Goal: Task Accomplishment & Management: Complete application form

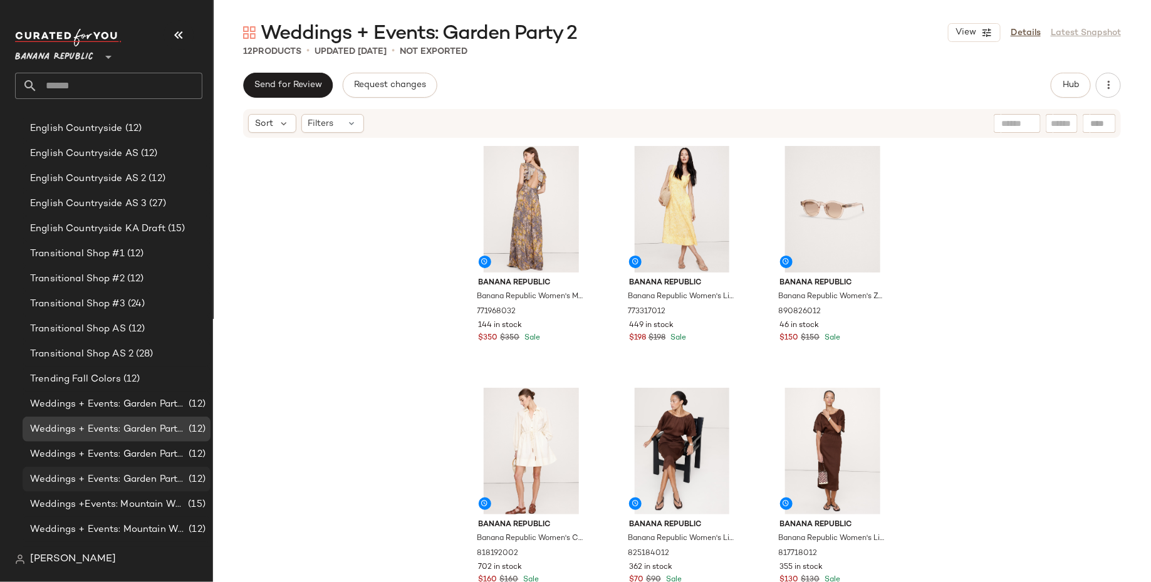
click at [169, 484] on span "Weddings + Events: Garden Party 4" at bounding box center [108, 480] width 156 height 14
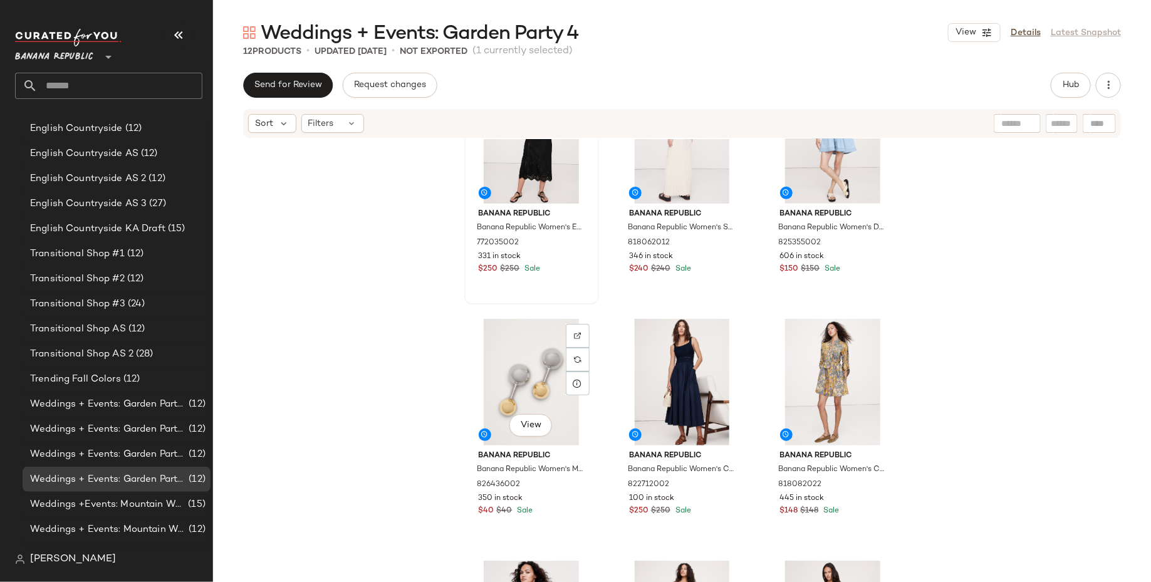
scroll to position [490, 0]
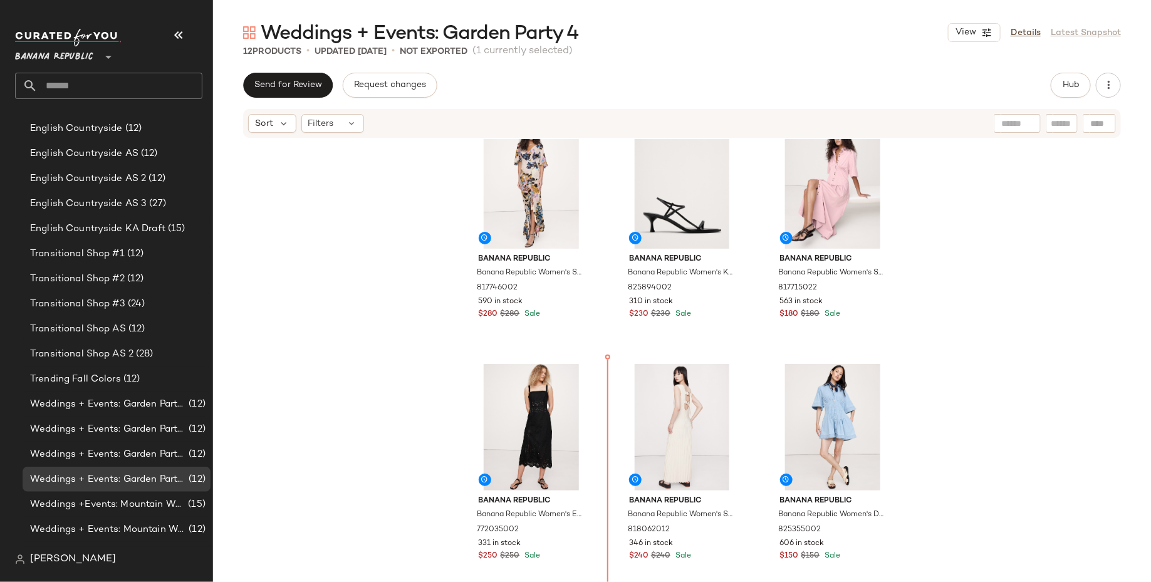
scroll to position [18, 0]
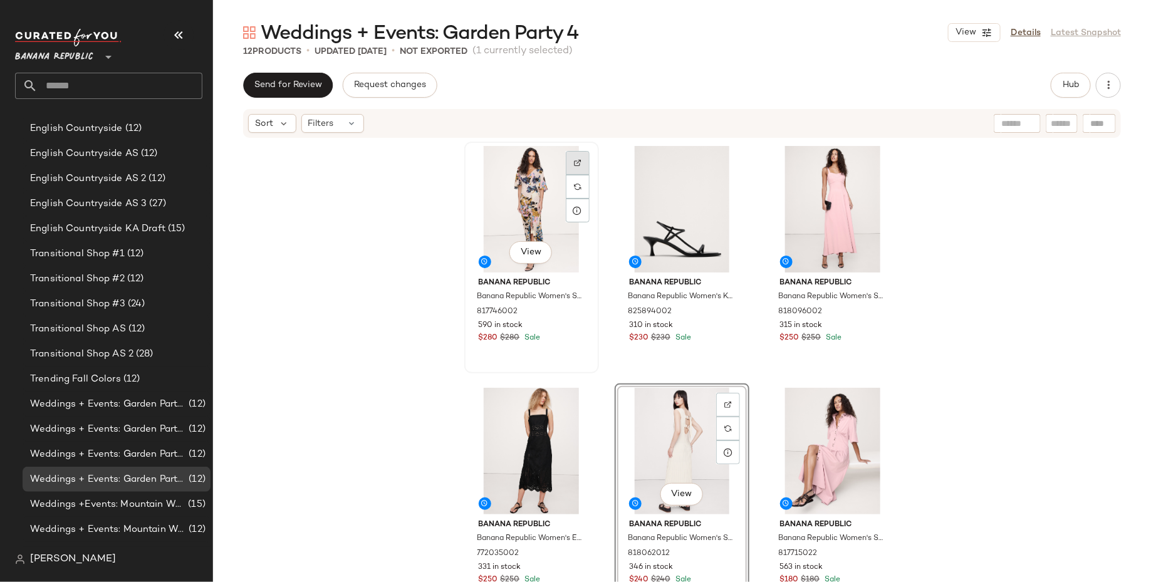
click at [569, 175] on div at bounding box center [578, 187] width 24 height 24
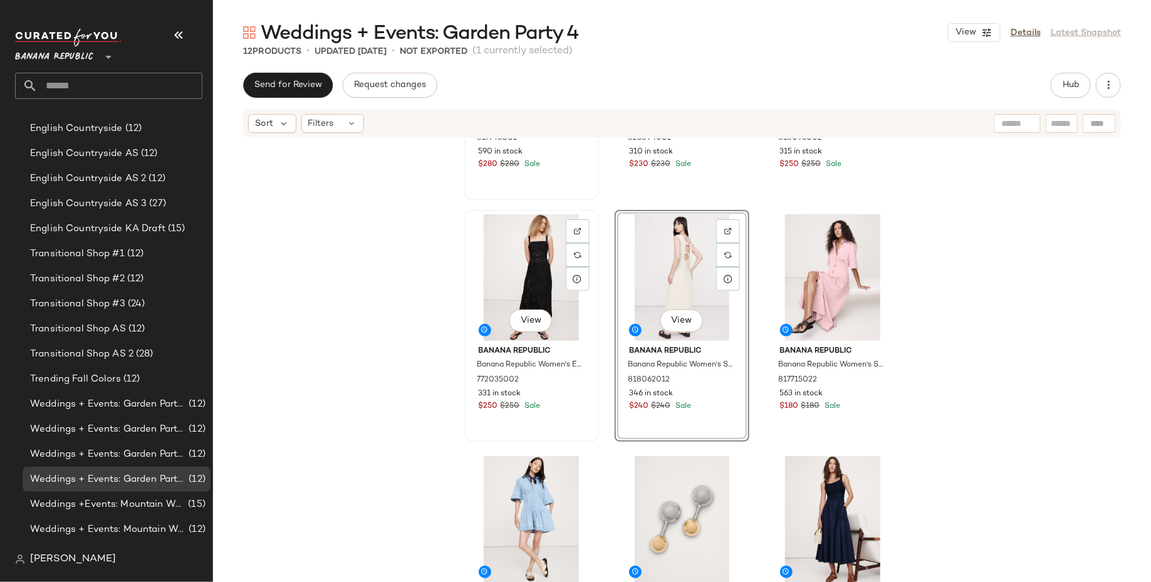
scroll to position [172, 0]
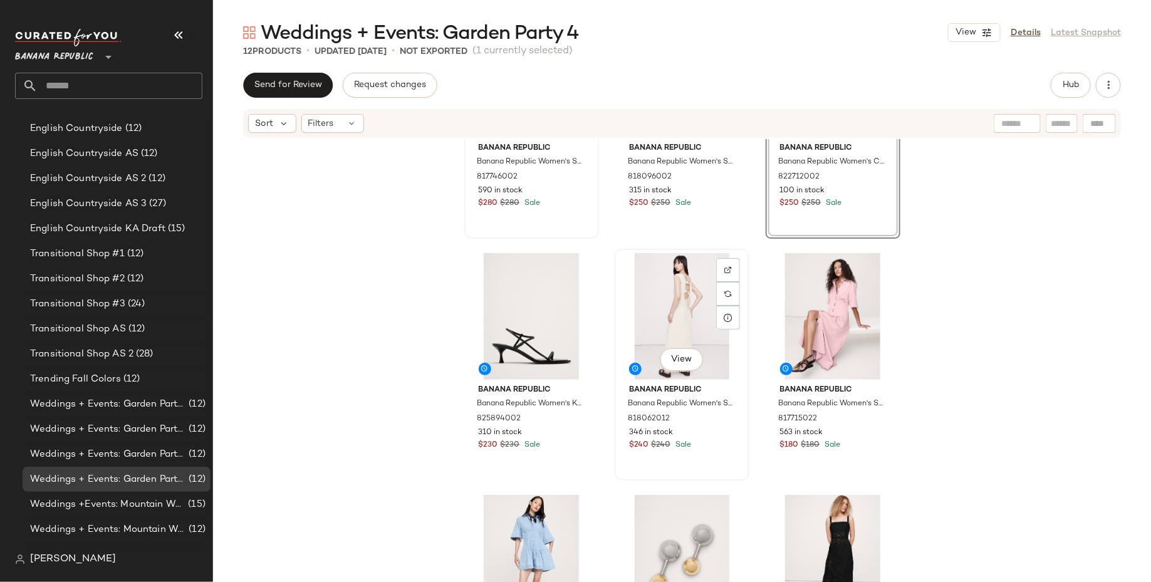
scroll to position [135, 0]
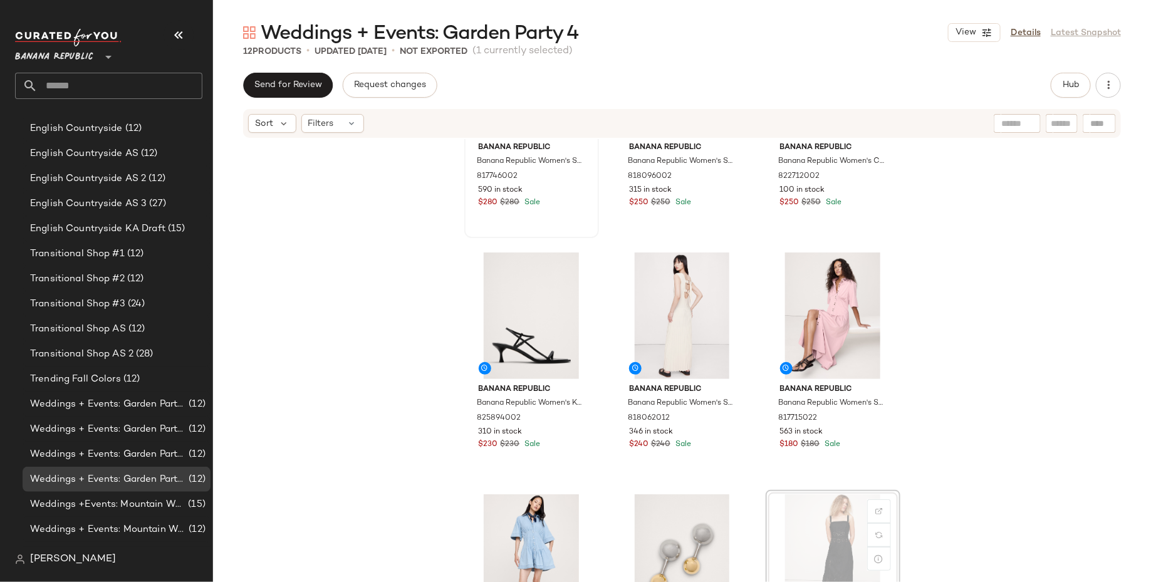
scroll to position [136, 0]
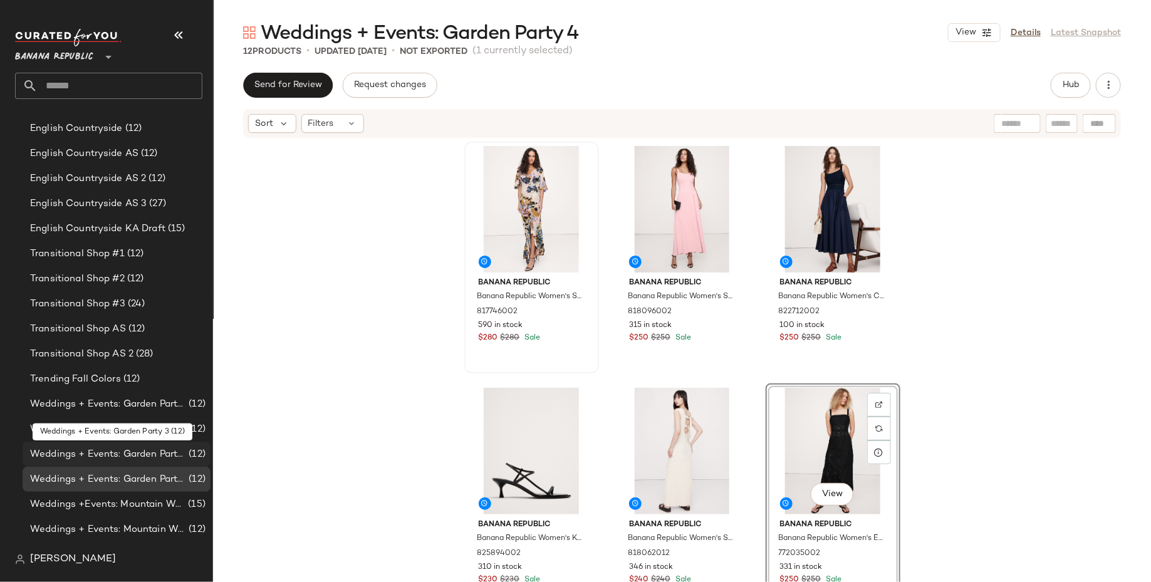
click at [145, 450] on span "Weddings + Events: Garden Party 3" at bounding box center [108, 455] width 156 height 14
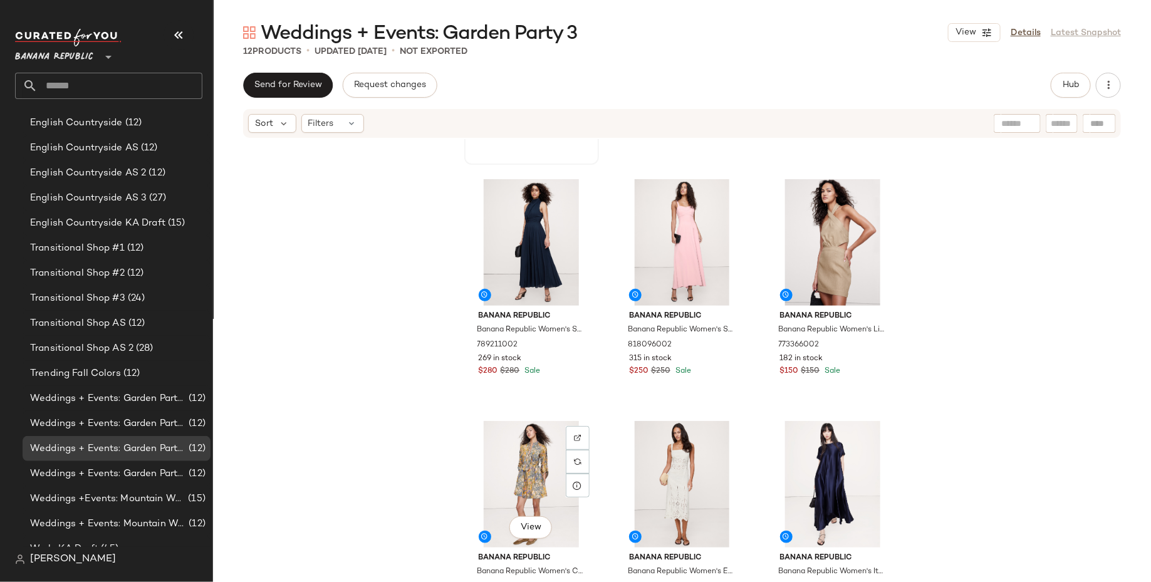
scroll to position [458, 0]
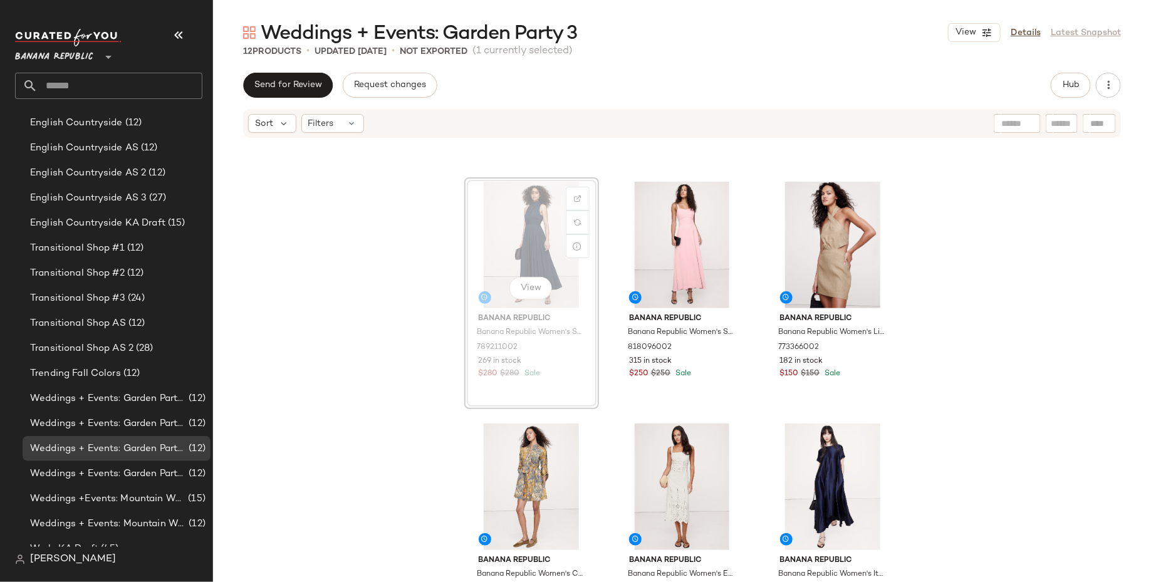
scroll to position [456, 0]
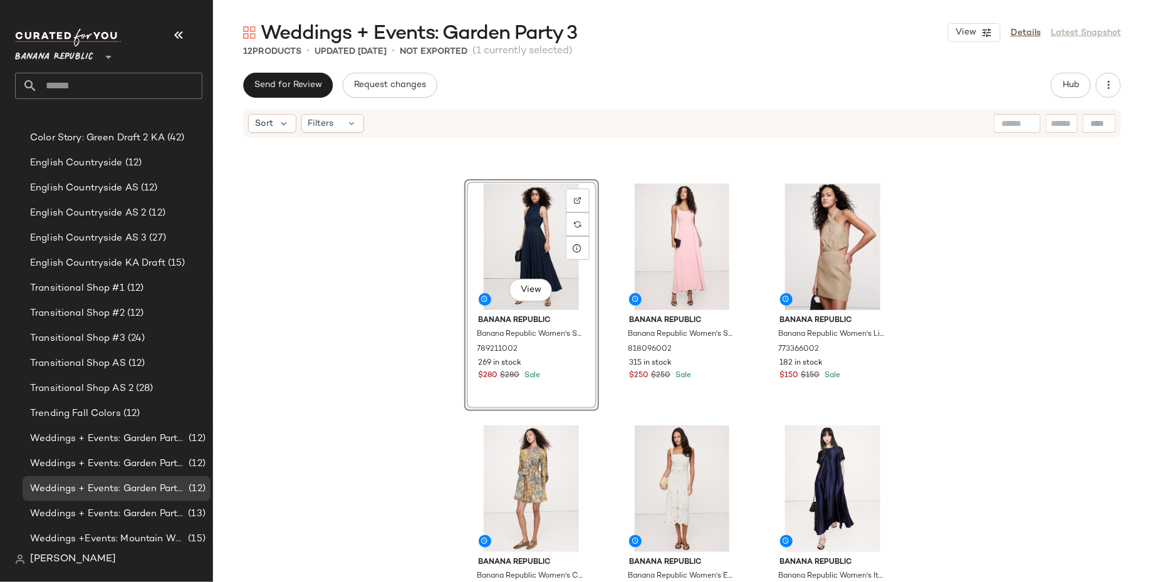
drag, startPoint x: 513, startPoint y: 242, endPoint x: 506, endPoint y: 243, distance: 6.9
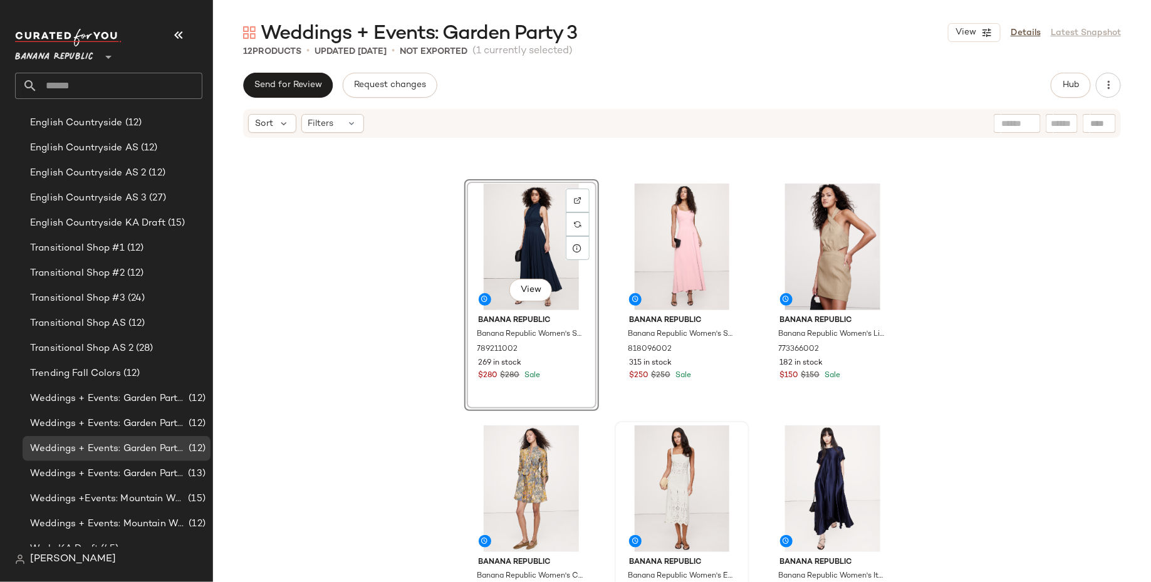
scroll to position [233, 0]
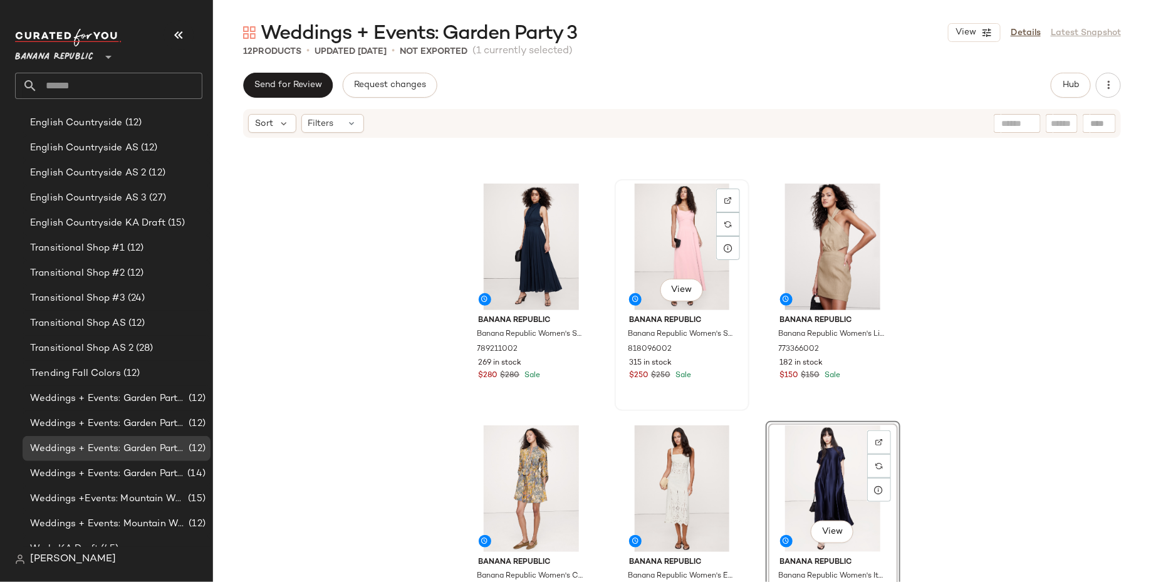
scroll to position [490, 0]
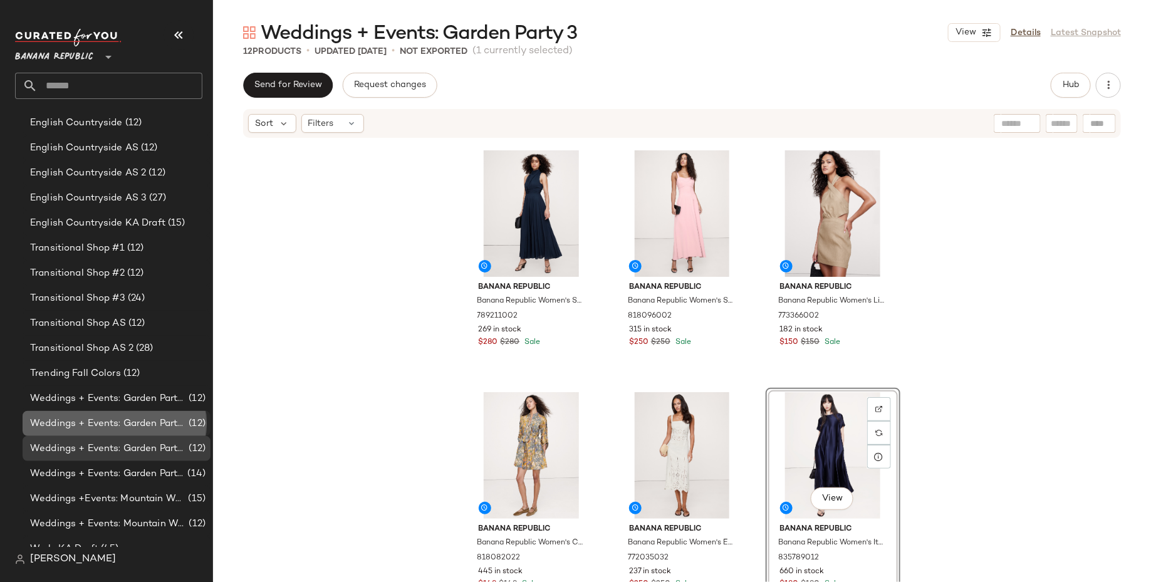
click at [122, 432] on div "Weddings + Events: Garden Party 2 (12)" at bounding box center [117, 423] width 188 height 25
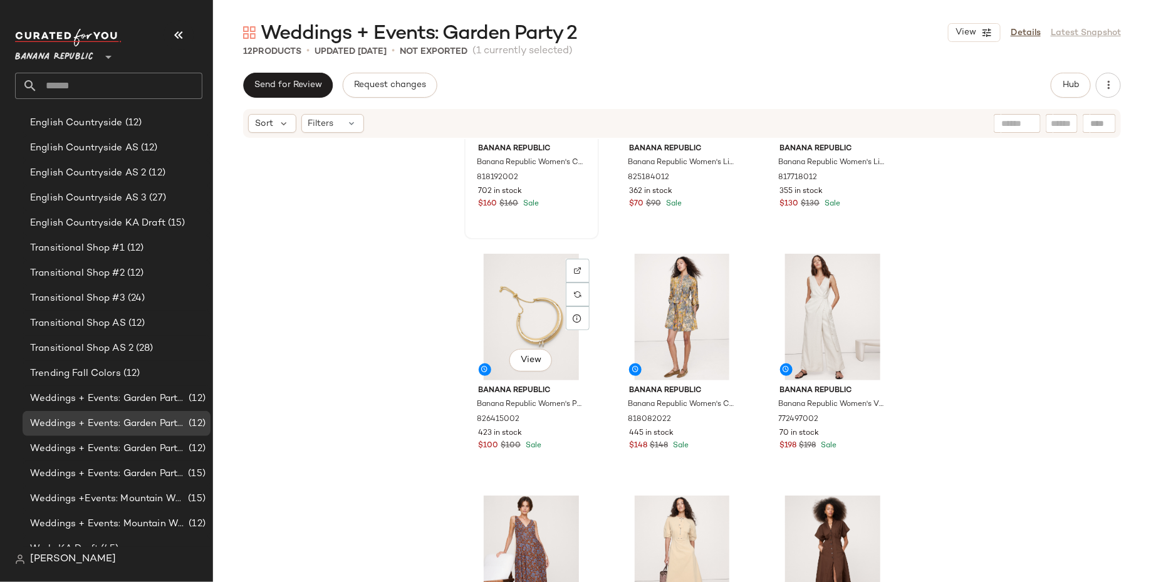
scroll to position [490, 0]
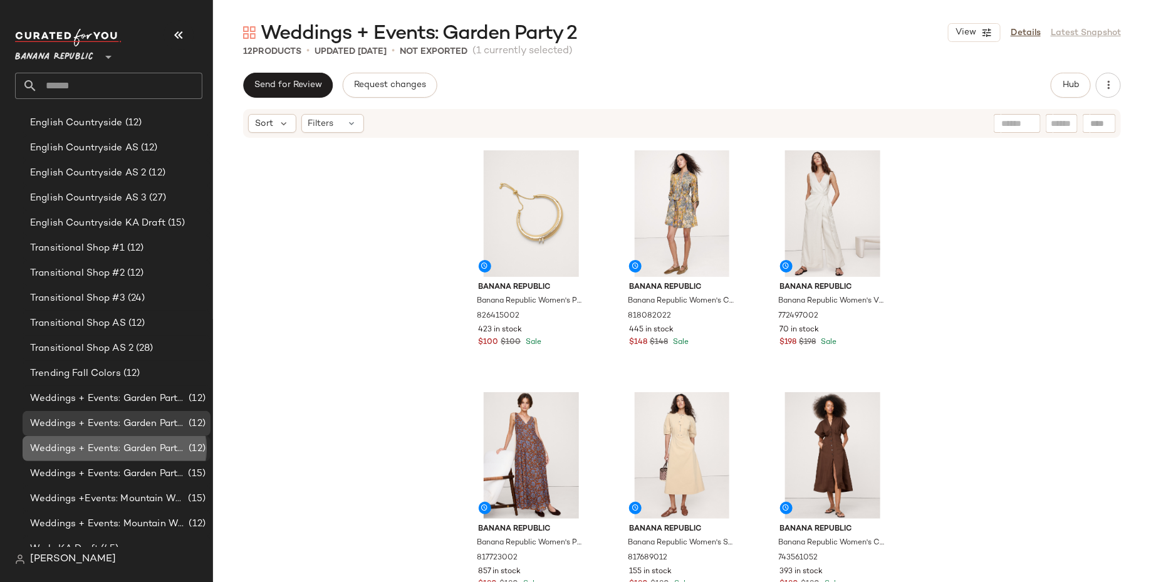
click at [177, 452] on span "Weddings + Events: Garden Party 3" at bounding box center [108, 449] width 156 height 14
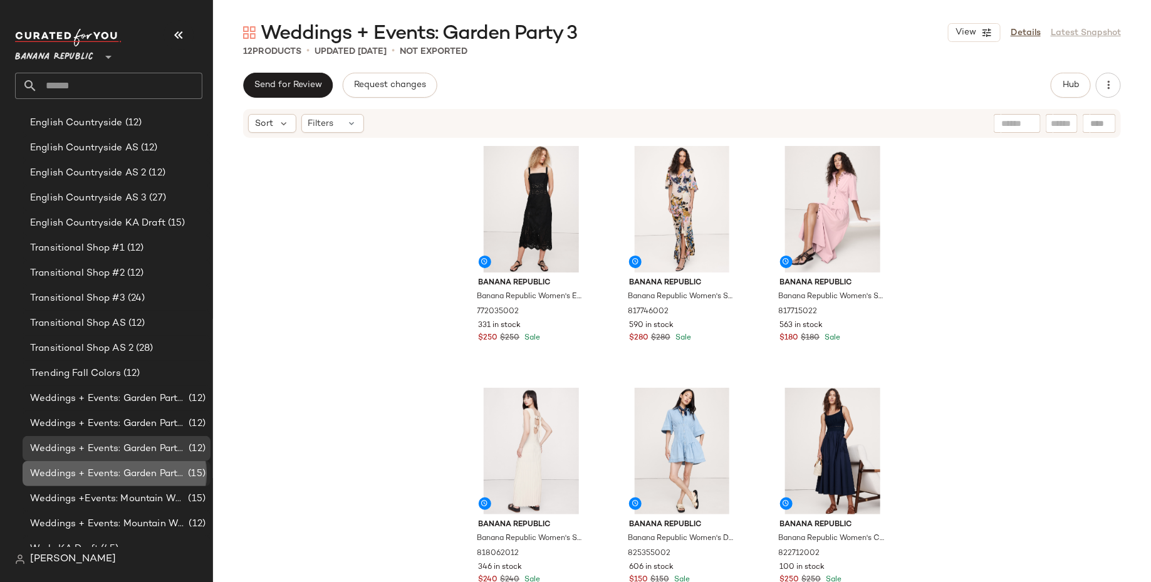
click at [186, 471] on span "(15)" at bounding box center [196, 474] width 20 height 14
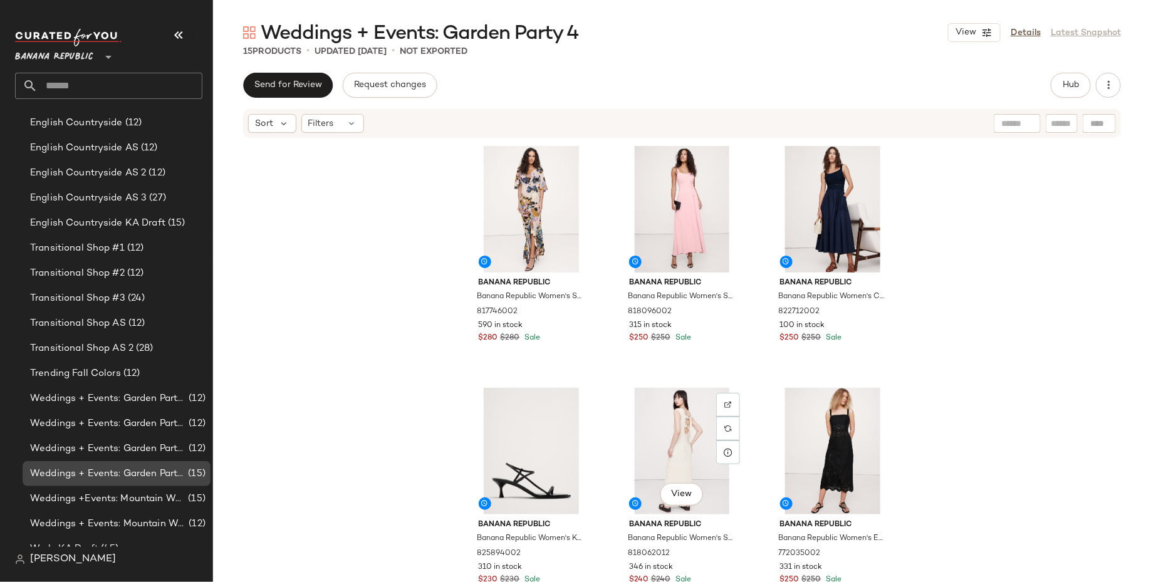
scroll to position [731, 0]
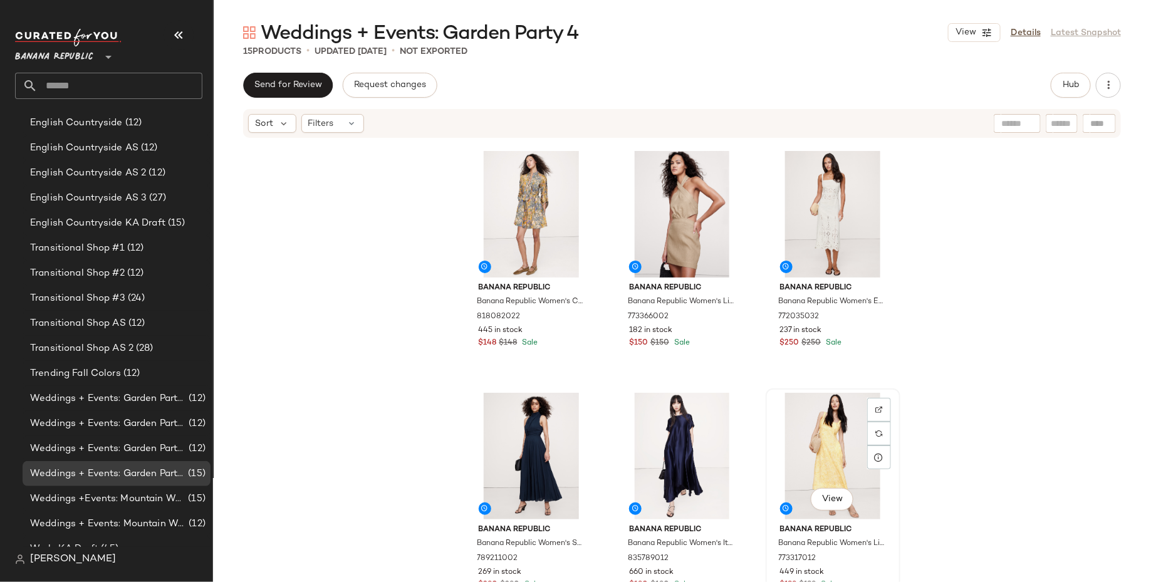
click at [831, 436] on div "View" at bounding box center [833, 456] width 126 height 127
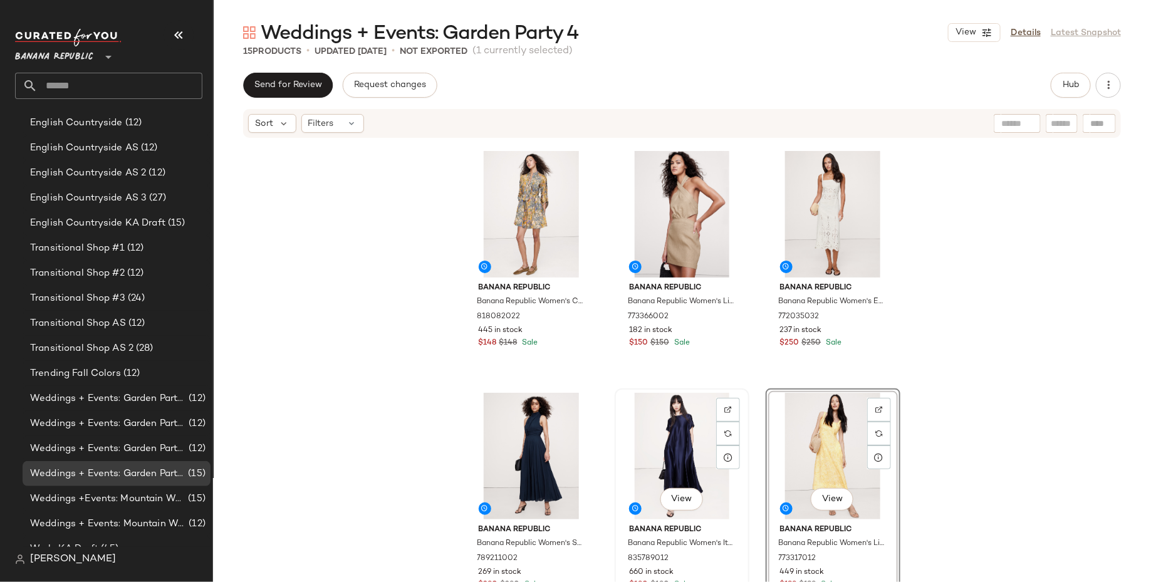
click at [665, 427] on div "View" at bounding box center [682, 456] width 126 height 127
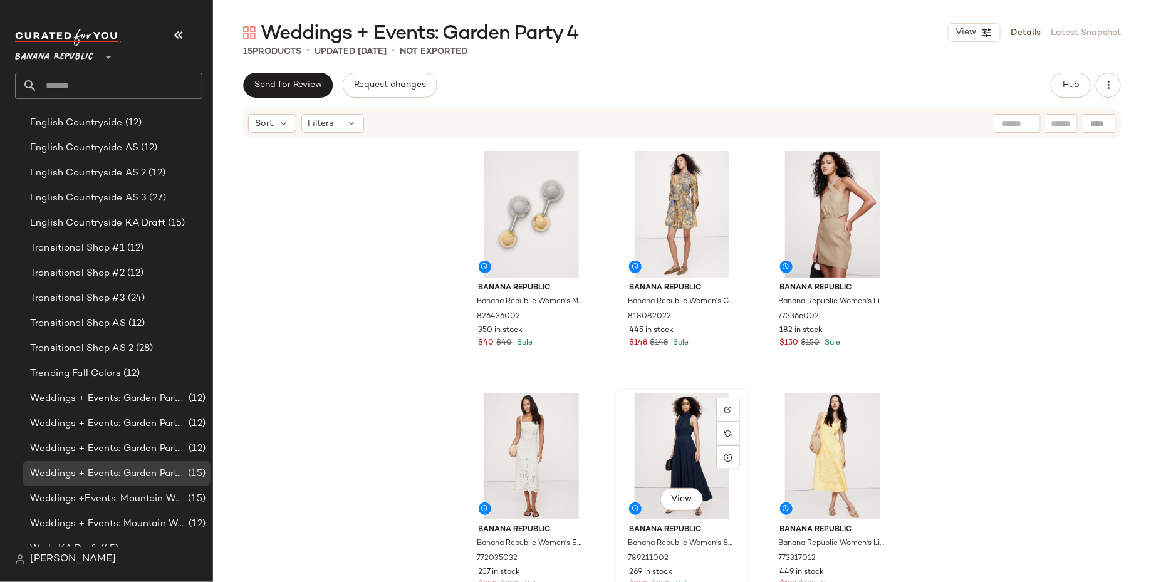
click at [645, 437] on div "View" at bounding box center [682, 456] width 126 height 127
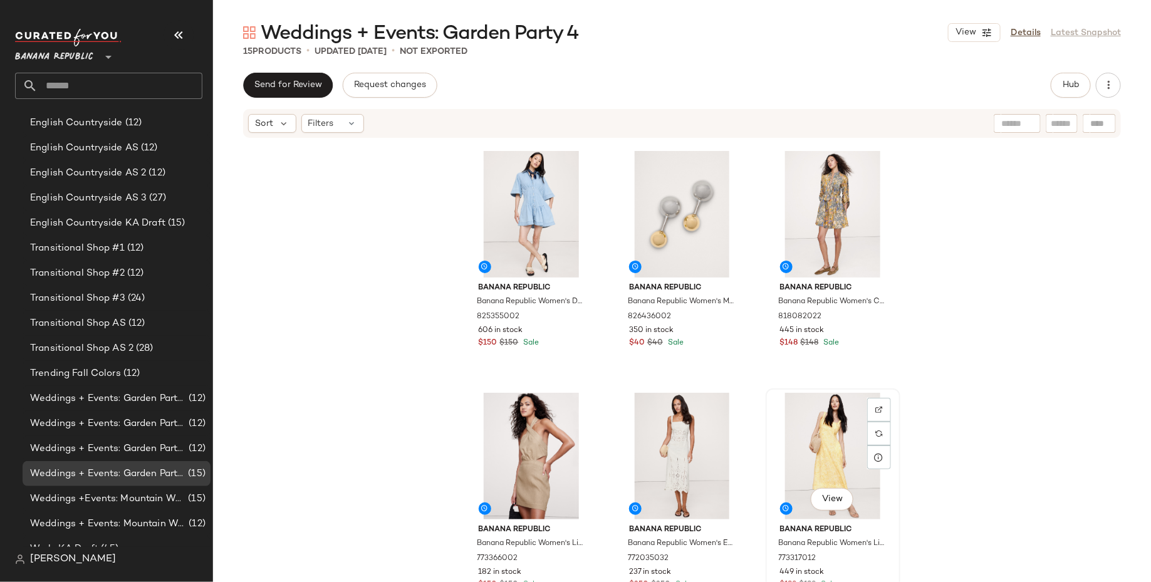
click at [809, 449] on div "View" at bounding box center [833, 456] width 126 height 127
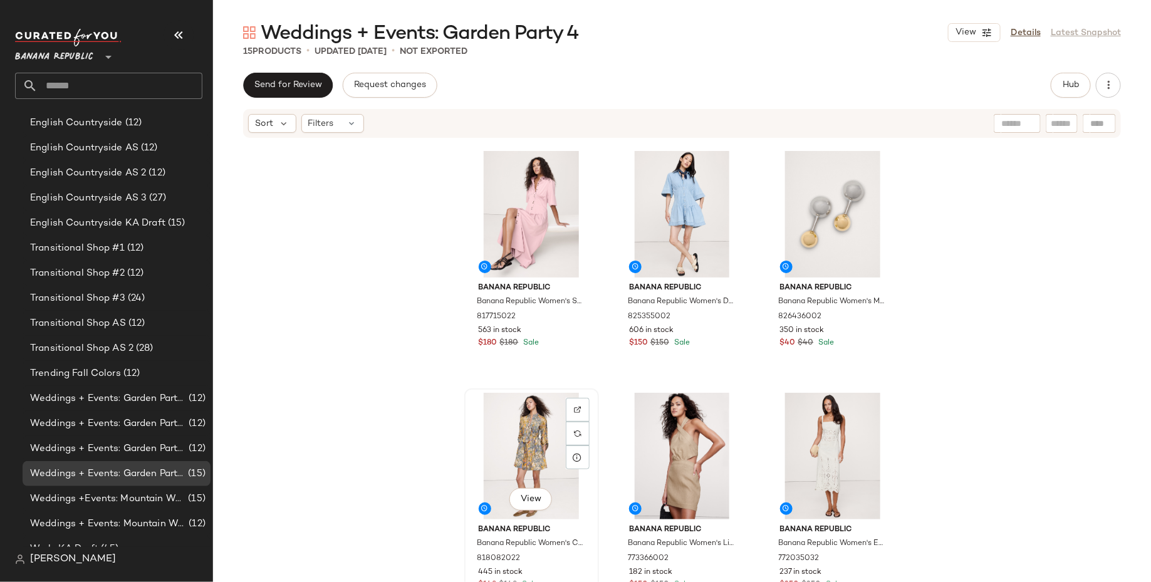
click at [503, 478] on div "View" at bounding box center [532, 456] width 126 height 127
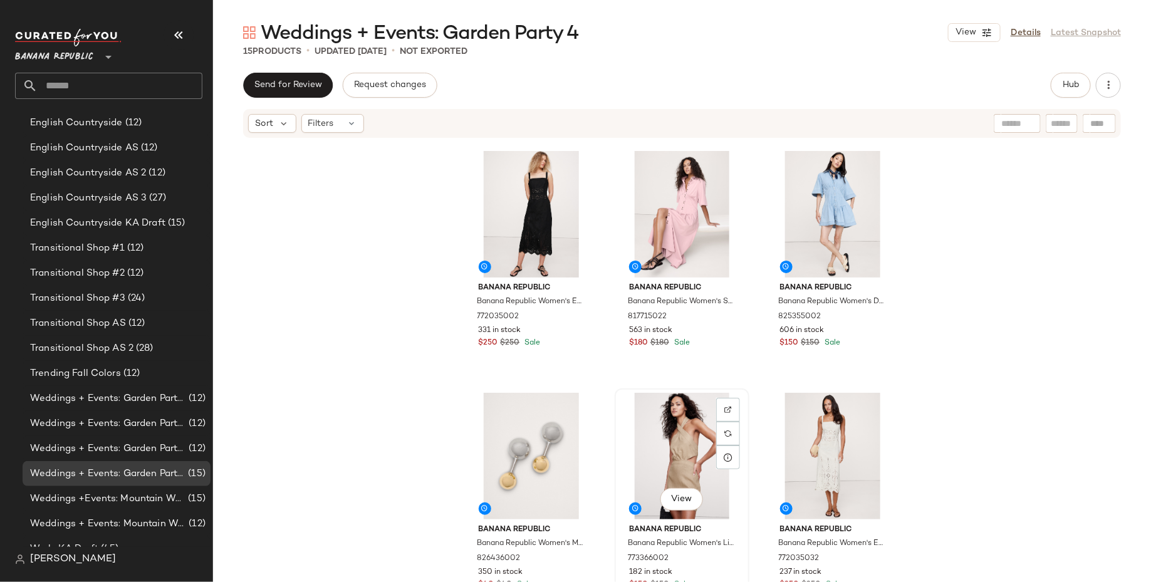
click at [664, 444] on div "View" at bounding box center [682, 456] width 126 height 127
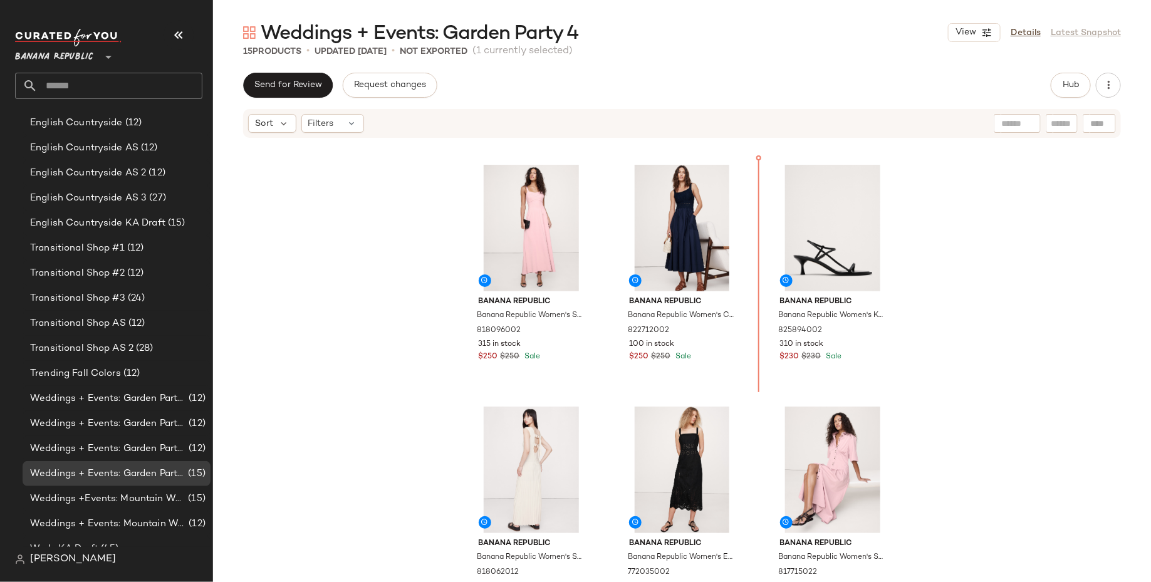
scroll to position [480, 0]
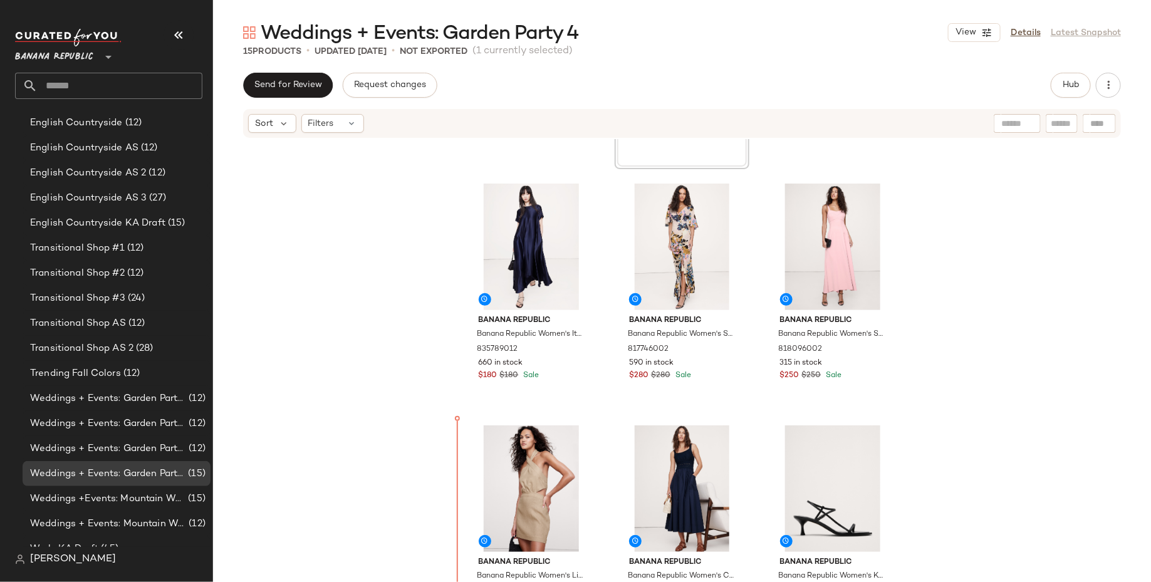
scroll to position [211, 0]
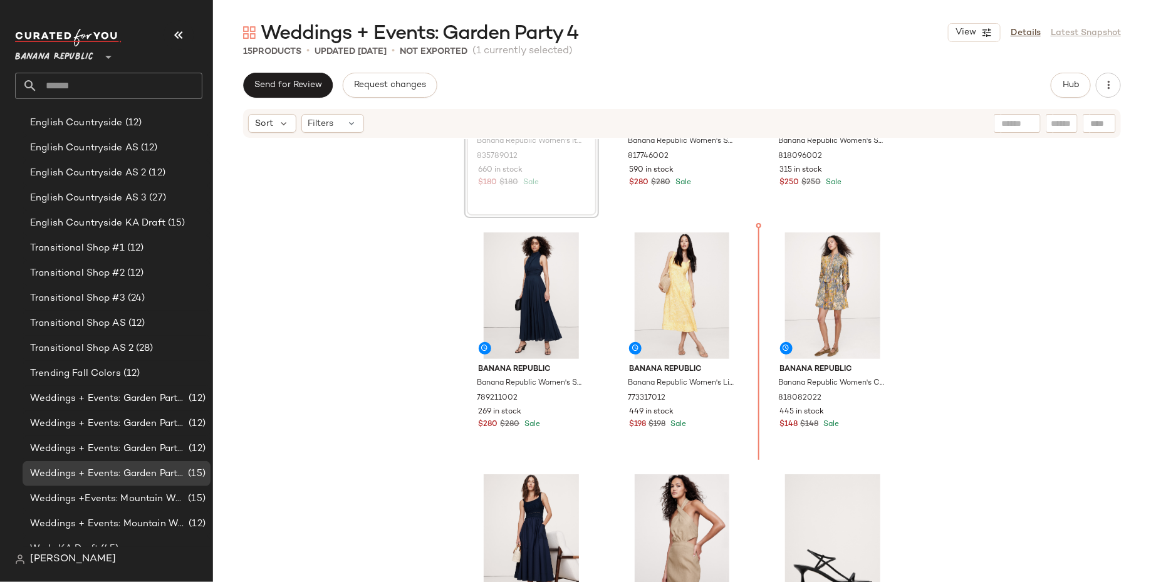
scroll to position [183, 0]
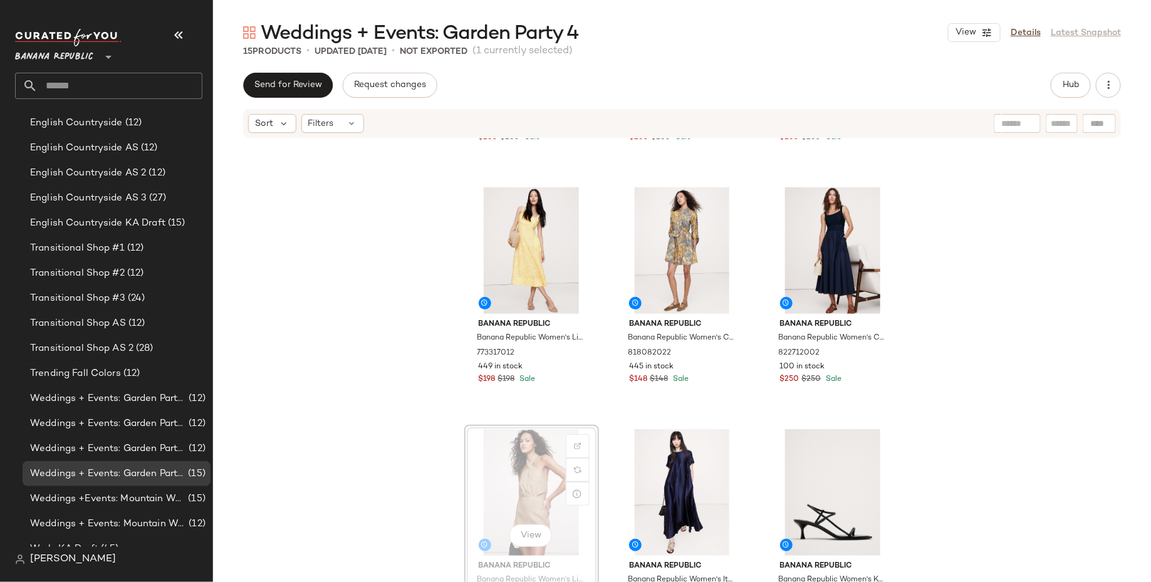
scroll to position [202, 0]
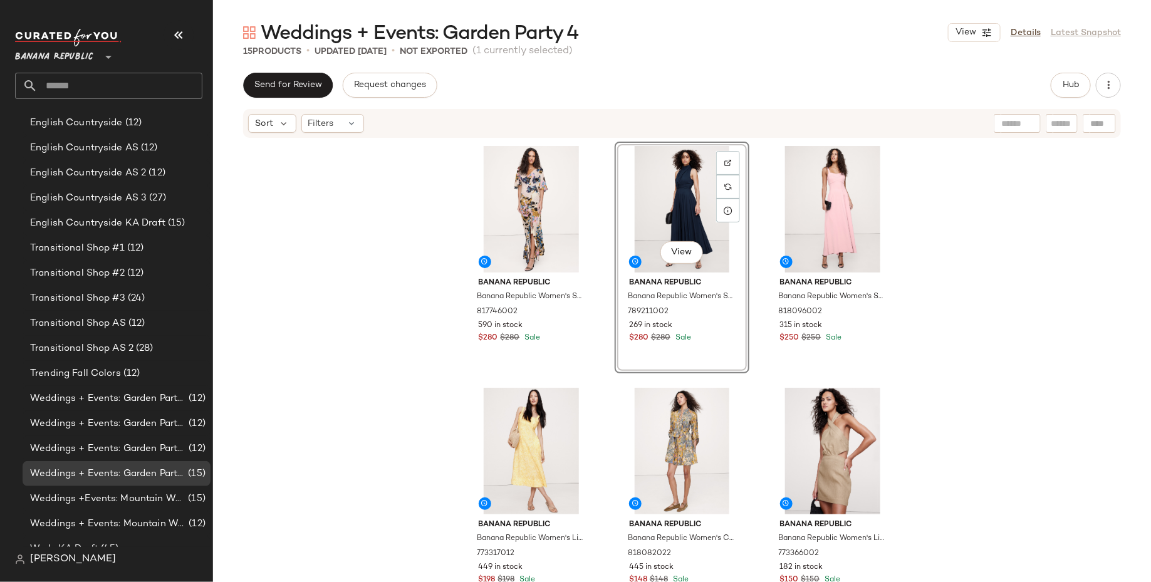
click at [954, 244] on div "Banana Republic Banana Republic Women's Stretch-Crepe Flutter-Sleeve Maxi Dress…" at bounding box center [682, 379] width 938 height 481
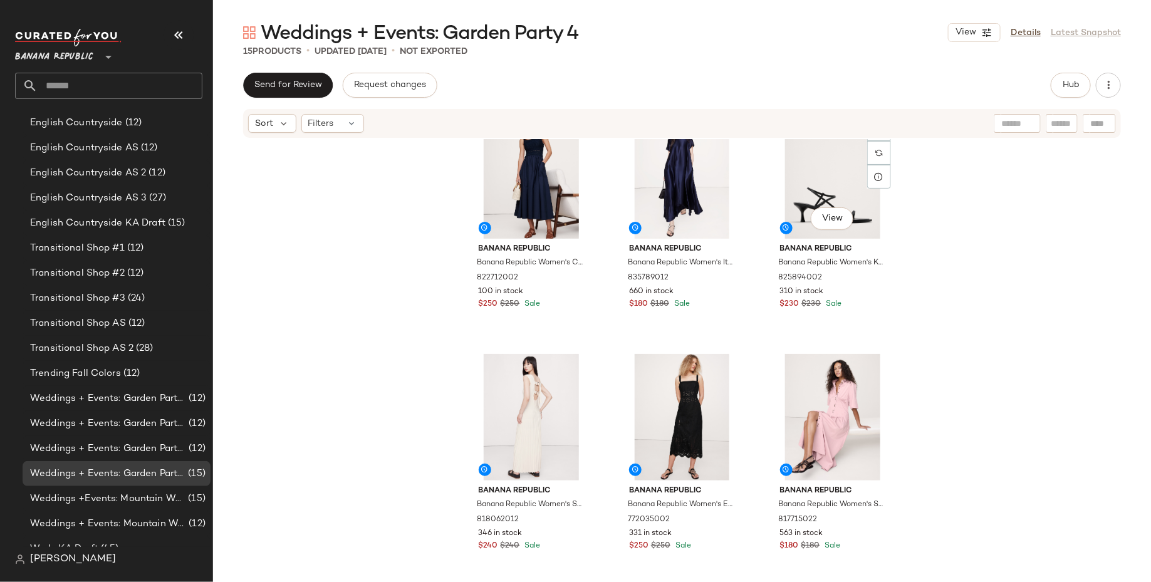
scroll to position [563, 0]
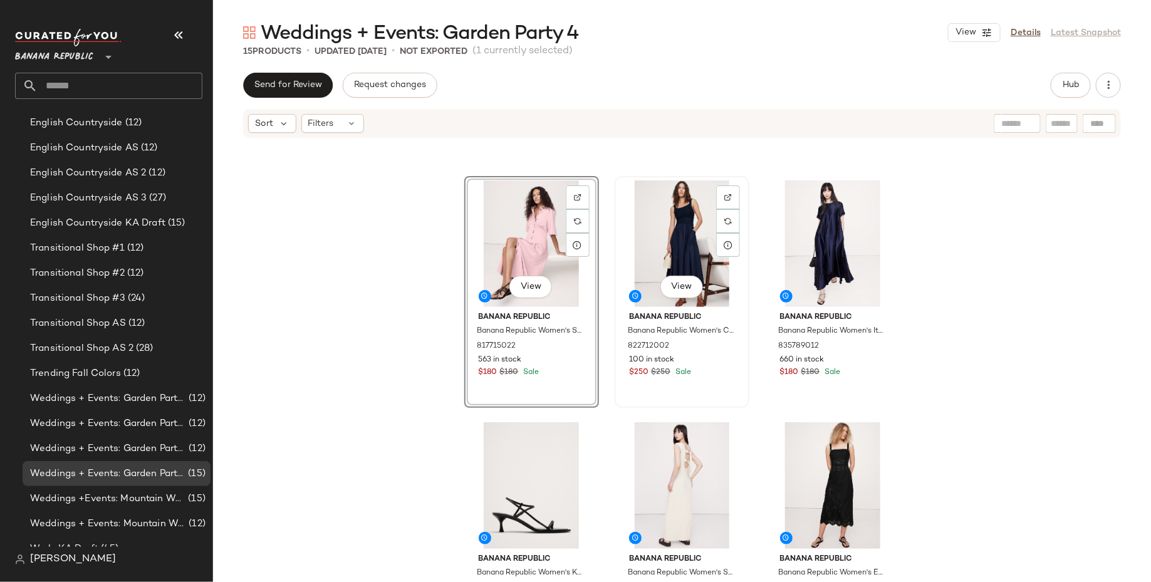
scroll to position [459, 0]
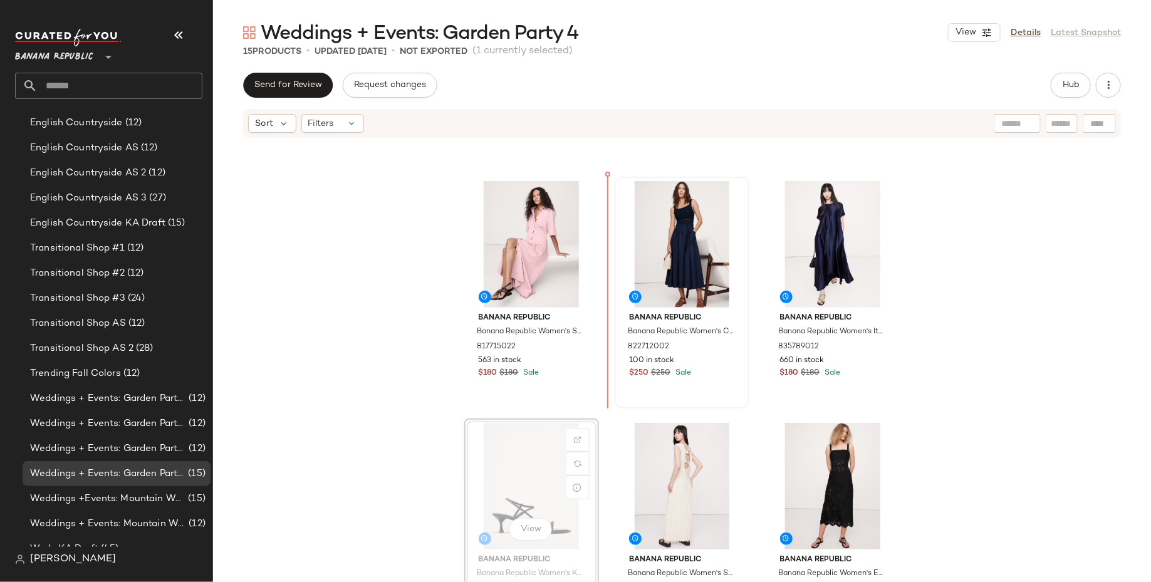
drag, startPoint x: 515, startPoint y: 496, endPoint x: 519, endPoint y: 489, distance: 8.2
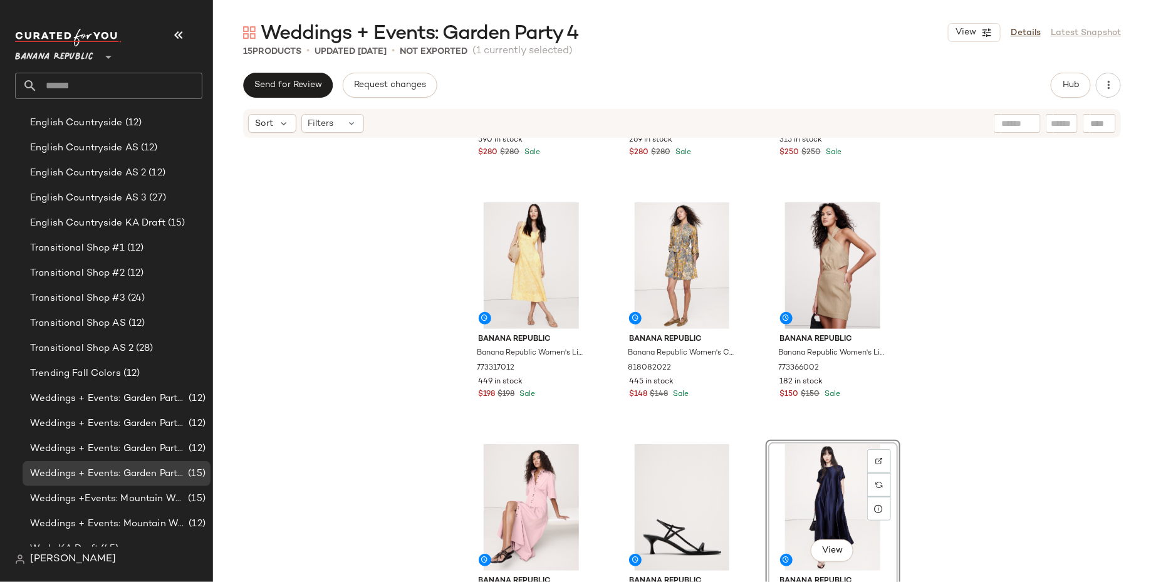
scroll to position [189, 0]
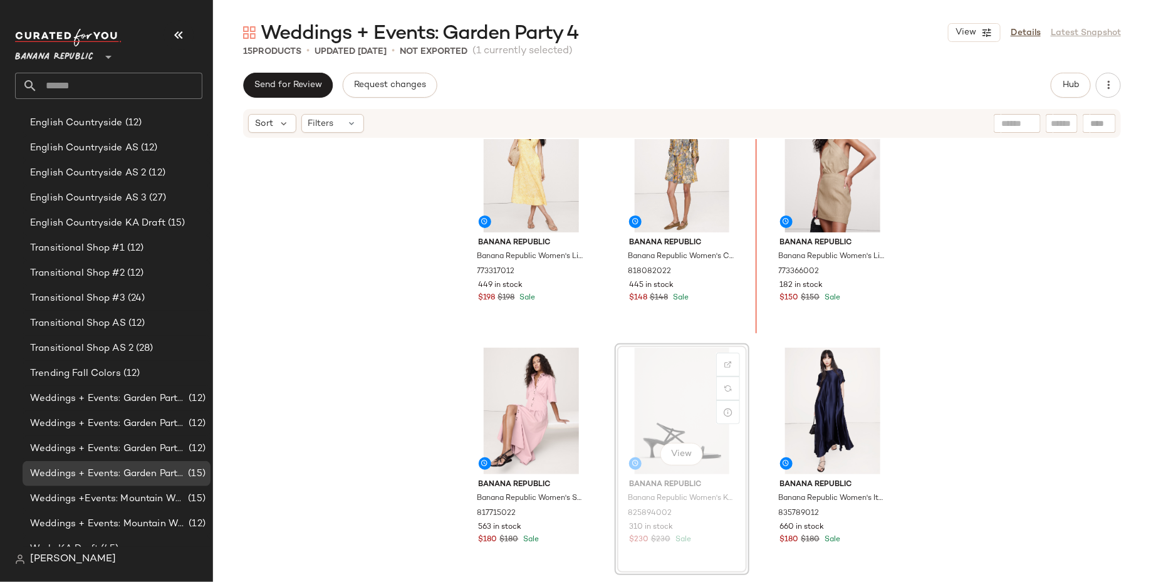
scroll to position [305, 0]
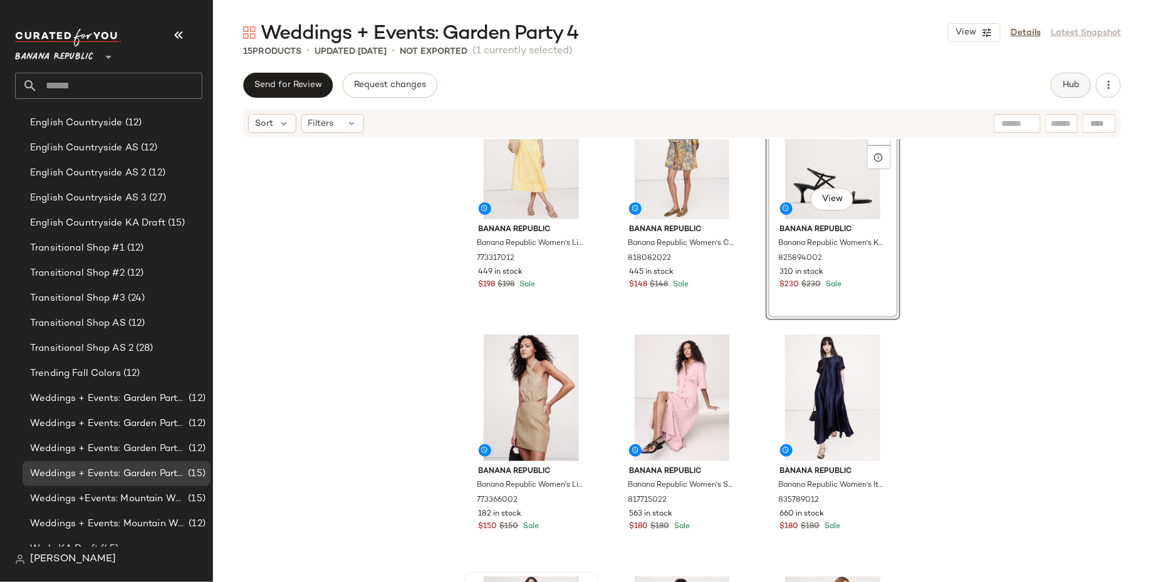
click at [1061, 84] on button "Hub" at bounding box center [1071, 85] width 40 height 25
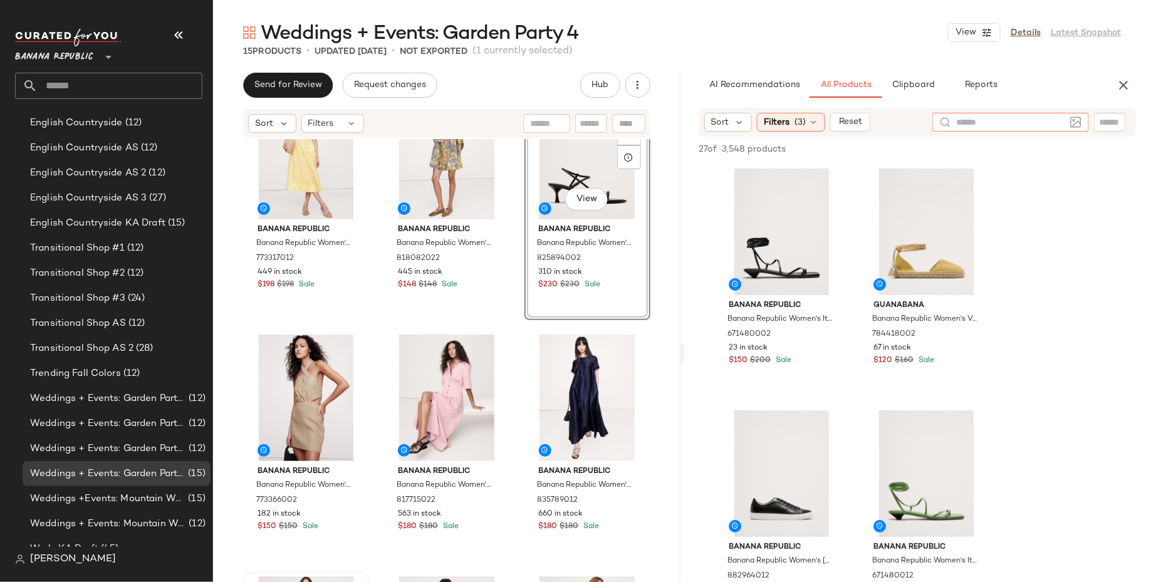
click at [1051, 122] on input "text" at bounding box center [1011, 122] width 109 height 13
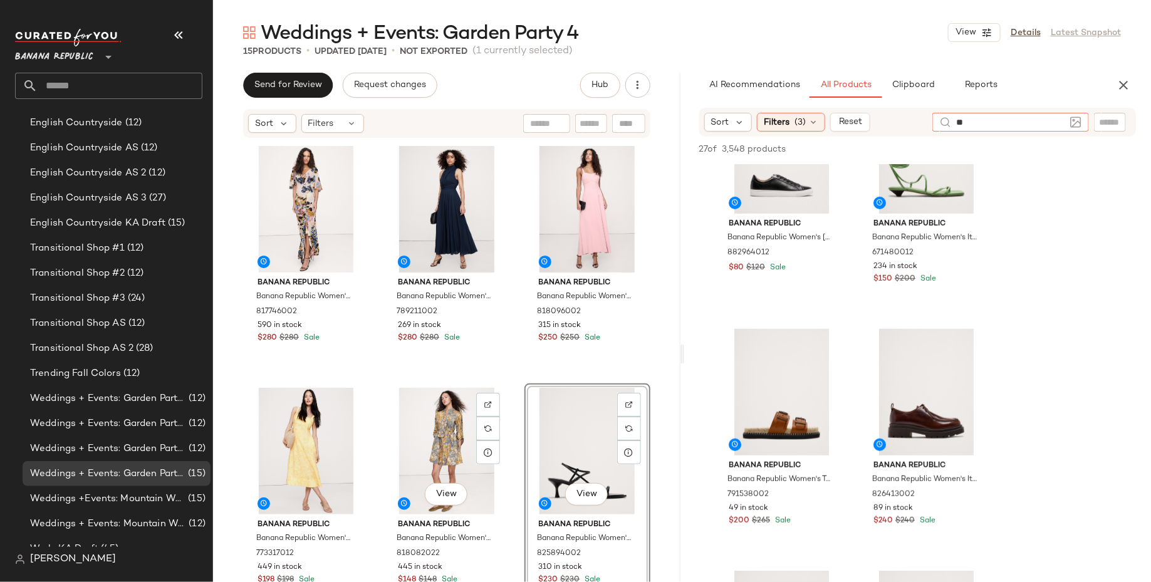
type input "*"
type input "**********"
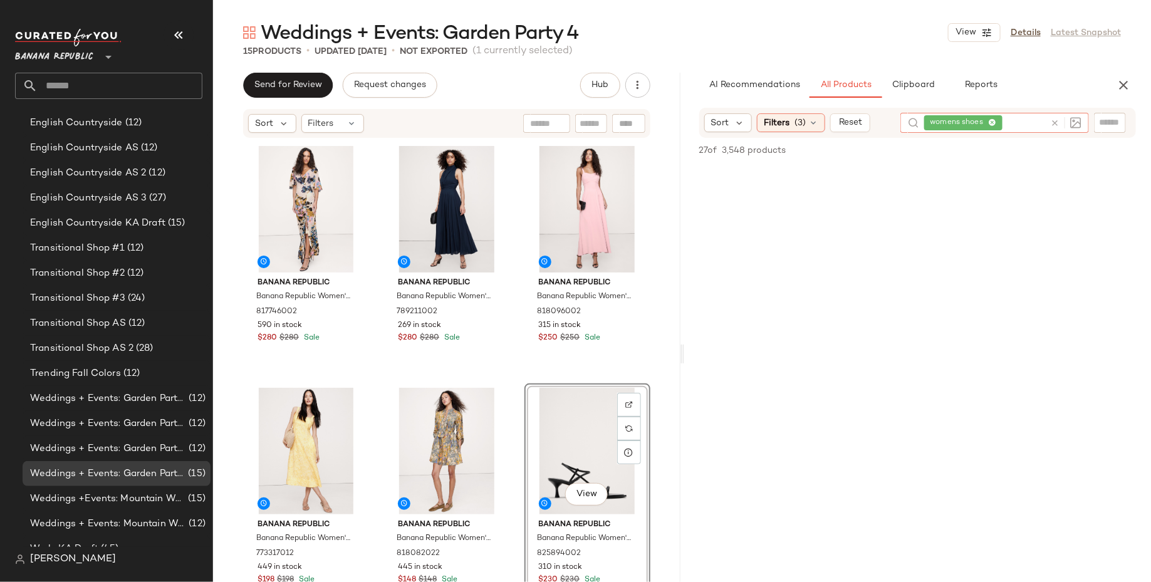
scroll to position [3401, 0]
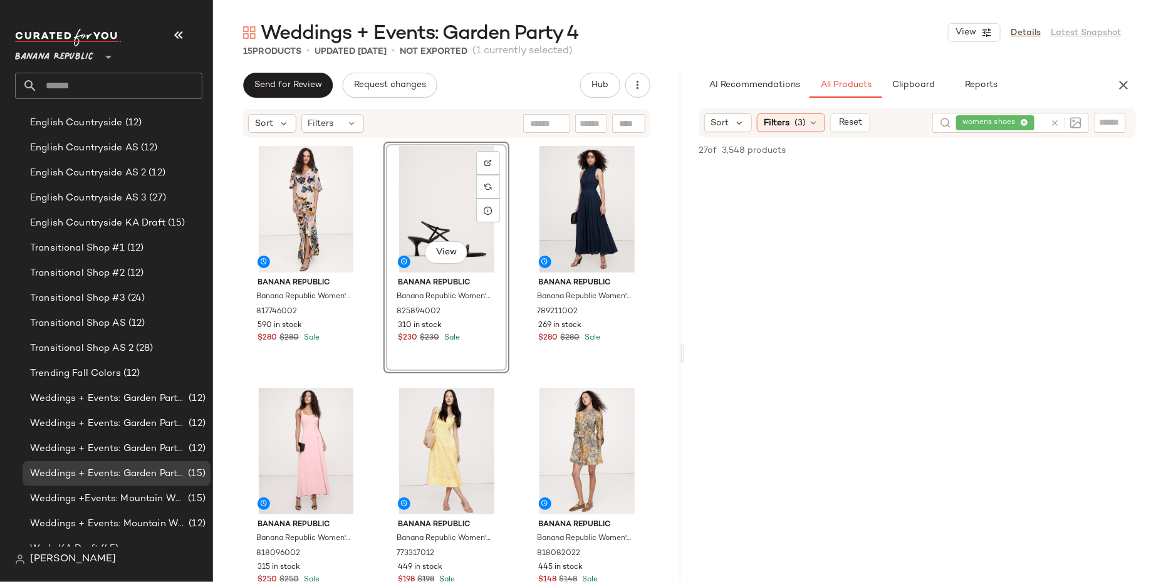
click at [770, 266] on div at bounding box center [918, 263] width 468 height 242
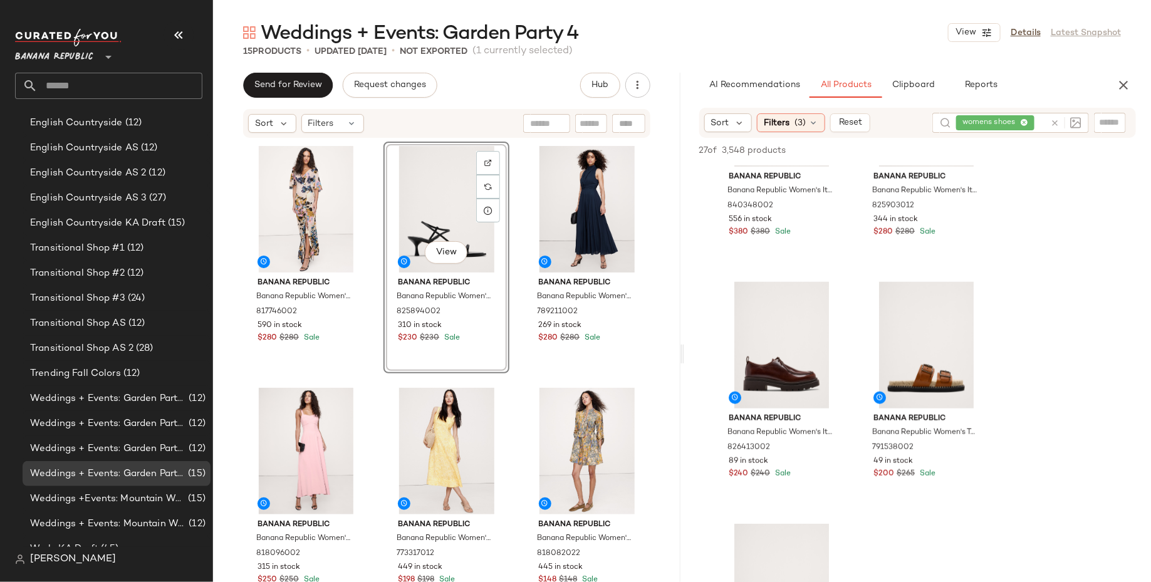
scroll to position [2588, 0]
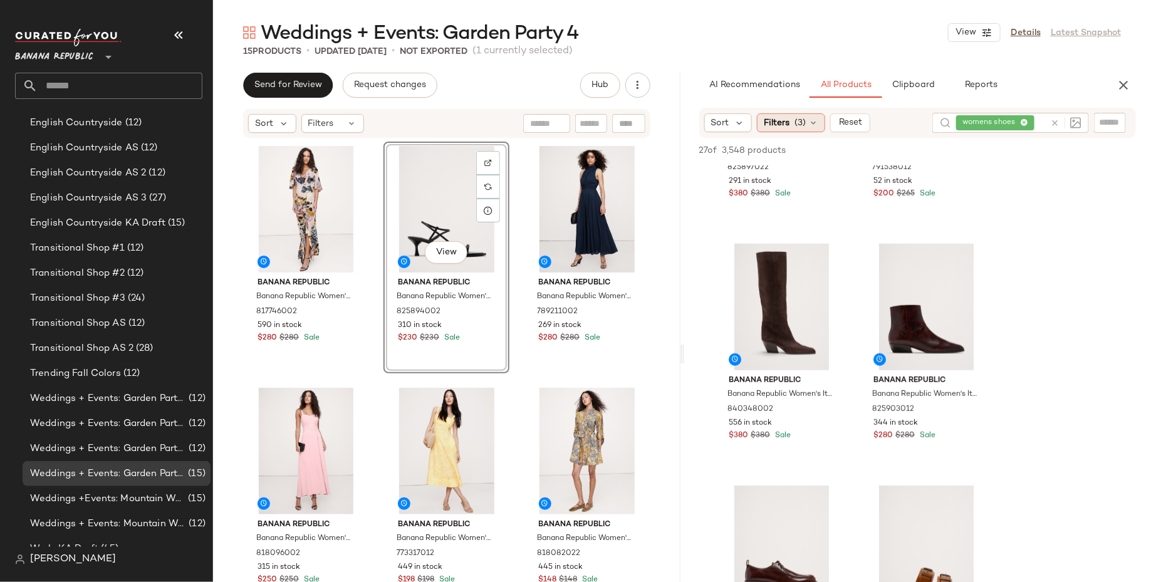
click at [795, 118] on span "(3)" at bounding box center [800, 123] width 11 height 13
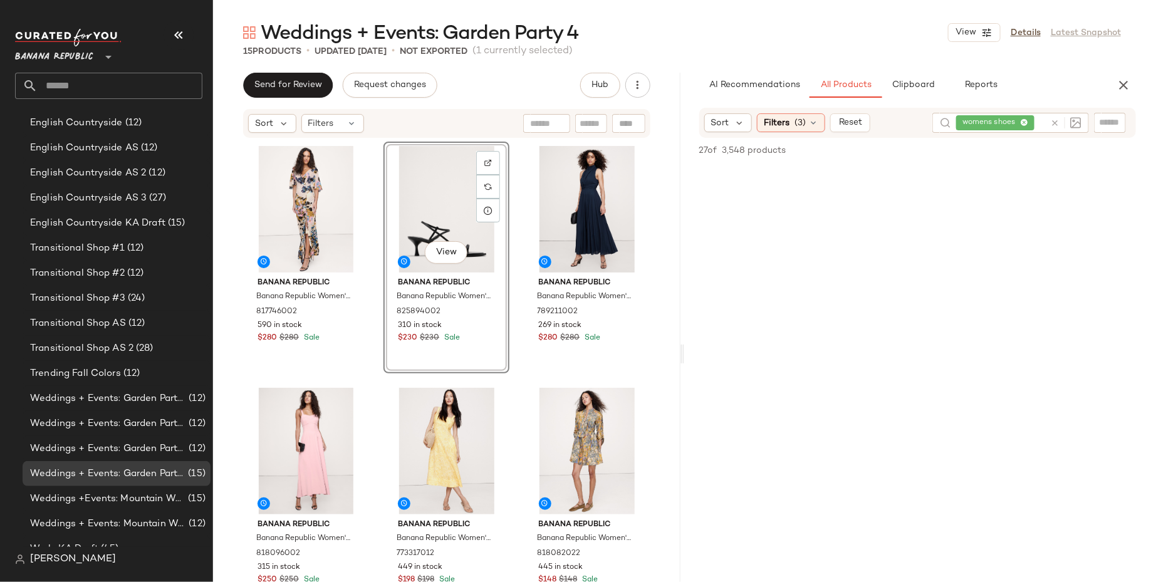
scroll to position [3596, 0]
click at [1029, 120] on div "womens shoes" at bounding box center [1001, 123] width 89 height 20
click at [991, 122] on icon at bounding box center [993, 123] width 8 height 8
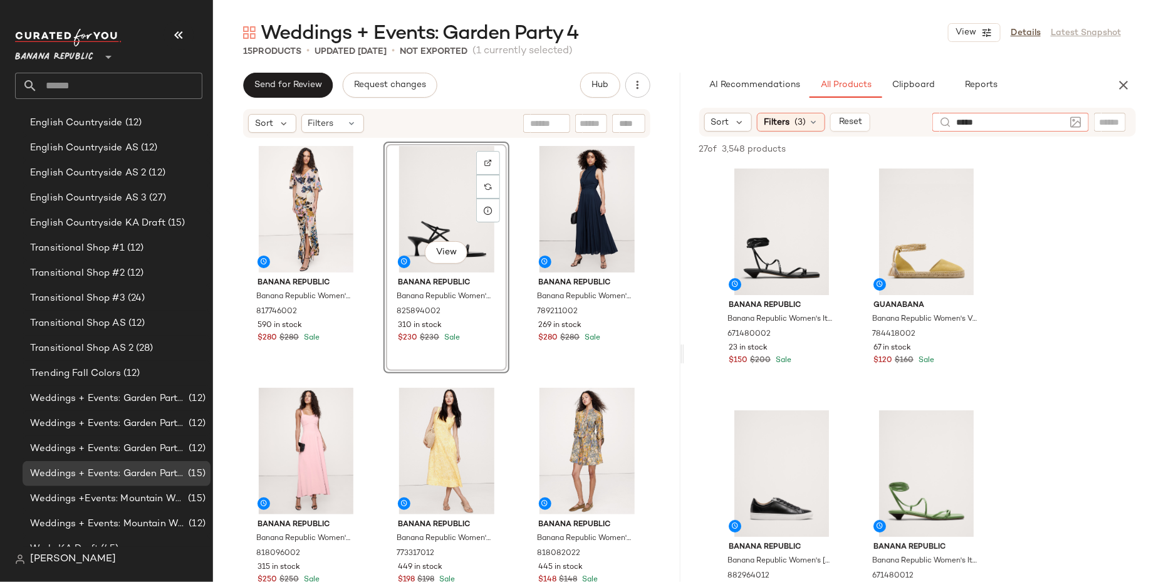
type input "******"
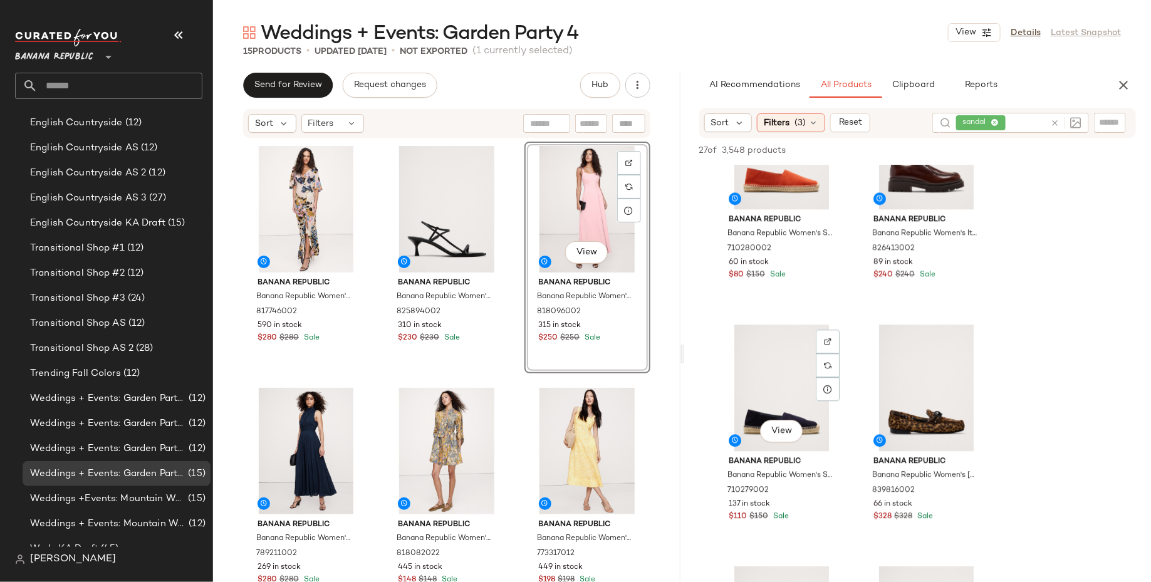
scroll to position [2014, 0]
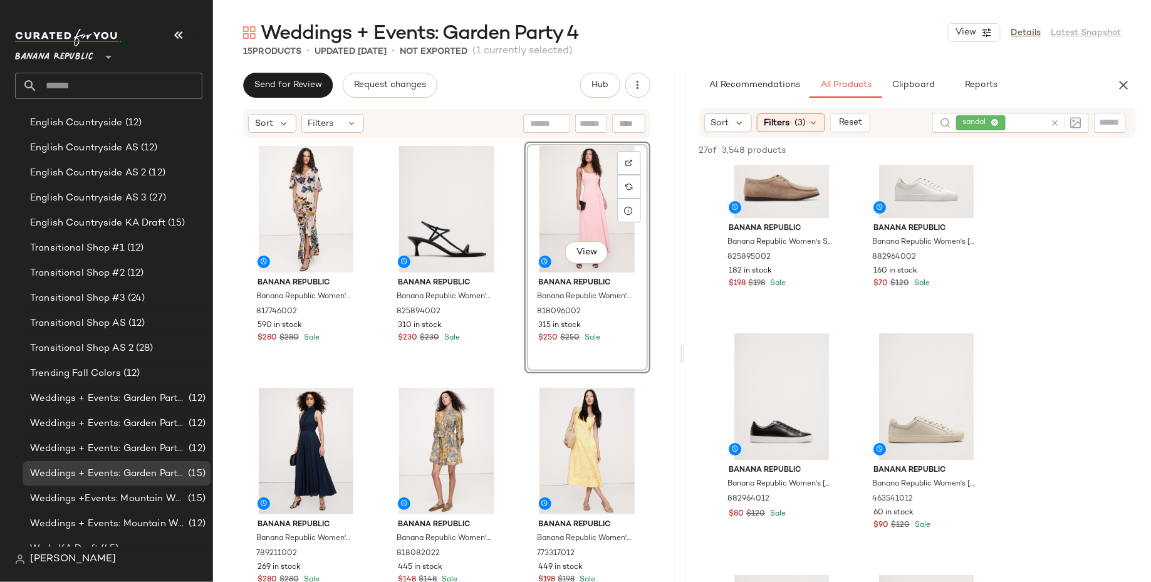
drag, startPoint x: 271, startPoint y: 396, endPoint x: 871, endPoint y: 15, distance: 710.7
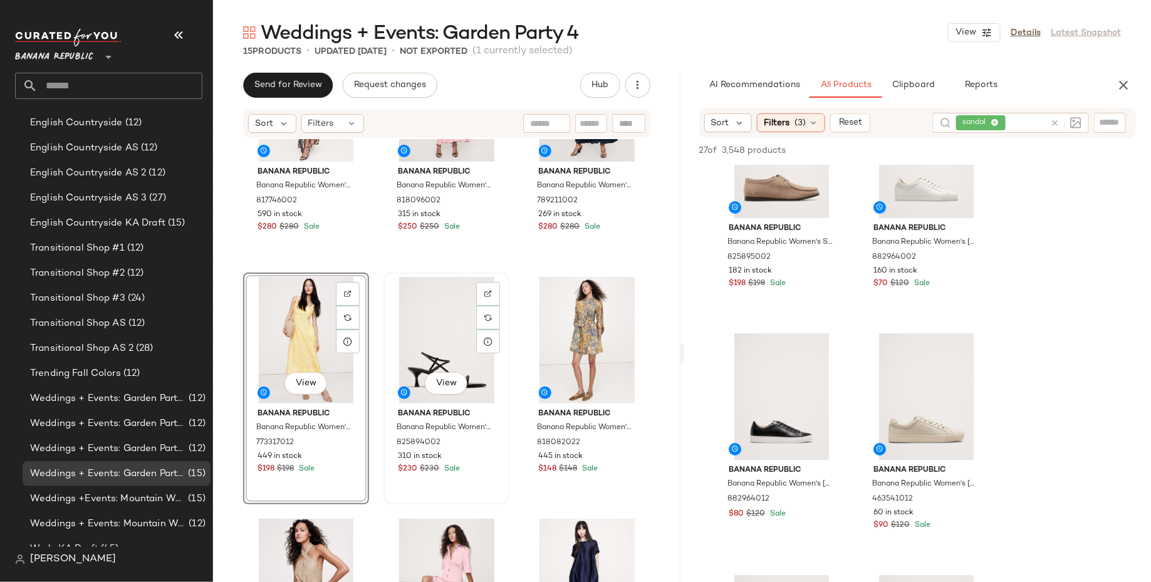
scroll to position [114, 0]
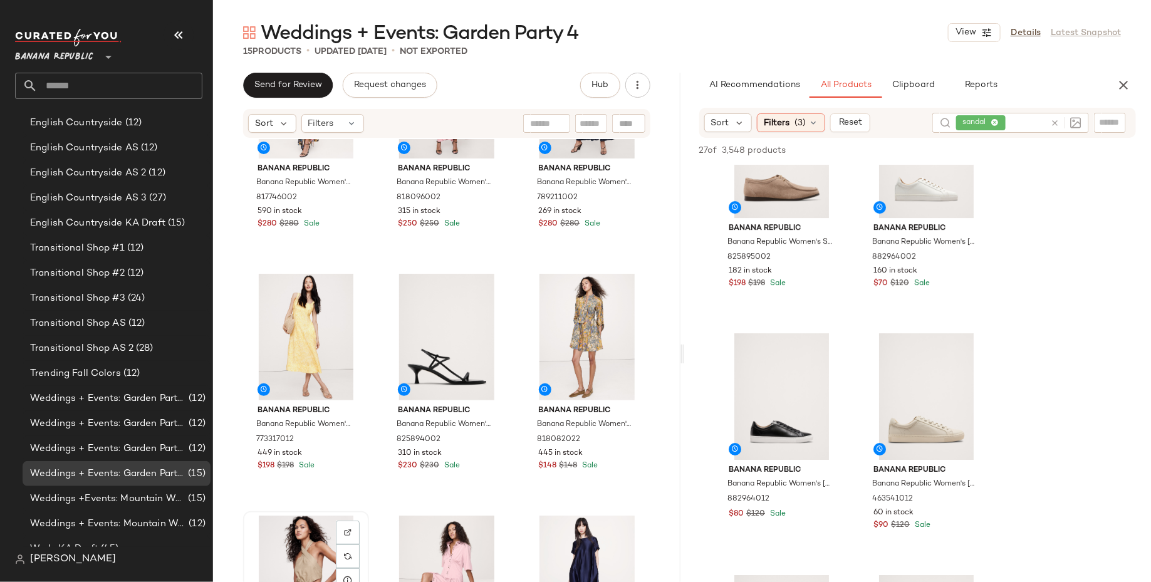
scroll to position [116, 0]
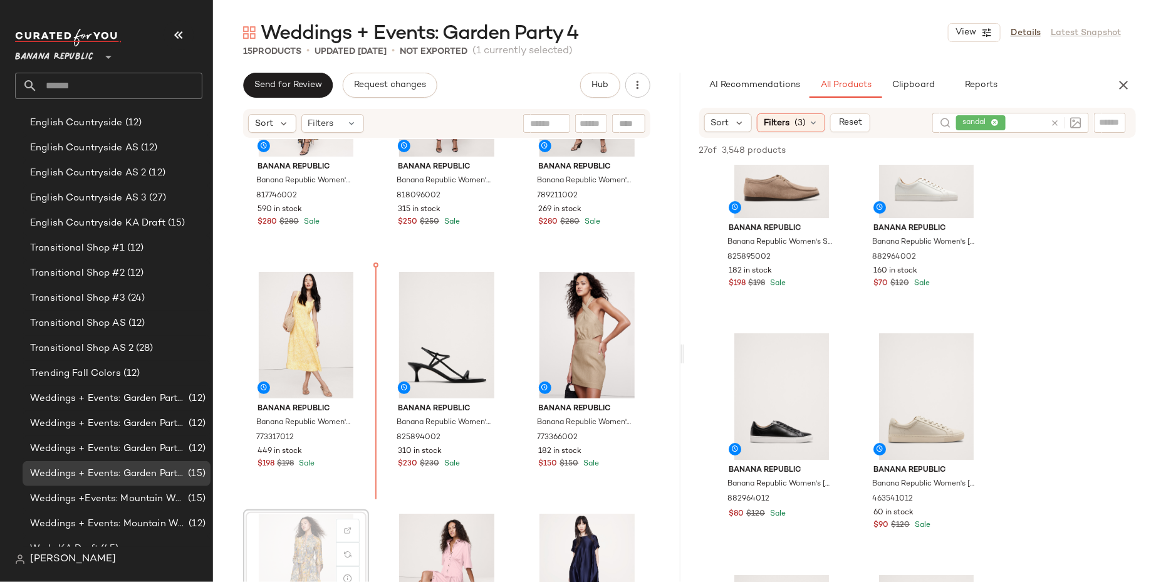
scroll to position [118, 0]
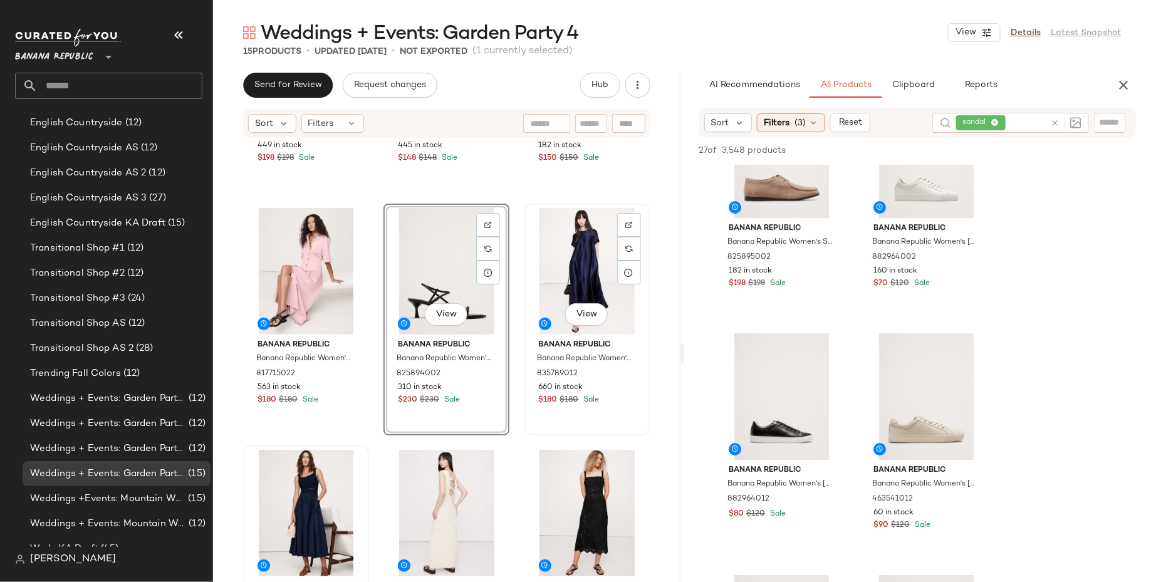
scroll to position [463, 0]
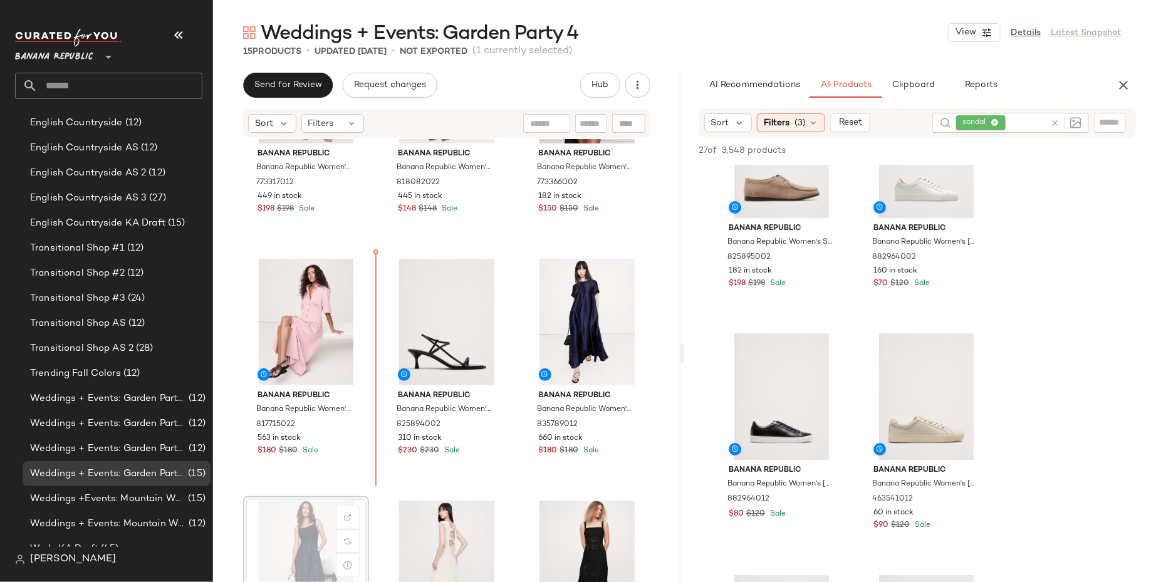
scroll to position [379, 0]
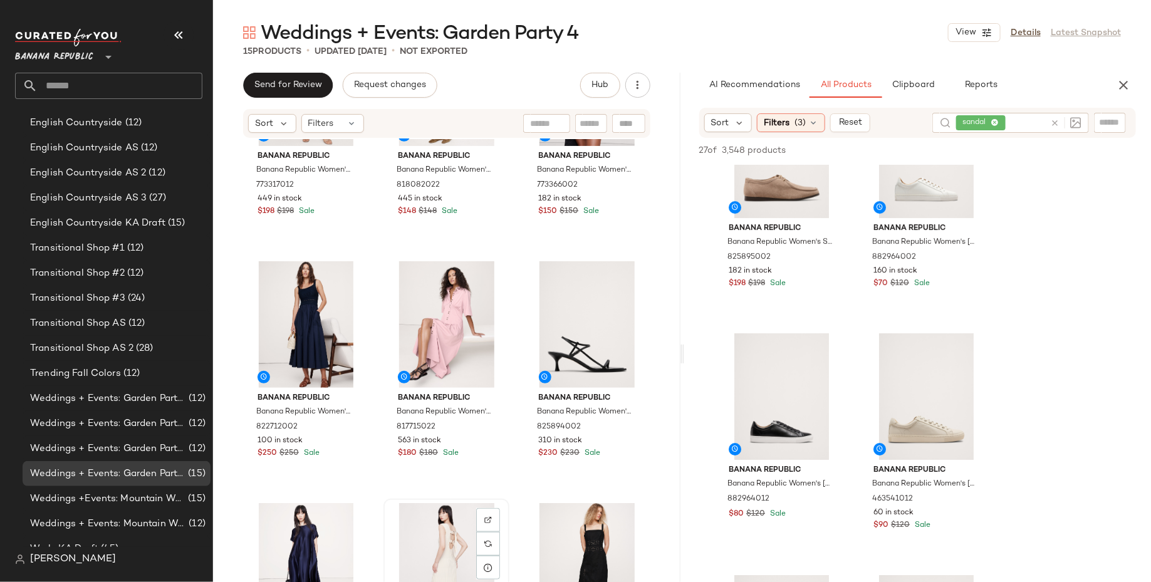
scroll to position [380, 0]
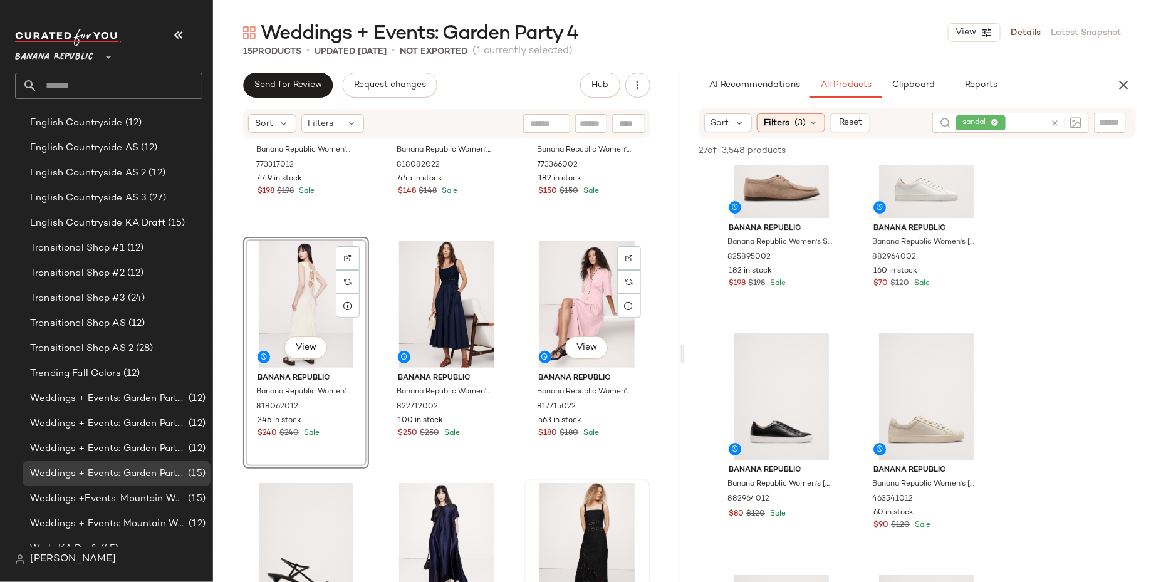
scroll to position [379, 0]
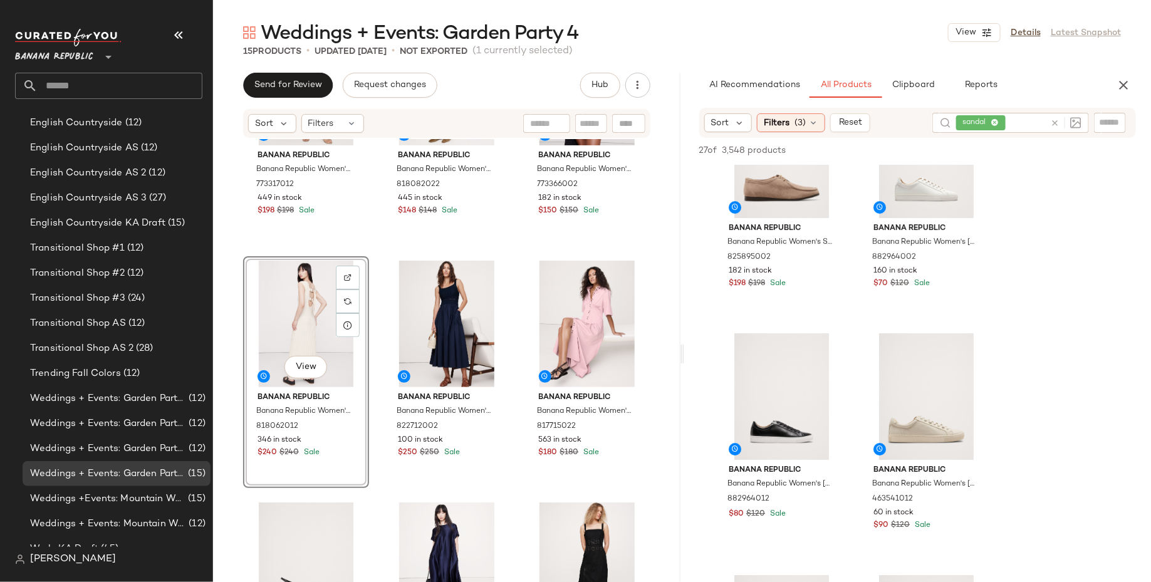
click at [1000, 118] on span "sandal" at bounding box center [982, 122] width 50 height 15
click at [990, 117] on div "sandal" at bounding box center [978, 122] width 37 height 11
click at [994, 119] on icon at bounding box center [993, 123] width 8 height 8
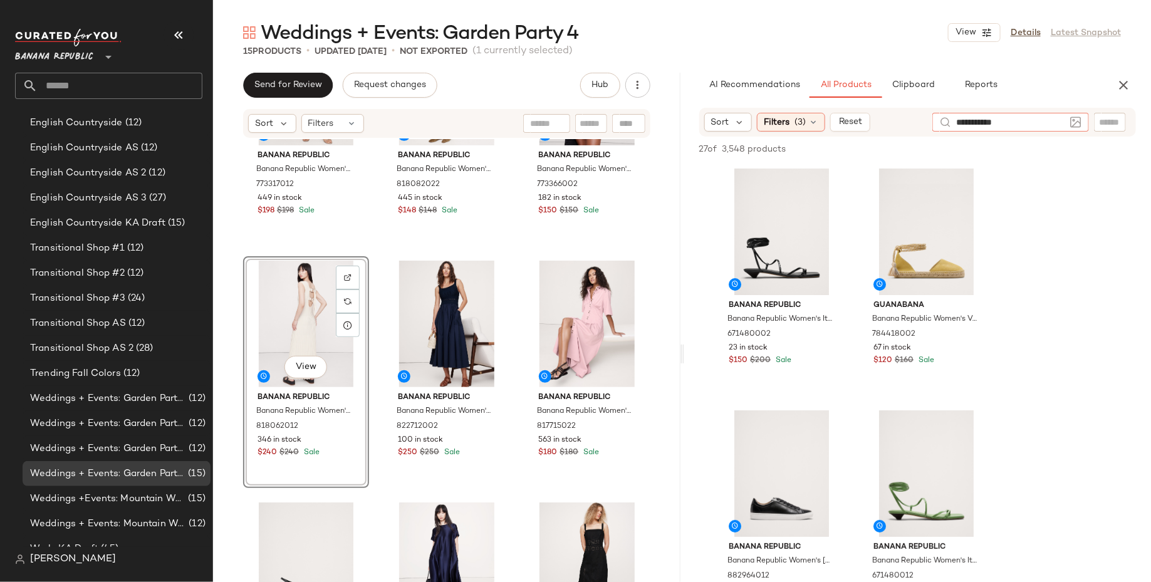
type input "**********"
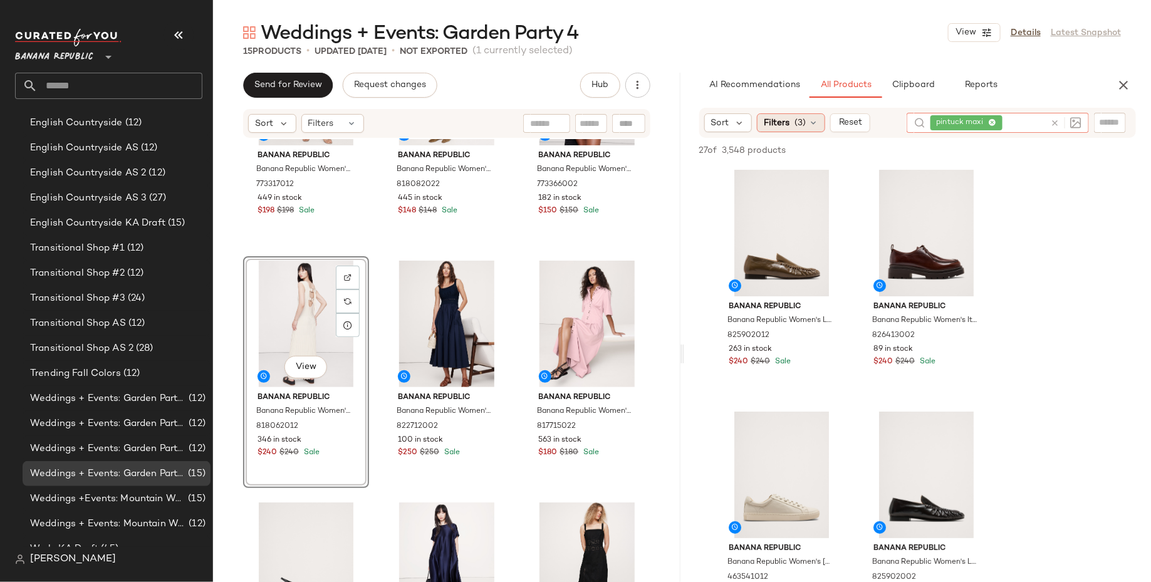
click at [817, 124] on icon at bounding box center [814, 123] width 10 height 10
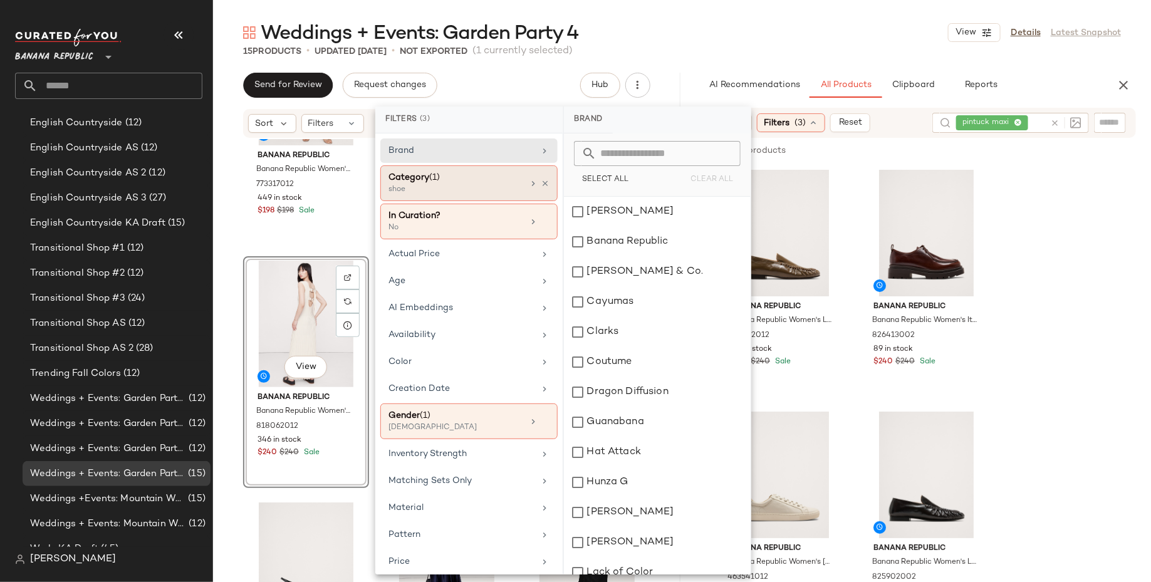
click at [532, 180] on icon at bounding box center [533, 184] width 10 height 10
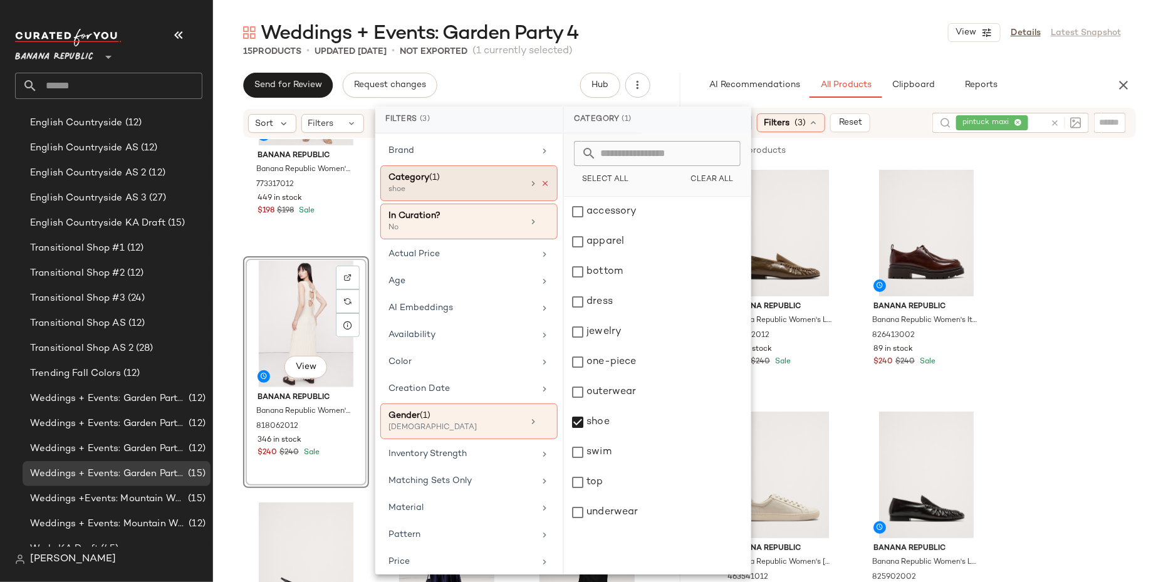
click at [544, 180] on icon at bounding box center [545, 183] width 9 height 9
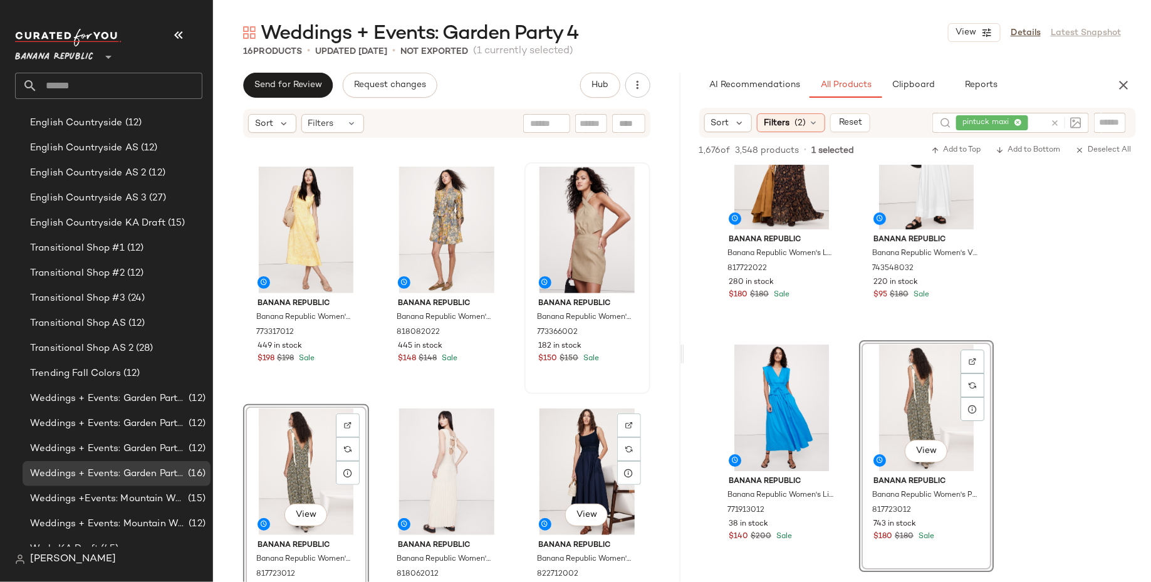
scroll to position [243, 0]
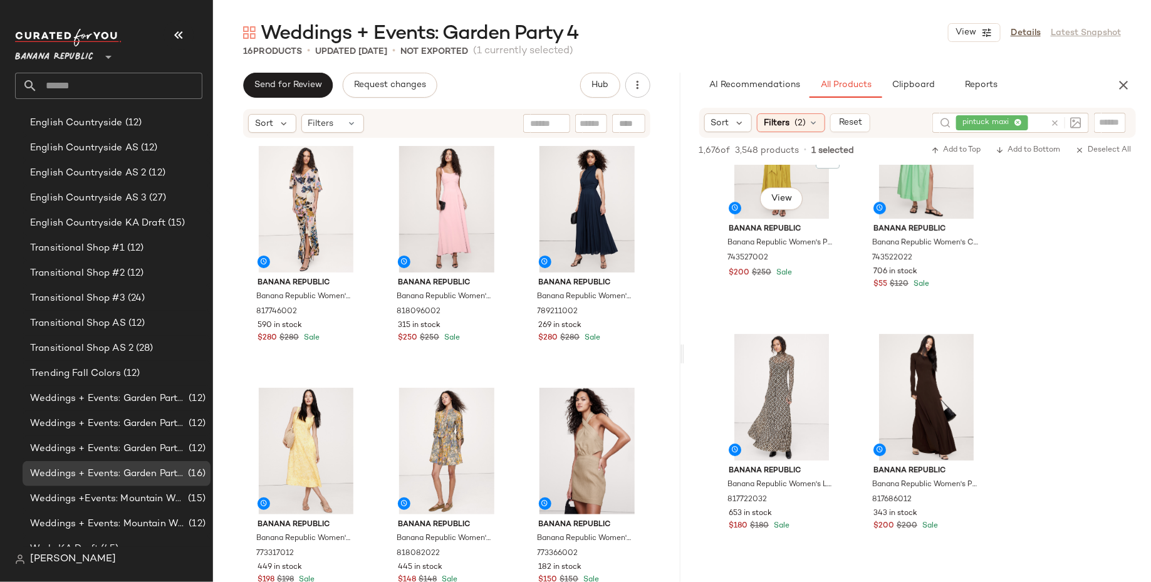
scroll to position [4217, 0]
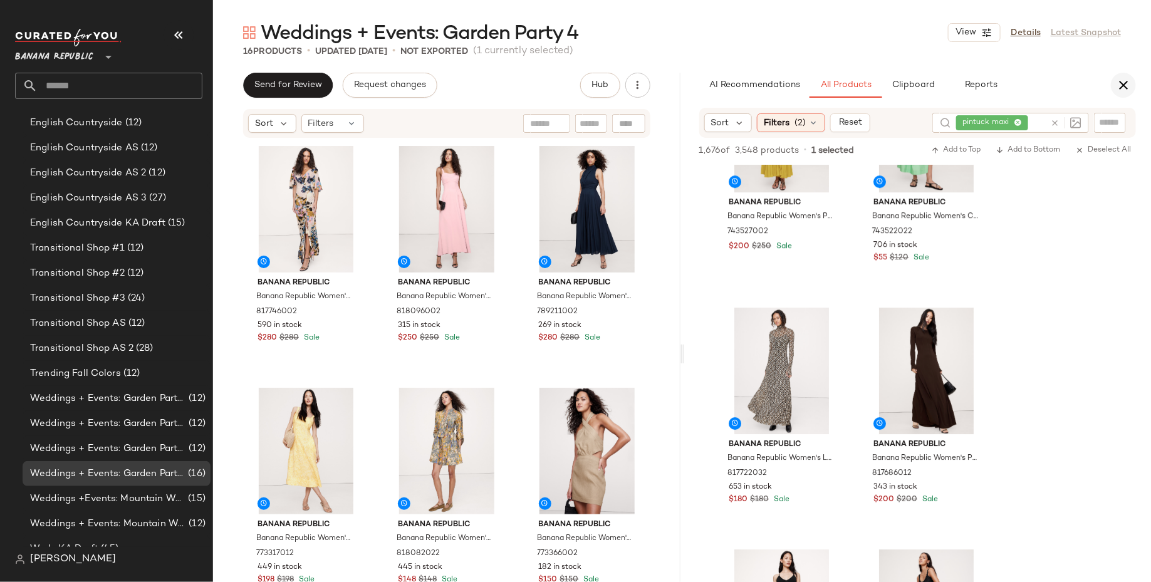
click at [1123, 85] on icon "button" at bounding box center [1123, 85] width 15 height 15
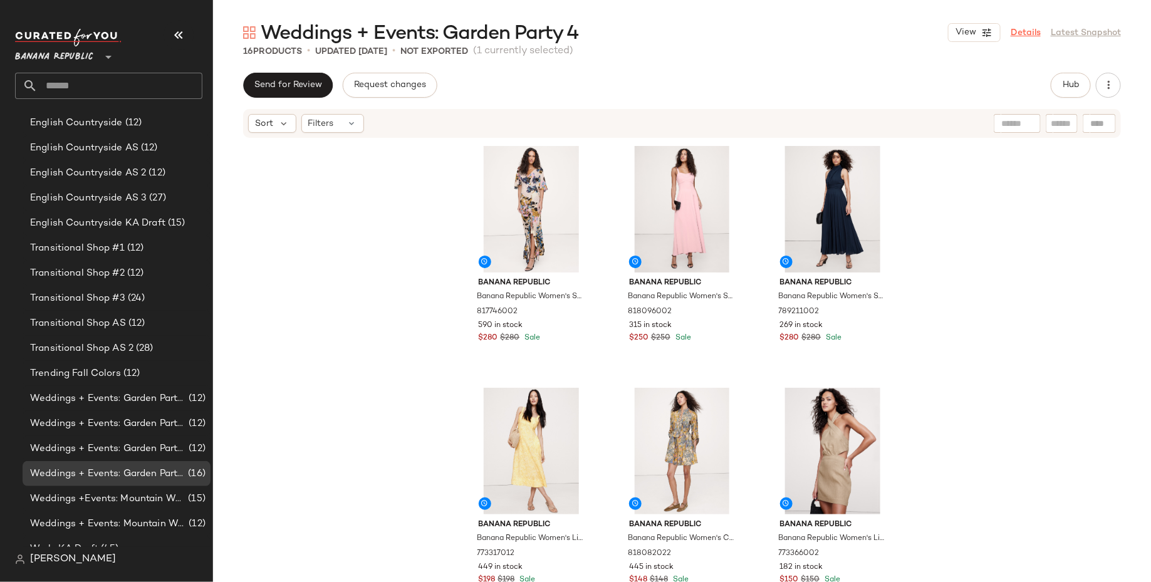
click at [1025, 31] on link "Details" at bounding box center [1026, 32] width 30 height 13
click at [973, 26] on button "View" at bounding box center [974, 32] width 53 height 19
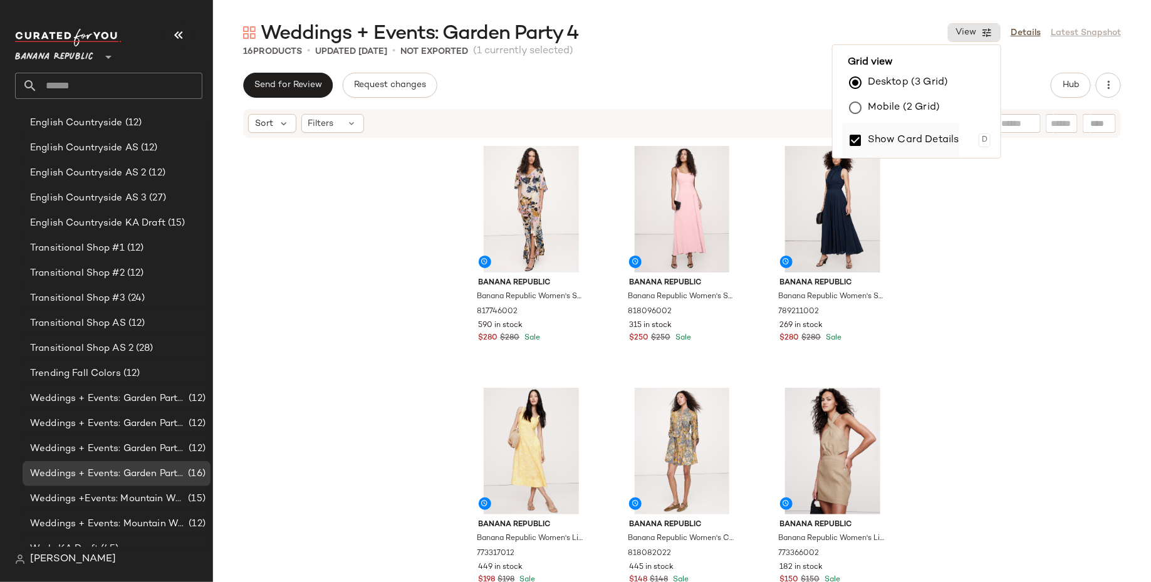
click at [932, 137] on label "Show Card Details" at bounding box center [914, 140] width 92 height 35
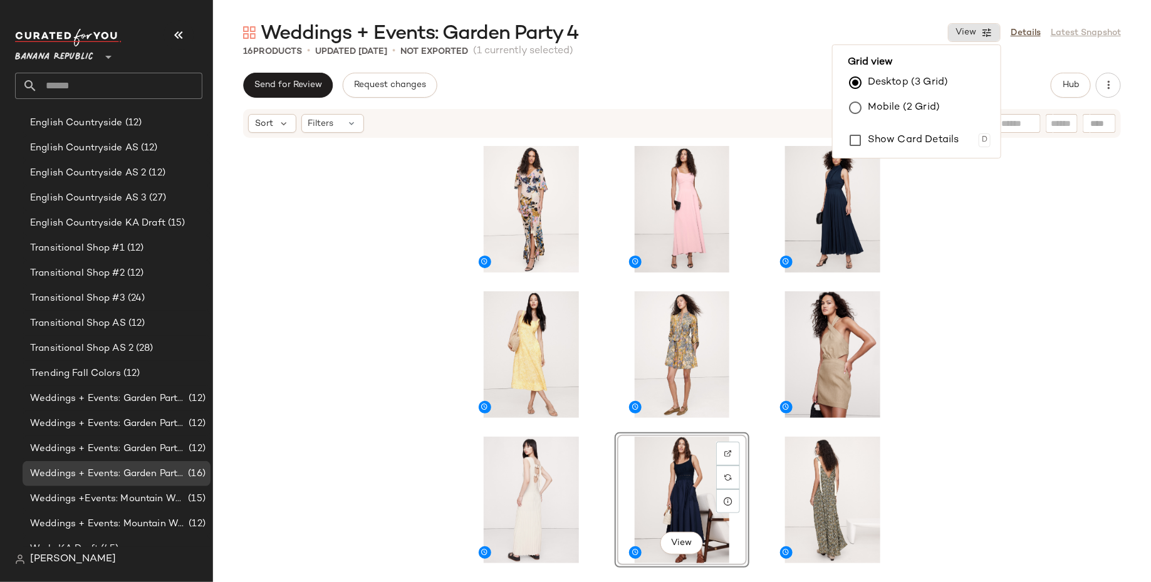
click at [729, 68] on div "Weddings + Events: Garden Party 4 View Details Latest Snapshot 16 Products • up…" at bounding box center [682, 301] width 938 height 562
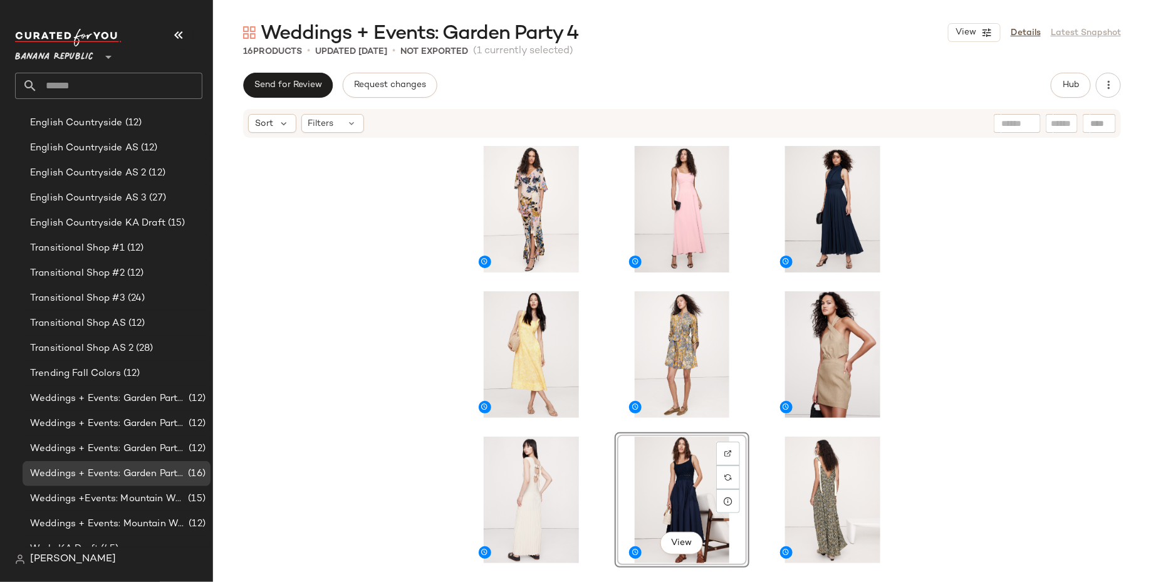
click at [901, 461] on div "View" at bounding box center [682, 379] width 938 height 481
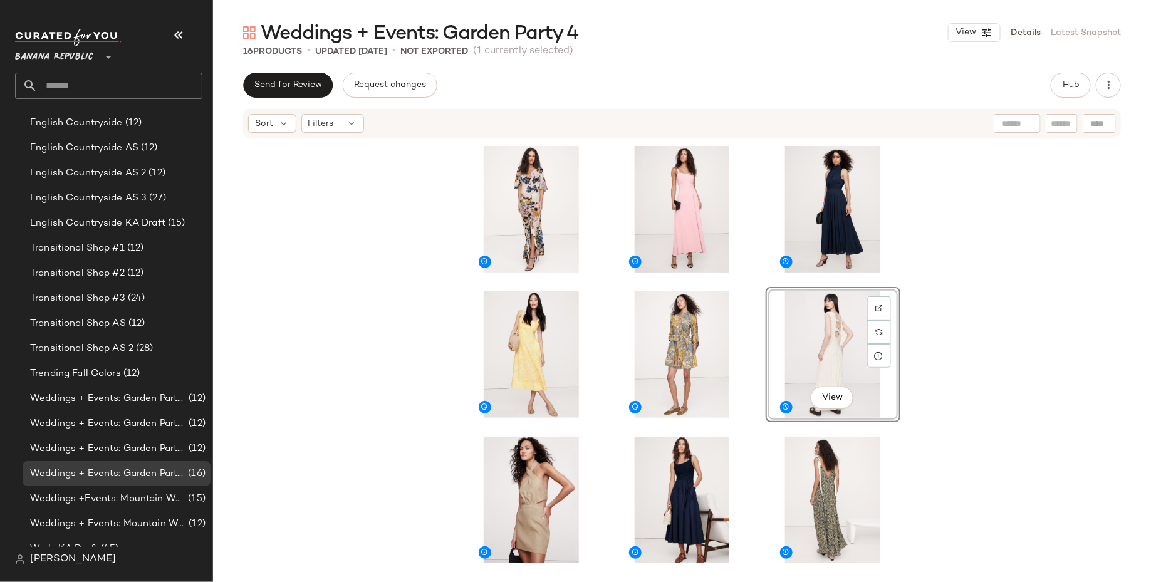
click at [957, 435] on div "View" at bounding box center [682, 379] width 938 height 481
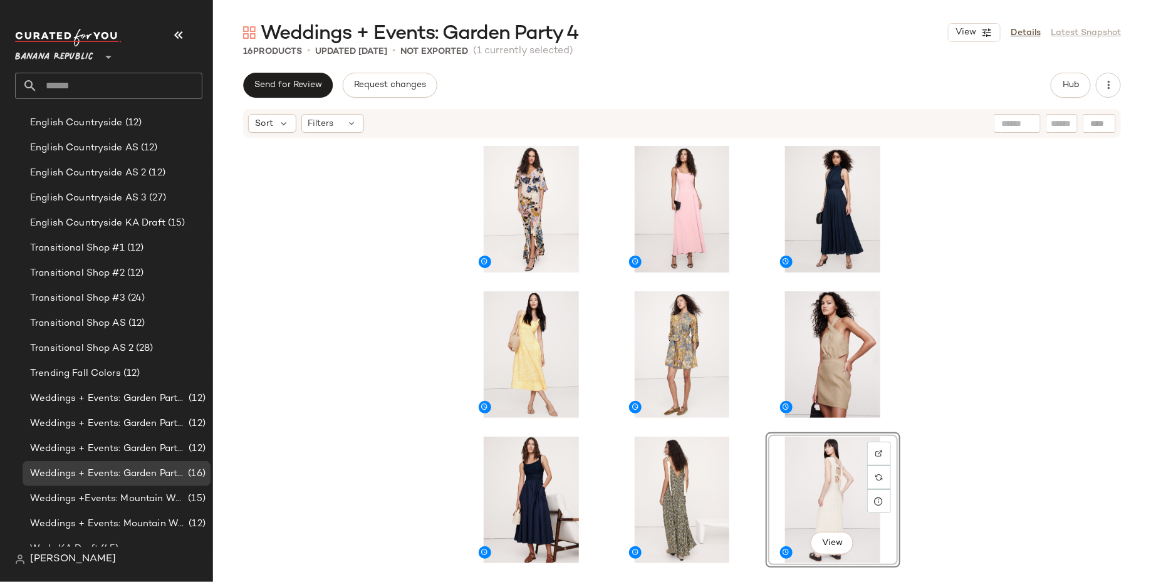
click at [333, 444] on div "View" at bounding box center [682, 379] width 938 height 481
click at [40, 228] on span "English Countryside KA Draft" at bounding box center [97, 223] width 135 height 14
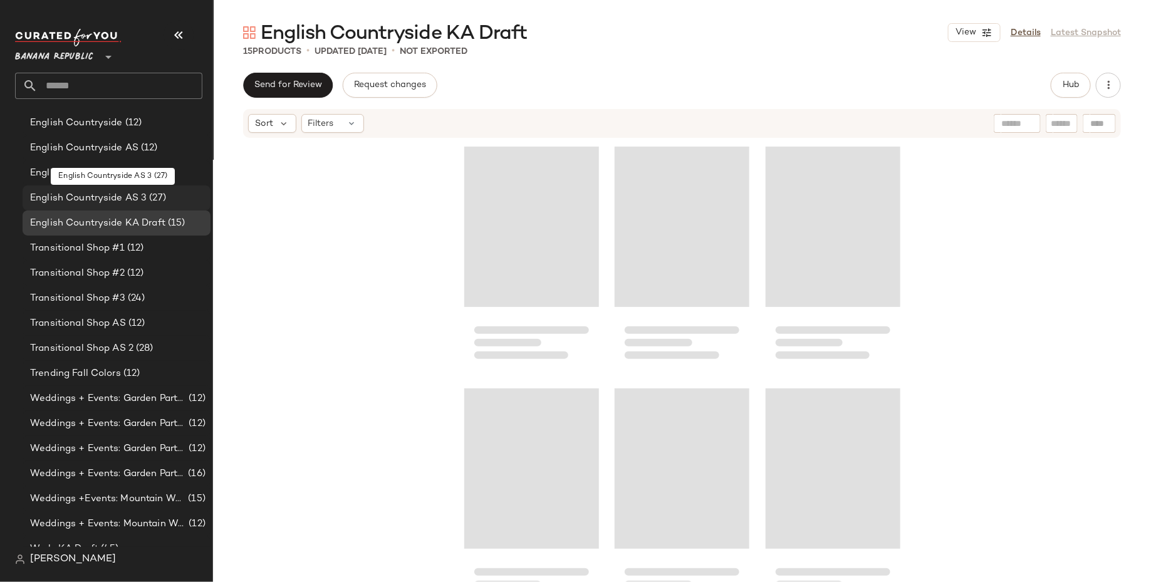
click at [48, 204] on span "English Countryside AS 3" at bounding box center [88, 198] width 117 height 14
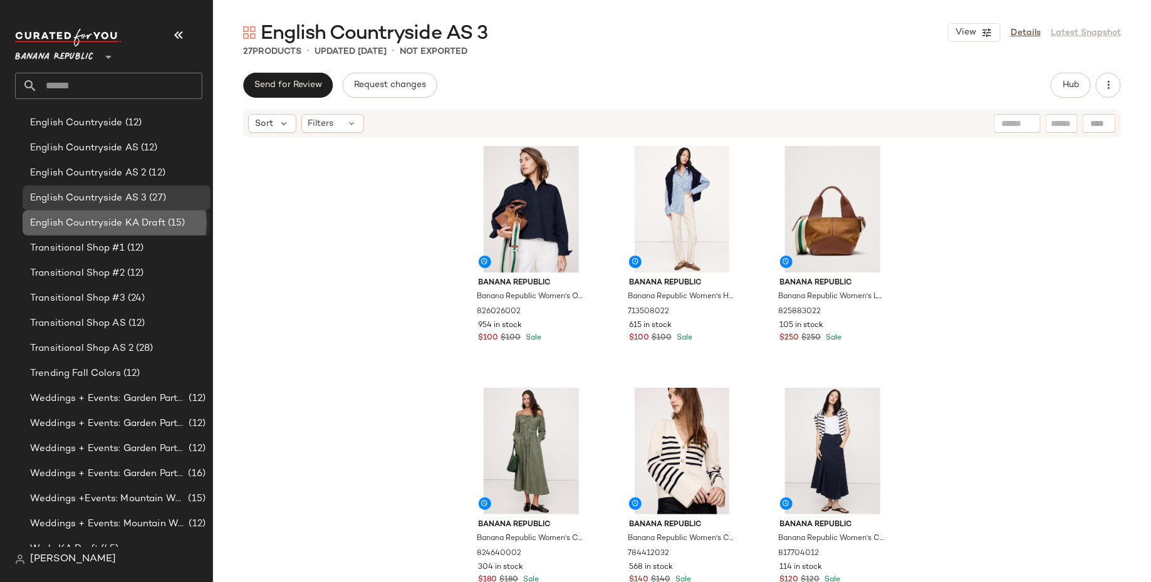
click at [57, 218] on span "English Countryside KA Draft" at bounding box center [97, 223] width 135 height 14
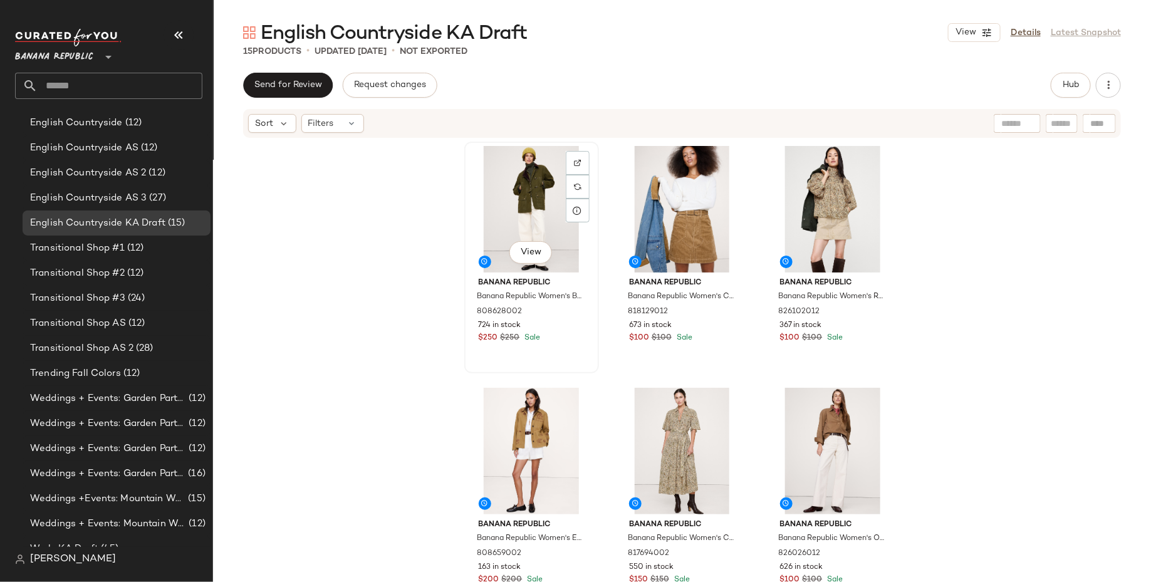
click at [501, 191] on div "View" at bounding box center [532, 209] width 126 height 127
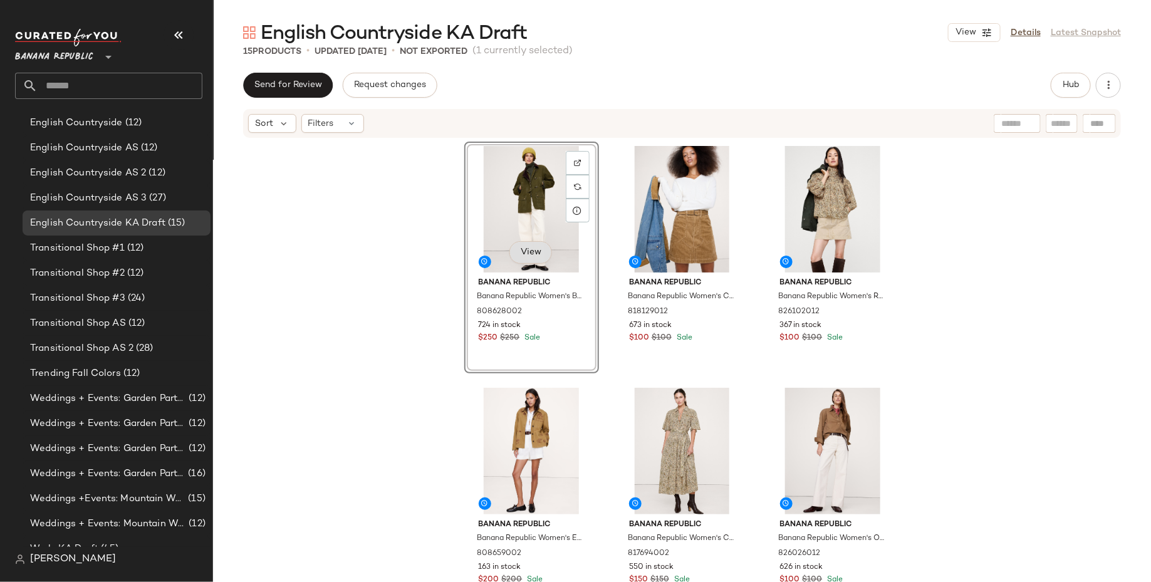
click at [528, 255] on span "View" at bounding box center [530, 253] width 21 height 10
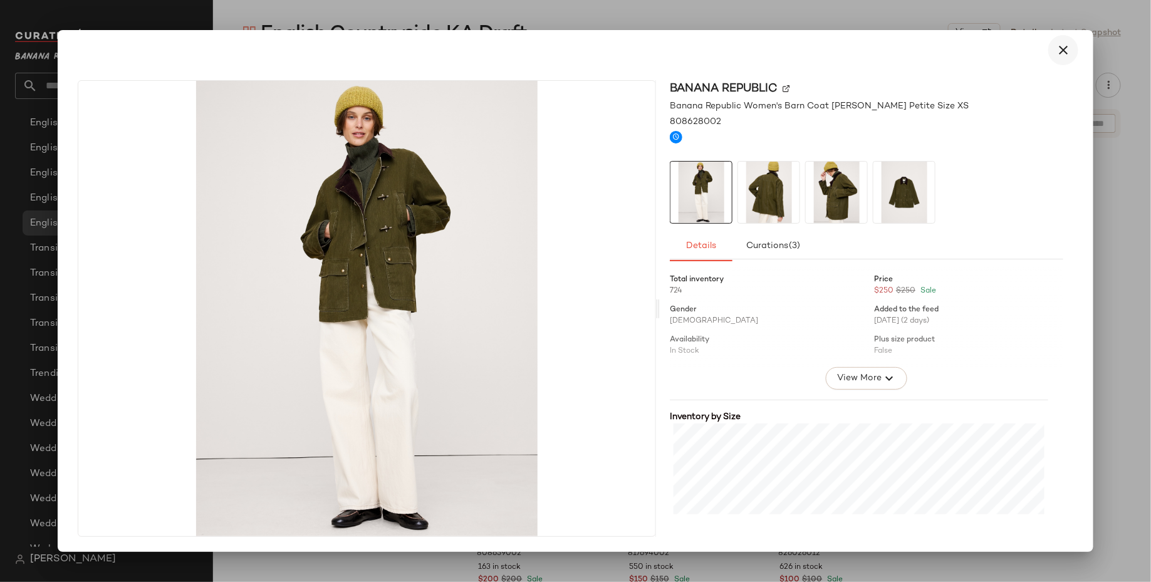
click at [1069, 50] on icon "button" at bounding box center [1063, 50] width 15 height 15
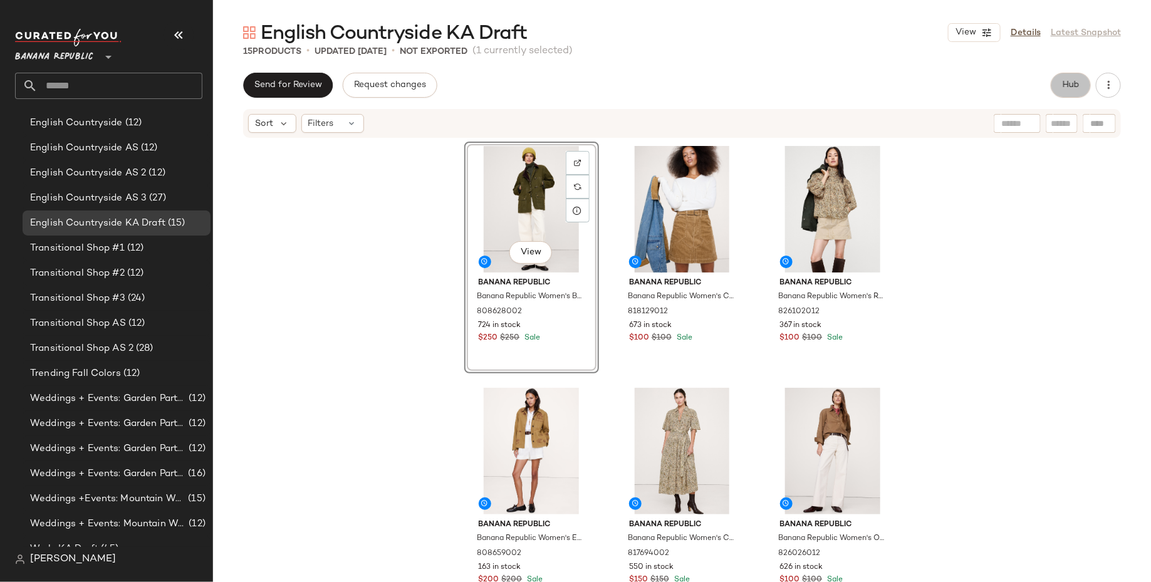
click at [1062, 94] on button "Hub" at bounding box center [1071, 85] width 40 height 25
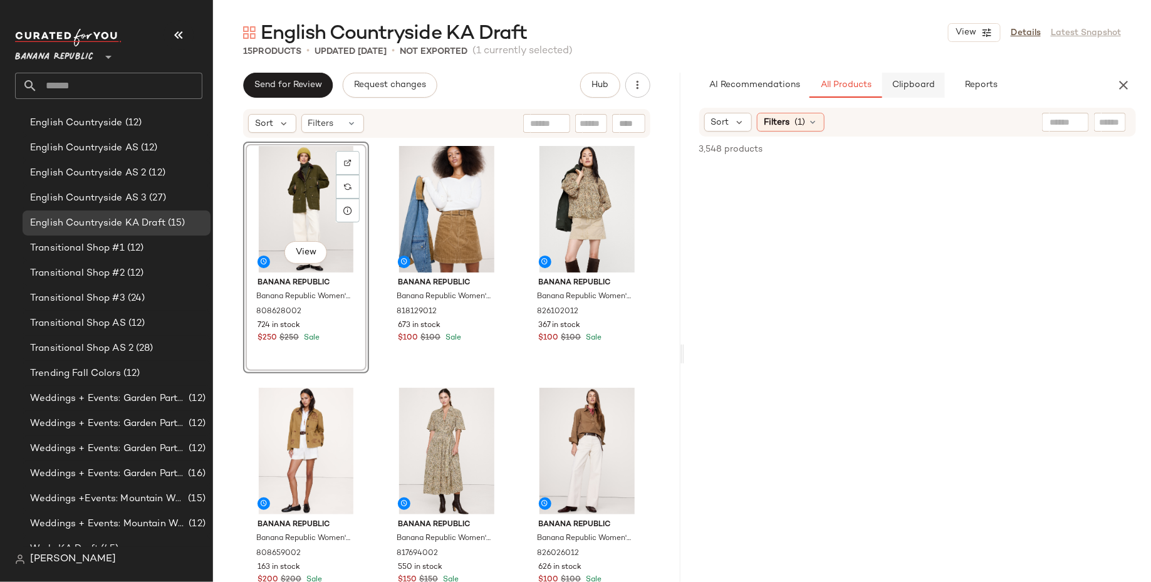
click at [904, 87] on span "Clipboard" at bounding box center [913, 85] width 43 height 10
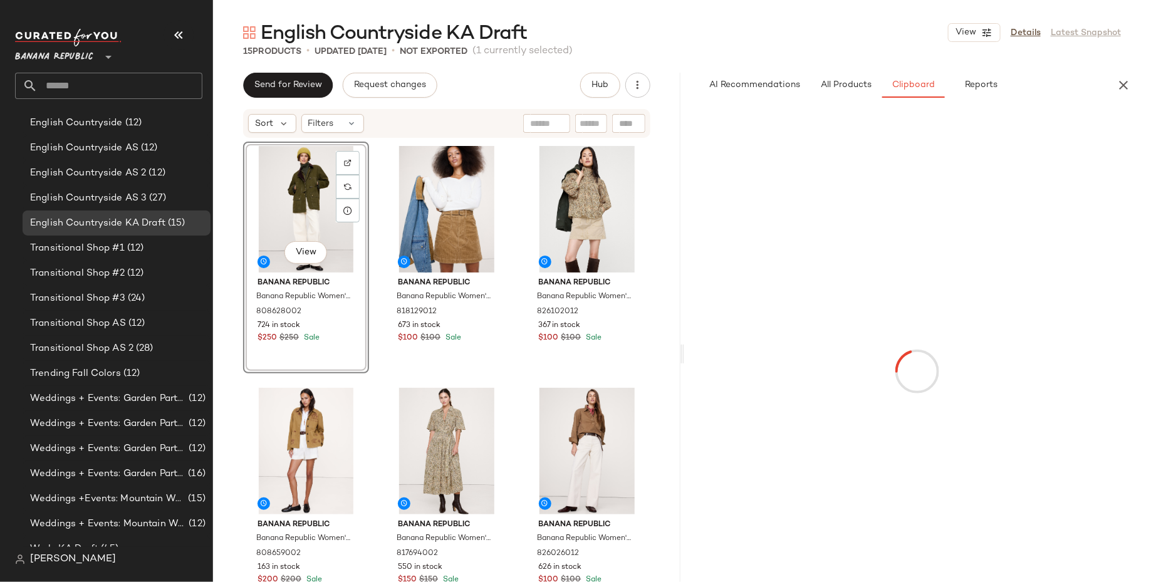
click at [1061, 130] on div at bounding box center [918, 371] width 463 height 522
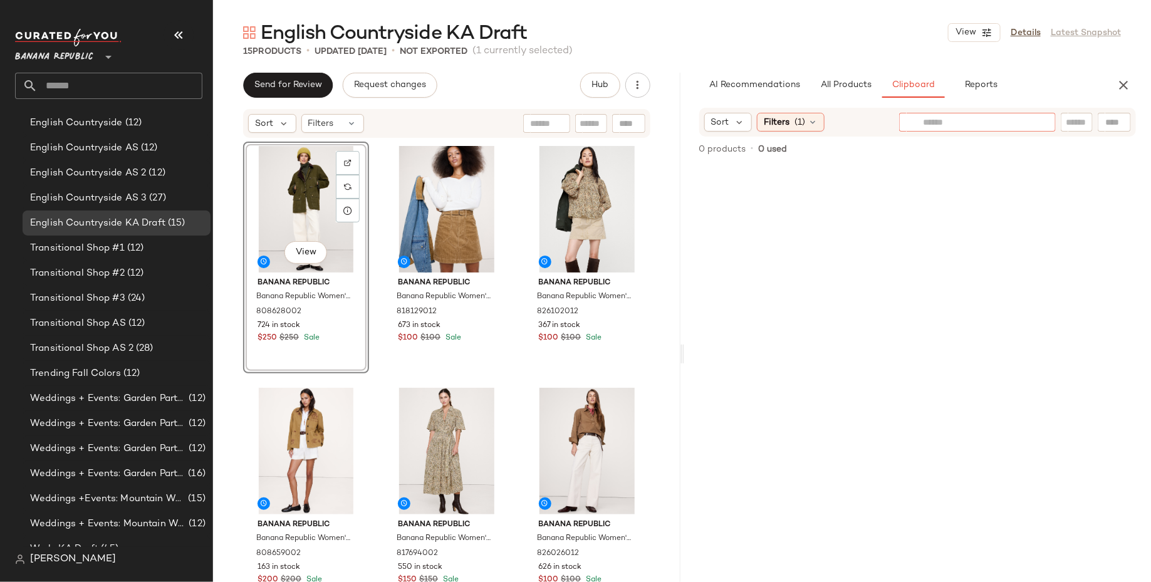
click at [1027, 123] on input "text" at bounding box center [977, 122] width 109 height 13
click at [791, 120] on div "Filters (1)" at bounding box center [791, 122] width 68 height 19
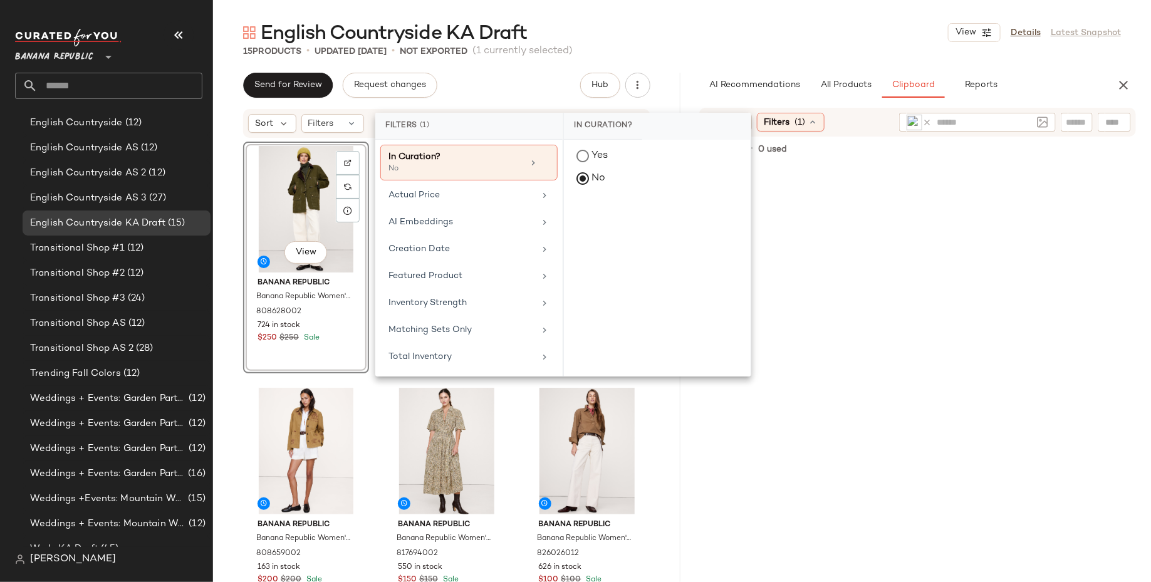
click at [779, 43] on div "English Countryside KA Draft View Details Latest Snapshot" at bounding box center [682, 32] width 938 height 25
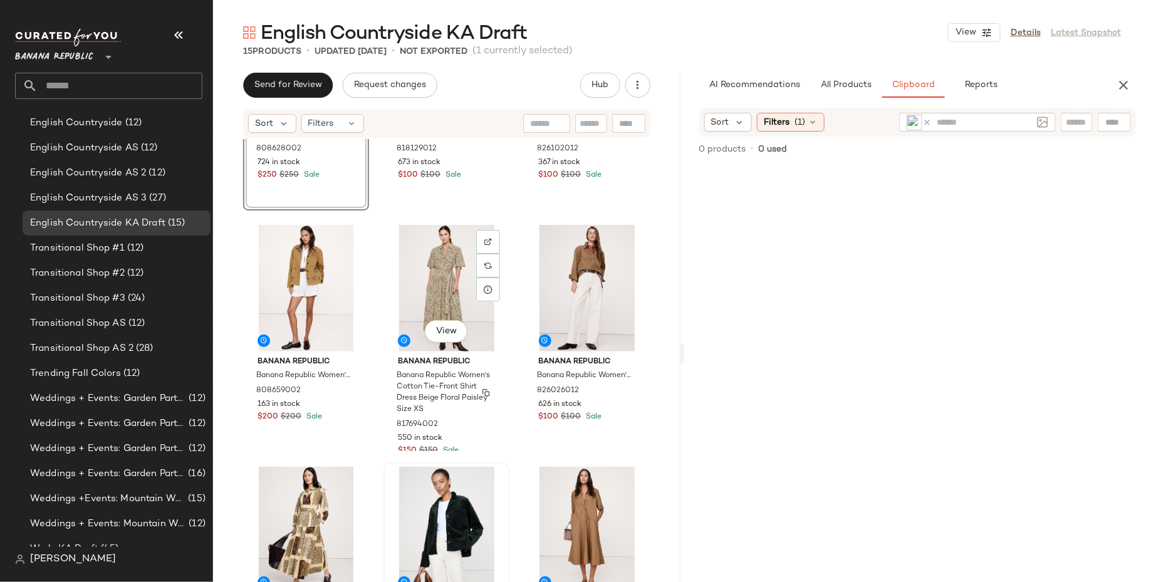
scroll to position [166, 0]
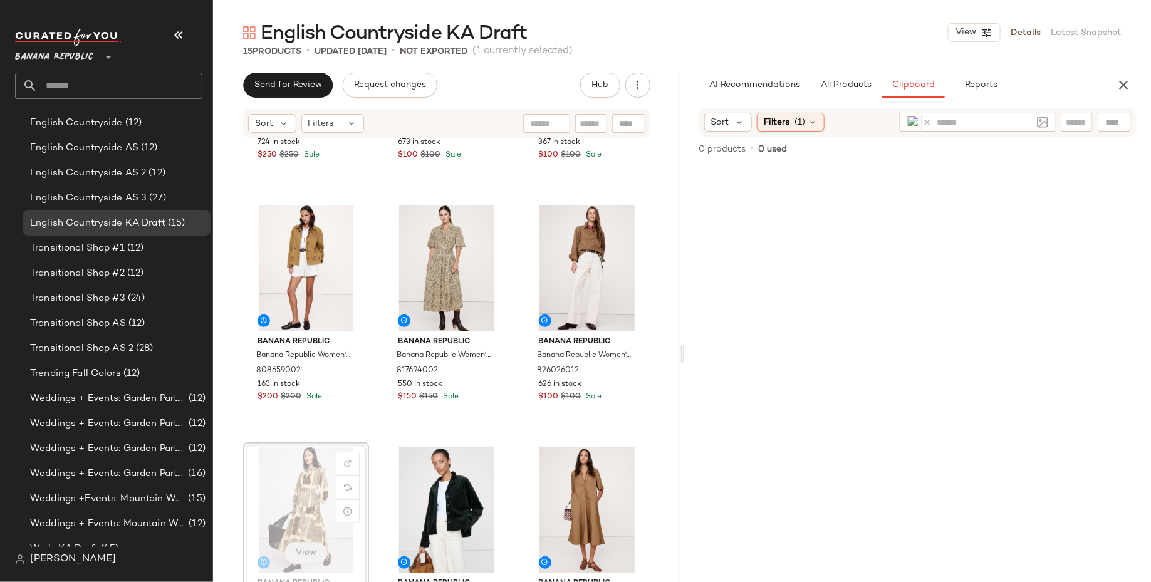
scroll to position [187, 0]
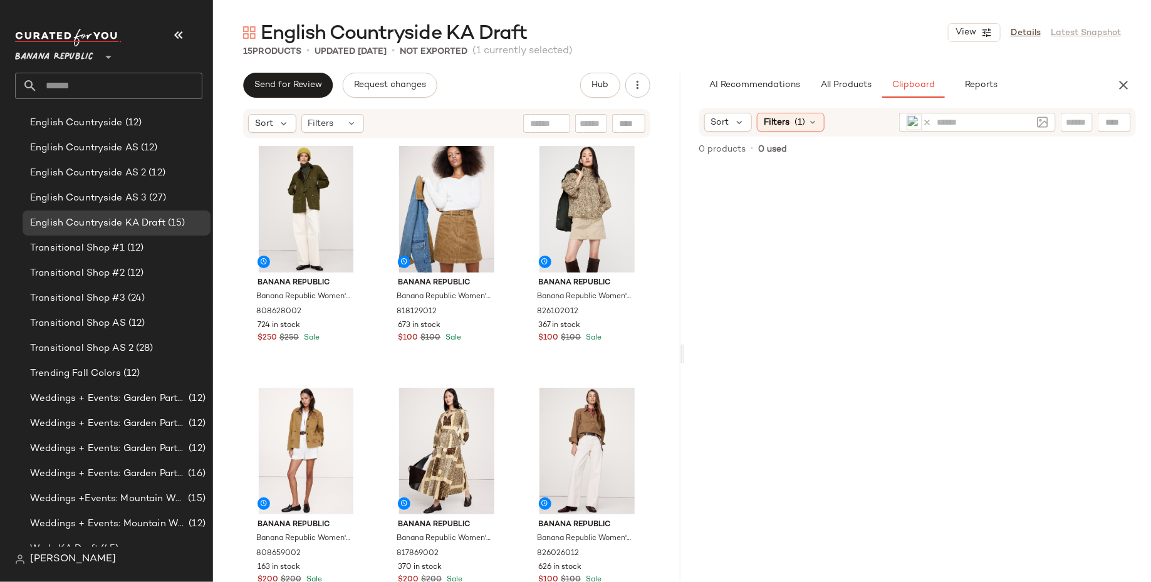
click at [926, 120] on icon at bounding box center [927, 122] width 9 height 9
type input "**********"
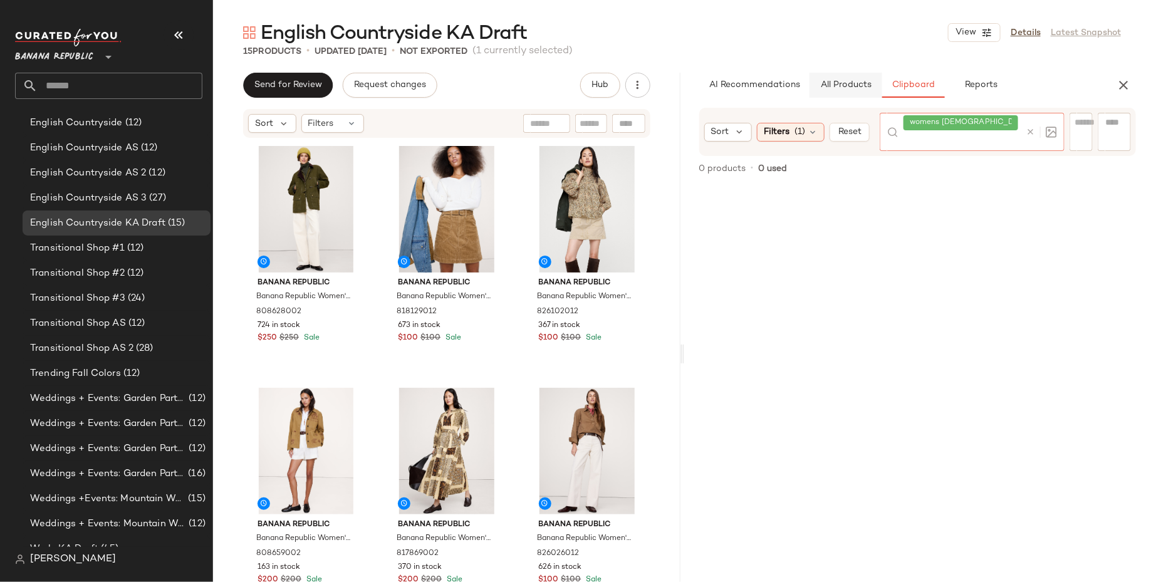
click at [849, 95] on button "All Products" at bounding box center [846, 85] width 73 height 25
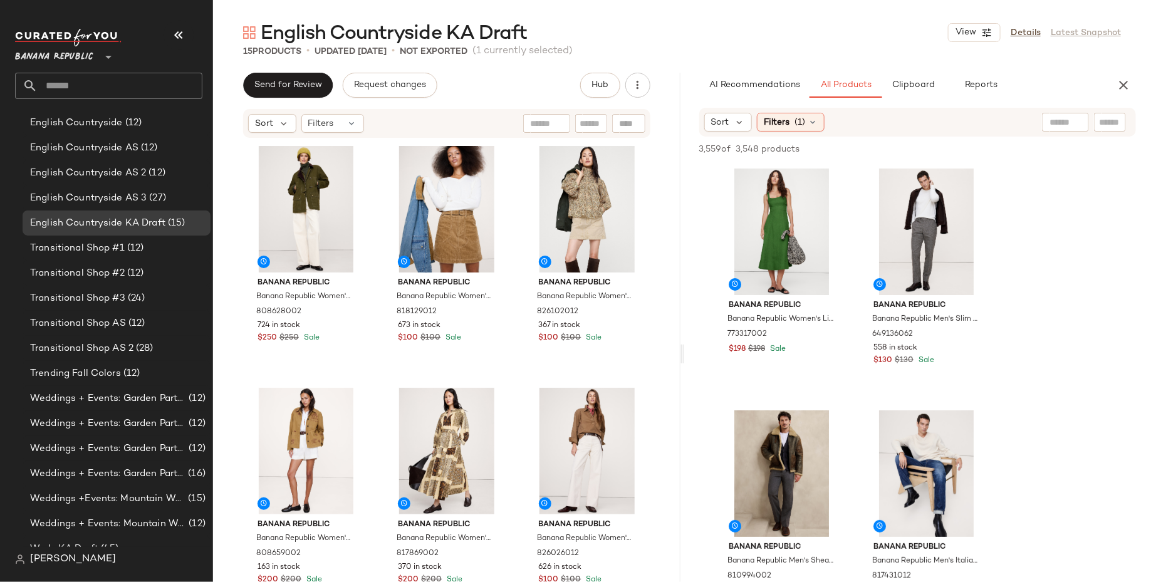
click at [1062, 99] on div "AI Recommendations All Products Clipboard Reports Sort Filters (1) 3,559 of 3,5…" at bounding box center [918, 354] width 468 height 562
click at [1062, 123] on input "text" at bounding box center [1066, 122] width 32 height 13
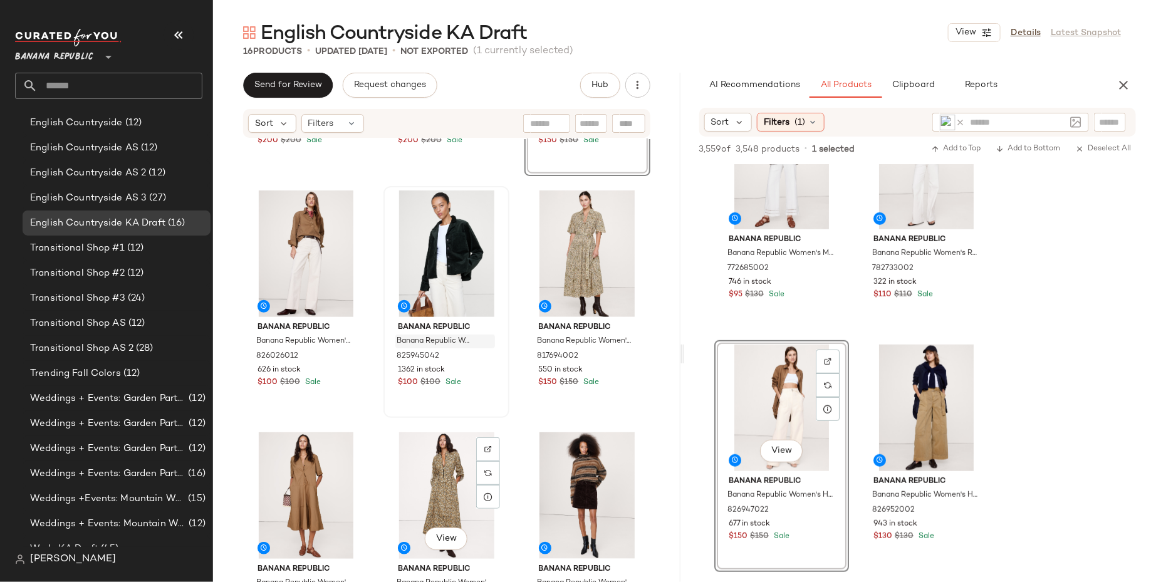
scroll to position [450, 0]
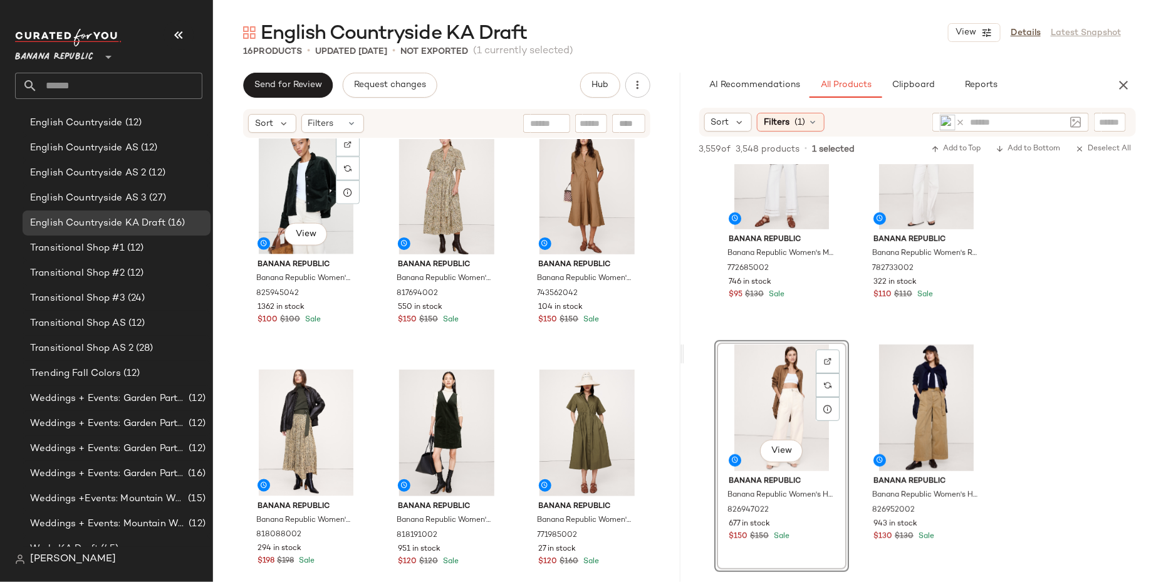
scroll to position [755, 0]
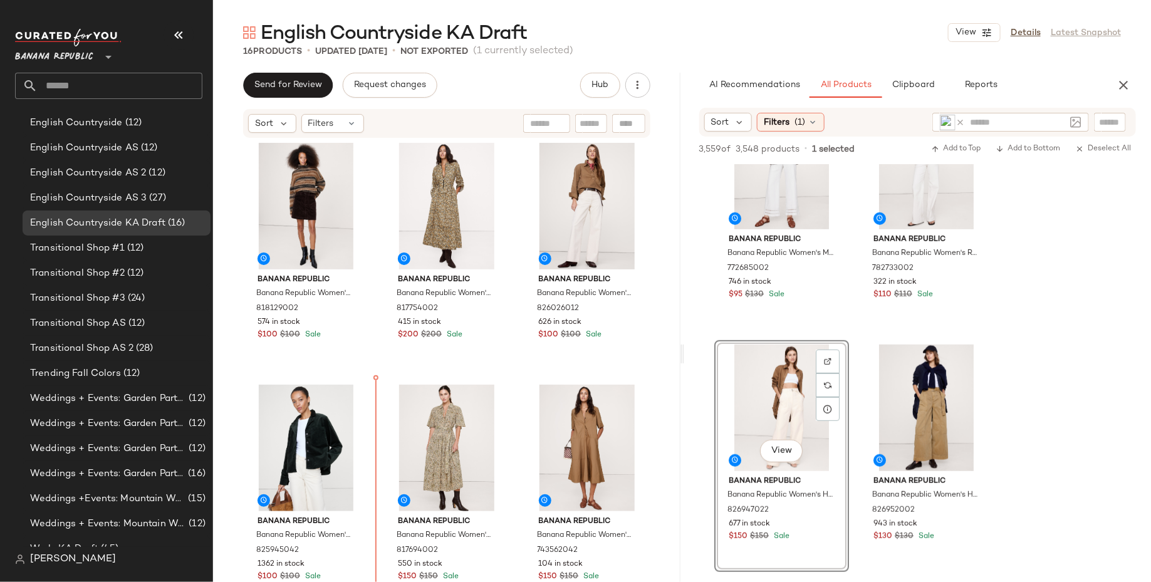
scroll to position [486, 0]
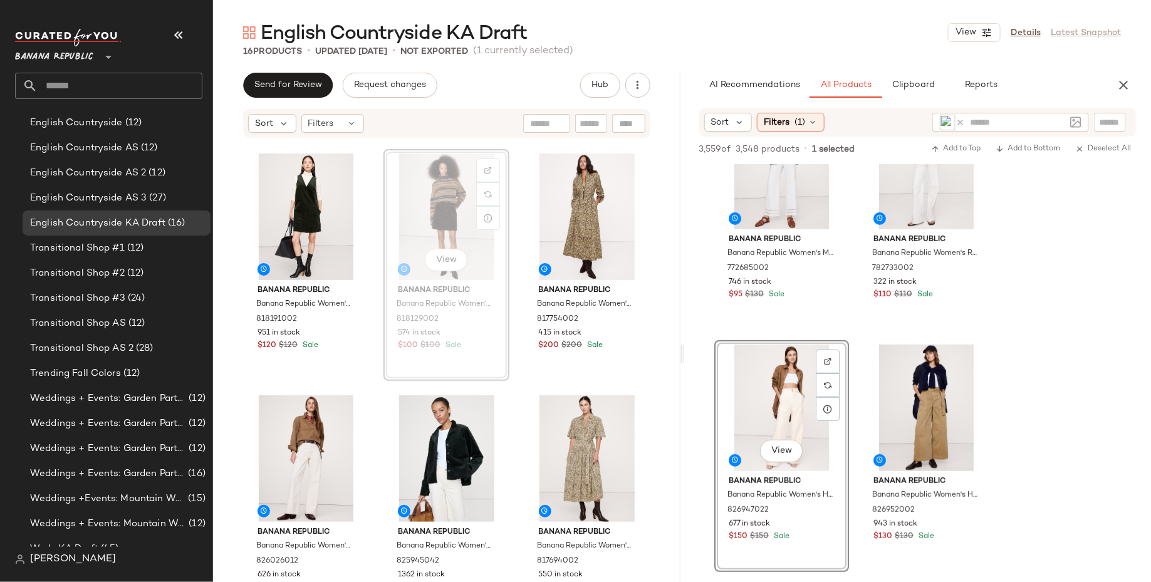
scroll to position [485, 0]
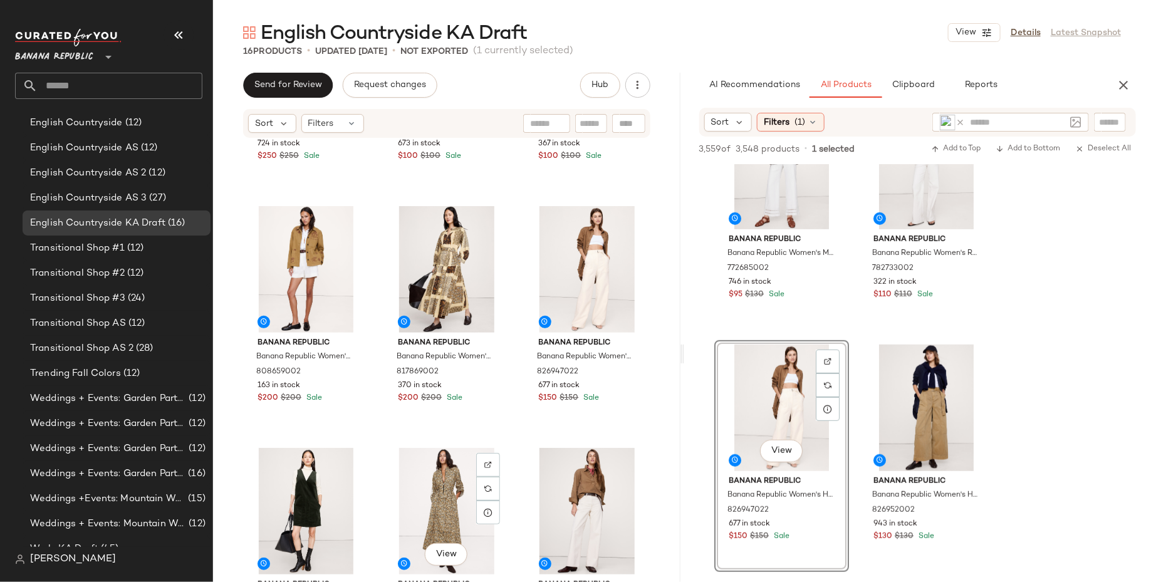
scroll to position [192, 0]
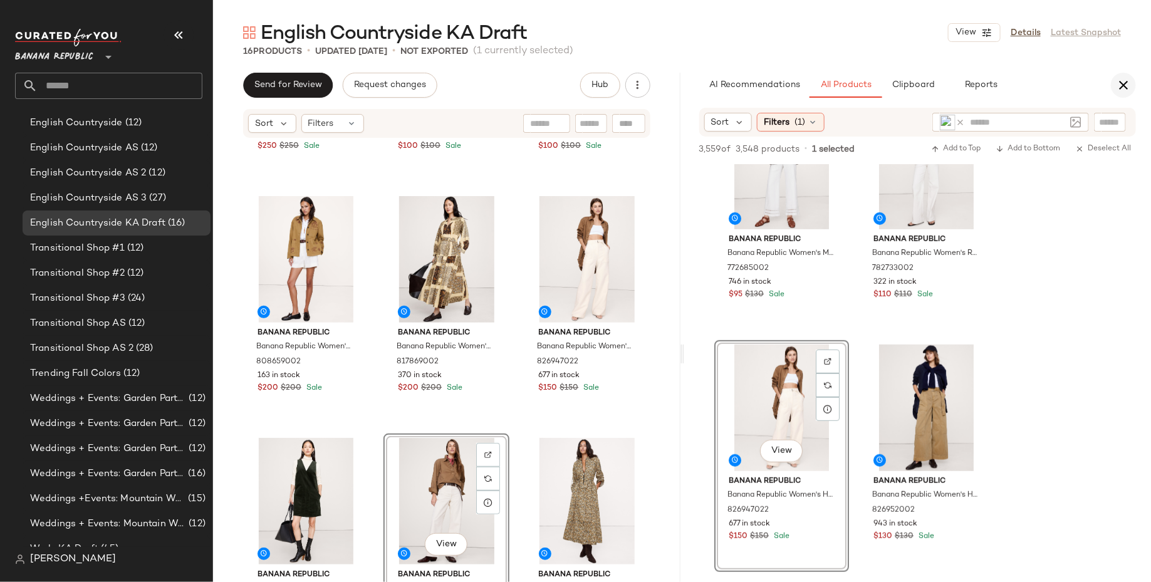
click at [1118, 78] on icon "button" at bounding box center [1123, 85] width 15 height 15
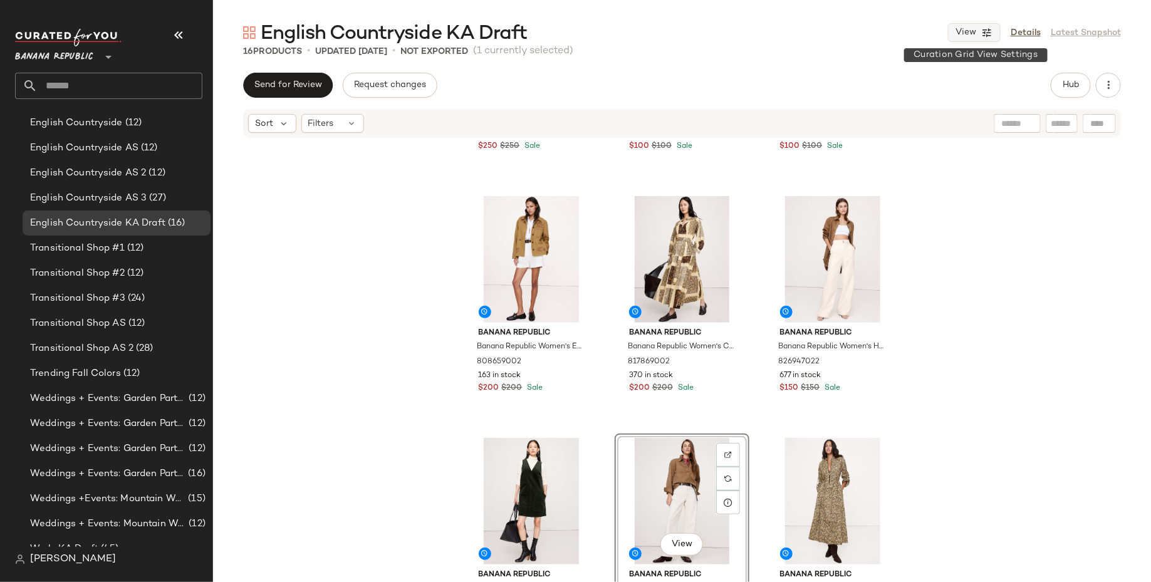
click at [975, 30] on span "View" at bounding box center [965, 33] width 21 height 10
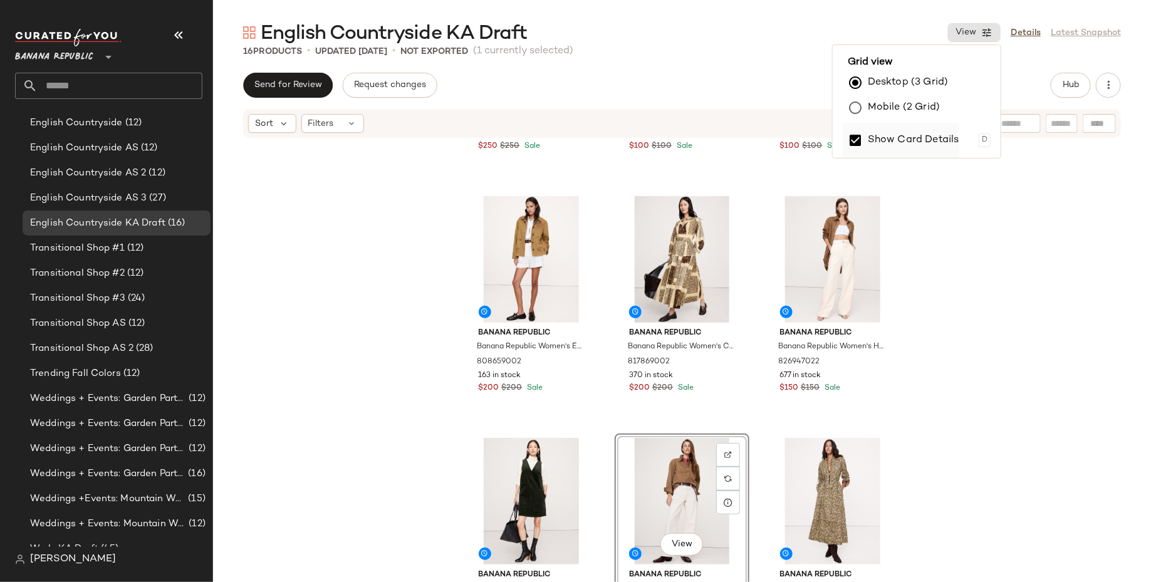
click at [921, 140] on label "Show Card Details" at bounding box center [914, 140] width 92 height 35
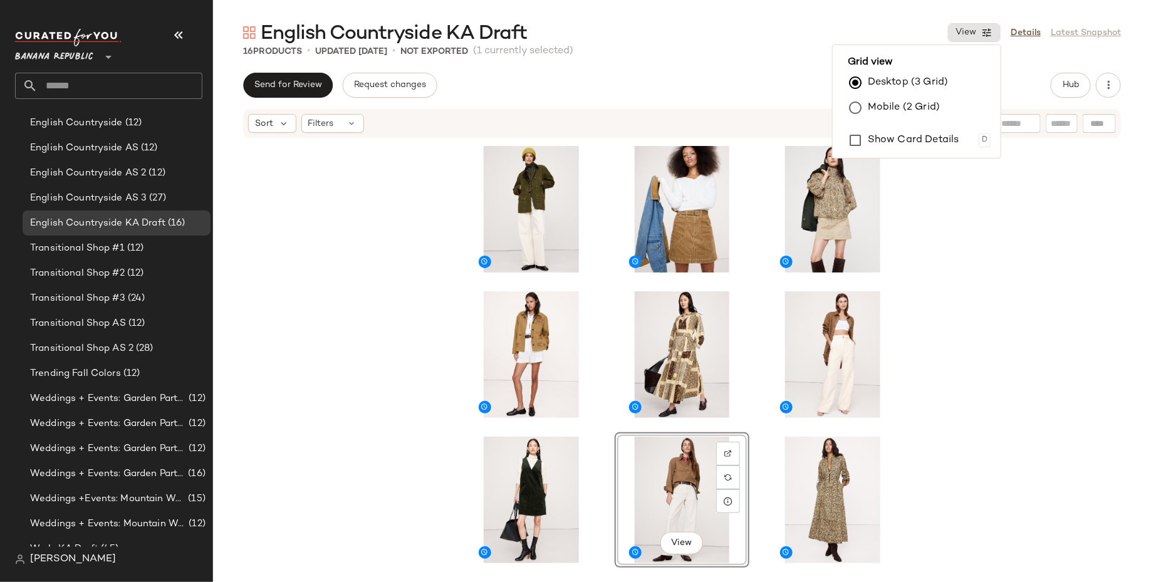
click at [994, 364] on div "View" at bounding box center [682, 379] width 938 height 481
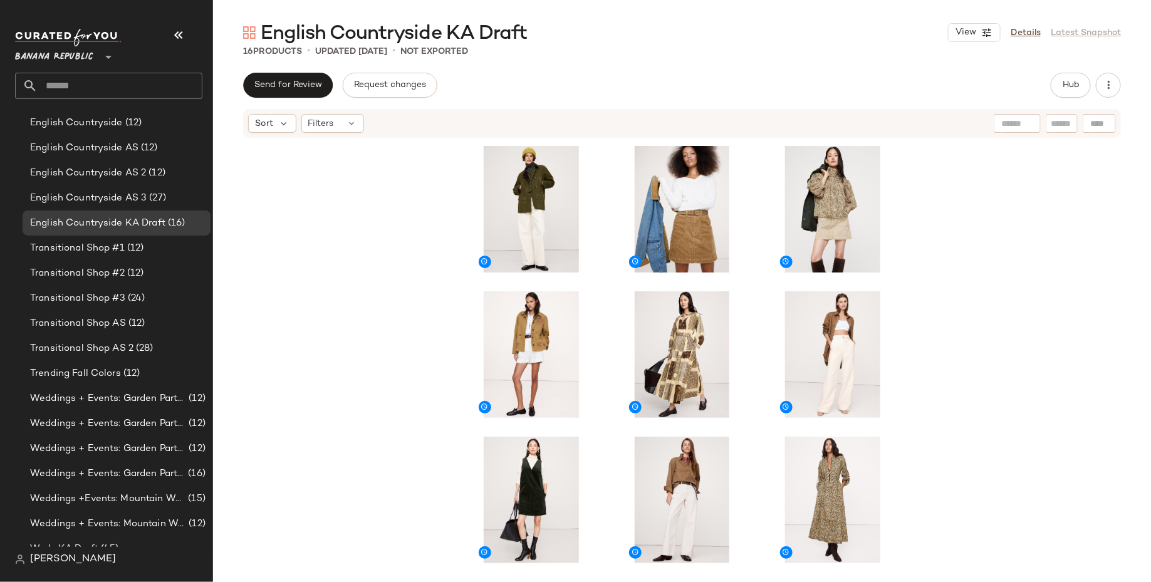
click at [1020, 117] on div at bounding box center [1017, 123] width 47 height 19
click at [1069, 90] on span "Hub" at bounding box center [1071, 85] width 18 height 10
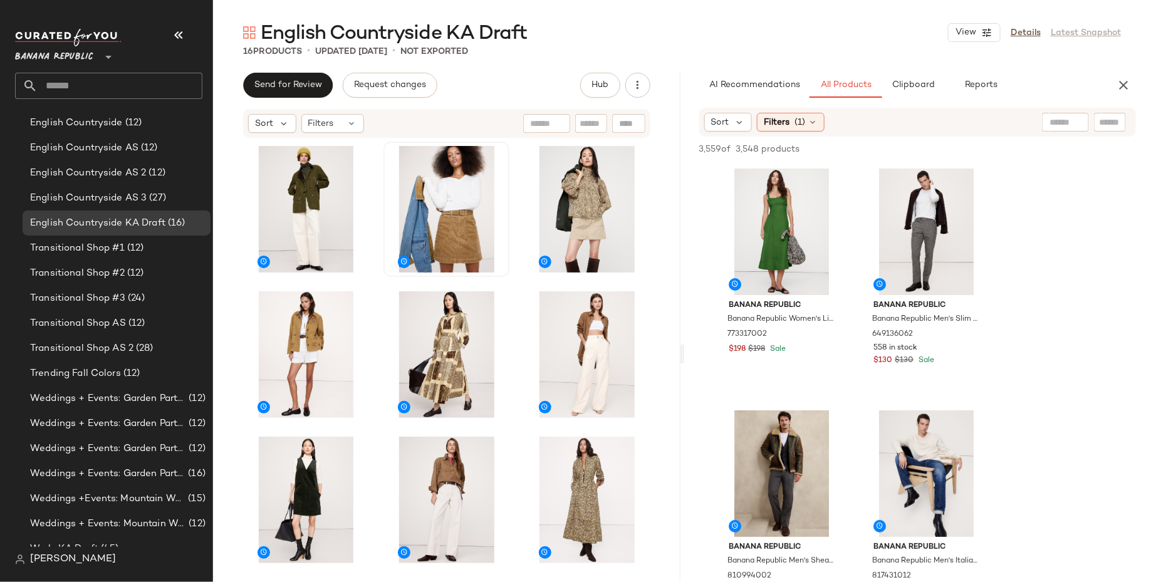
drag, startPoint x: 1116, startPoint y: 80, endPoint x: 485, endPoint y: 164, distance: 637.5
click at [1116, 80] on icon "button" at bounding box center [1123, 85] width 15 height 15
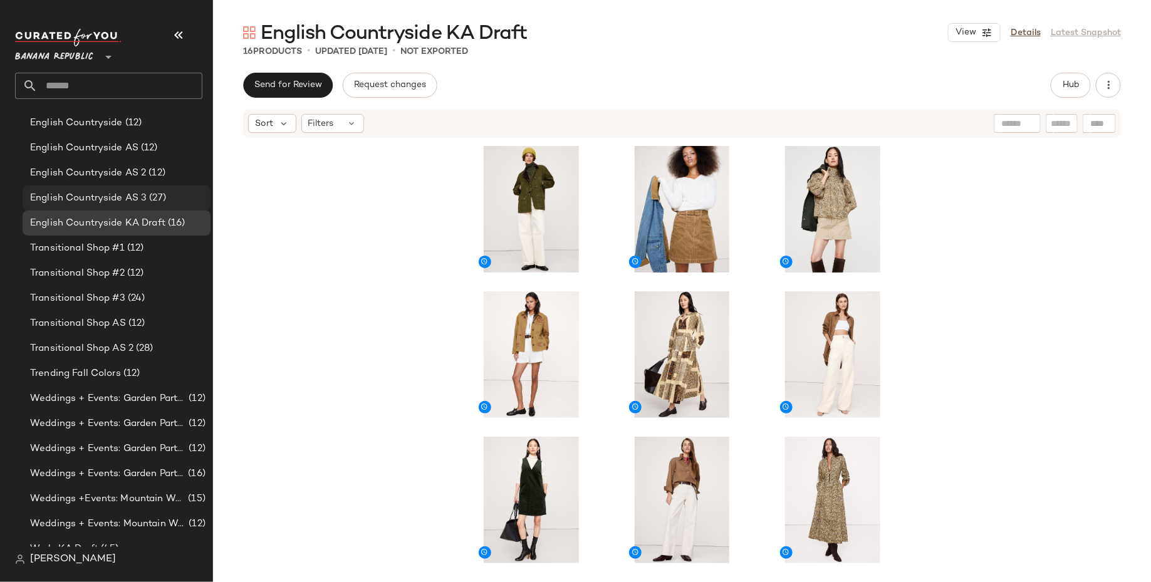
click at [174, 189] on div "English Countryside AS 3 (27)" at bounding box center [117, 198] width 188 height 25
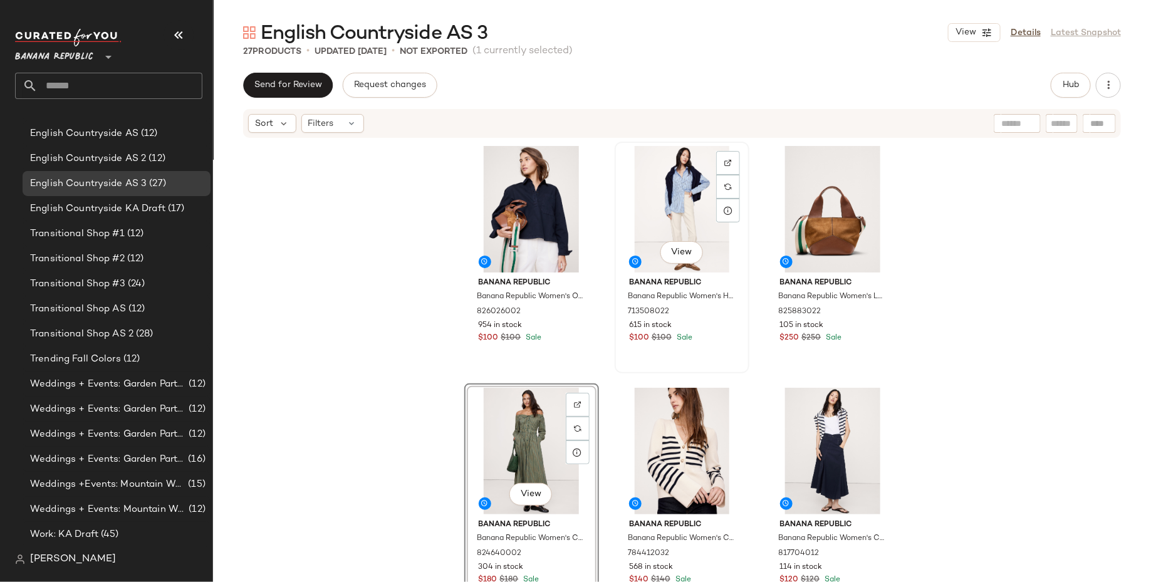
scroll to position [233, 0]
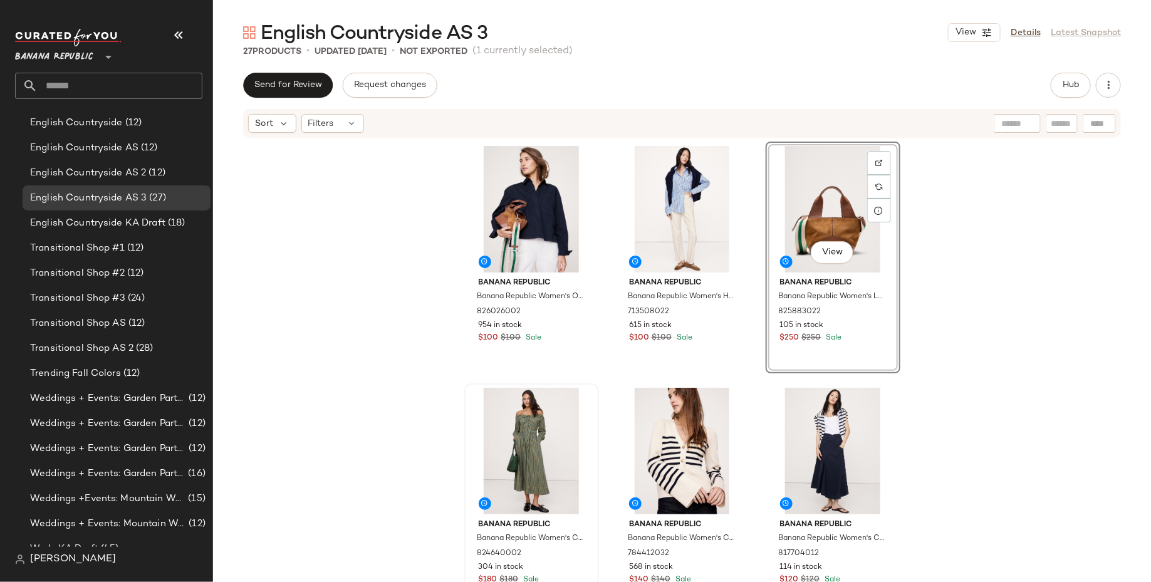
scroll to position [233, 0]
click at [377, 412] on div "Banana Republic Banana Republic Women's Oversized Cotton Twill Popover Shirt Na…" at bounding box center [682, 379] width 938 height 481
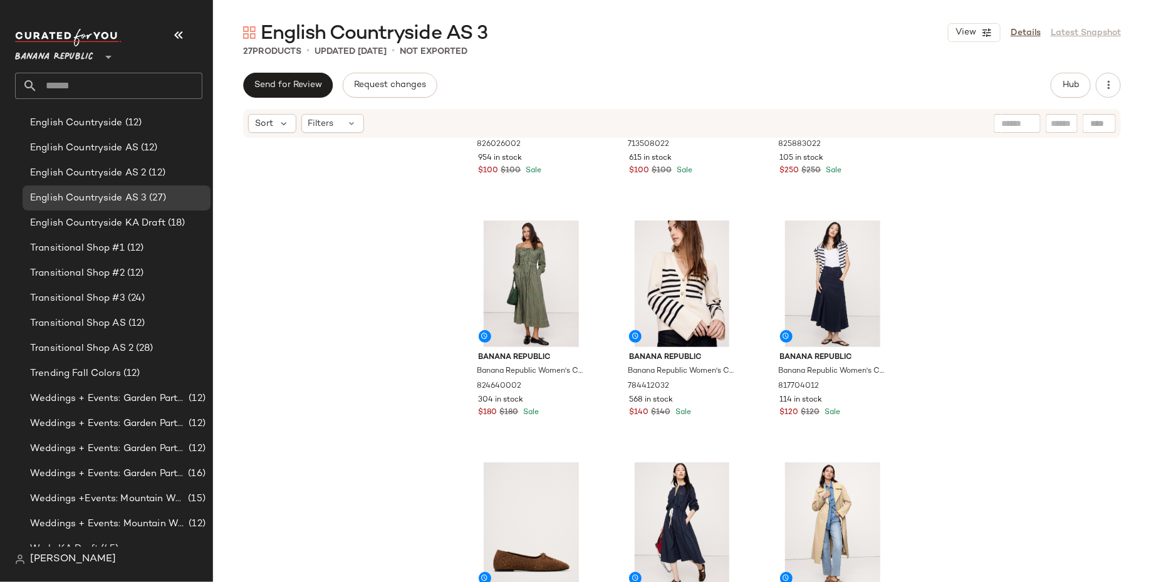
scroll to position [244, 0]
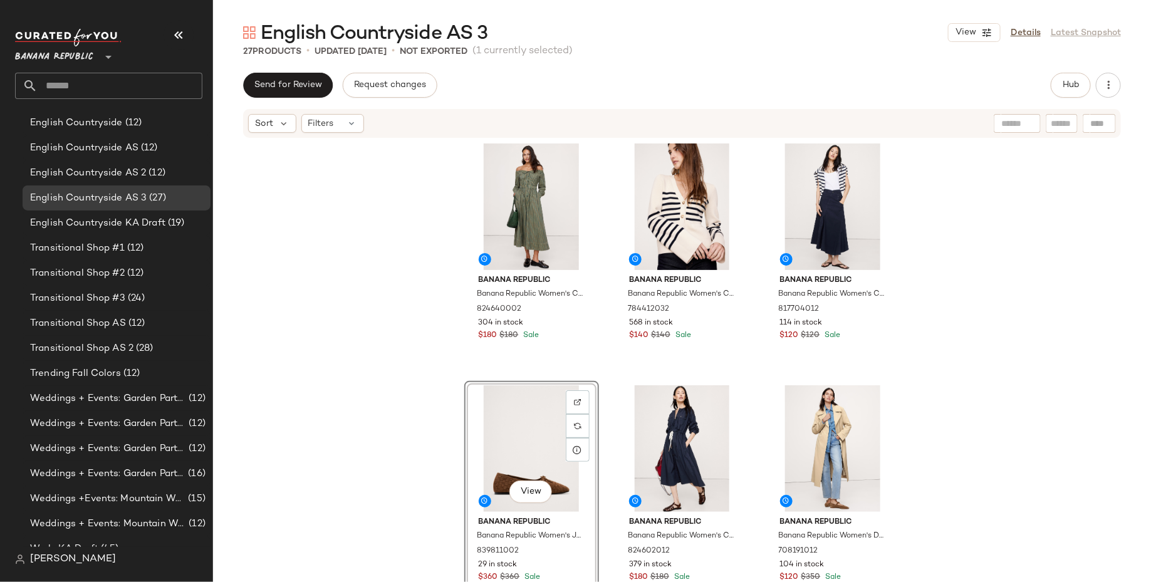
scroll to position [233, 0]
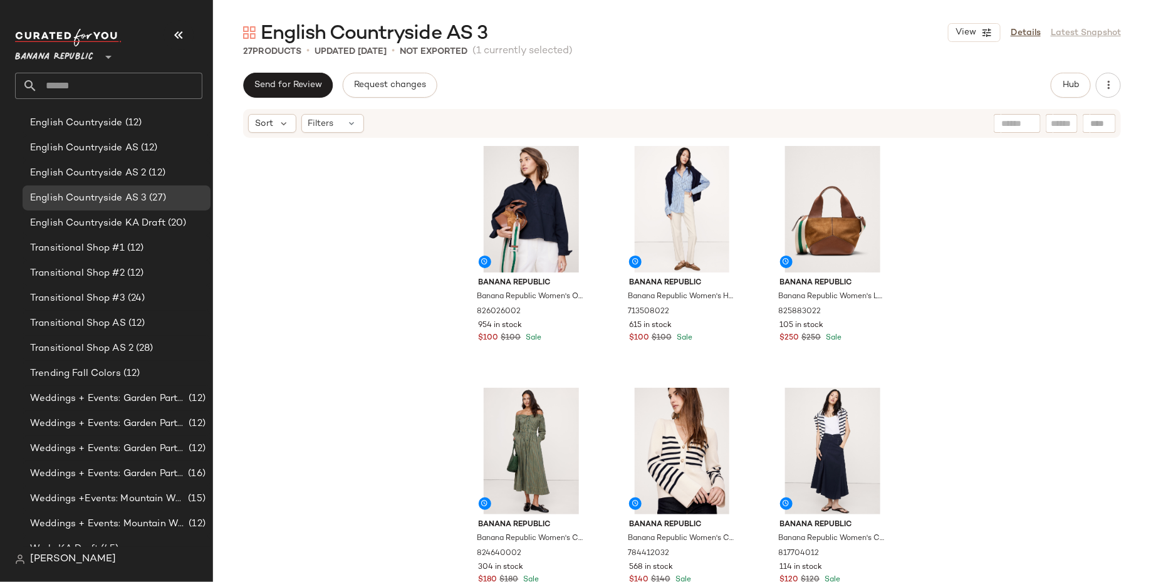
click at [370, 427] on div "Banana Republic Banana Republic Women's Oversized Cotton Twill Popover Shirt Na…" at bounding box center [682, 379] width 938 height 481
click at [165, 162] on div "English Countryside AS 2 (12)" at bounding box center [117, 172] width 188 height 25
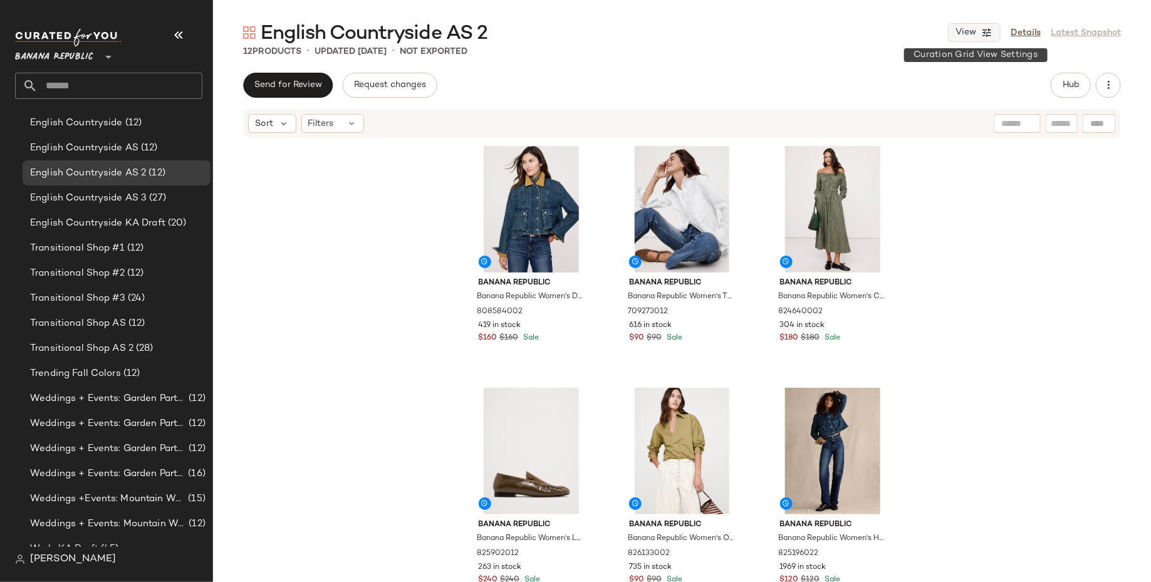
click at [989, 33] on icon "button" at bounding box center [987, 32] width 11 height 11
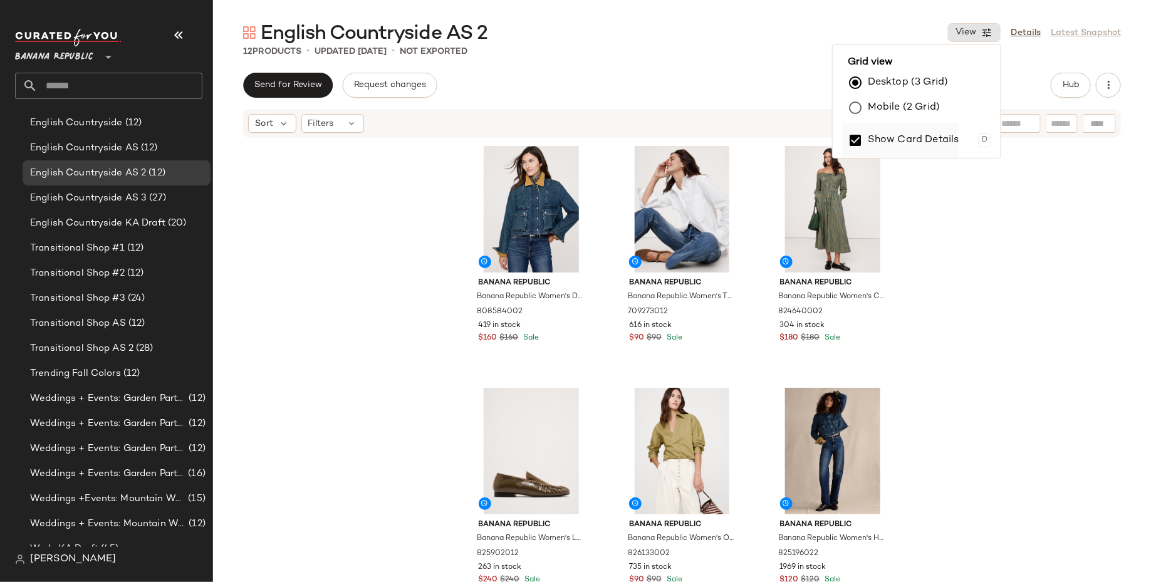
click at [924, 136] on label "Show Card Details" at bounding box center [914, 140] width 92 height 35
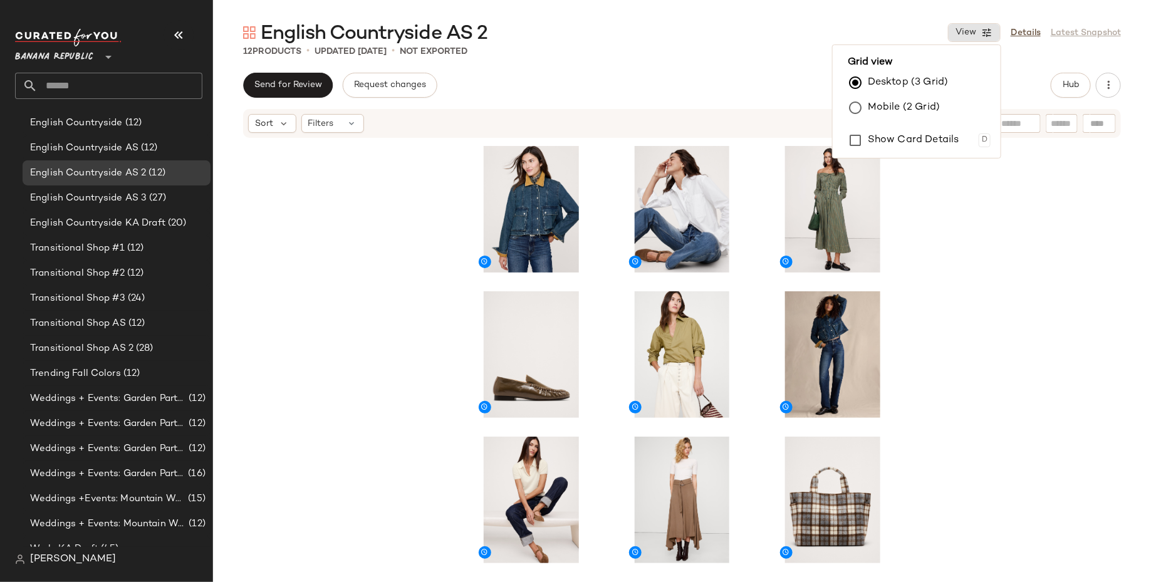
click at [1069, 415] on div at bounding box center [682, 379] width 938 height 481
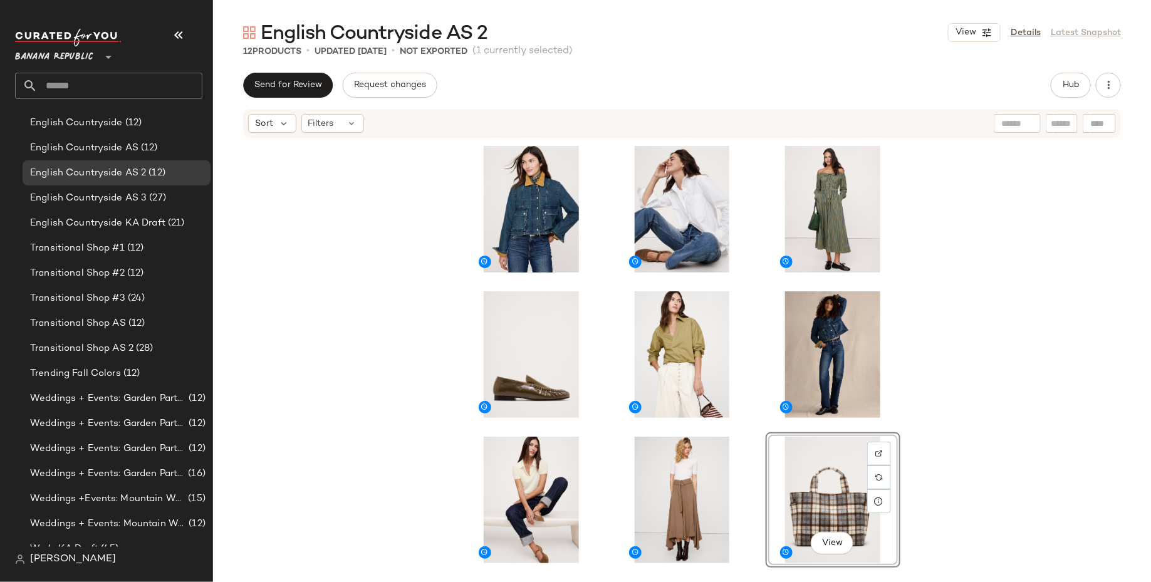
scroll to position [233, 0]
click at [322, 288] on div "View" at bounding box center [682, 379] width 938 height 481
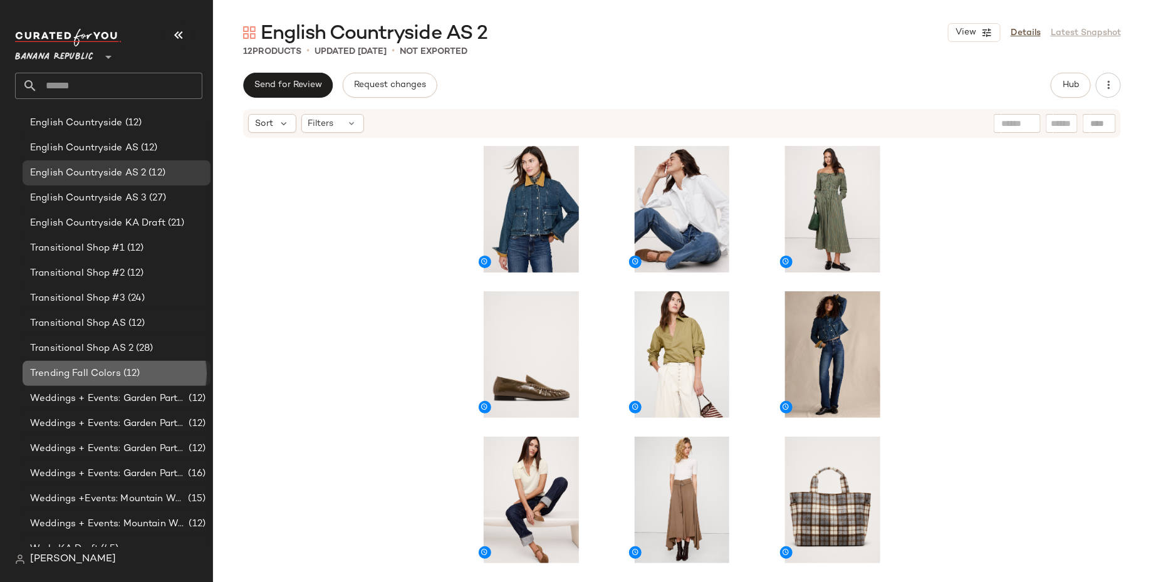
click at [134, 379] on span "(12)" at bounding box center [130, 374] width 19 height 14
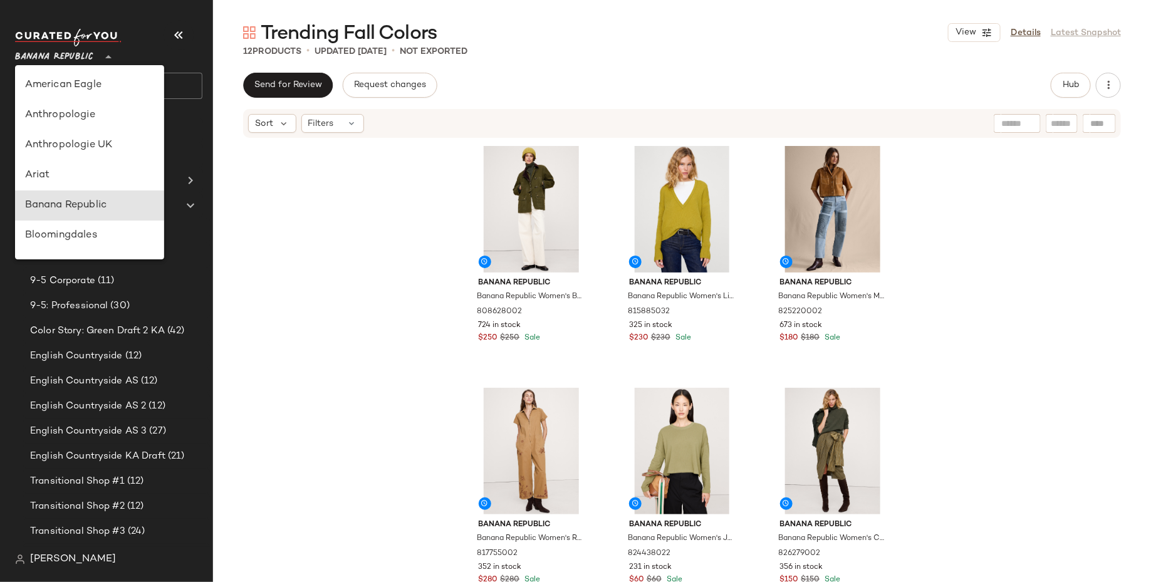
click at [70, 55] on span "Banana Republic" at bounding box center [54, 54] width 78 height 23
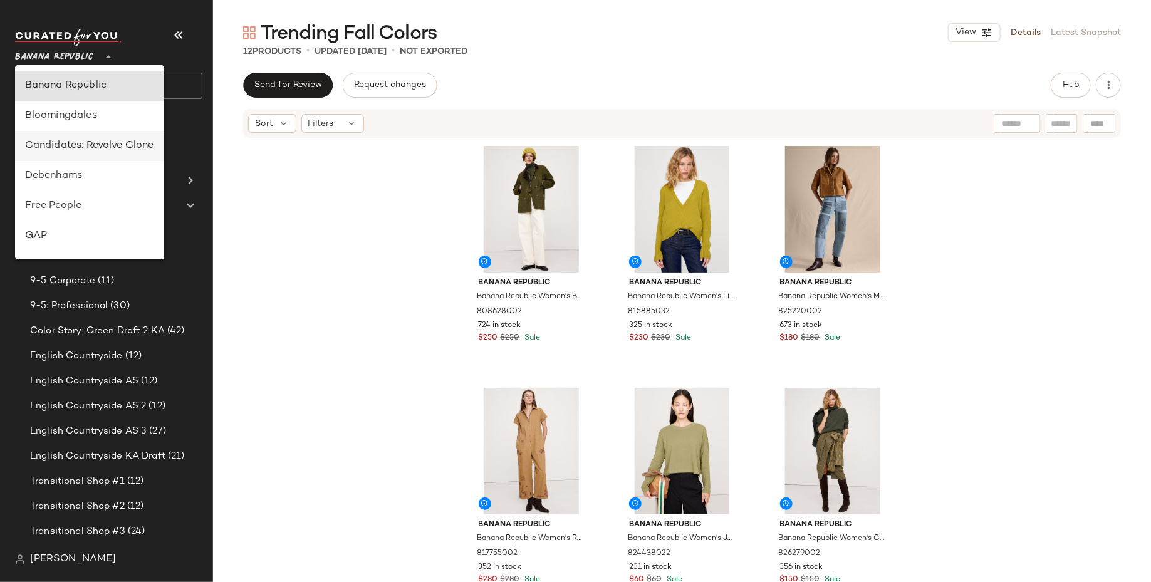
scroll to position [171, 0]
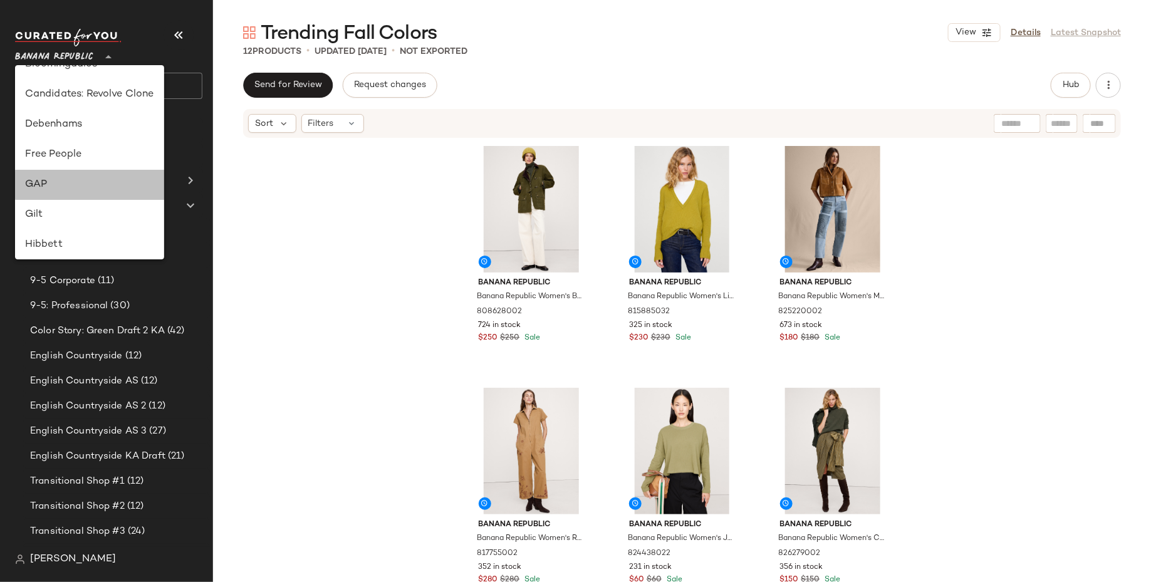
click at [69, 187] on div "GAP" at bounding box center [89, 184] width 129 height 15
type input "**"
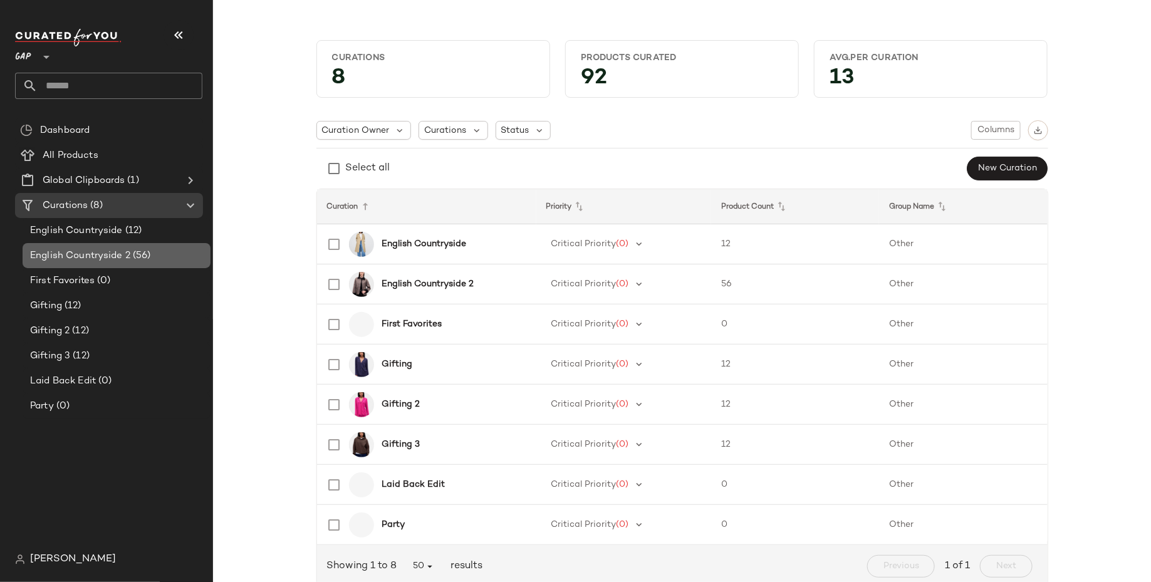
click at [110, 255] on span "English Countryside 2" at bounding box center [80, 256] width 100 height 14
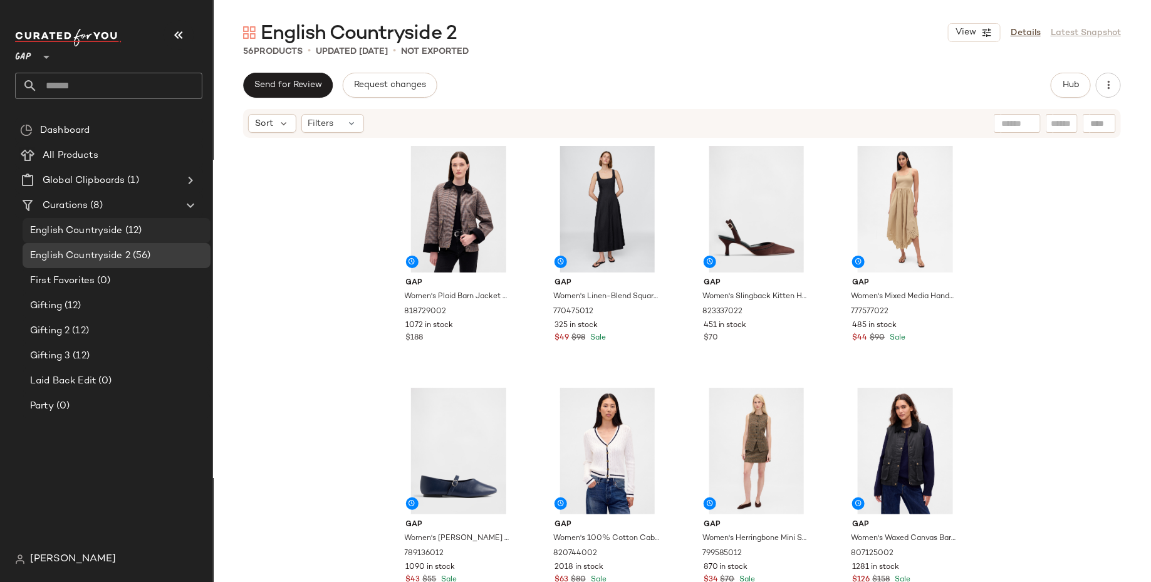
click at [127, 234] on span "(12)" at bounding box center [132, 231] width 19 height 14
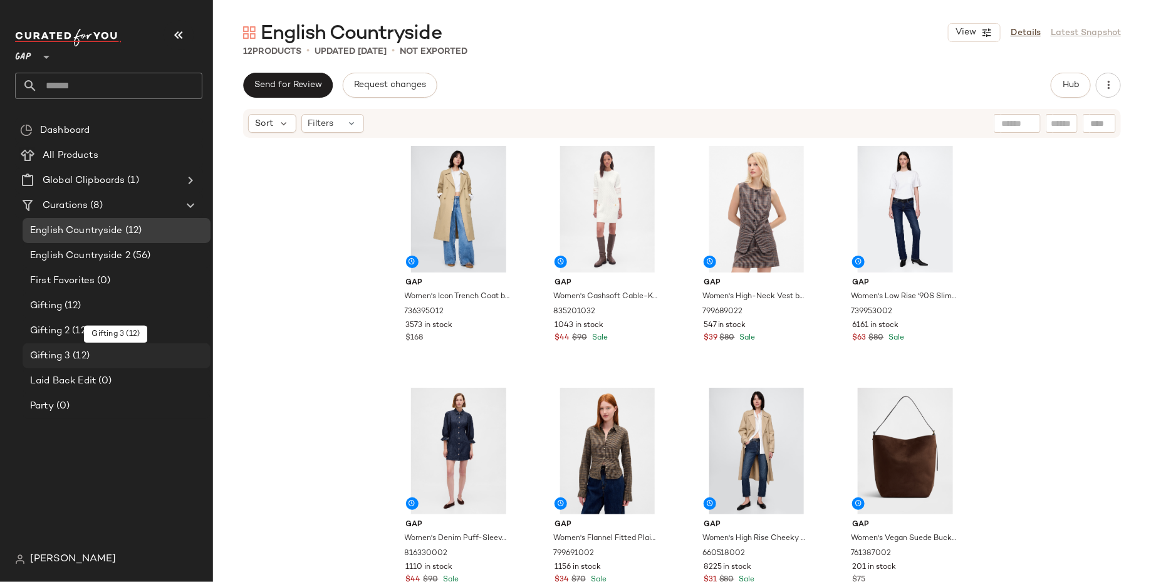
click at [122, 363] on div "Gifting 3 (12)" at bounding box center [117, 356] width 188 height 25
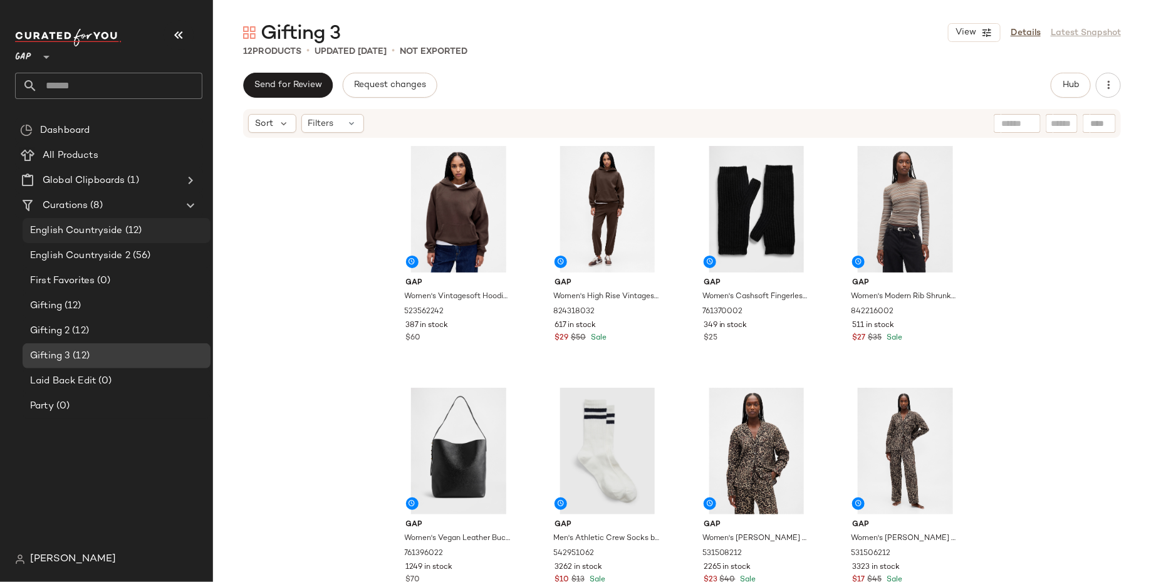
click at [137, 237] on span "(12)" at bounding box center [132, 231] width 19 height 14
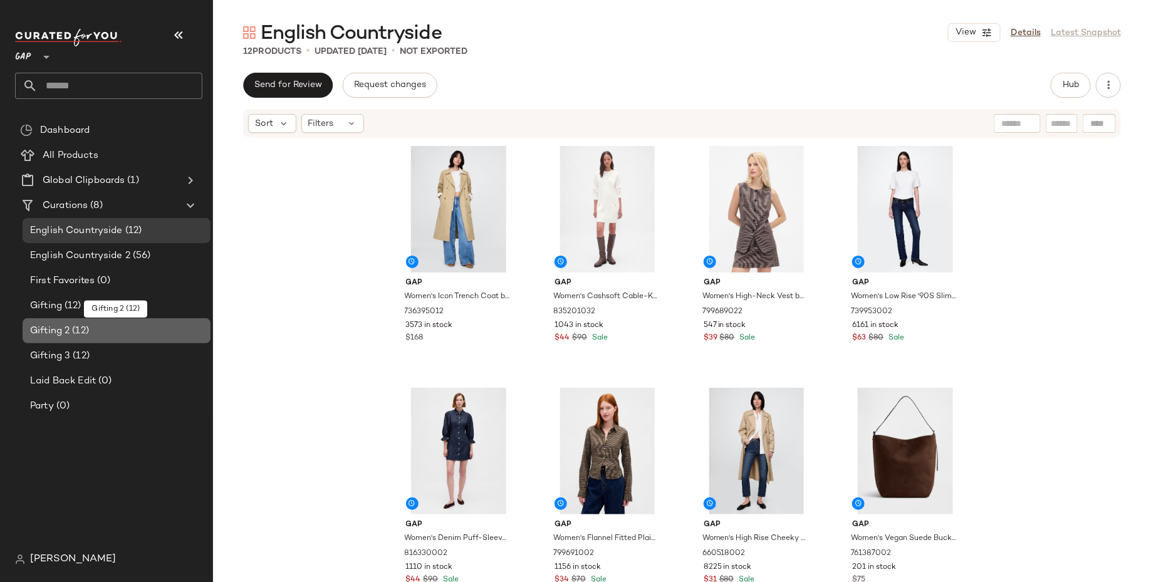
click at [127, 343] on div "Gifting 2 (12)" at bounding box center [117, 330] width 188 height 25
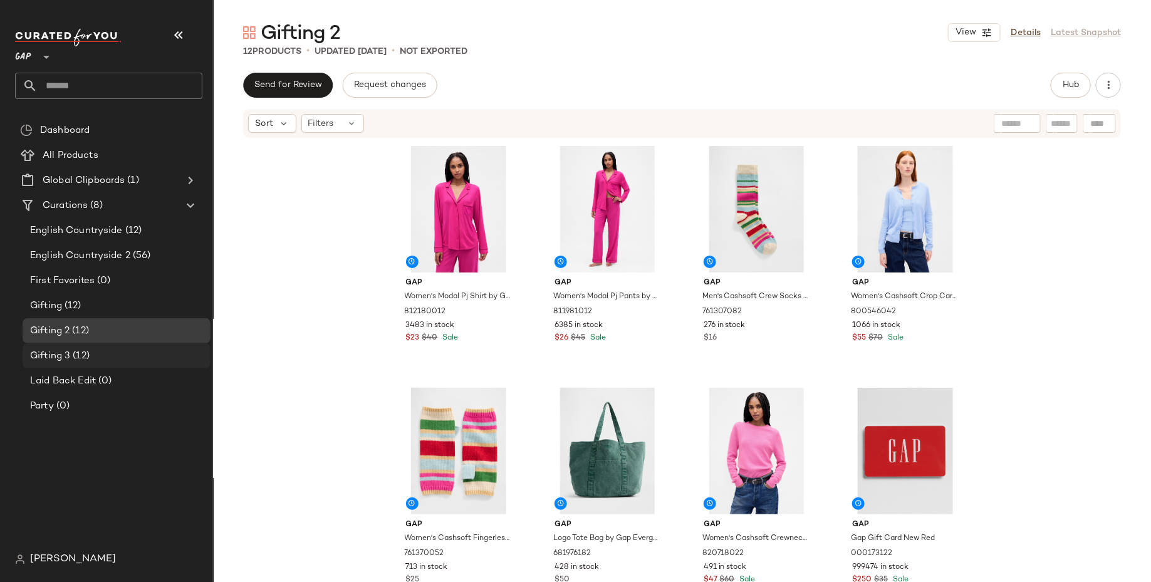
click at [155, 350] on div "Gifting 3 (12)" at bounding box center [115, 356] width 179 height 14
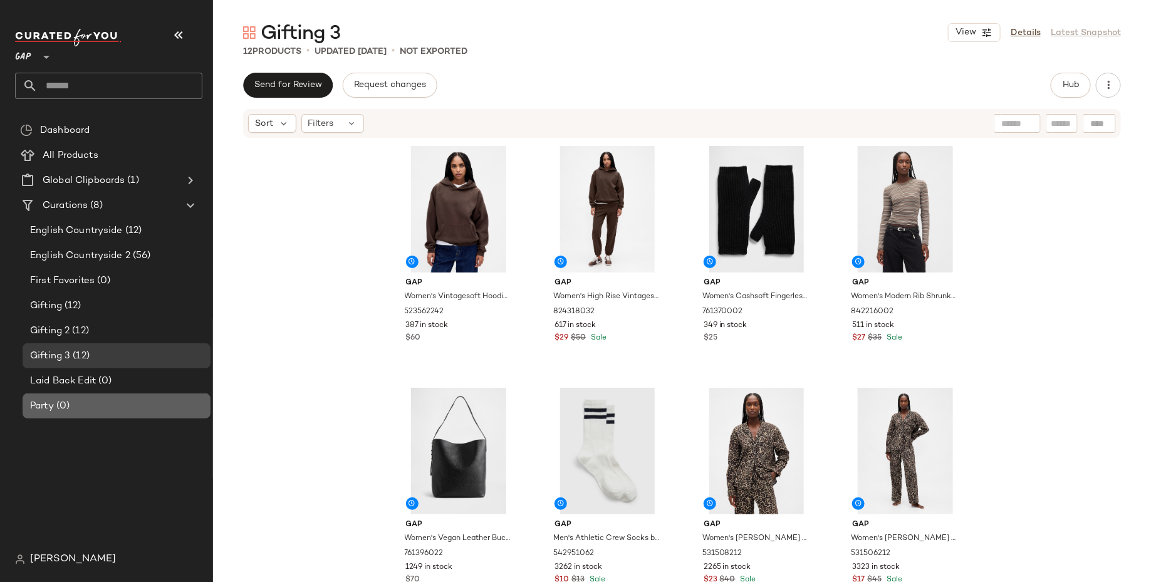
click at [139, 404] on div "Party (0)" at bounding box center [115, 406] width 179 height 14
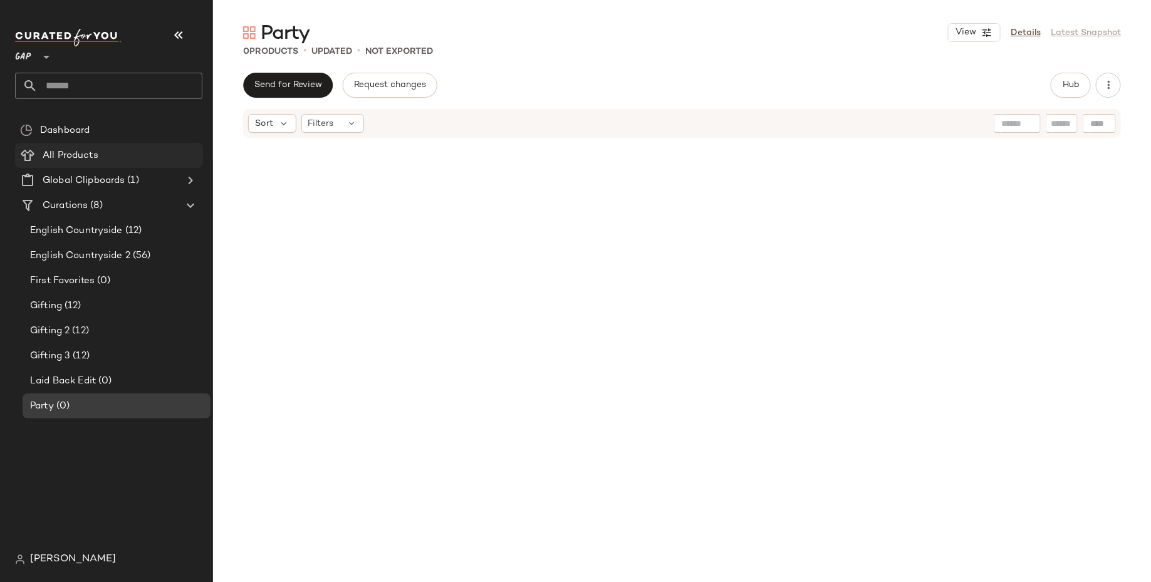
click at [168, 146] on Products "All Products" at bounding box center [109, 155] width 188 height 25
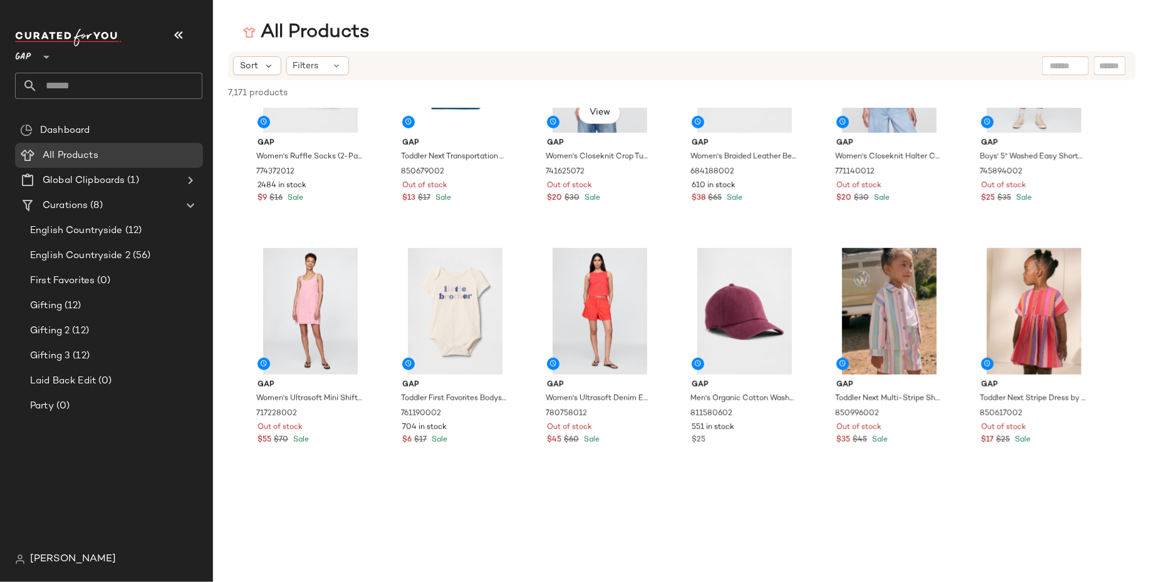
scroll to position [3103, 0]
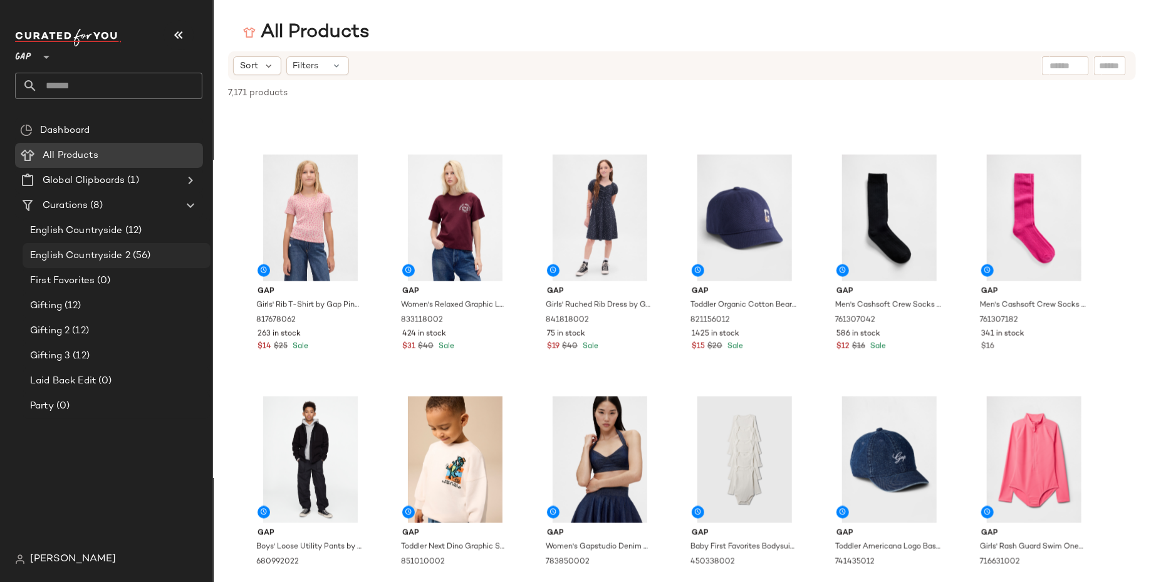
click at [167, 252] on div "English Countryside 2 (56)" at bounding box center [115, 256] width 179 height 14
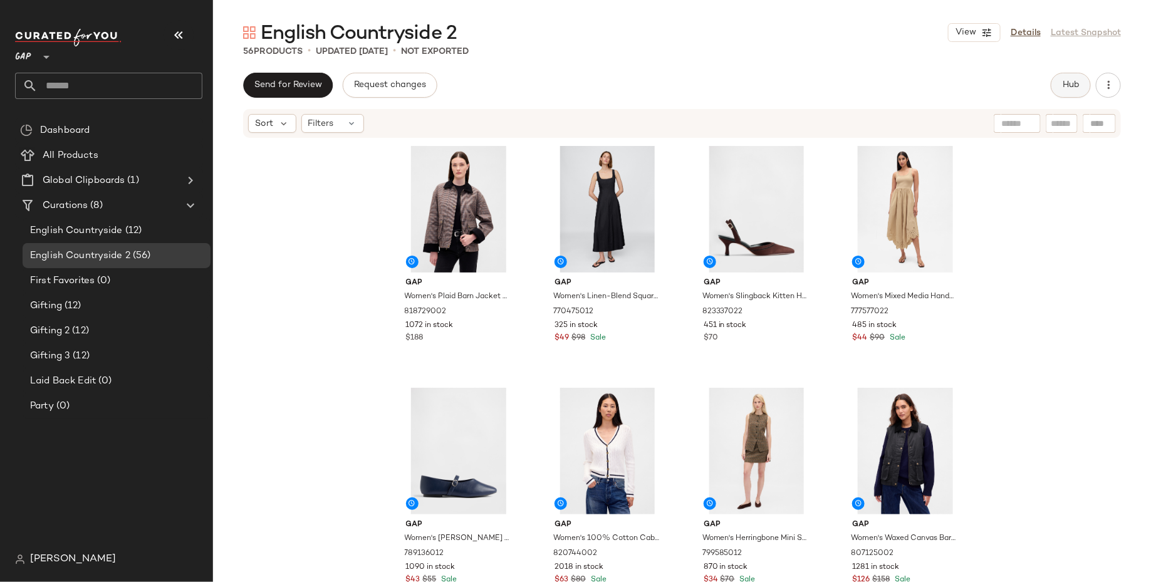
click at [1066, 93] on button "Hub" at bounding box center [1071, 85] width 40 height 25
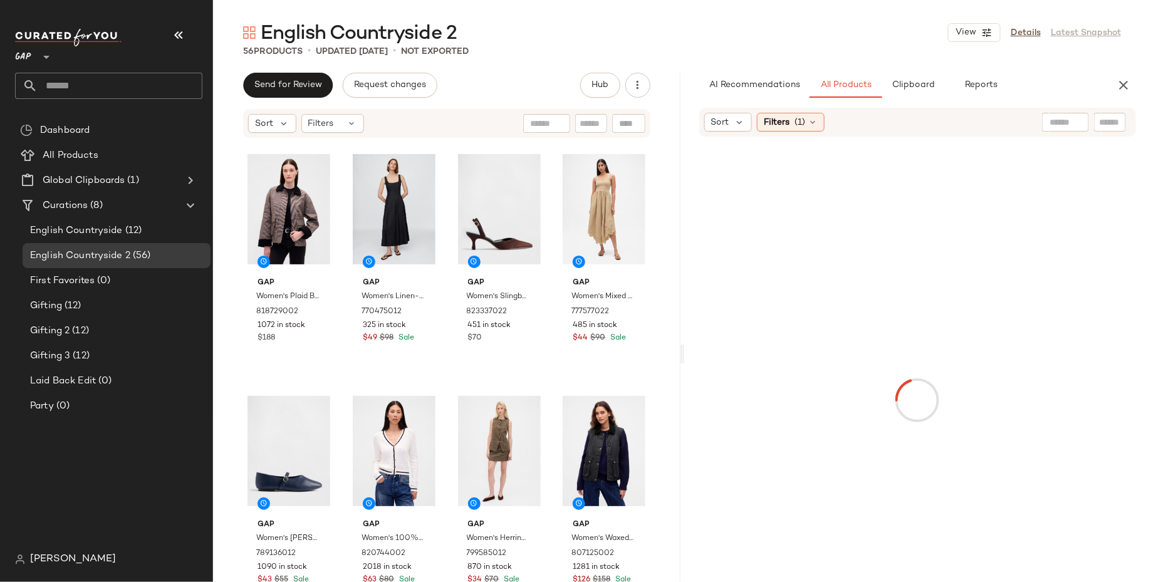
click at [1062, 123] on input "text" at bounding box center [1066, 122] width 32 height 13
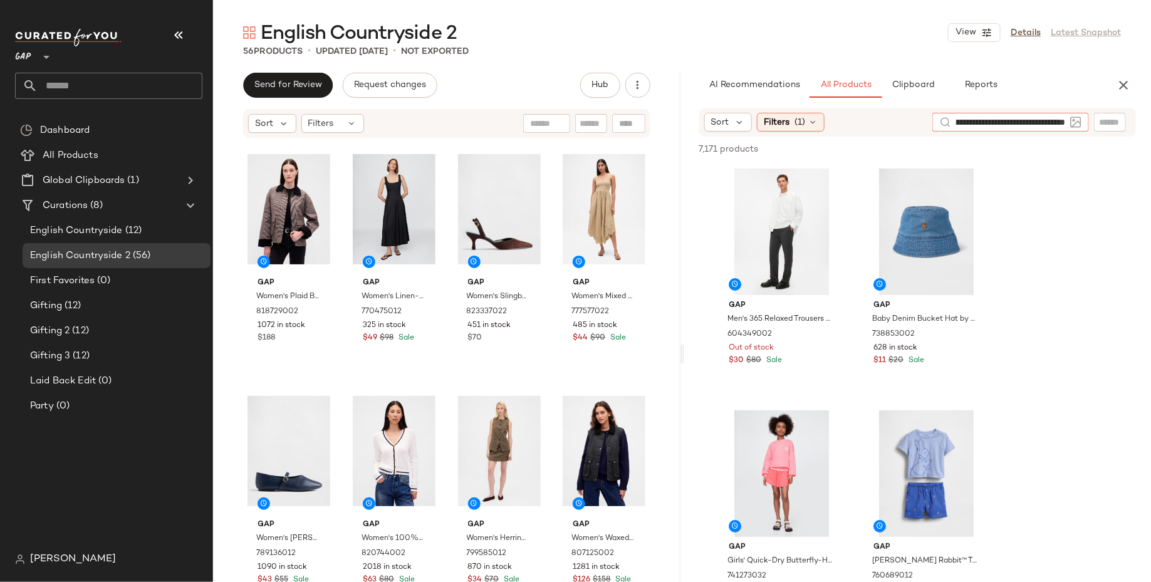
type input "**********"
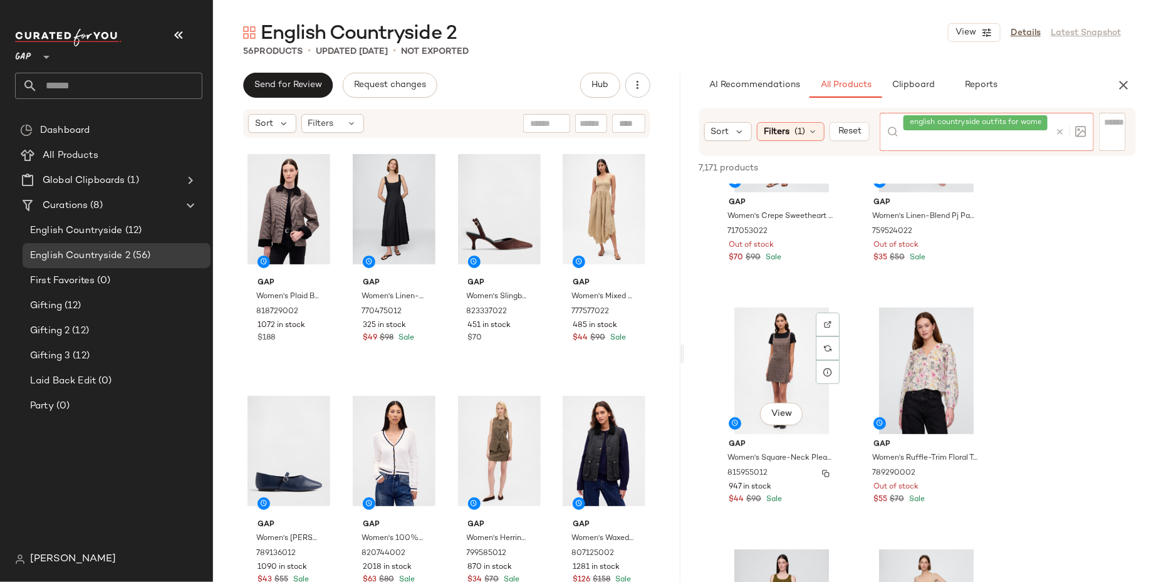
scroll to position [2541, 0]
click at [834, 327] on div at bounding box center [828, 349] width 24 height 71
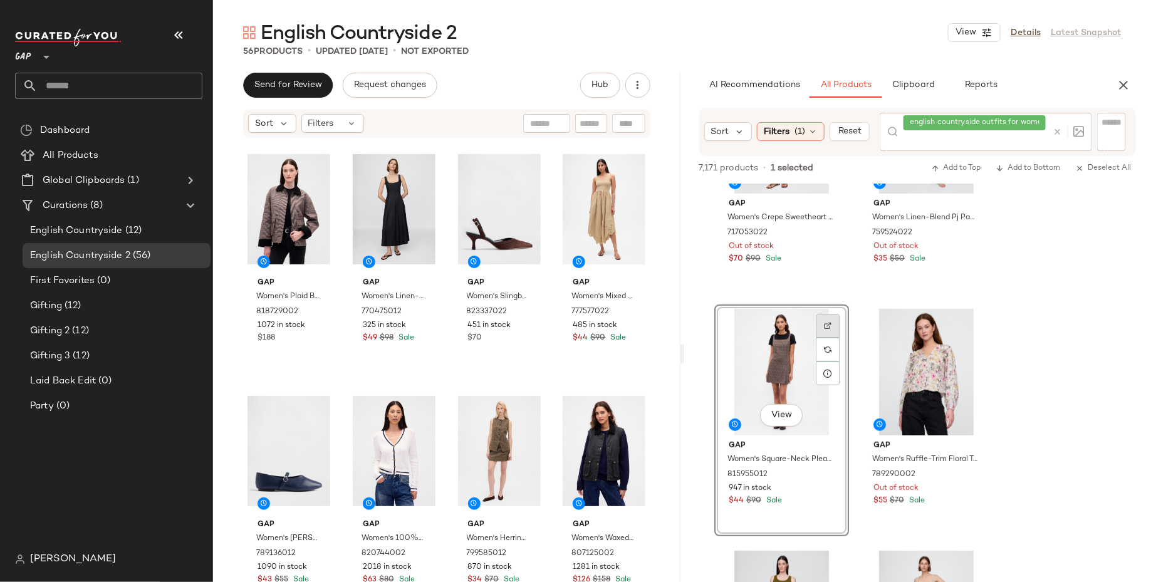
click at [827, 338] on div at bounding box center [828, 350] width 24 height 24
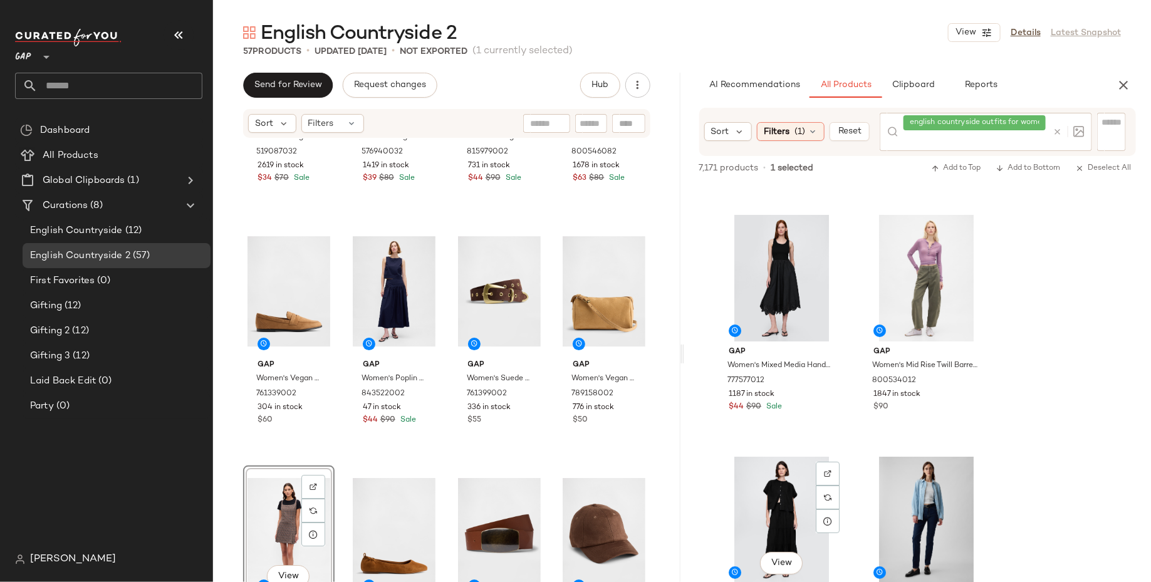
scroll to position [4704, 0]
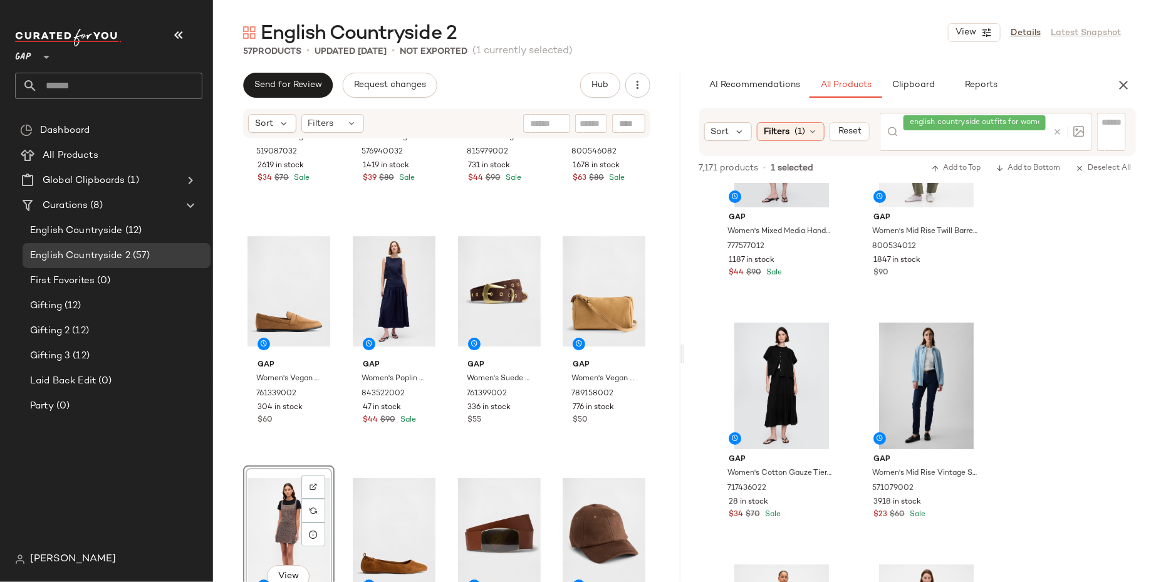
drag, startPoint x: 762, startPoint y: 349, endPoint x: 905, endPoint y: 2, distance: 374.7
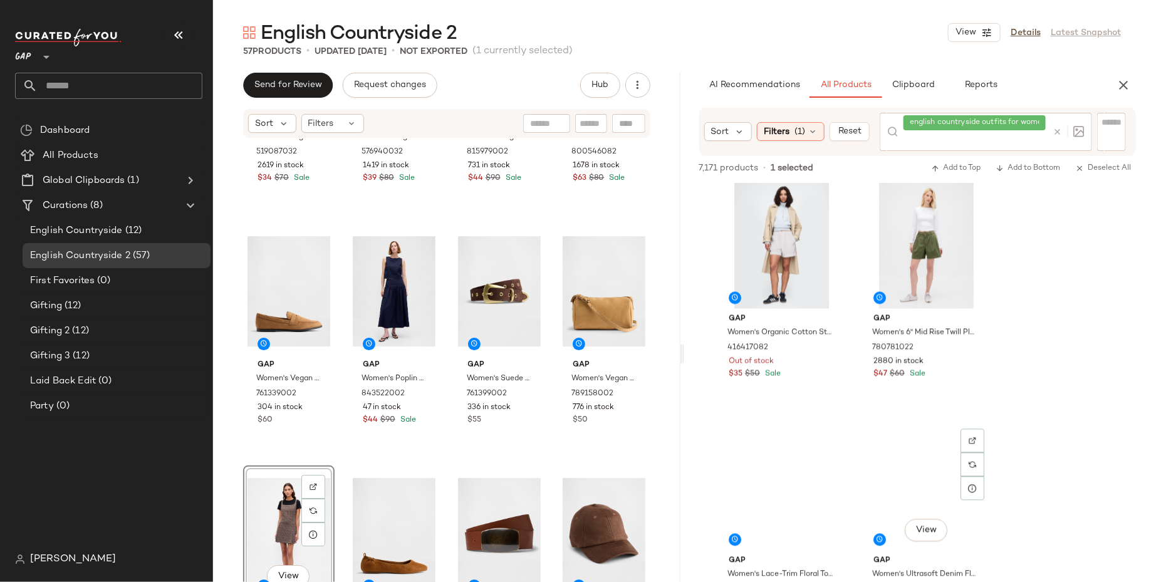
scroll to position [5888, 0]
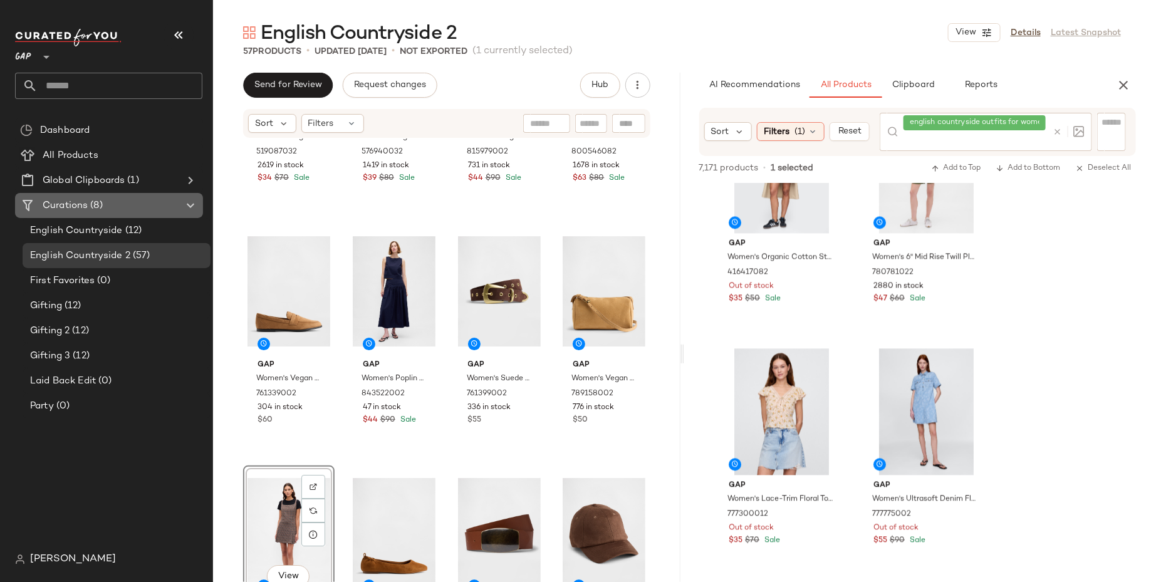
click at [113, 203] on div "Curations (8)" at bounding box center [110, 206] width 142 height 14
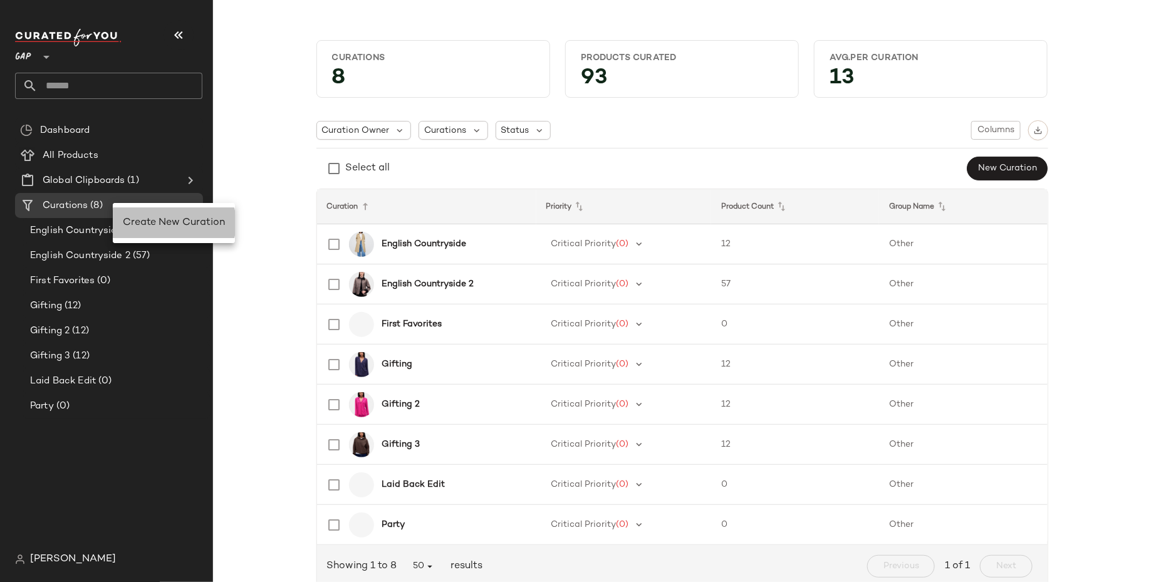
click at [137, 223] on span "Create New Curation" at bounding box center [174, 223] width 102 height 11
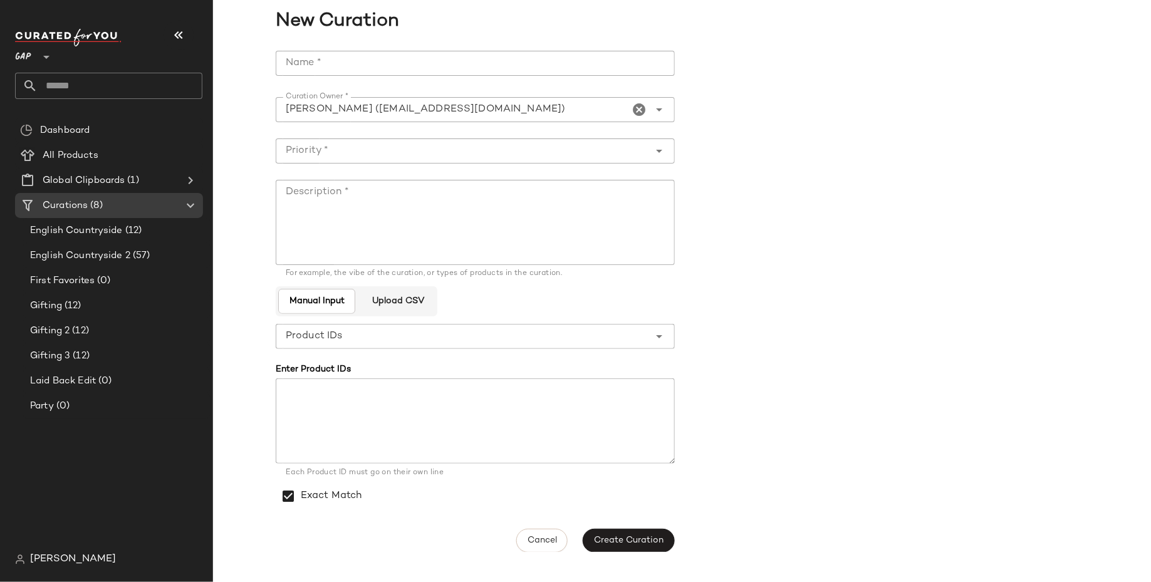
click at [484, 56] on input "Name *" at bounding box center [475, 63] width 399 height 25
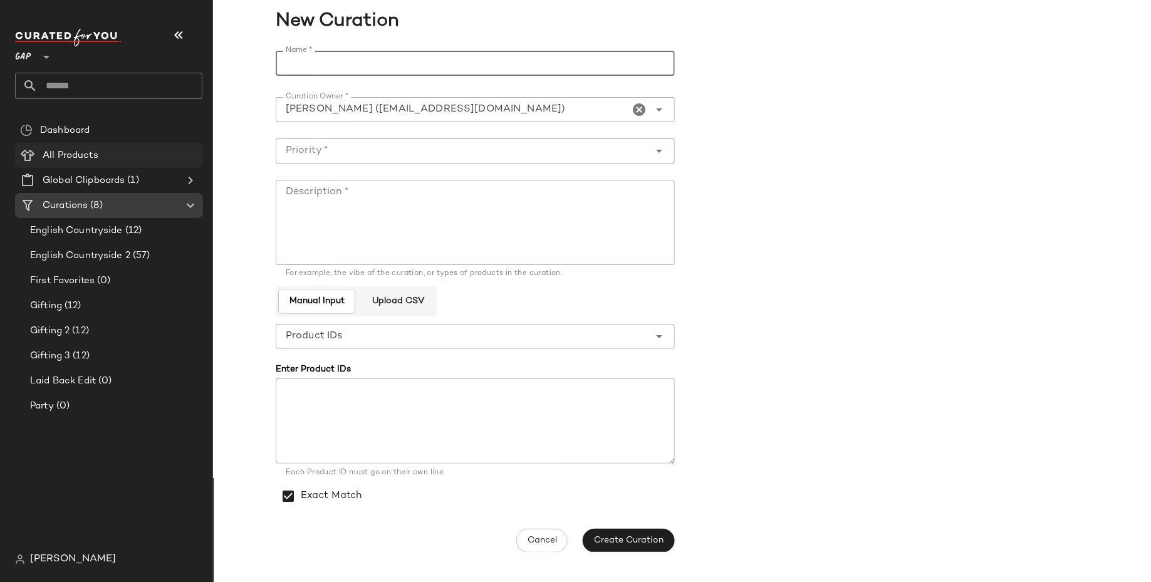
click at [94, 160] on span "All Products" at bounding box center [71, 156] width 56 height 14
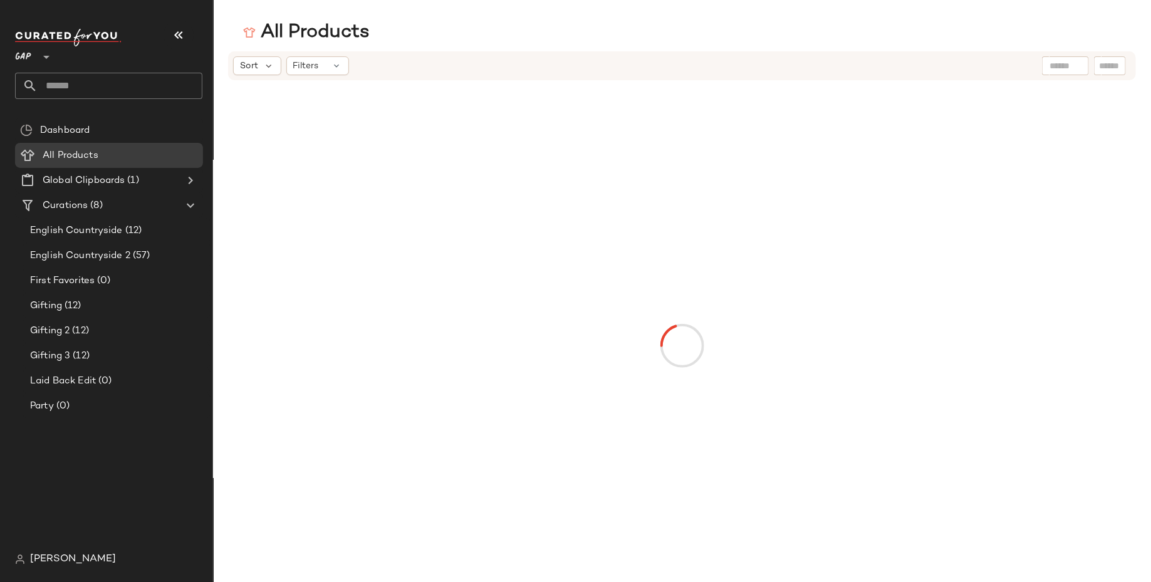
click at [1059, 68] on input "text" at bounding box center [1066, 66] width 32 height 13
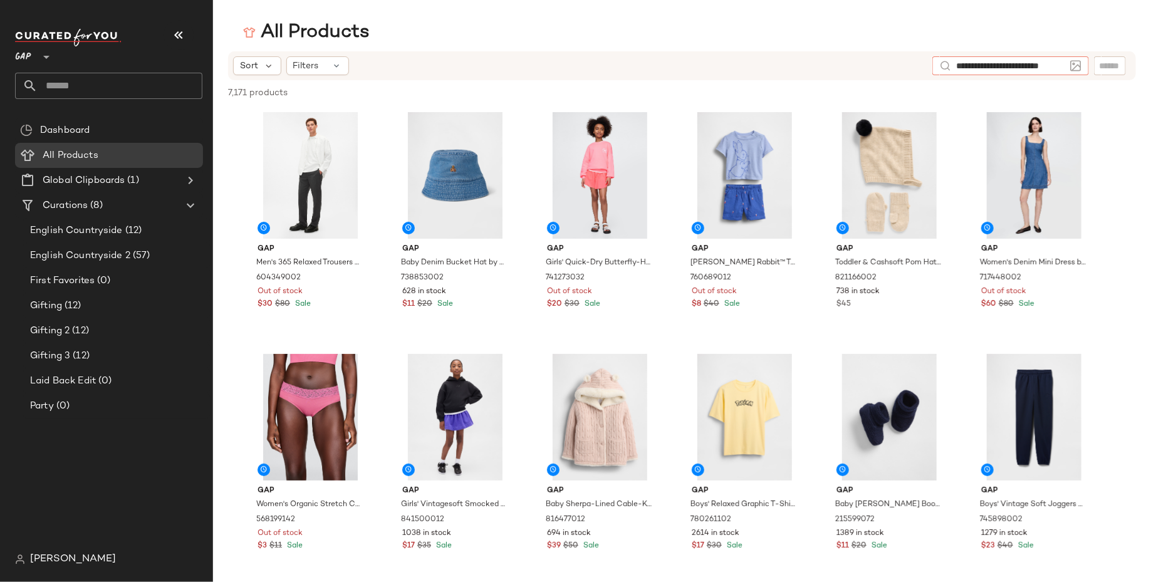
type input "**********"
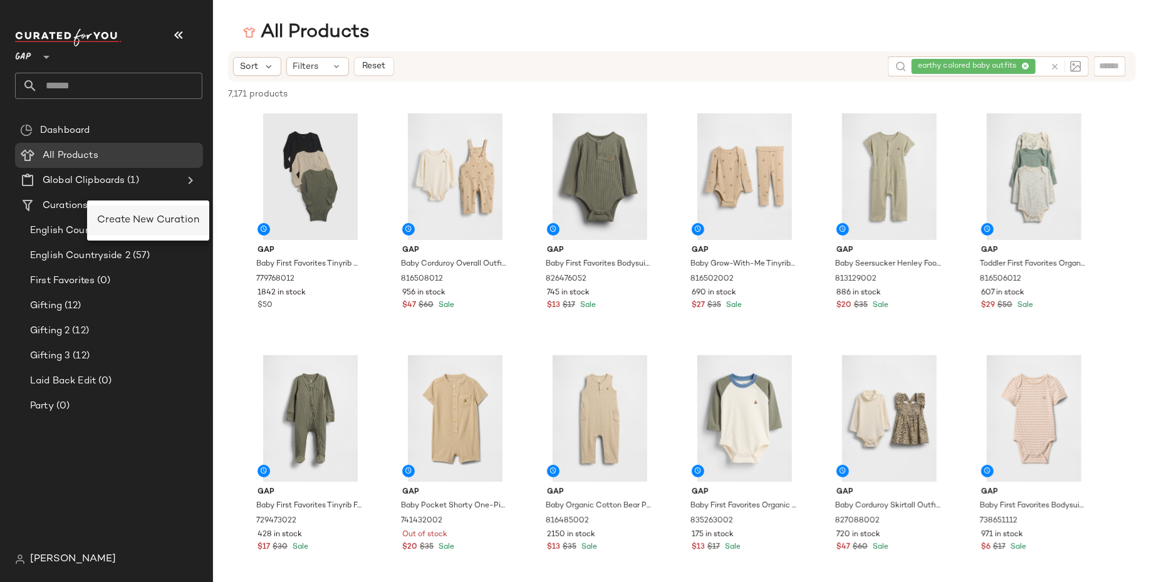
click at [125, 219] on span "Create New Curation" at bounding box center [148, 220] width 102 height 11
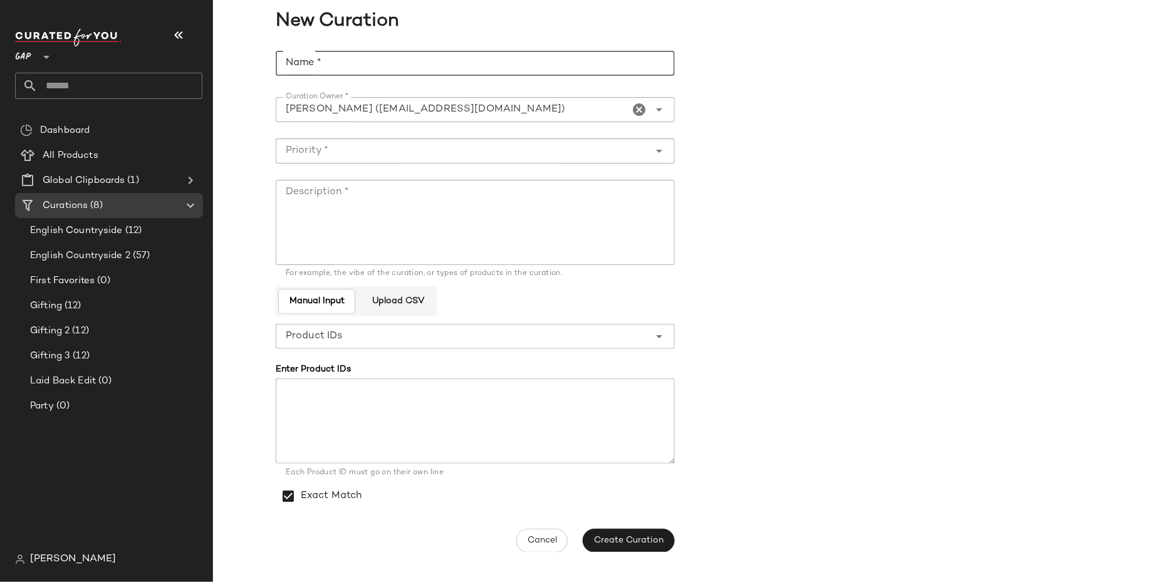
click at [480, 57] on input "Name *" at bounding box center [475, 63] width 399 height 25
type input "*"
click at [482, 75] on input "**********" at bounding box center [475, 63] width 399 height 25
click at [488, 61] on input "**********" at bounding box center [475, 63] width 399 height 25
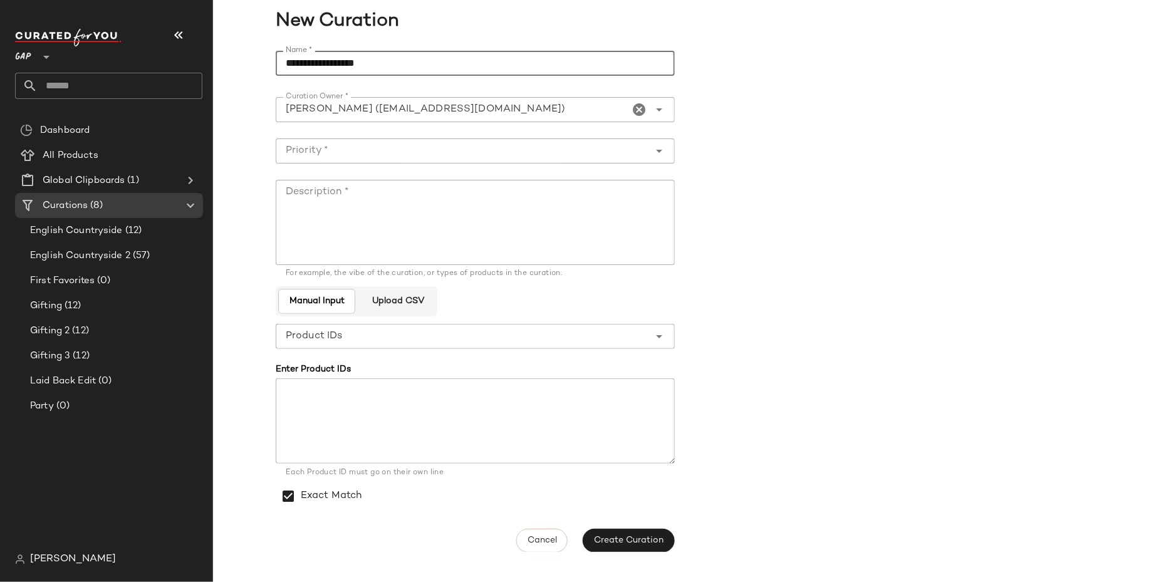
click at [488, 61] on input "**********" at bounding box center [475, 63] width 399 height 25
type input "**********"
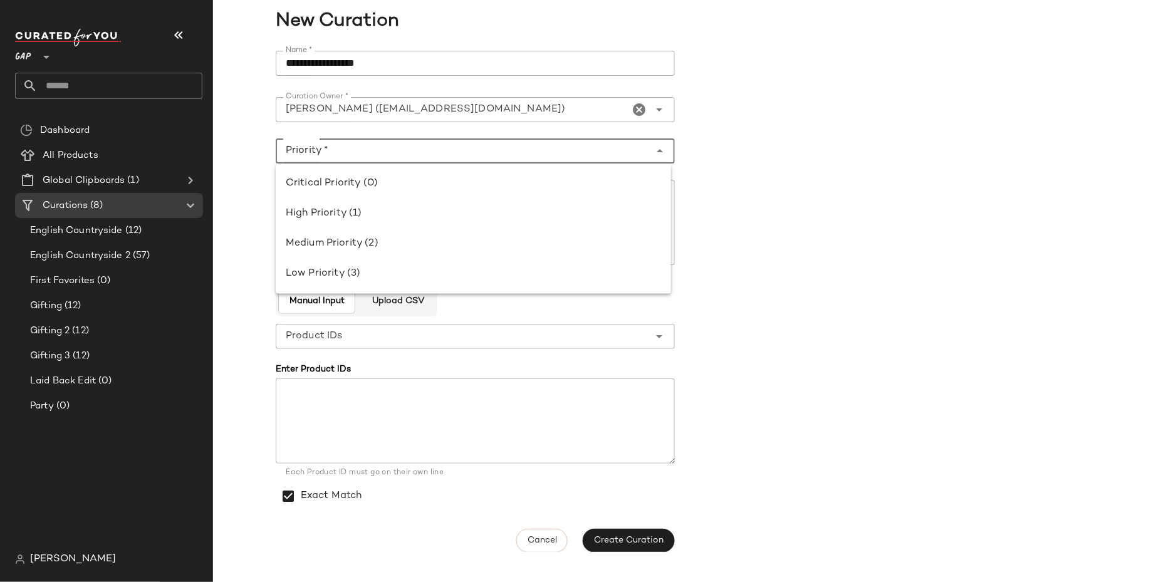
click at [442, 152] on input "Priority *" at bounding box center [463, 151] width 374 height 15
click at [427, 213] on div "High Priority (1)" at bounding box center [473, 213] width 375 height 15
type input "**********"
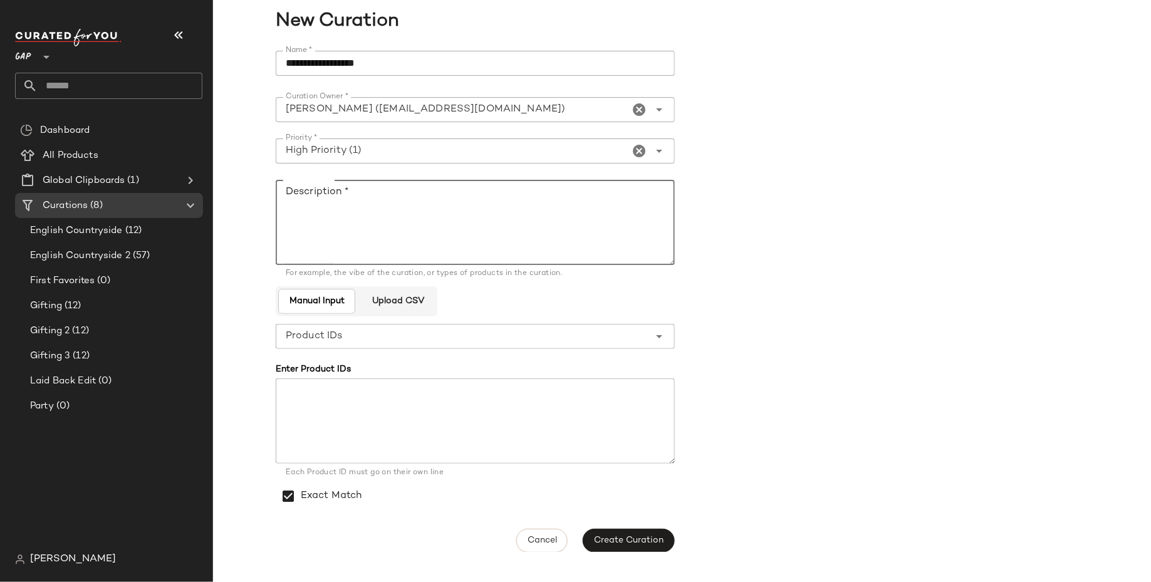
click at [427, 237] on textarea "Description *" at bounding box center [475, 222] width 399 height 85
paste textarea "**********"
type textarea "**********"
click at [438, 67] on input "**********" at bounding box center [475, 63] width 399 height 25
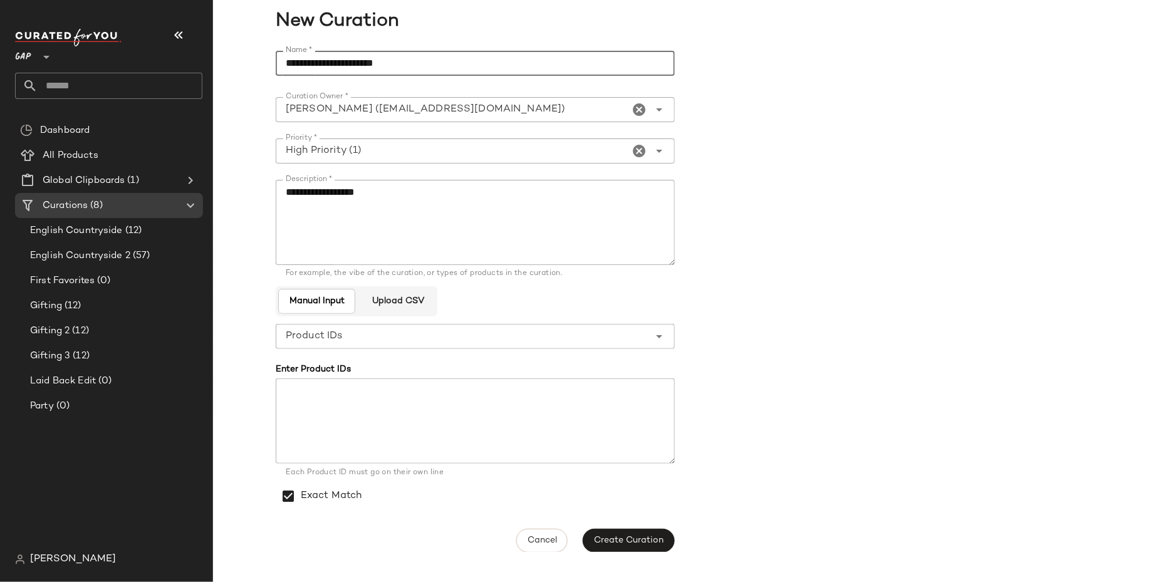
type input "**********"
click at [620, 553] on main "**********" at bounding box center [575, 291] width 1151 height 582
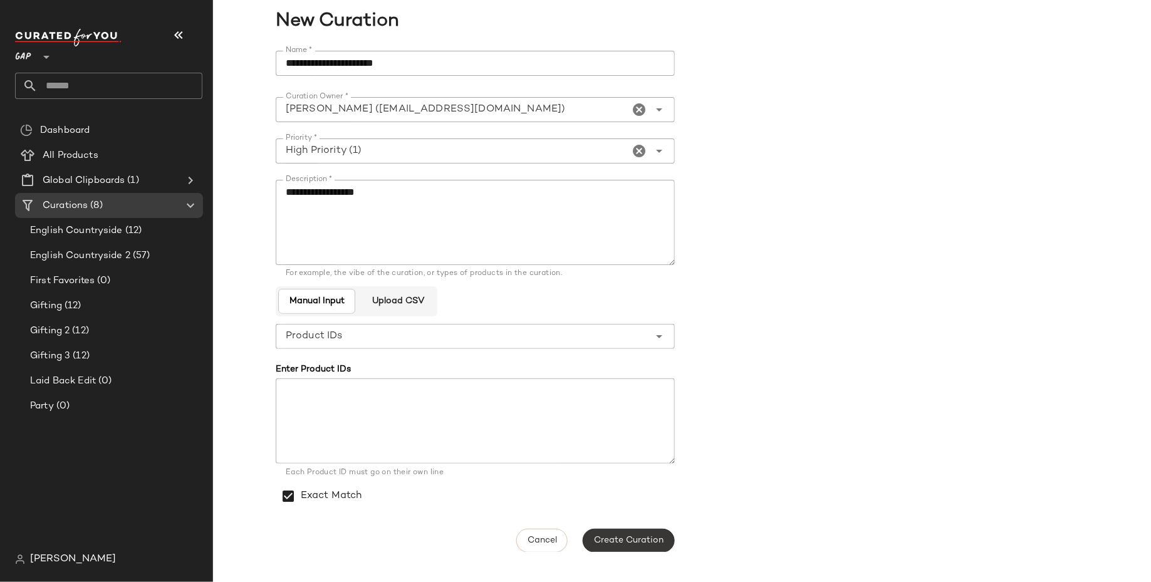
click at [620, 545] on span "Create Curation" at bounding box center [629, 541] width 70 height 10
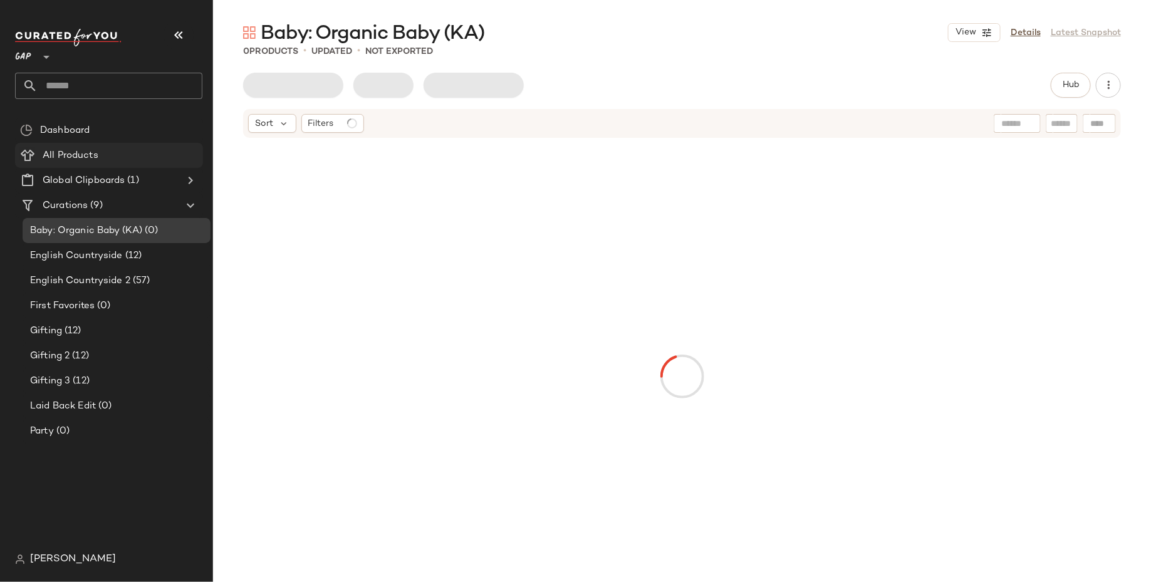
click at [108, 158] on div "All Products" at bounding box center [118, 156] width 159 height 14
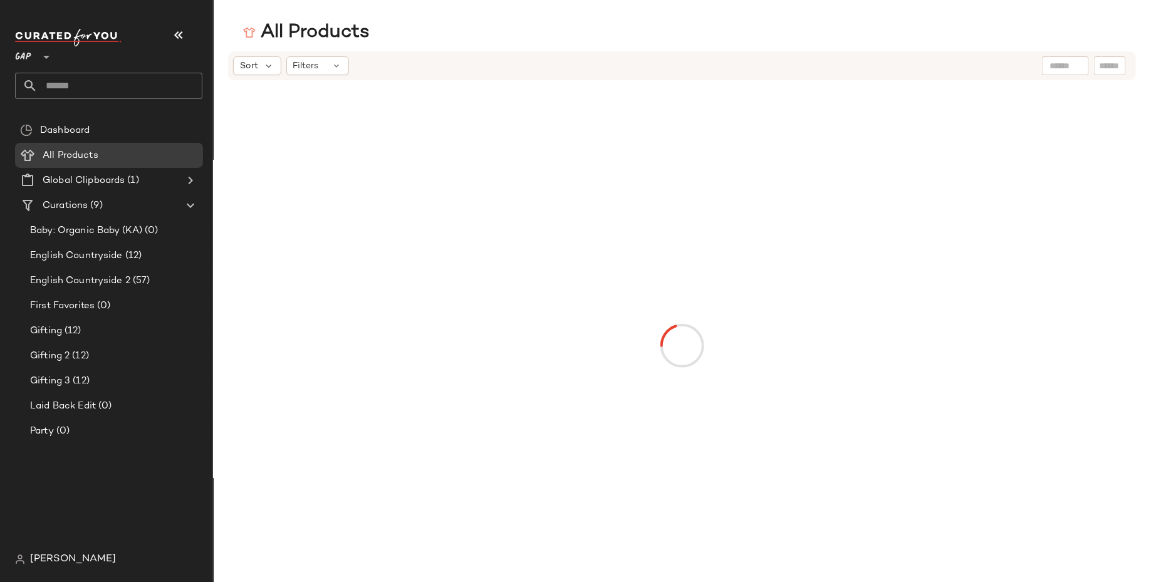
click at [1066, 73] on div at bounding box center [1065, 65] width 47 height 19
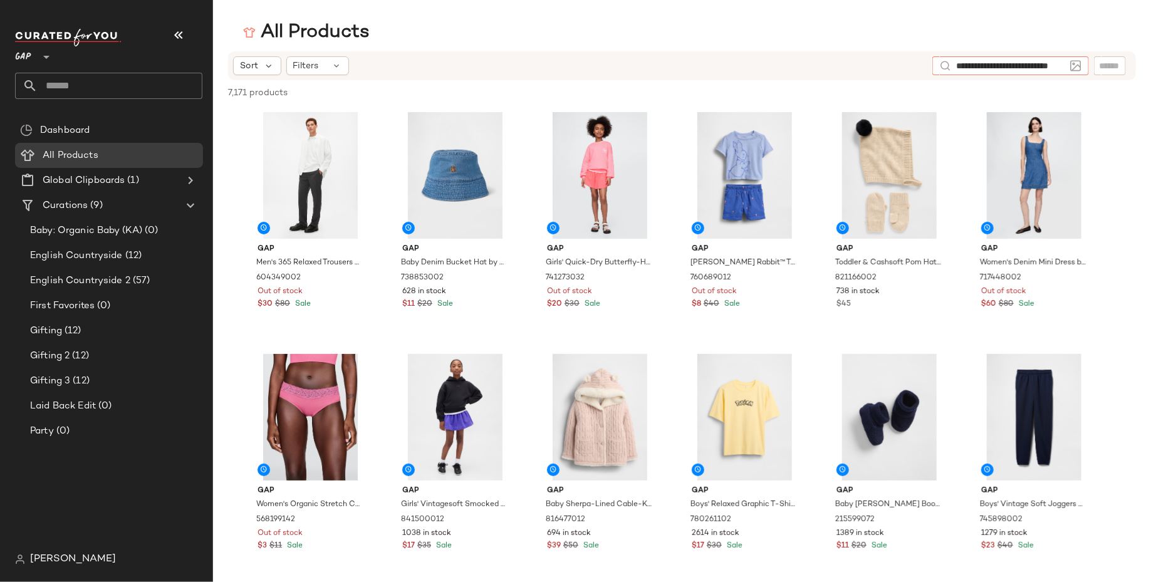
type input "**********"
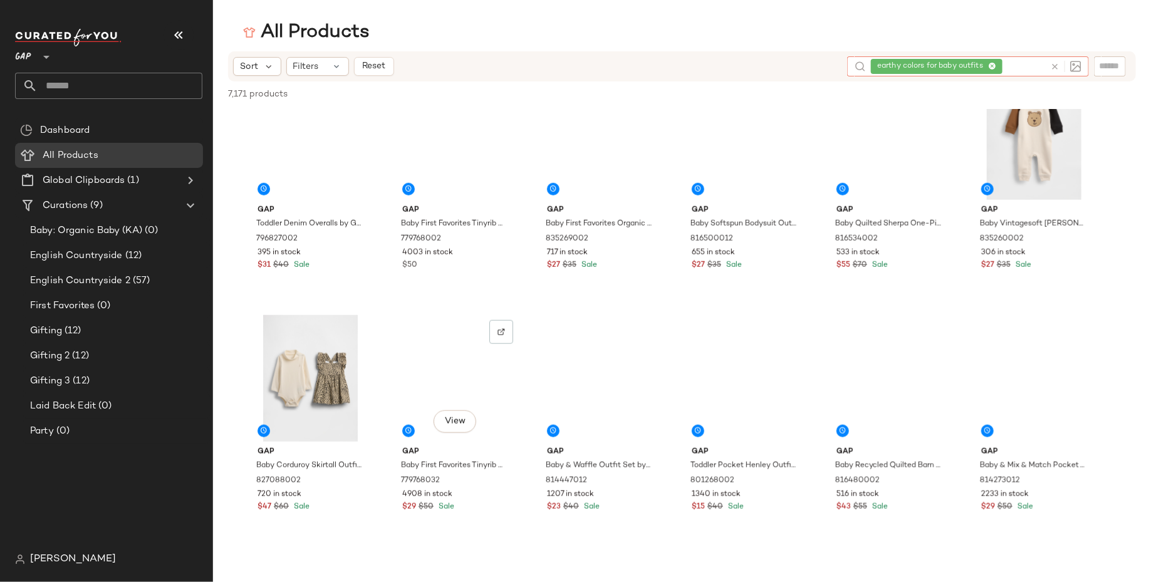
scroll to position [659, 0]
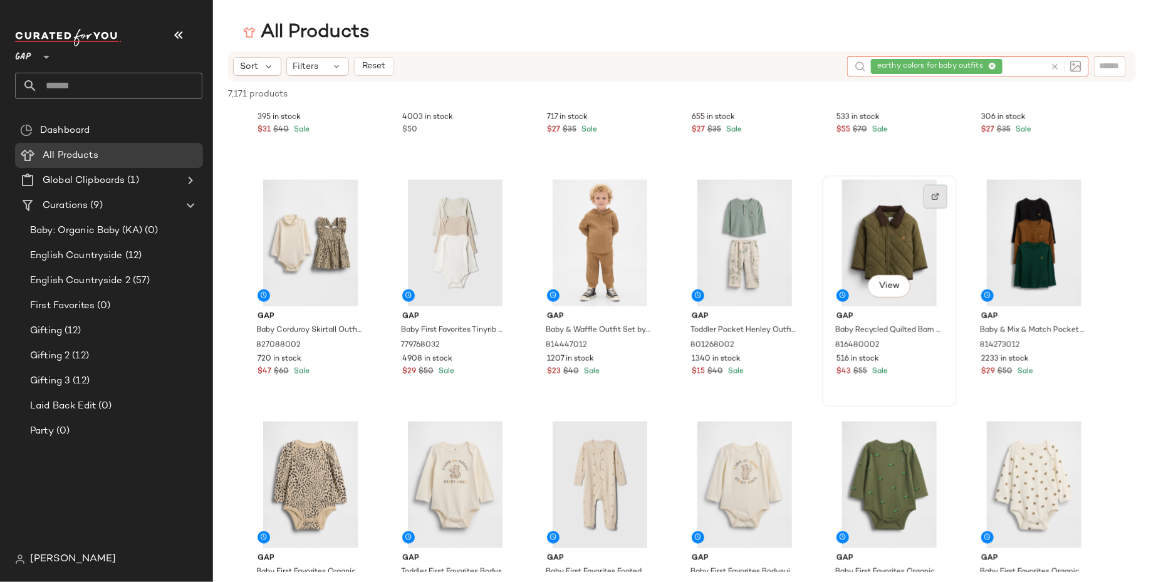
click at [937, 199] on img at bounding box center [936, 197] width 8 height 8
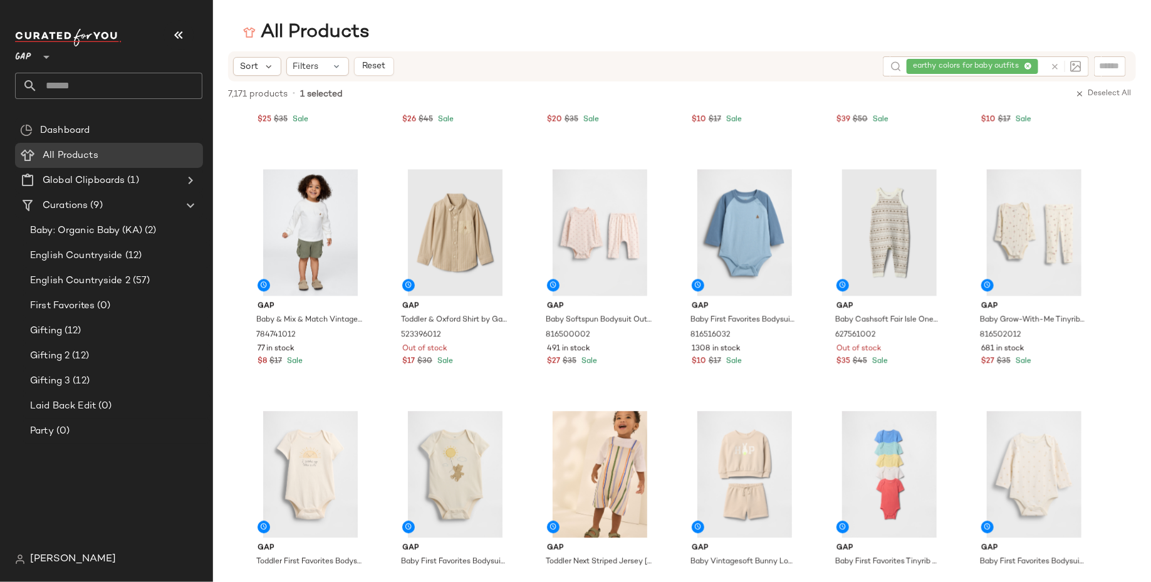
scroll to position [1243, 0]
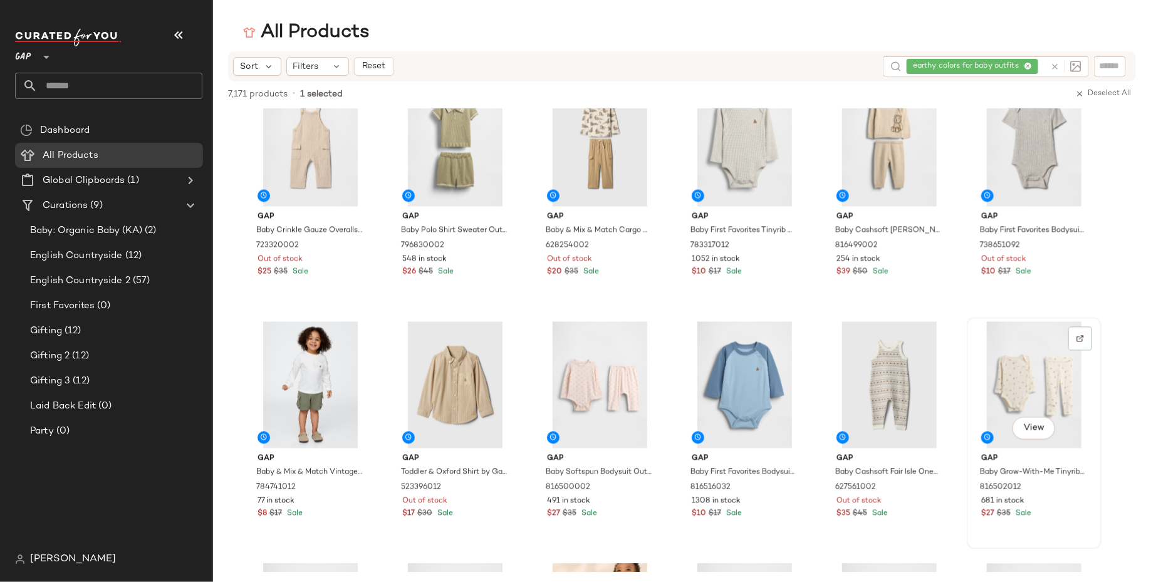
click at [1020, 378] on div "View" at bounding box center [1035, 385] width 126 height 127
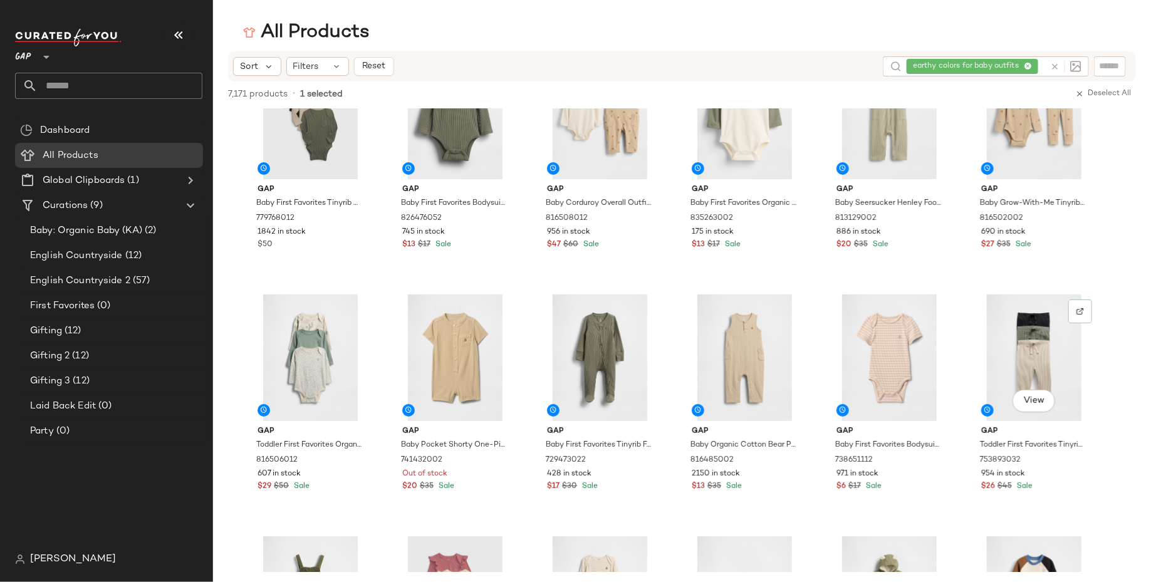
scroll to position [0, 0]
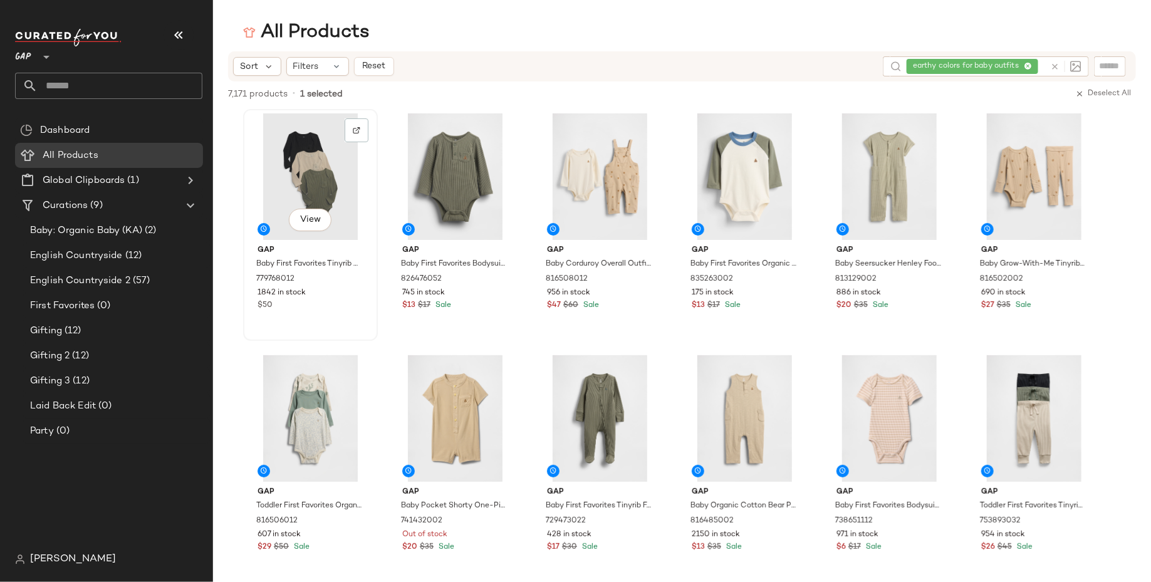
click at [288, 180] on div "View" at bounding box center [311, 176] width 126 height 127
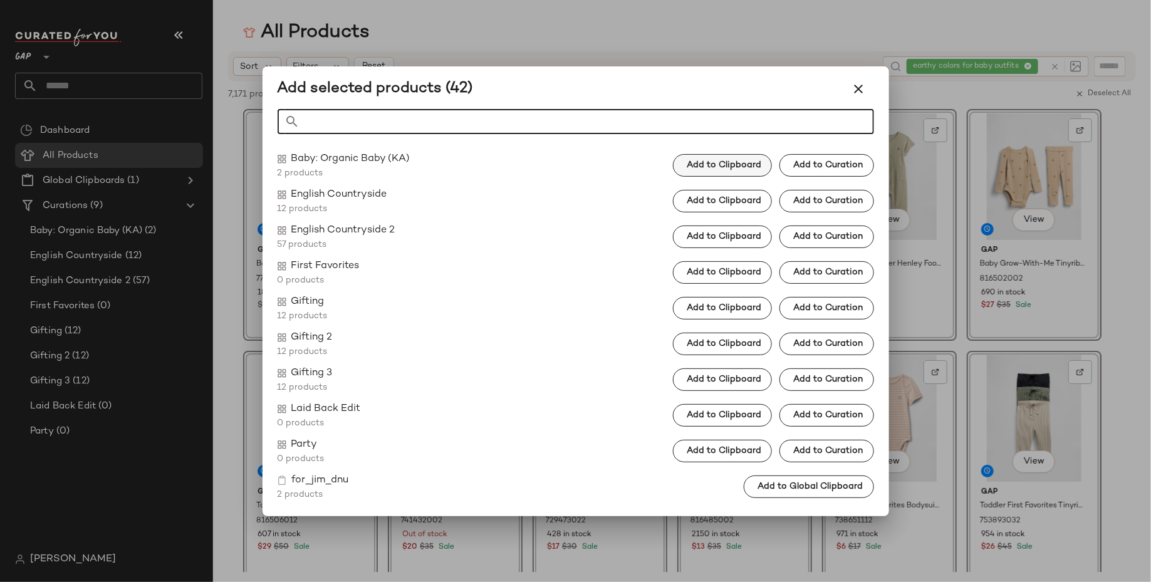
click at [745, 159] on button "Add to Clipboard" at bounding box center [722, 165] width 99 height 23
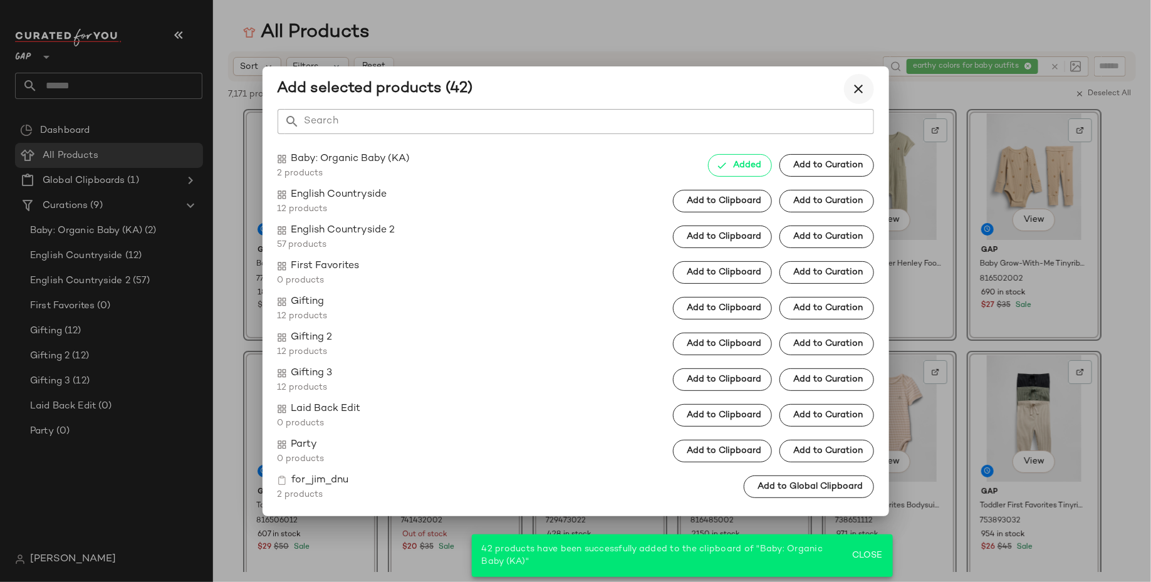
click at [861, 84] on icon "button" at bounding box center [859, 88] width 15 height 15
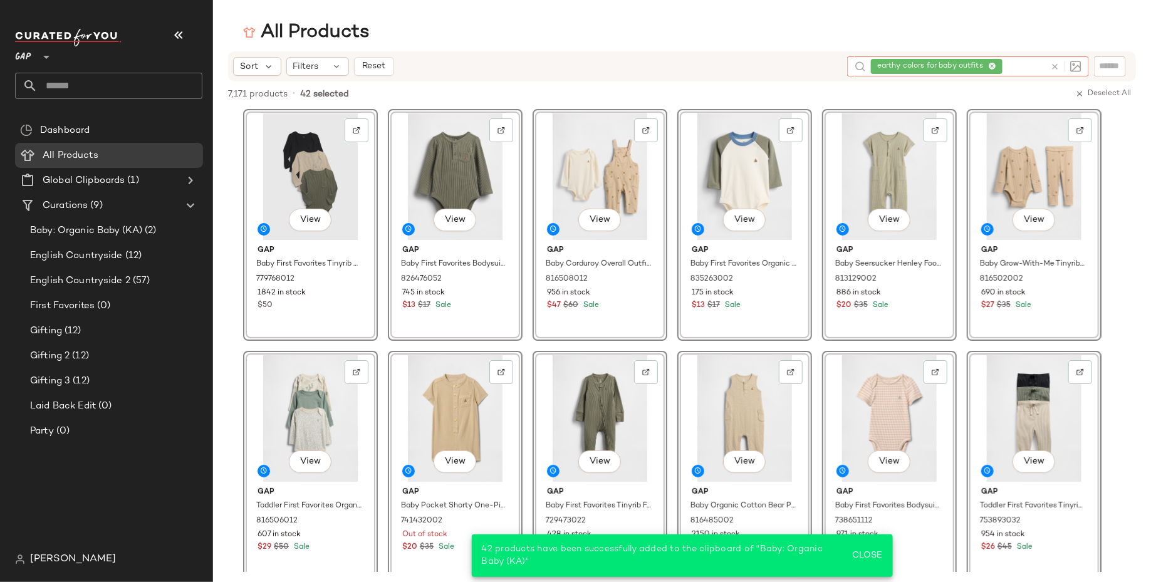
click at [1025, 65] on div "earthy colors for baby outfits" at bounding box center [958, 66] width 174 height 20
click at [123, 302] on div "First Favorites (0)" at bounding box center [115, 306] width 179 height 14
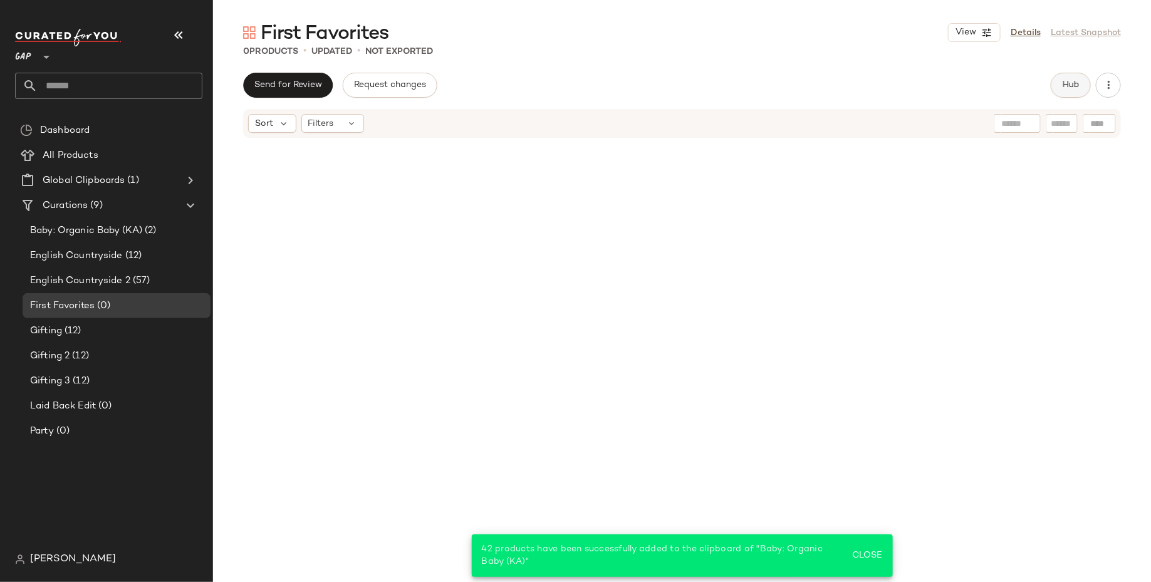
click at [1074, 87] on span "Hub" at bounding box center [1071, 85] width 18 height 10
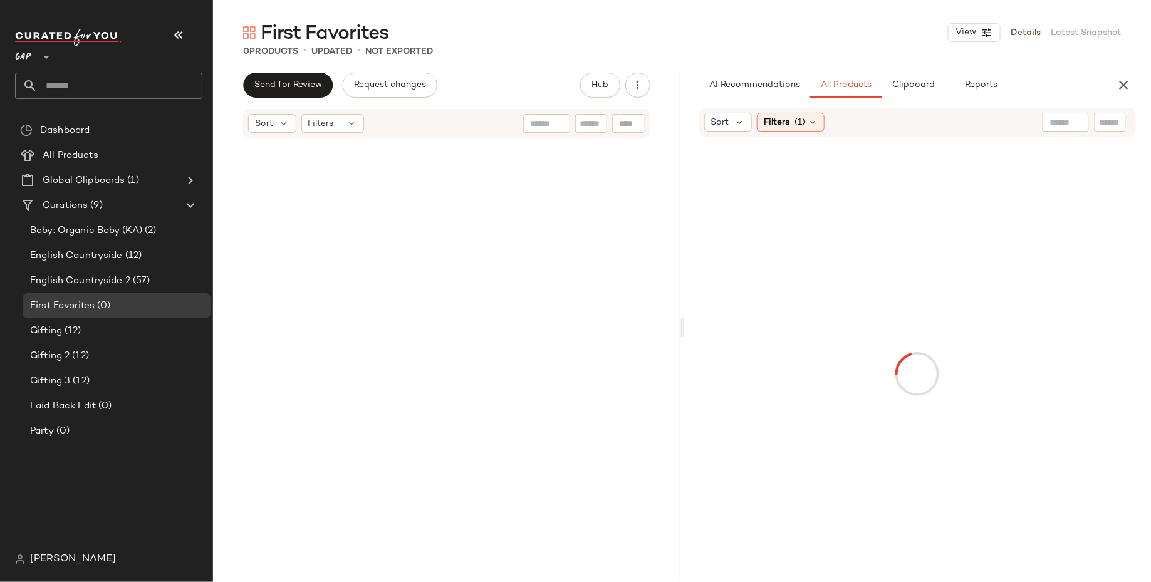
click at [1062, 123] on input "text" at bounding box center [1066, 122] width 32 height 13
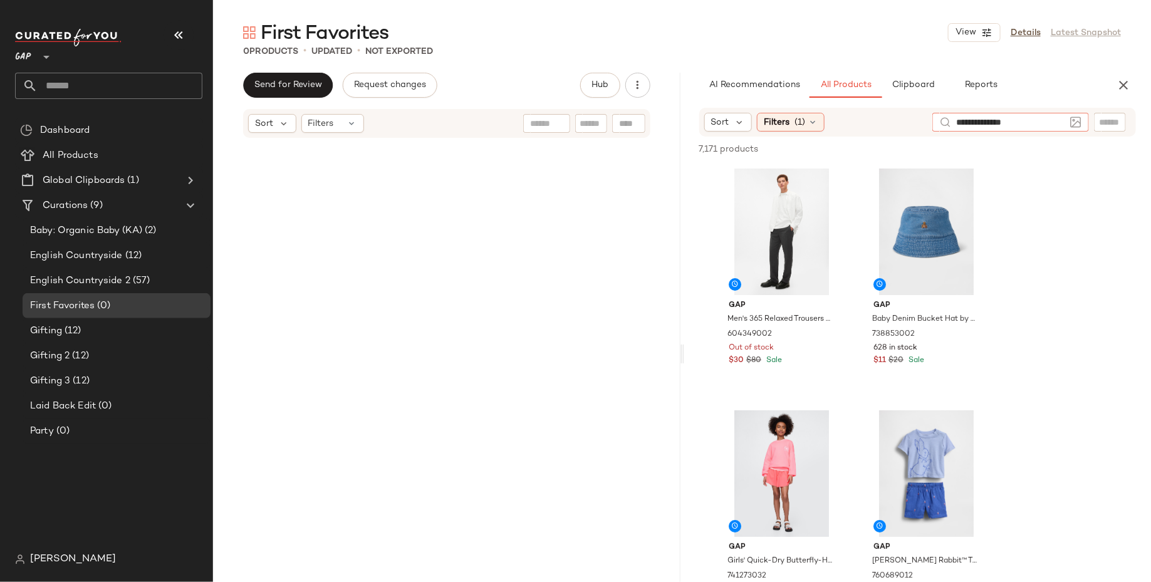
type input "**********"
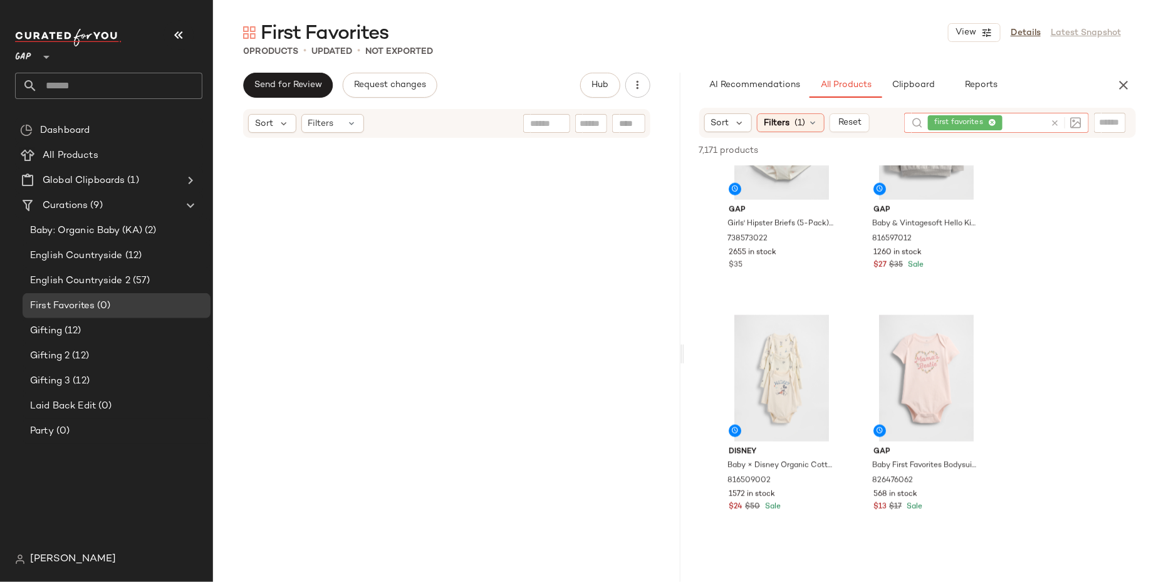
scroll to position [836, 0]
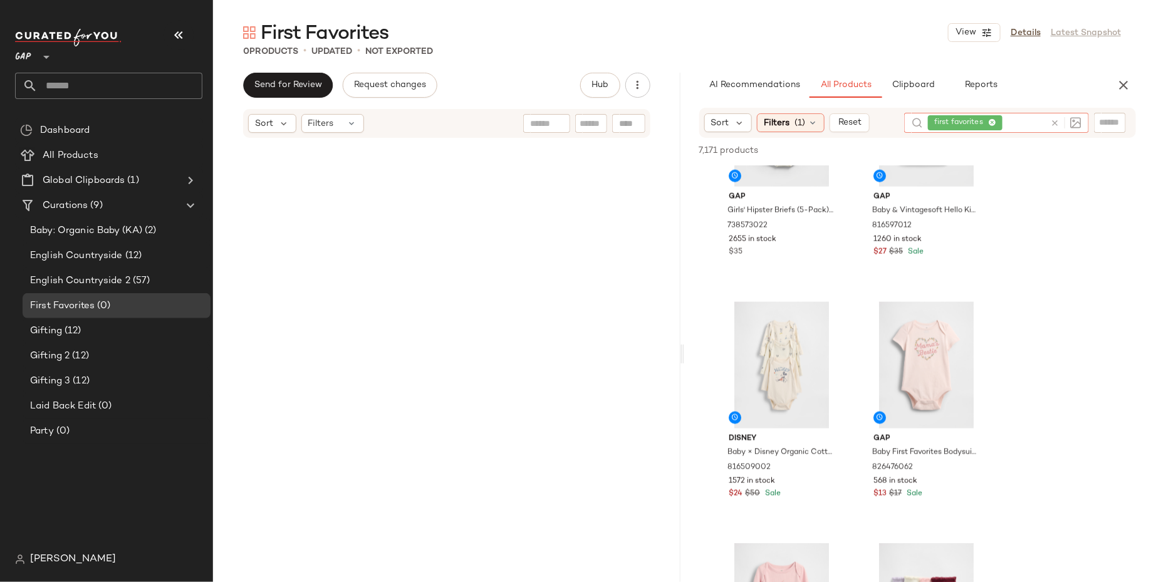
click at [992, 121] on icon at bounding box center [993, 123] width 8 height 8
click at [1103, 122] on input "text" at bounding box center [1110, 122] width 22 height 13
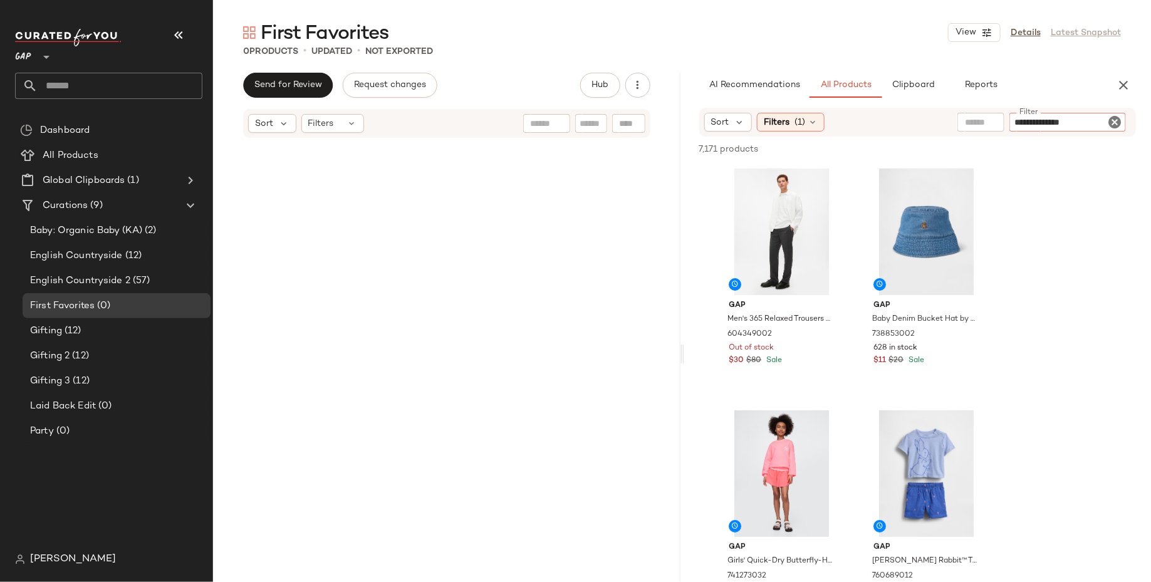
type input "**********"
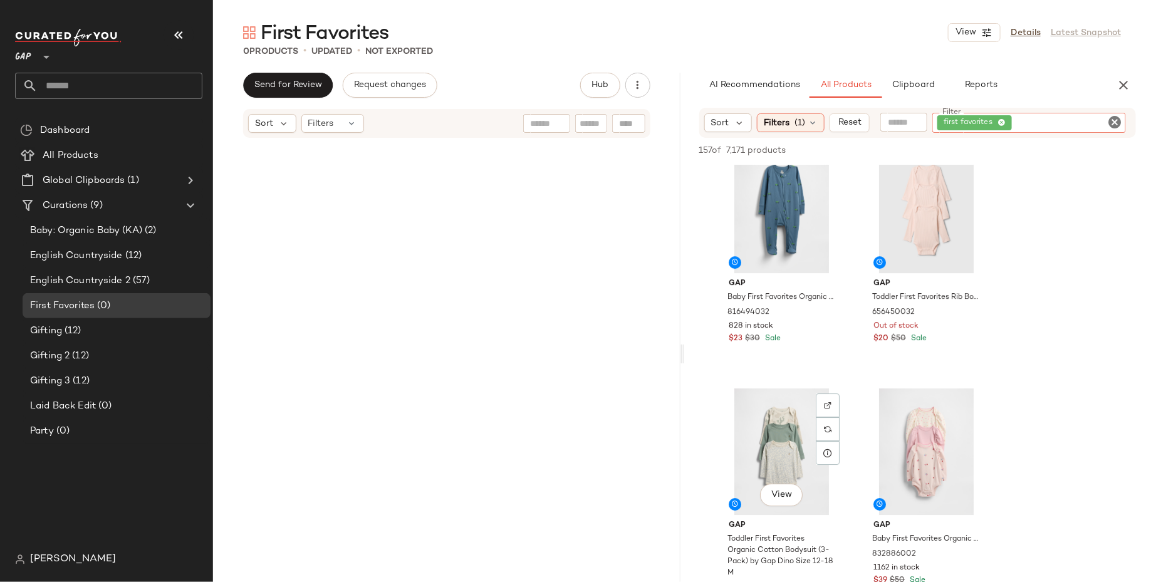
scroll to position [6624, 0]
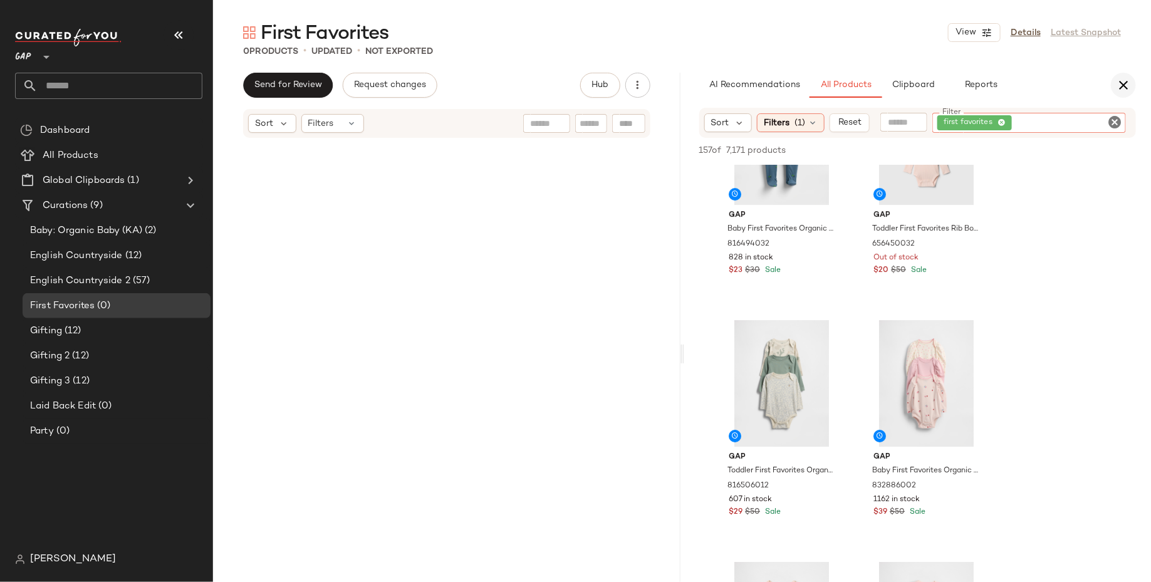
click at [1120, 84] on icon "button" at bounding box center [1123, 85] width 15 height 15
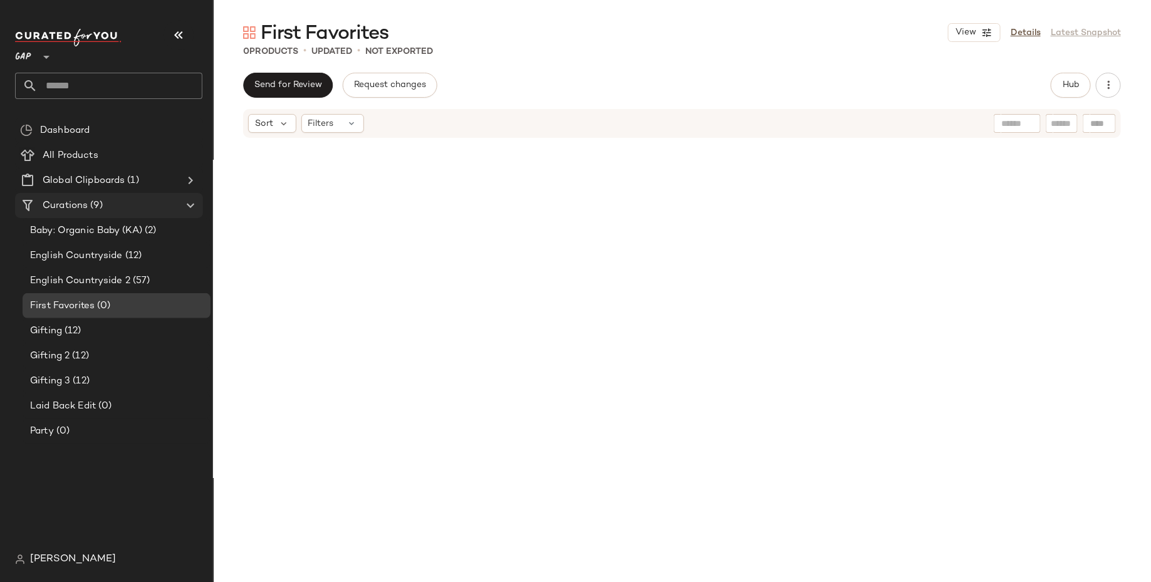
click at [140, 206] on div "Curations (9)" at bounding box center [110, 206] width 142 height 14
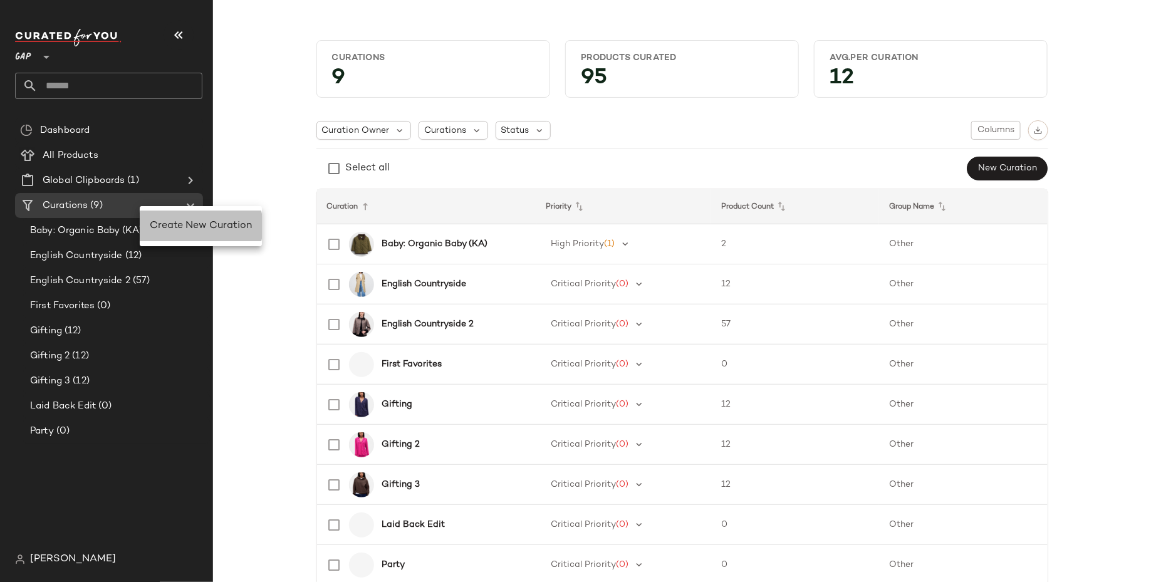
click at [165, 223] on span "Create New Curation" at bounding box center [201, 226] width 102 height 11
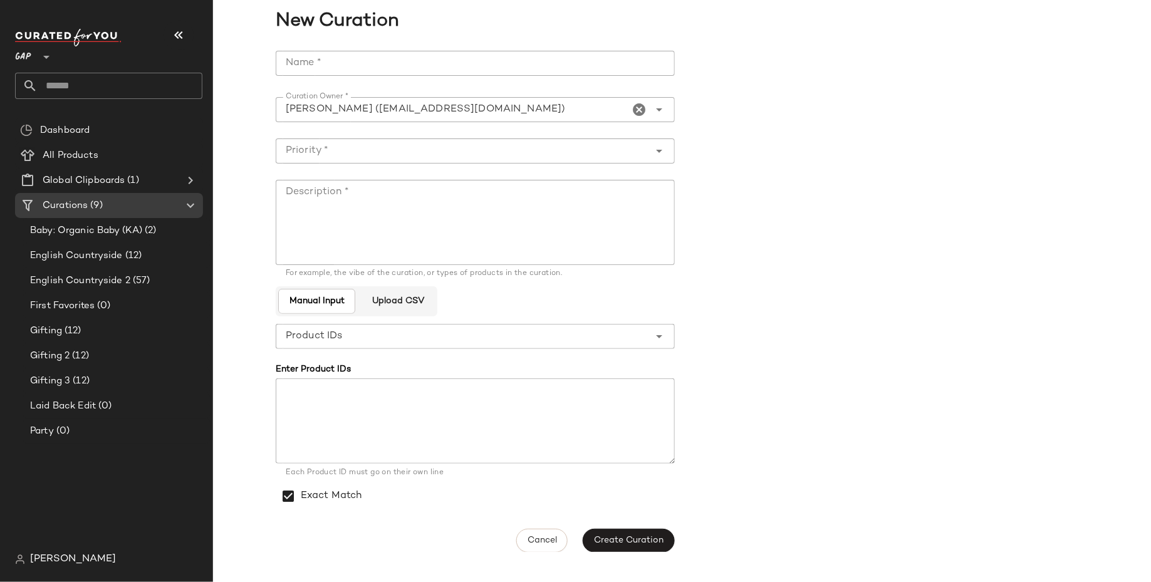
click at [547, 61] on input "Name *" at bounding box center [475, 63] width 399 height 25
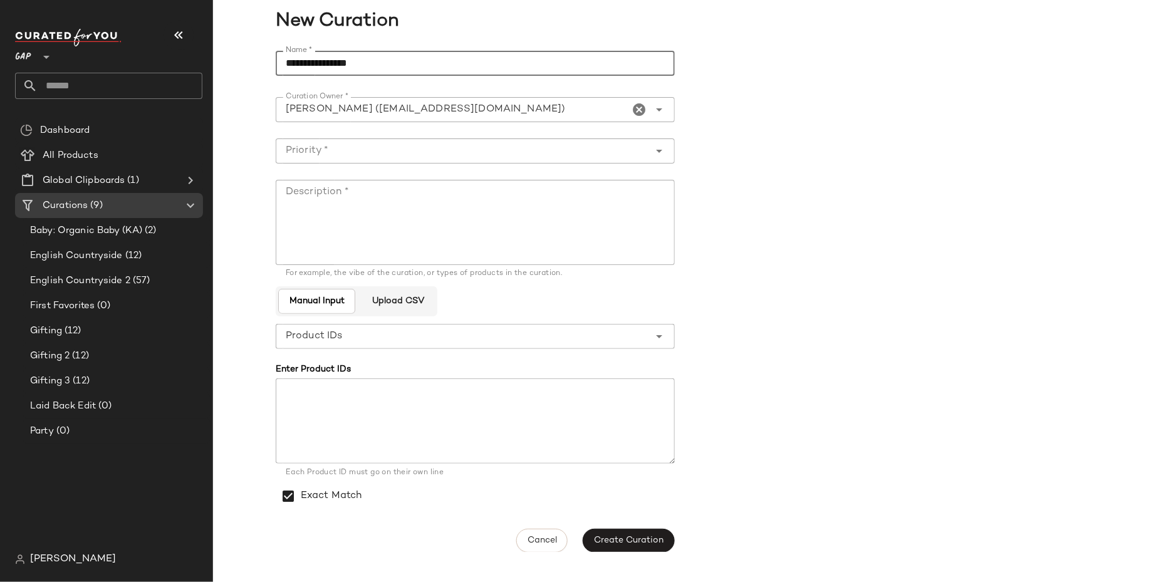
drag, startPoint x: 418, startPoint y: 71, endPoint x: 259, endPoint y: 64, distance: 159.4
click at [259, 64] on div "**********" at bounding box center [682, 301] width 938 height 517
type input "**********"
click at [326, 216] on textarea "Description *" at bounding box center [475, 222] width 399 height 85
paste textarea "**********"
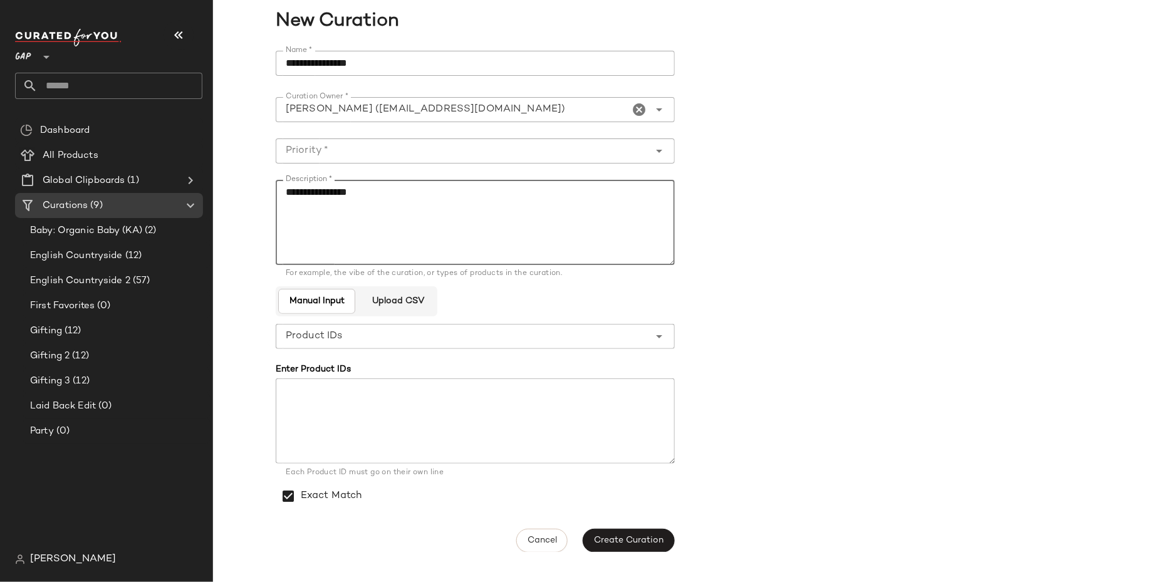
type textarea "**********"
click at [371, 150] on input "Priority *" at bounding box center [463, 151] width 374 height 15
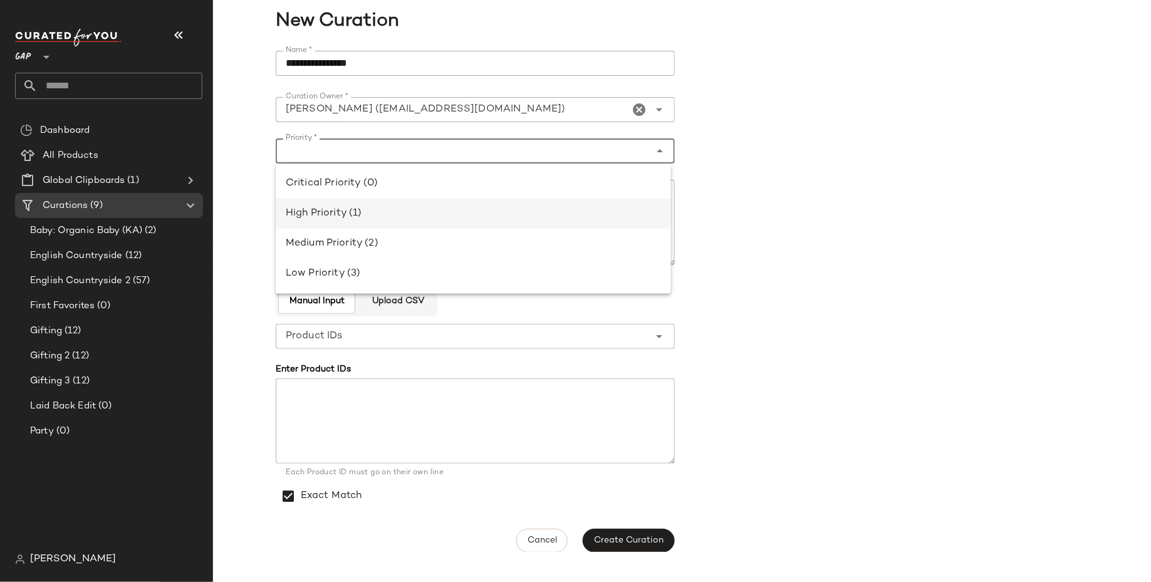
click at [370, 207] on div "High Priority (1)" at bounding box center [473, 213] width 375 height 15
type input "**********"
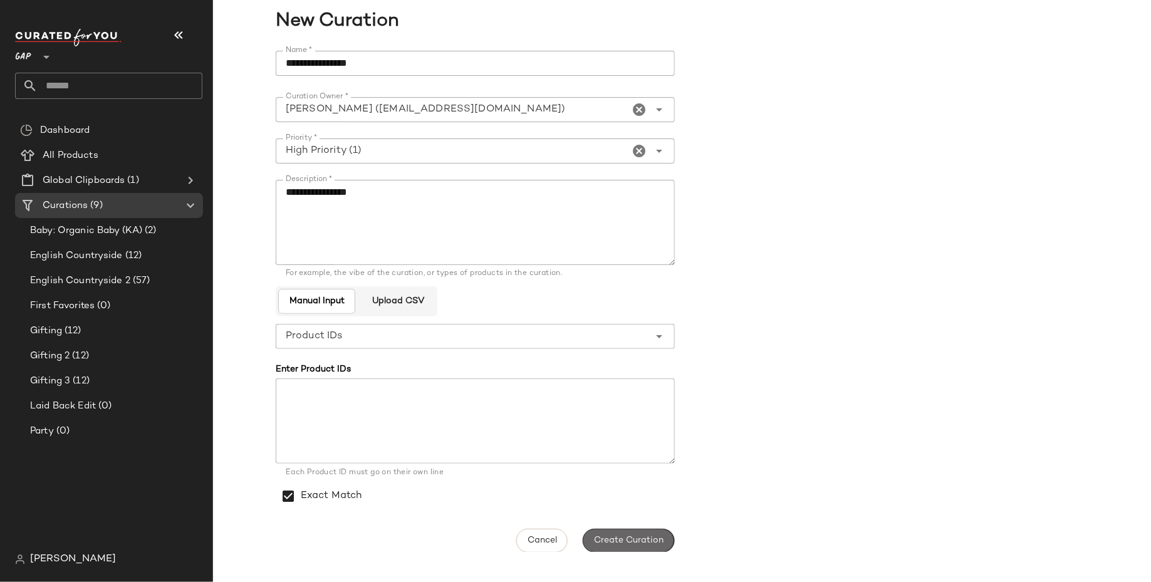
click at [644, 548] on button "Create Curation" at bounding box center [629, 541] width 92 height 24
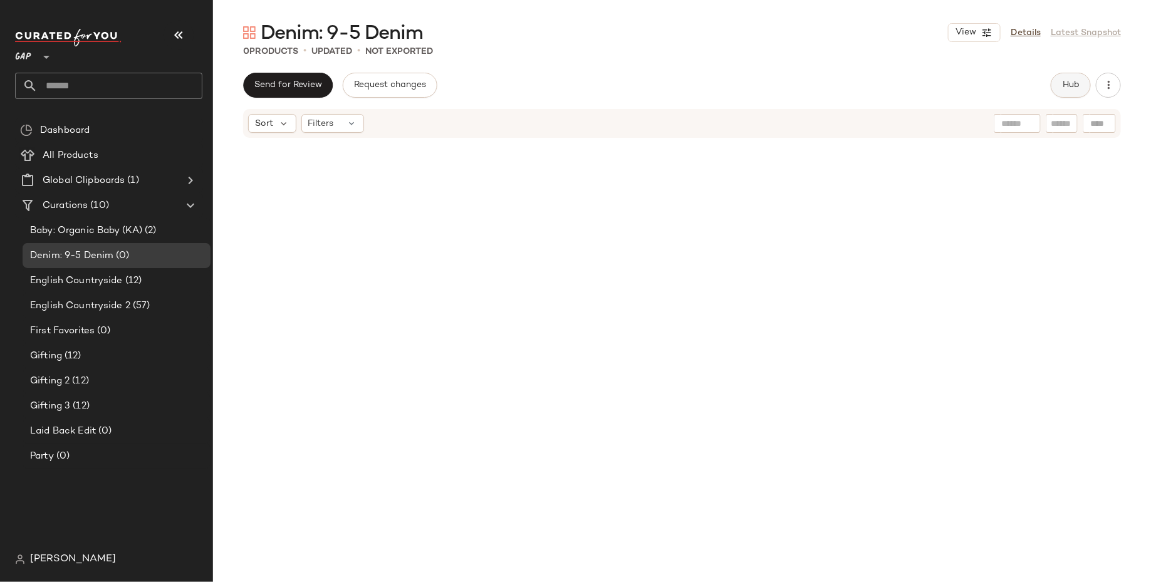
click at [1065, 83] on span "Hub" at bounding box center [1071, 85] width 18 height 10
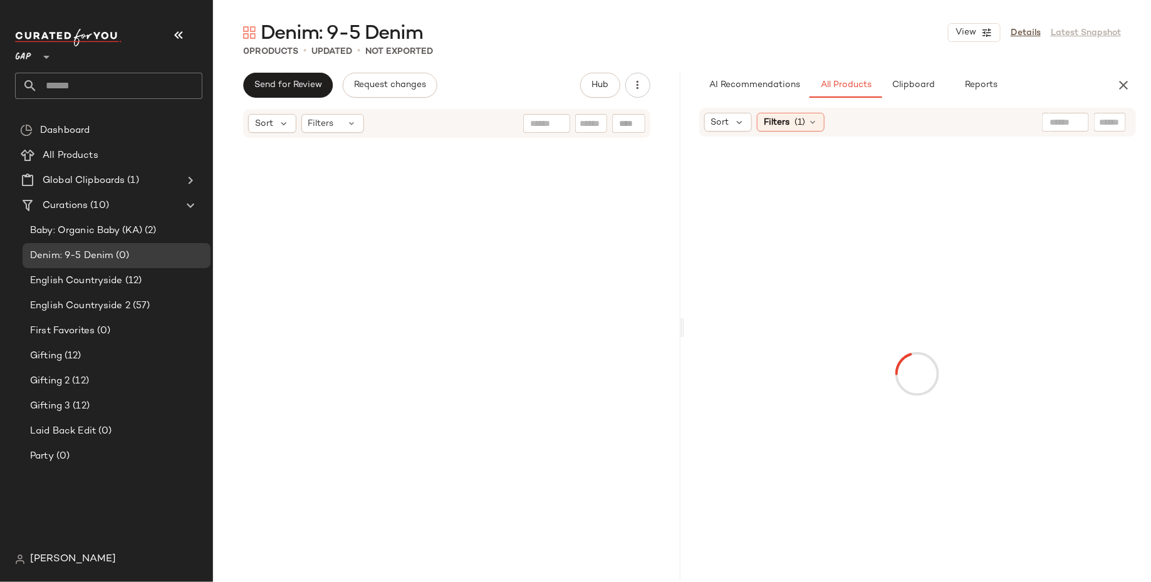
click at [1052, 118] on input "text" at bounding box center [1066, 122] width 32 height 13
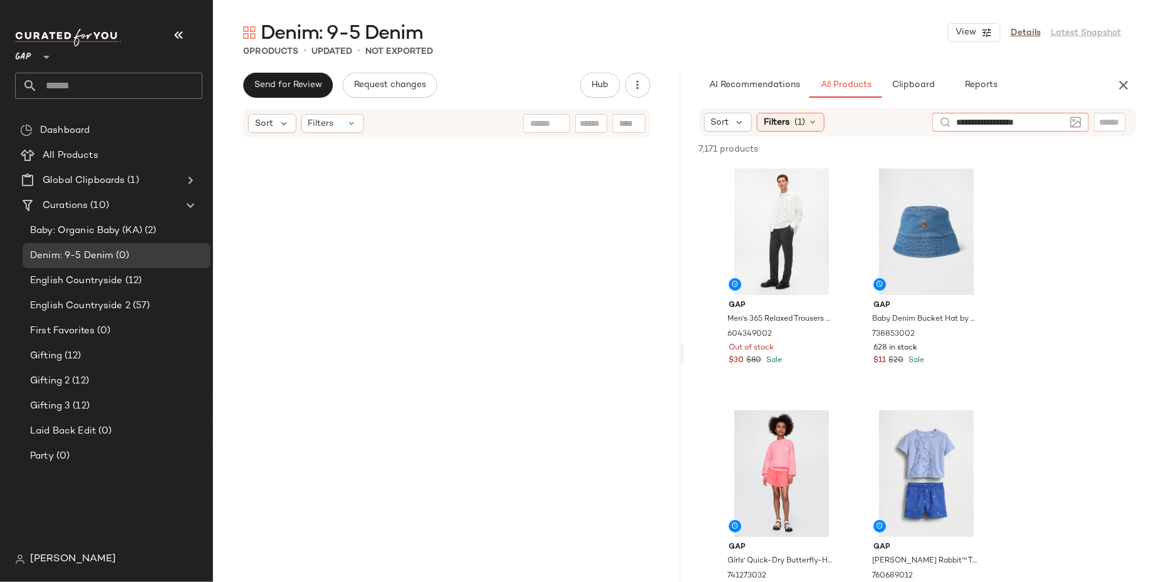
type input "**********"
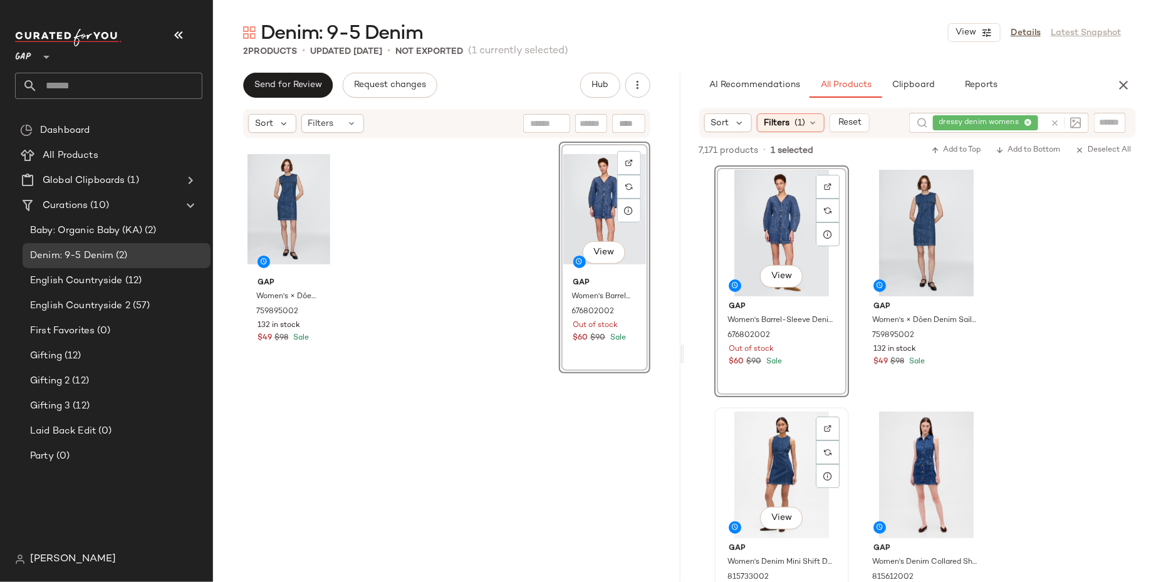
scroll to position [300, 0]
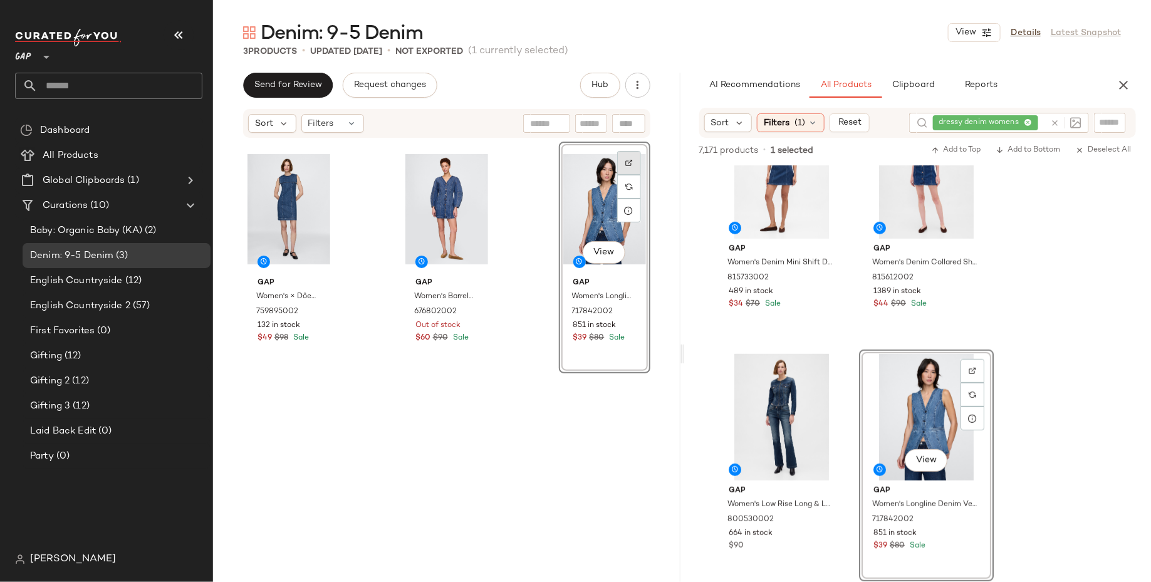
click at [629, 175] on div at bounding box center [629, 187] width 24 height 24
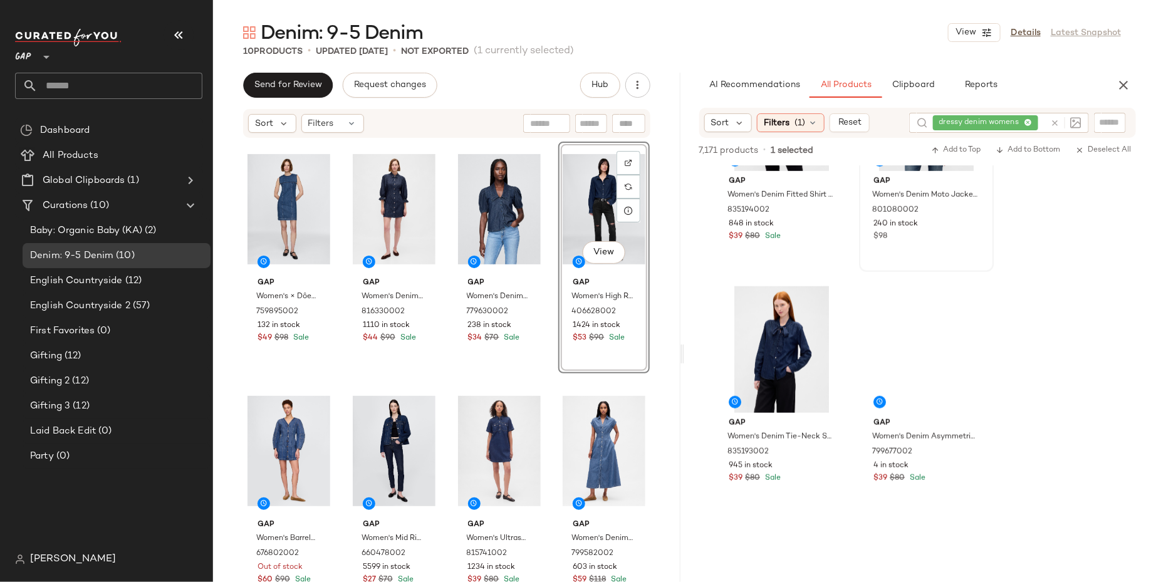
scroll to position [2788, 0]
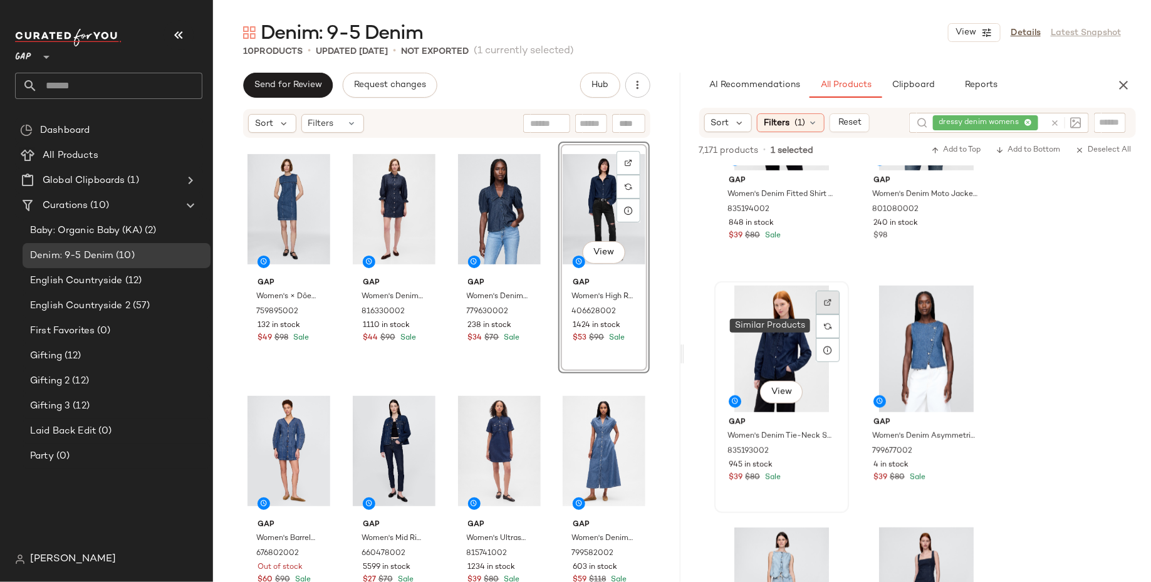
click at [824, 305] on img at bounding box center [828, 303] width 8 height 8
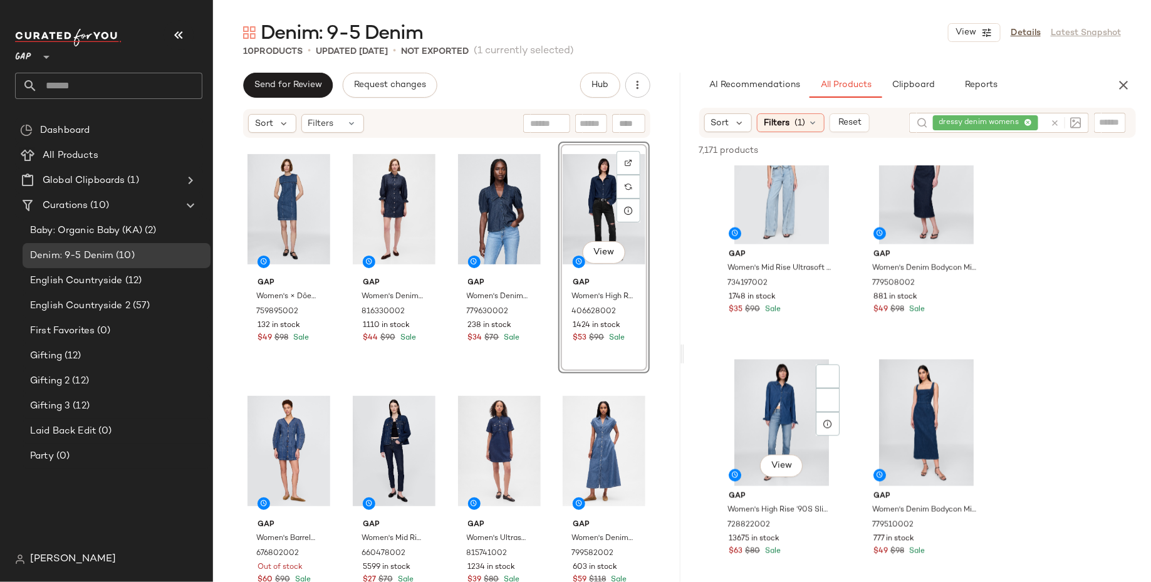
scroll to position [3199, 0]
click at [826, 372] on img at bounding box center [828, 376] width 8 height 8
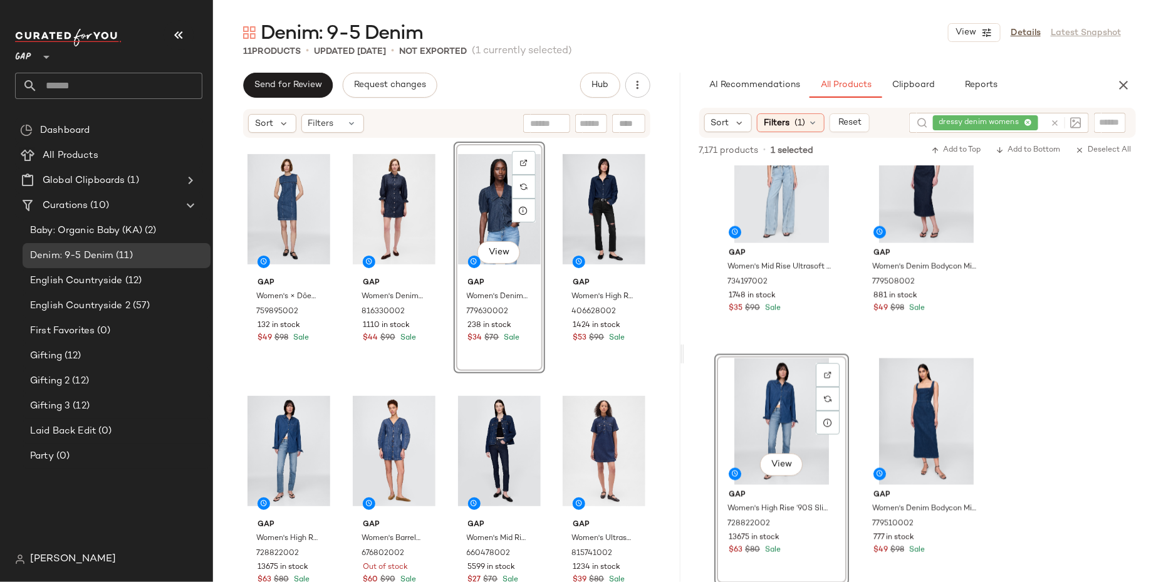
drag, startPoint x: 476, startPoint y: 185, endPoint x: 467, endPoint y: 185, distance: 8.8
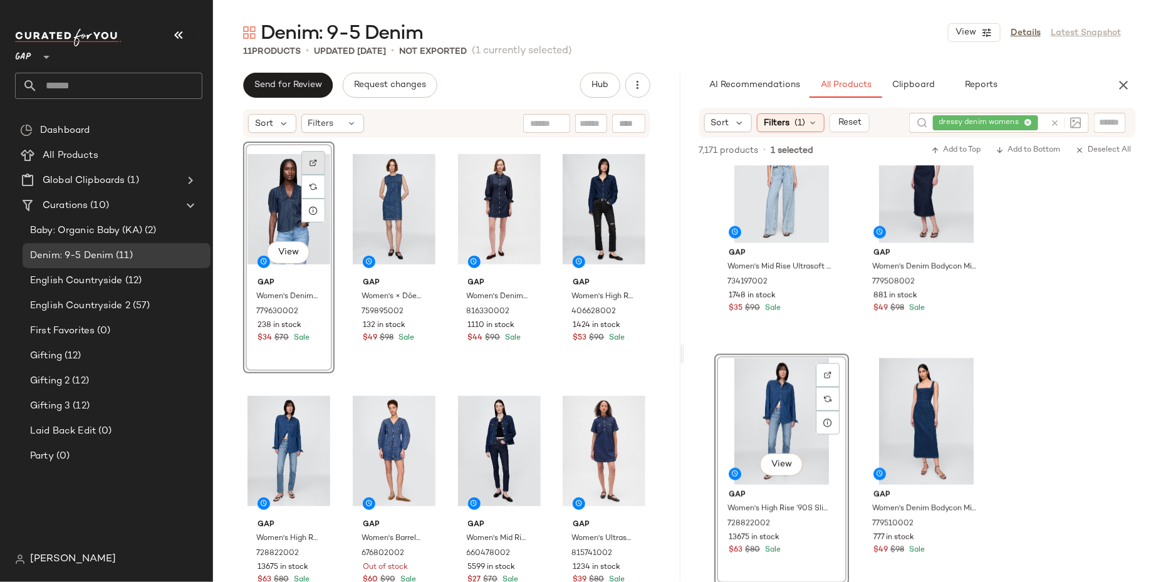
click at [313, 165] on img at bounding box center [314, 163] width 8 height 8
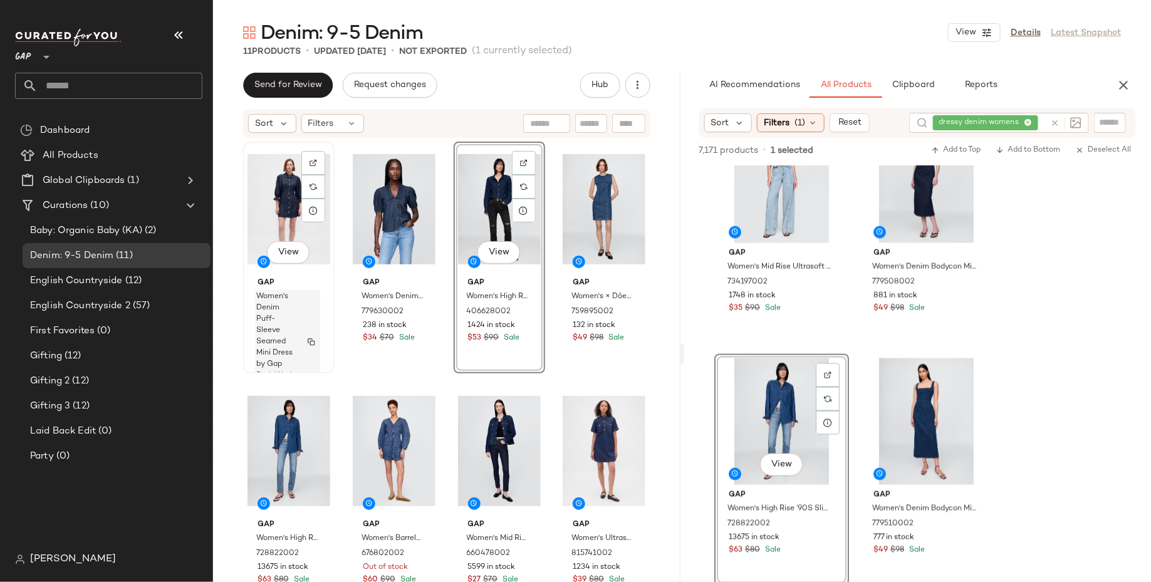
scroll to position [238, 0]
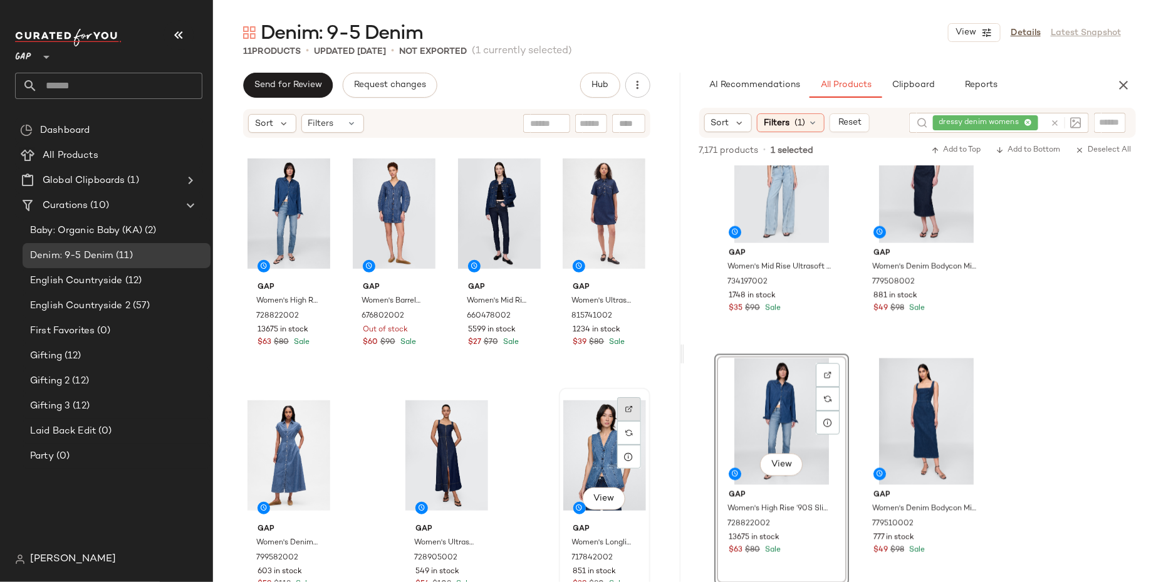
click at [626, 412] on img at bounding box center [630, 410] width 8 height 8
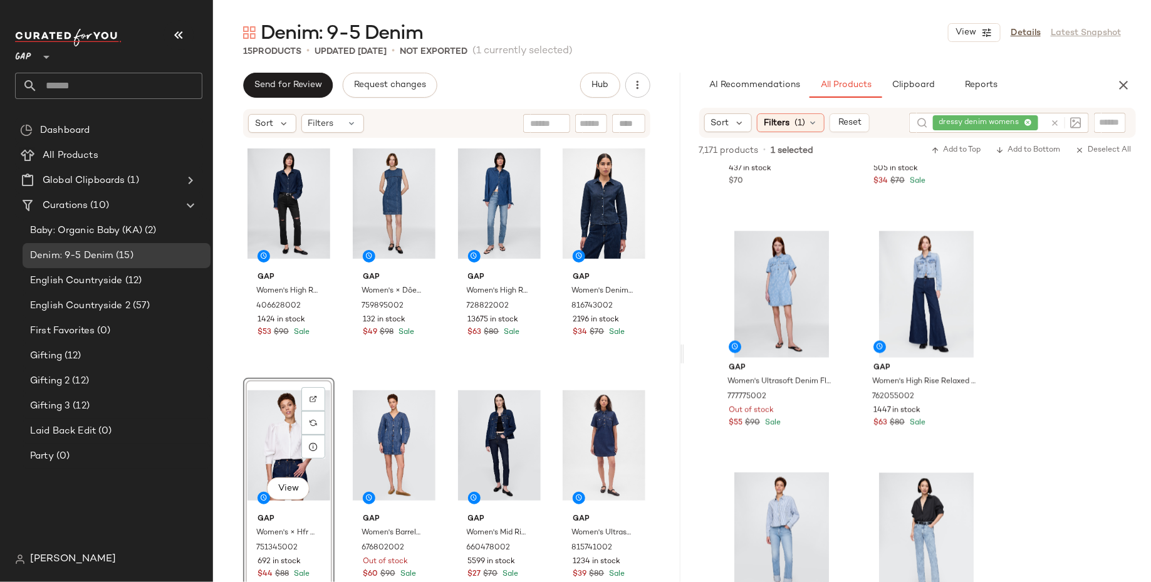
scroll to position [5502, 0]
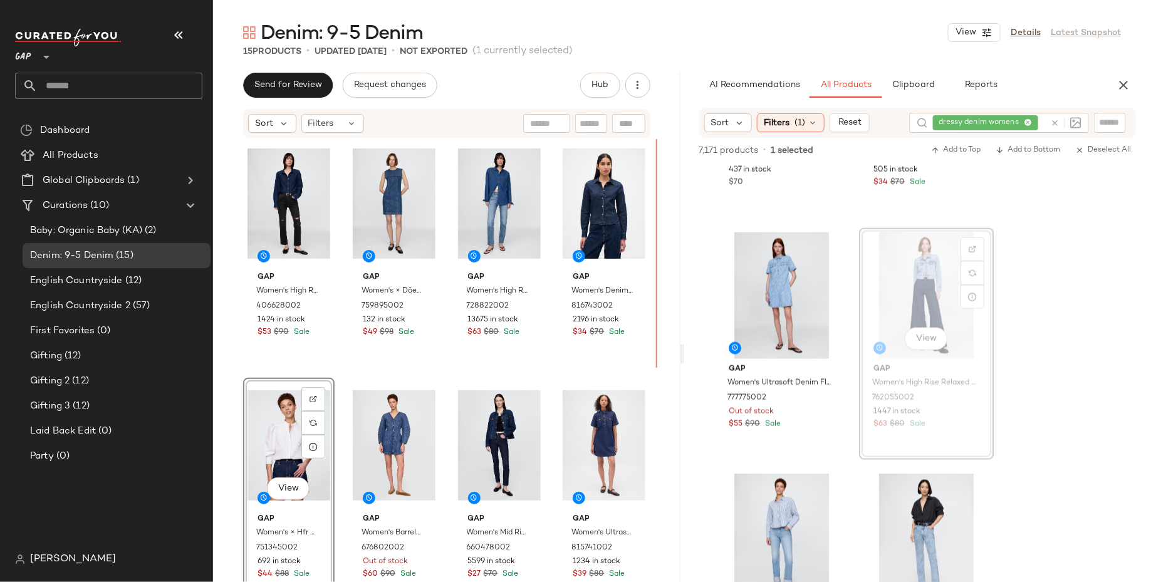
drag, startPoint x: 928, startPoint y: 293, endPoint x: 917, endPoint y: 291, distance: 10.9
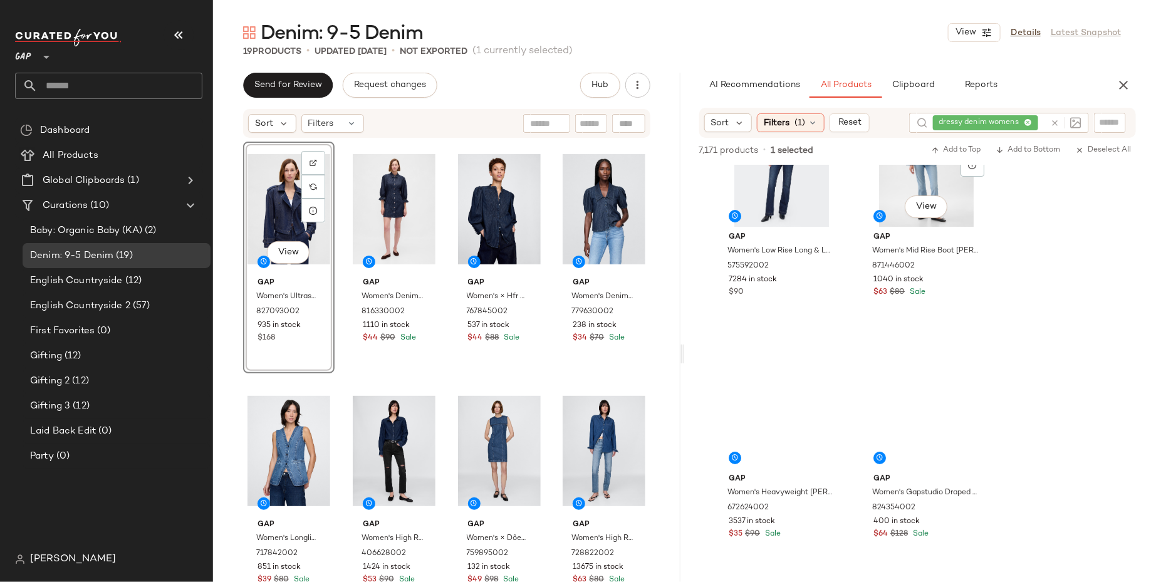
scroll to position [11447, 0]
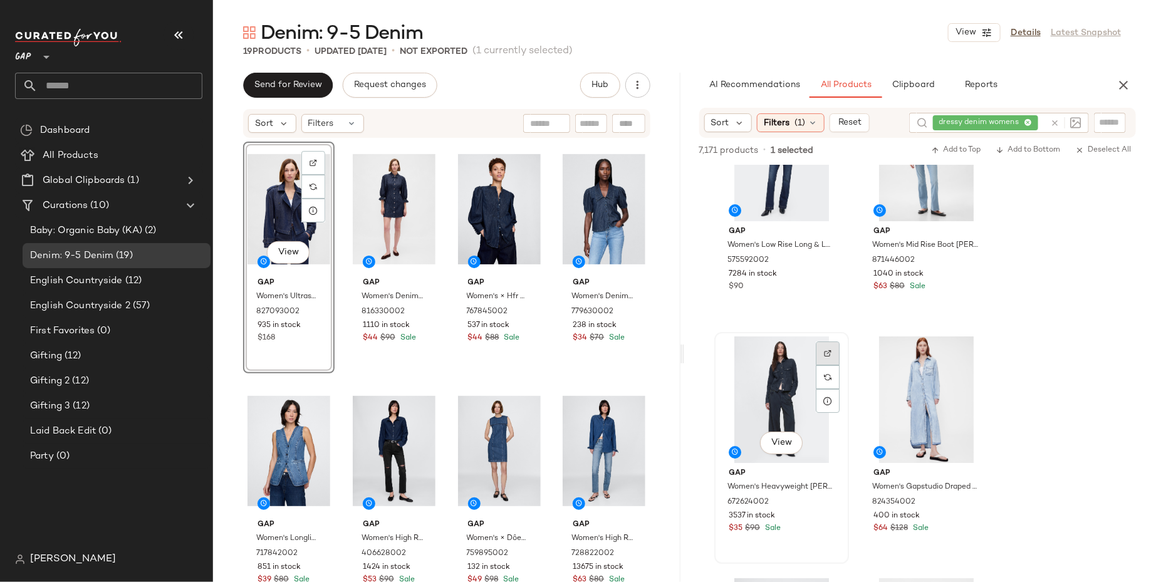
click at [829, 351] on img at bounding box center [828, 354] width 8 height 8
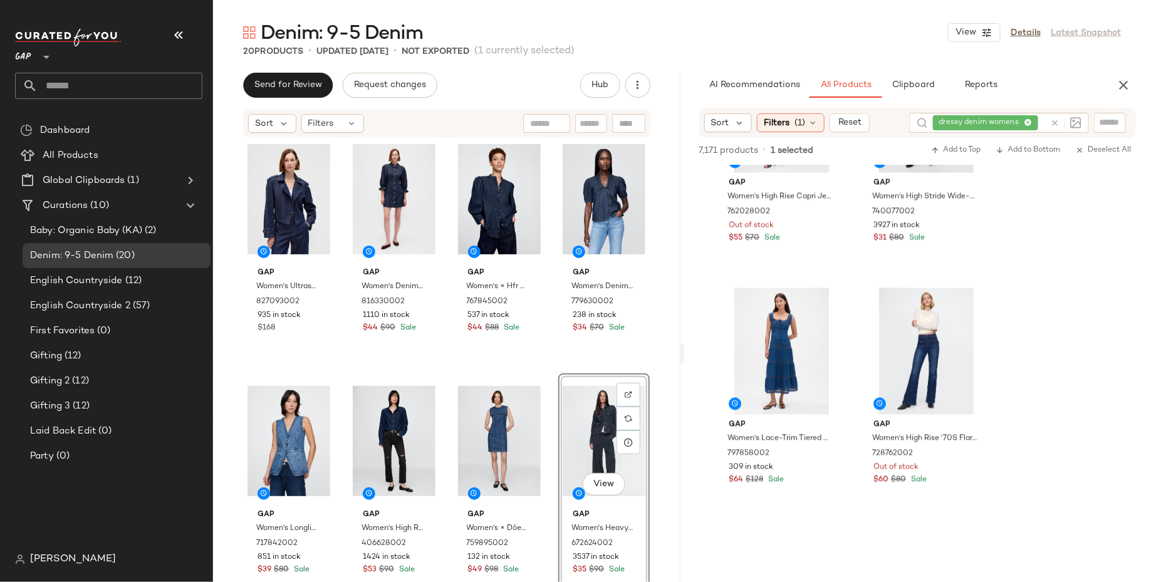
scroll to position [12569, 0]
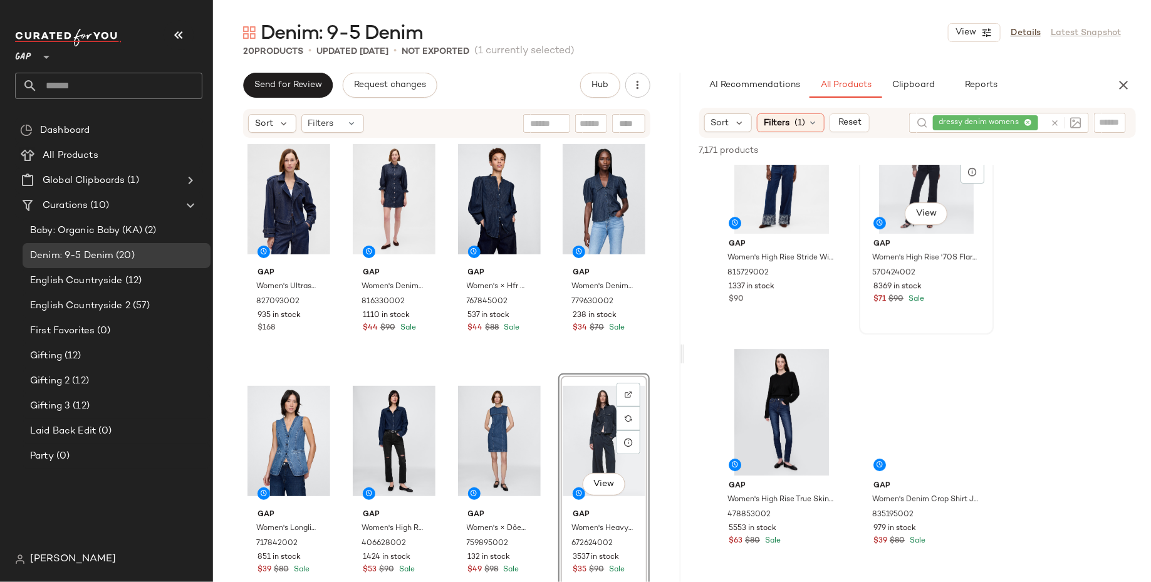
click at [992, 333] on div "View Gap Women's High Rise '70S Flare Jeans by Gap Basic Black Size 24 57042400…" at bounding box center [927, 218] width 132 height 229
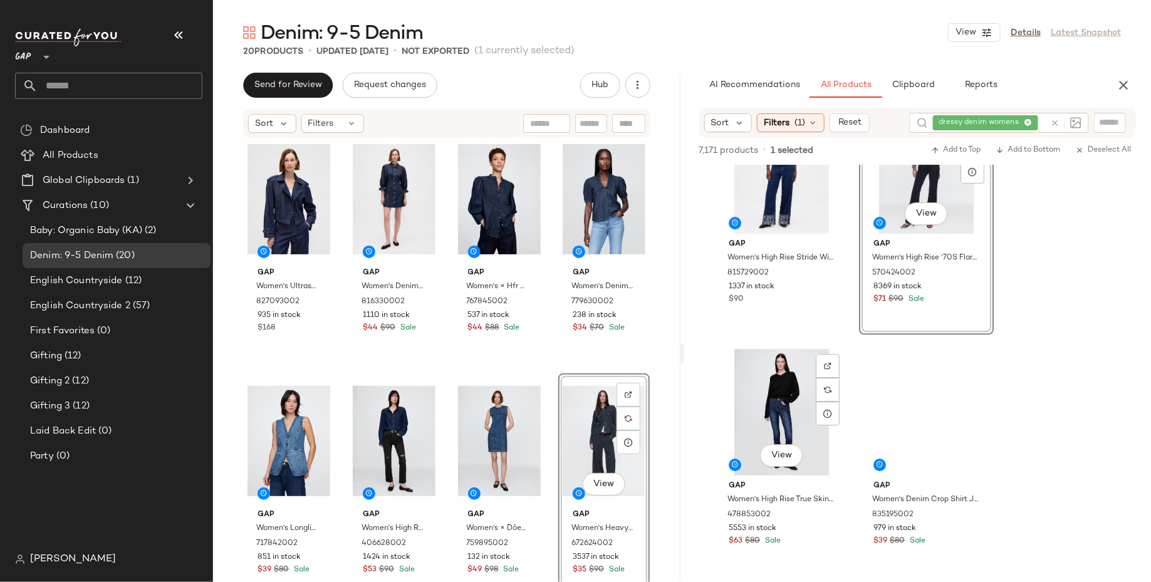
click at [845, 397] on div "View" at bounding box center [782, 412] width 126 height 127
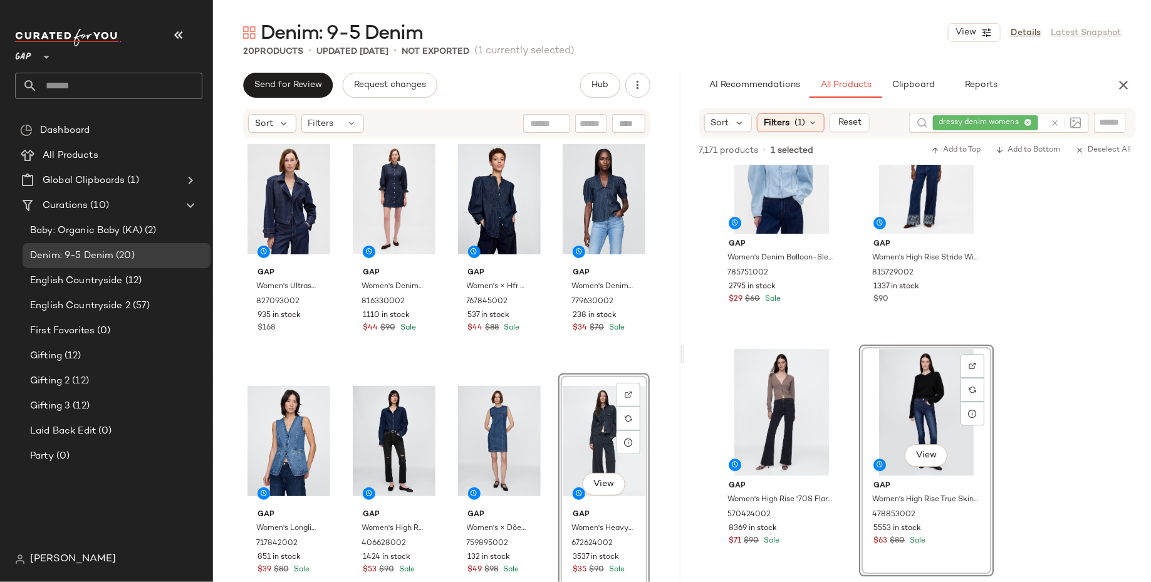
click at [1122, 71] on div "Denim: 9-5 Denim View Details Latest Snapshot 20 Products • updated Sep 1st • N…" at bounding box center [682, 301] width 938 height 562
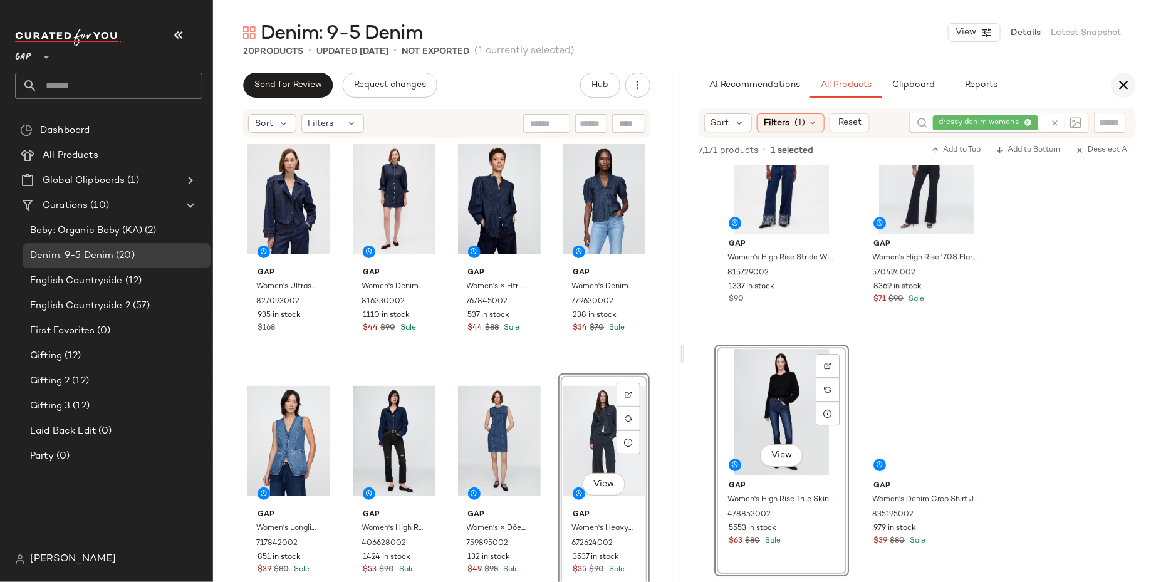
scroll to position [13370, 0]
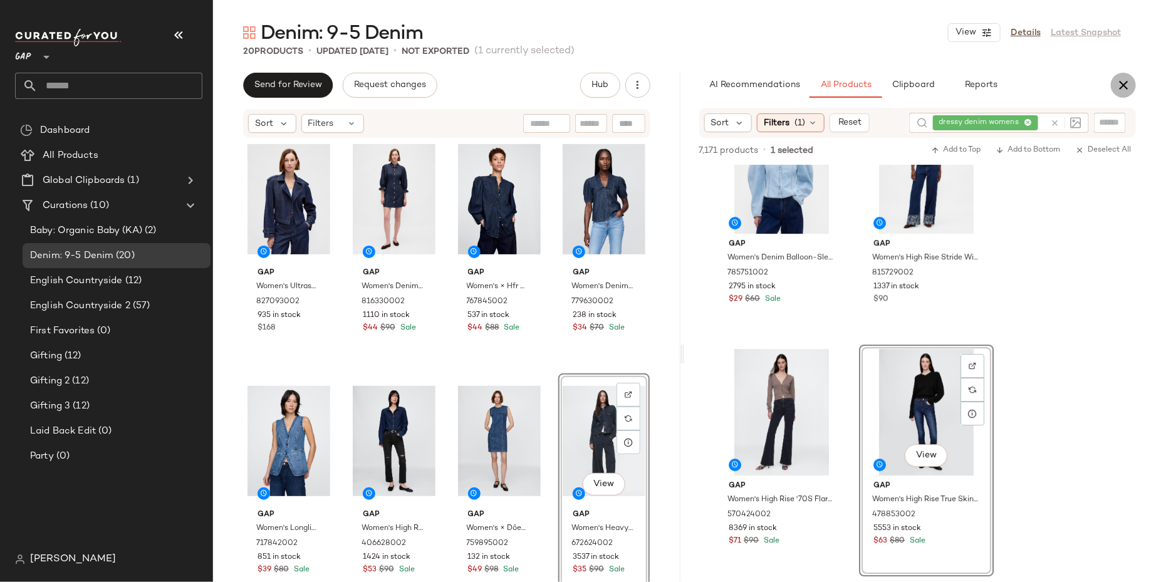
click at [1122, 83] on icon "button" at bounding box center [1123, 85] width 15 height 15
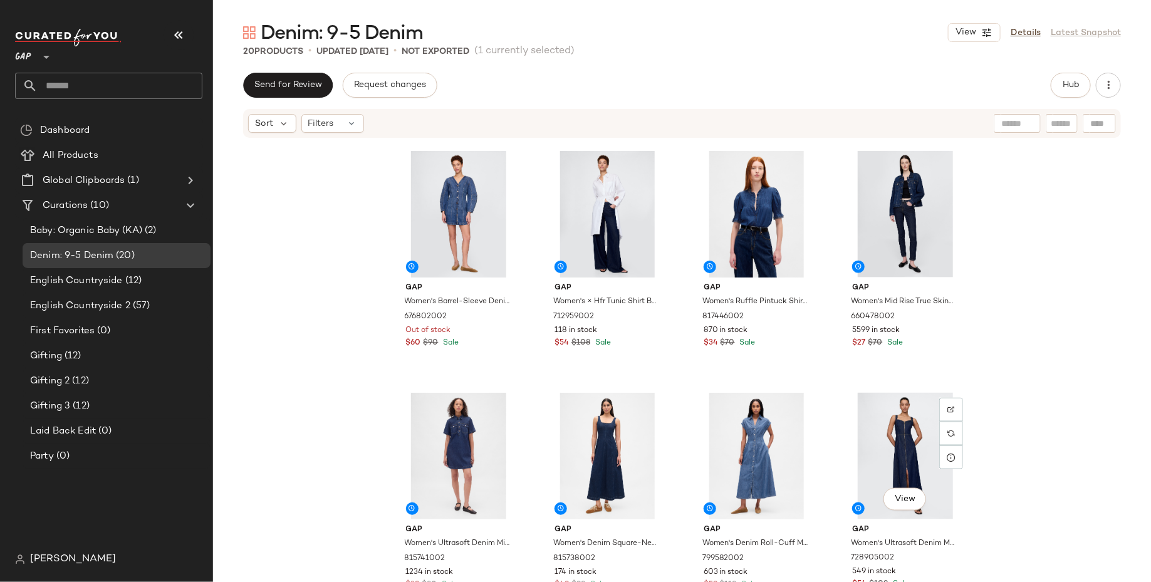
scroll to position [0, 0]
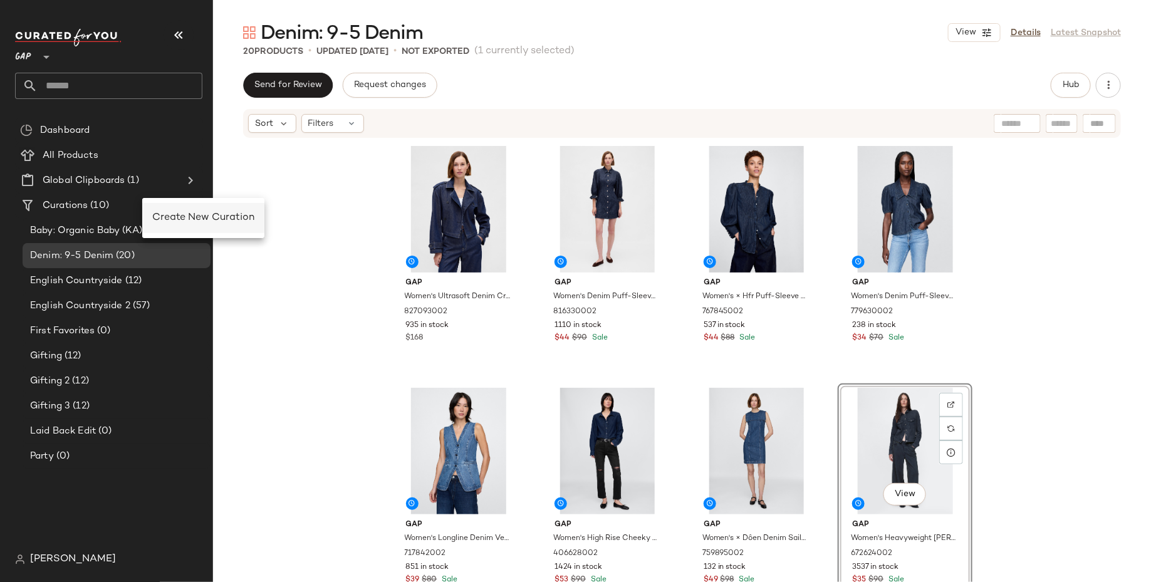
click at [170, 219] on span "Create New Curation" at bounding box center [203, 217] width 102 height 11
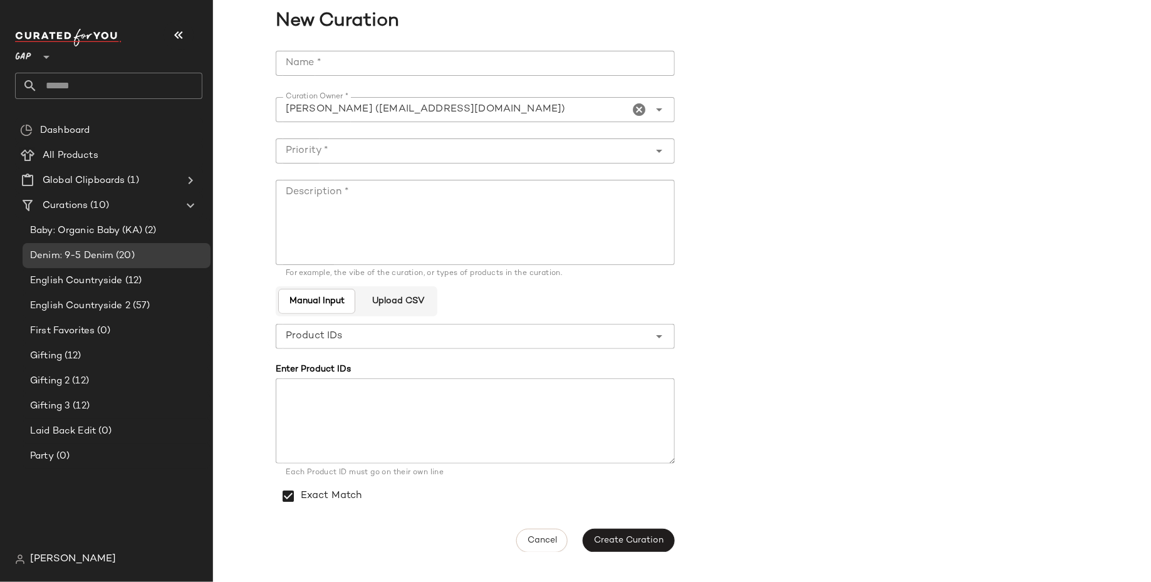
click at [422, 70] on input "Name *" at bounding box center [475, 63] width 399 height 25
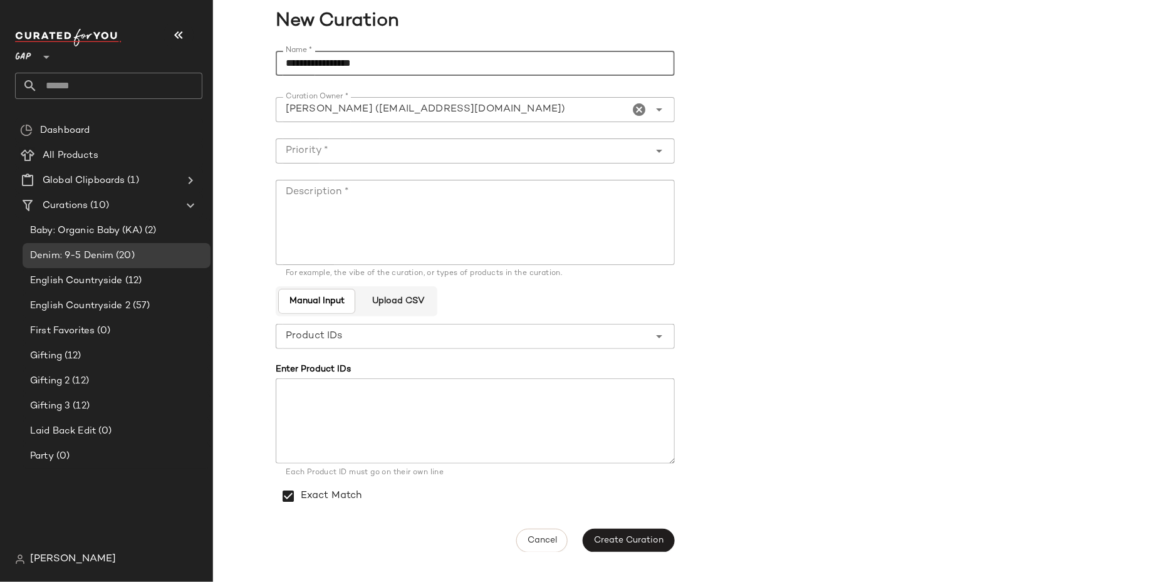
drag, startPoint x: 454, startPoint y: 63, endPoint x: 226, endPoint y: 65, distance: 227.5
click at [226, 65] on div "**********" at bounding box center [682, 301] width 938 height 517
type input "**********"
click at [328, 200] on textarea "Description *" at bounding box center [475, 222] width 399 height 85
paste textarea "**********"
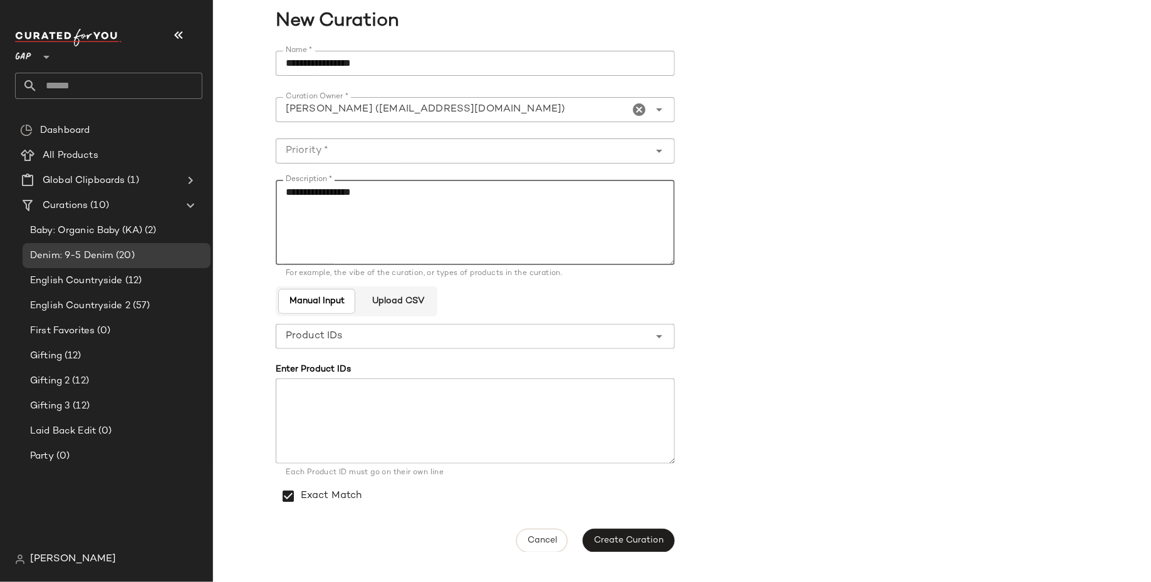
type textarea "**********"
click at [344, 148] on input "Priority *" at bounding box center [463, 151] width 374 height 15
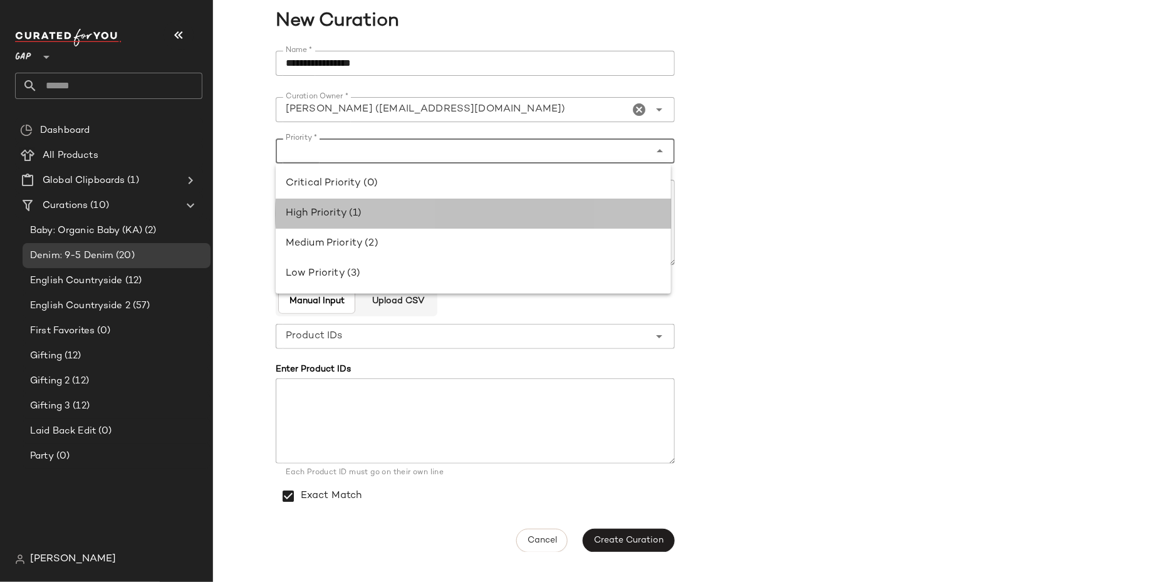
click at [344, 206] on div "High Priority (1)" at bounding box center [473, 213] width 375 height 15
type input "**********"
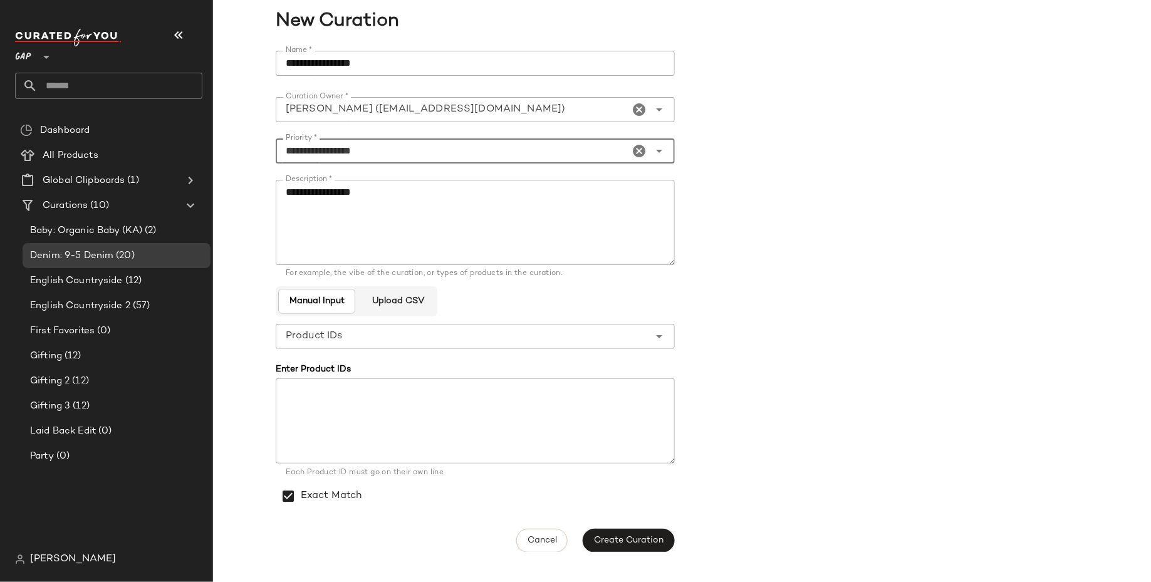
click at [323, 61] on input "**********" at bounding box center [475, 63] width 399 height 25
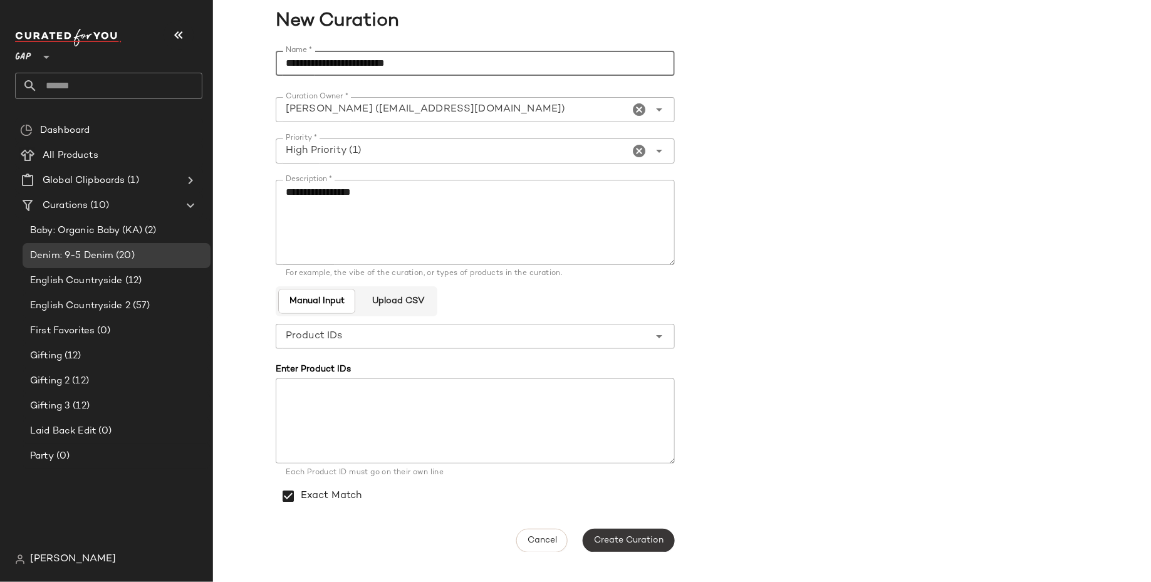
type input "**********"
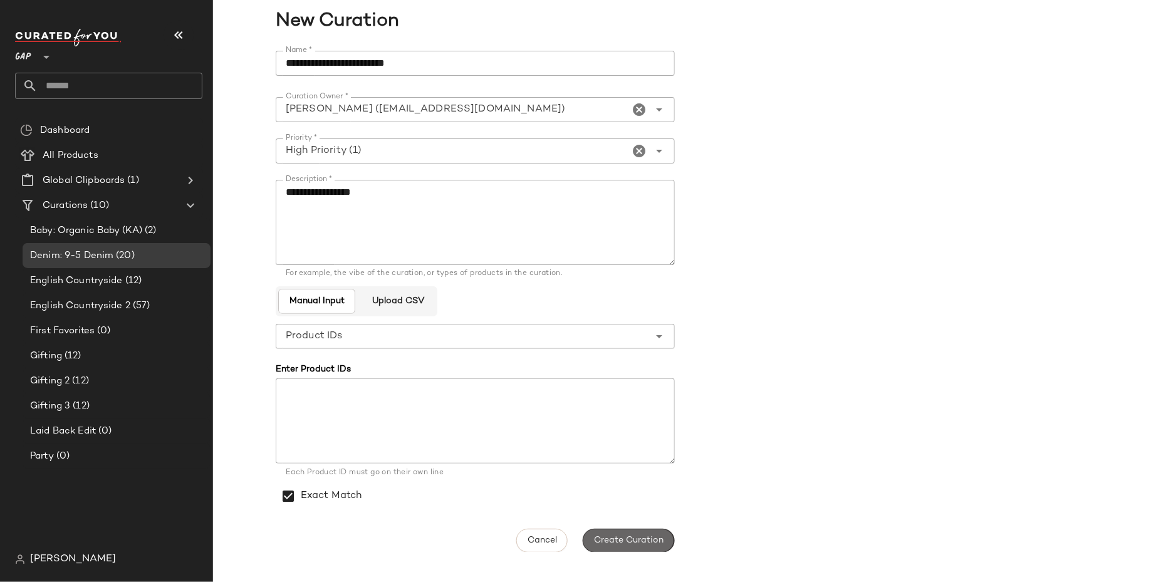
click at [624, 540] on span "Create Curation" at bounding box center [629, 541] width 70 height 10
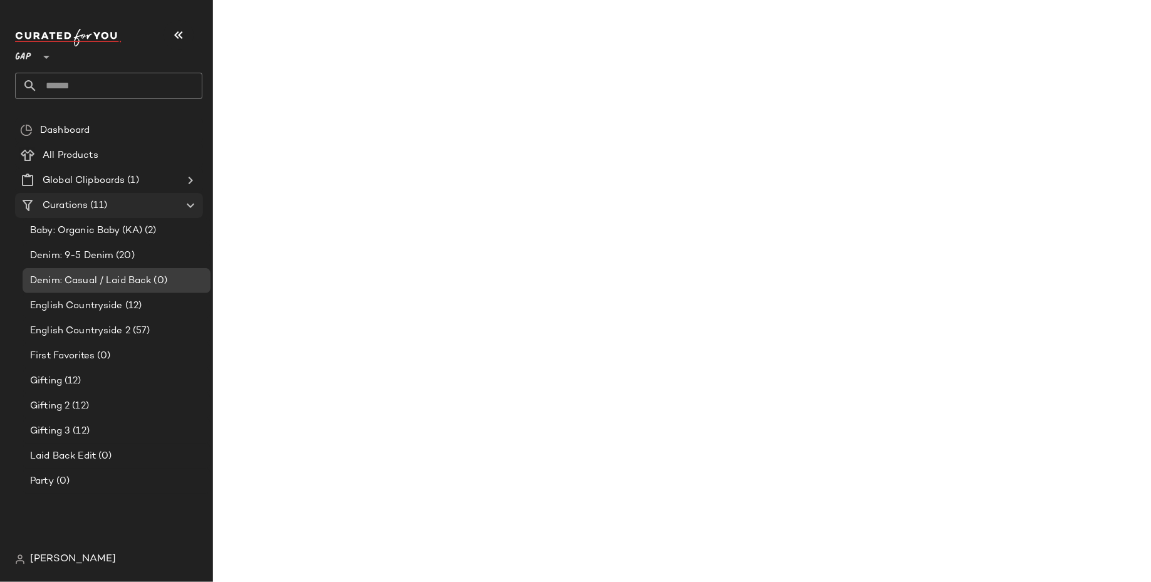
click at [128, 206] on div "Curations (11)" at bounding box center [110, 206] width 142 height 14
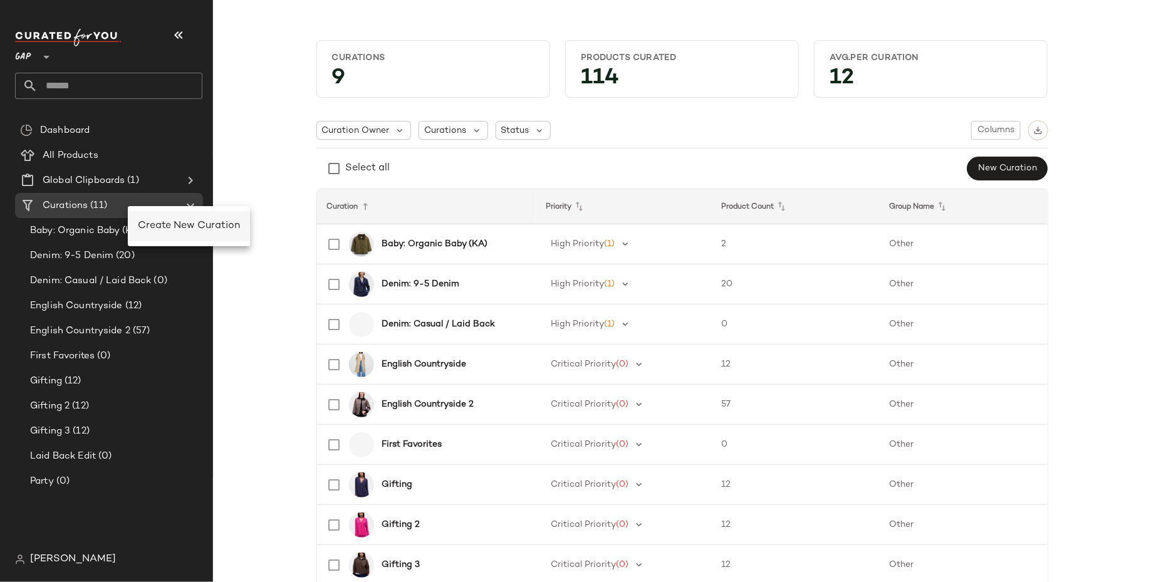
click at [166, 229] on span "Create New Curation" at bounding box center [189, 226] width 102 height 11
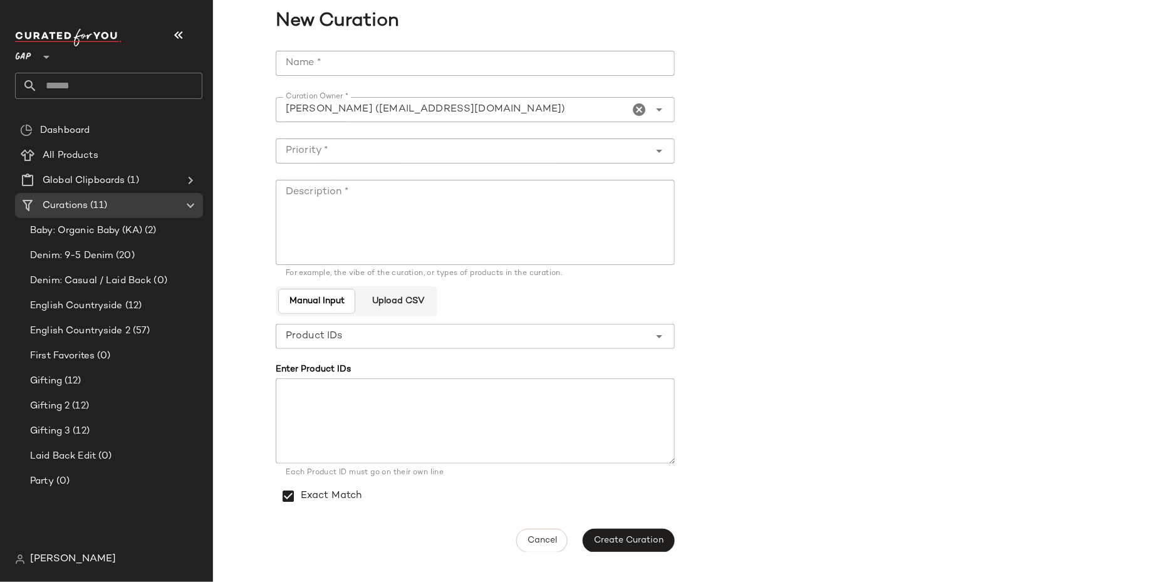
click at [404, 71] on input "Name *" at bounding box center [475, 63] width 399 height 25
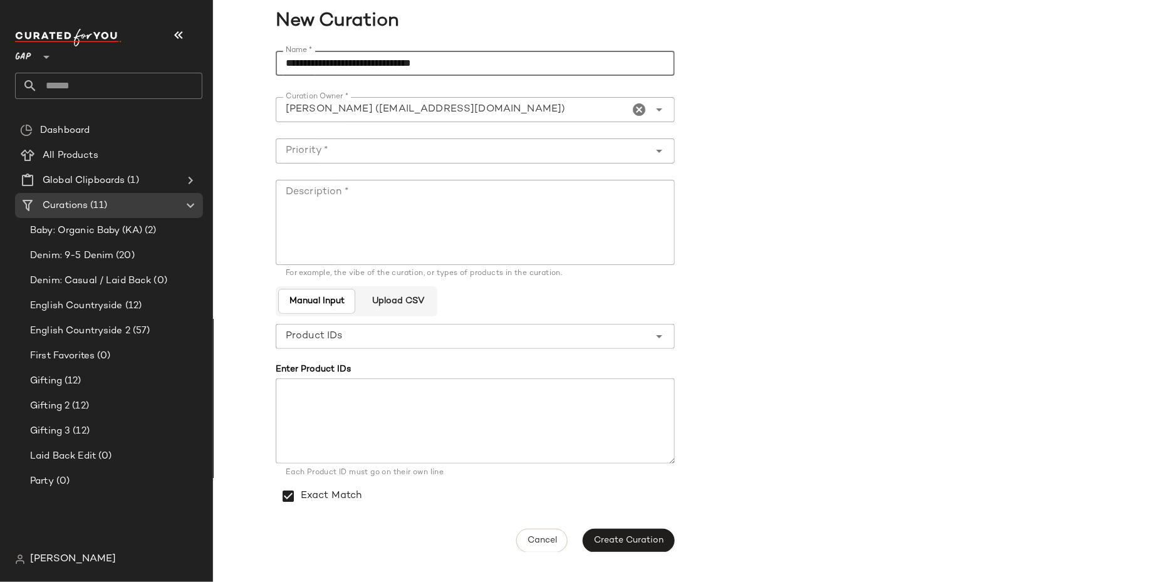
click at [381, 63] on input "**********" at bounding box center [475, 63] width 399 height 25
click at [384, 63] on input "**********" at bounding box center [475, 63] width 399 height 25
click at [461, 61] on input "**********" at bounding box center [475, 63] width 399 height 25
click at [492, 53] on input "**********" at bounding box center [475, 63] width 399 height 25
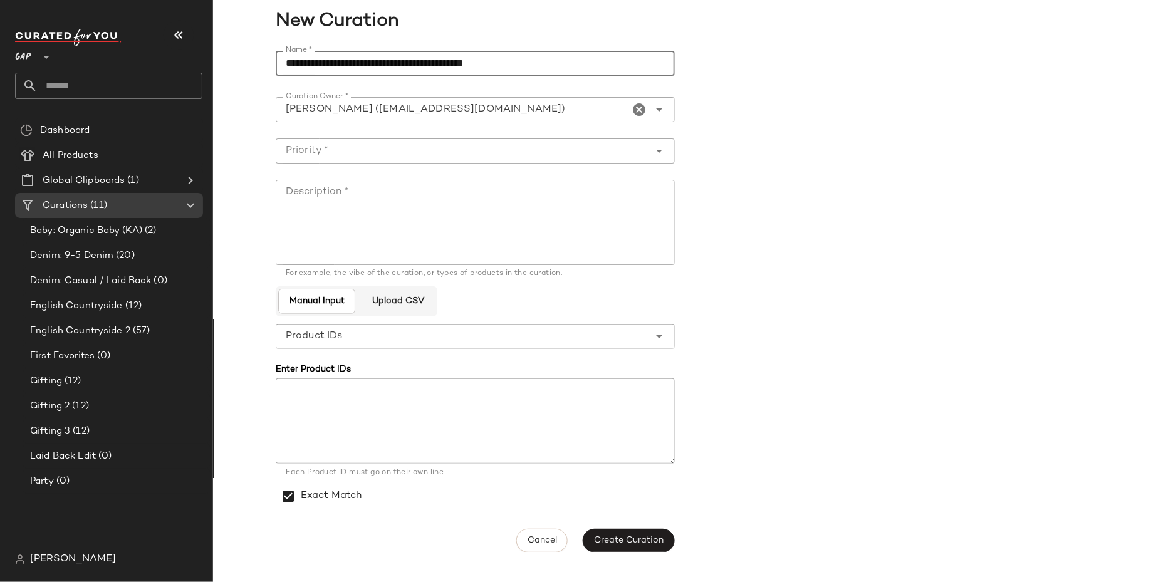
click at [492, 53] on input "**********" at bounding box center [475, 63] width 399 height 25
type input "**********"
click at [468, 202] on textarea "Description *" at bounding box center [475, 222] width 399 height 85
paste textarea "**********"
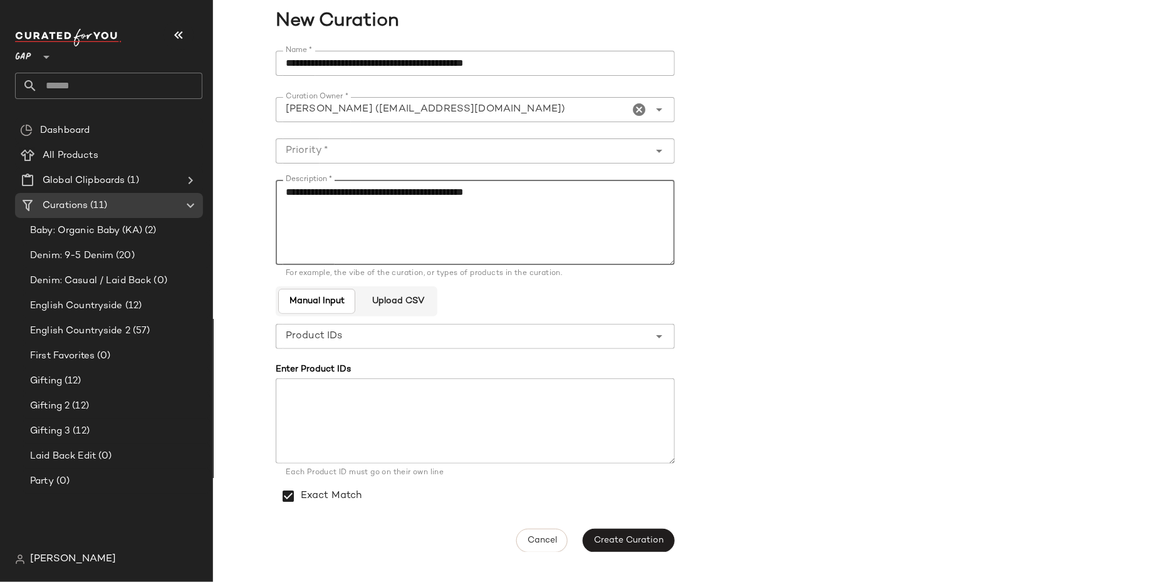
type textarea "**********"
click at [493, 156] on input "Priority *" at bounding box center [463, 151] width 374 height 15
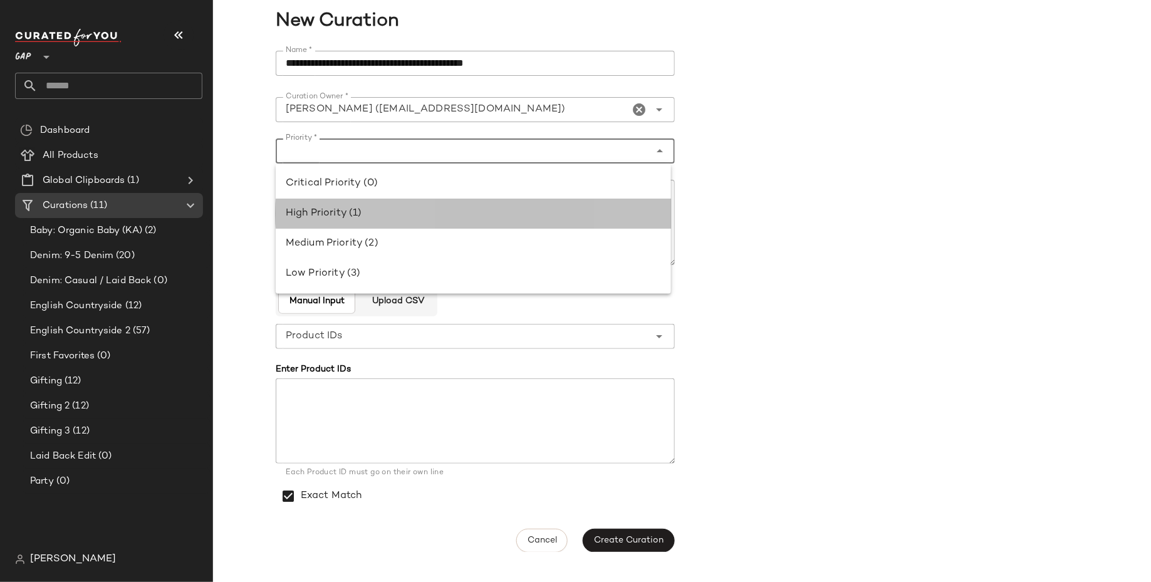
click at [482, 209] on div "High Priority (1)" at bounding box center [473, 213] width 375 height 15
type input "**********"
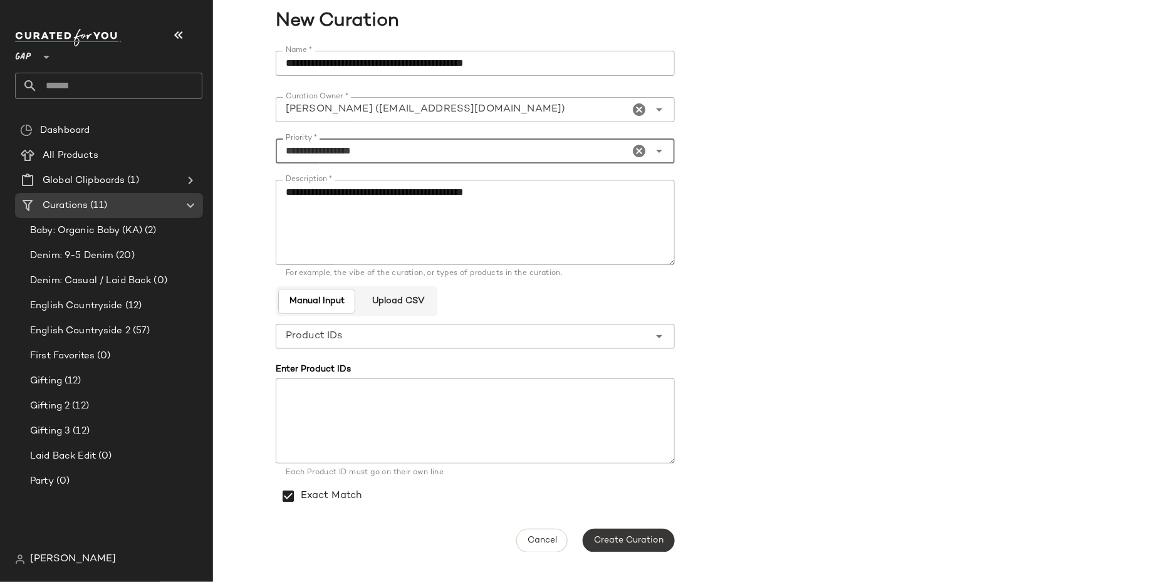
click at [646, 548] on button "Create Curation" at bounding box center [629, 541] width 92 height 24
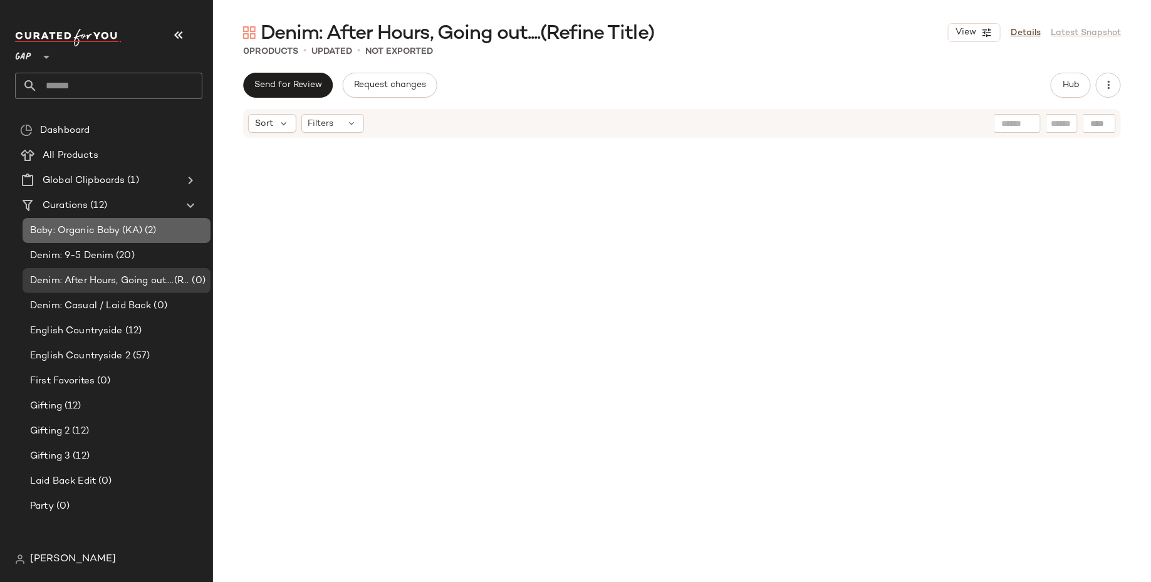
click at [168, 226] on div "Baby: Organic Baby (KA) (2)" at bounding box center [115, 231] width 179 height 14
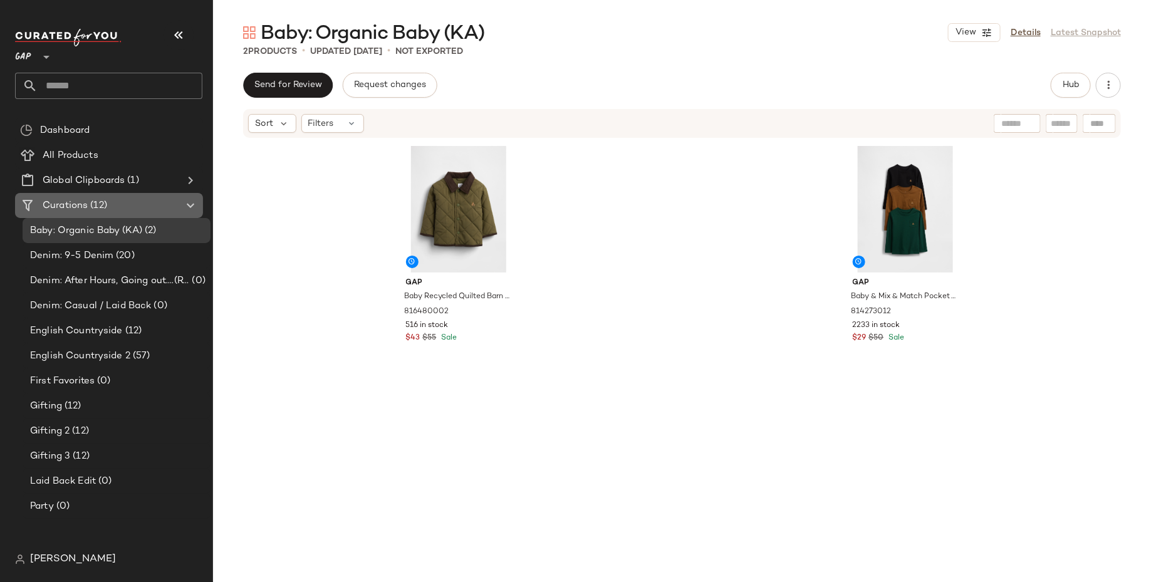
click at [146, 206] on div "Curations (12)" at bounding box center [110, 206] width 142 height 14
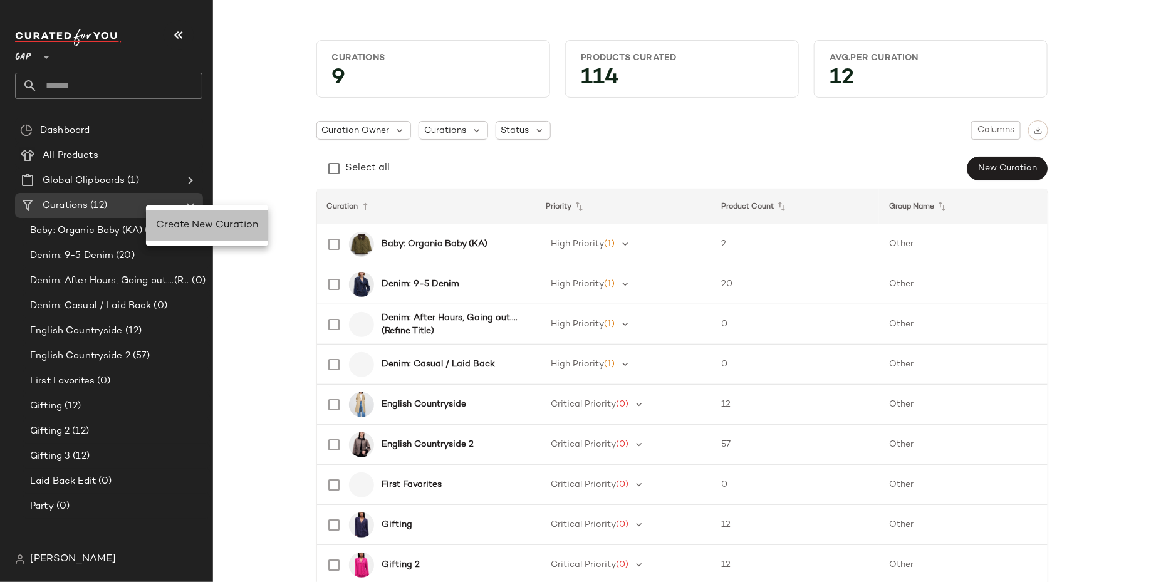
click at [187, 225] on span "Create New Curation" at bounding box center [207, 225] width 102 height 11
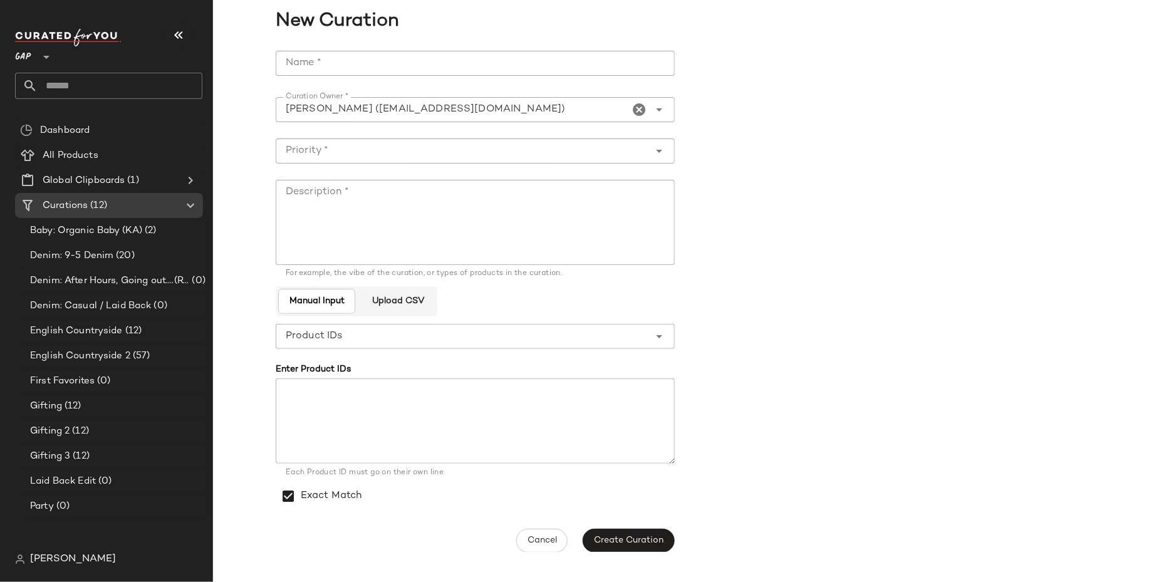
click at [444, 60] on input "Name *" at bounding box center [475, 63] width 399 height 25
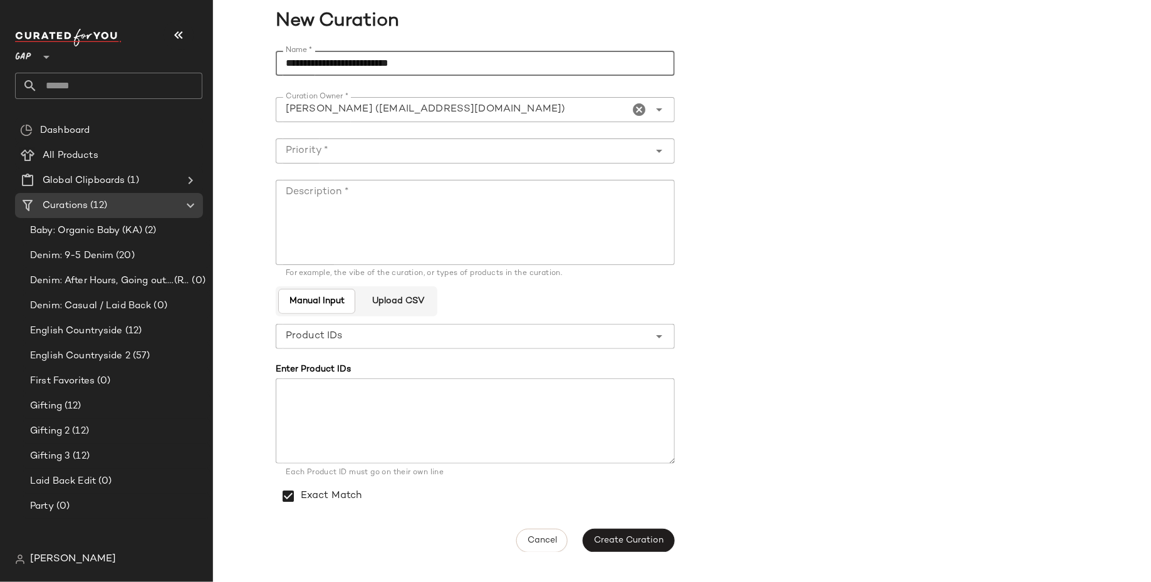
click at [510, 70] on input "**********" at bounding box center [475, 63] width 399 height 25
type input "**********"
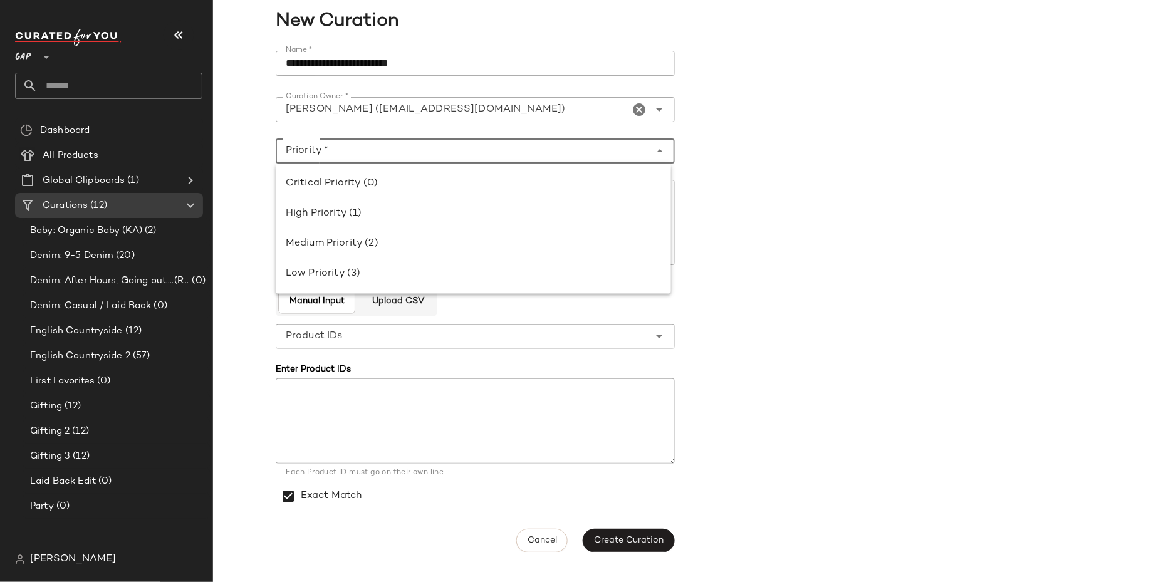
click at [490, 147] on input "Priority *" at bounding box center [463, 151] width 374 height 15
click at [479, 214] on div "High Priority (1)" at bounding box center [473, 213] width 375 height 15
type input "**********"
click at [478, 229] on textarea "Description *" at bounding box center [475, 222] width 399 height 85
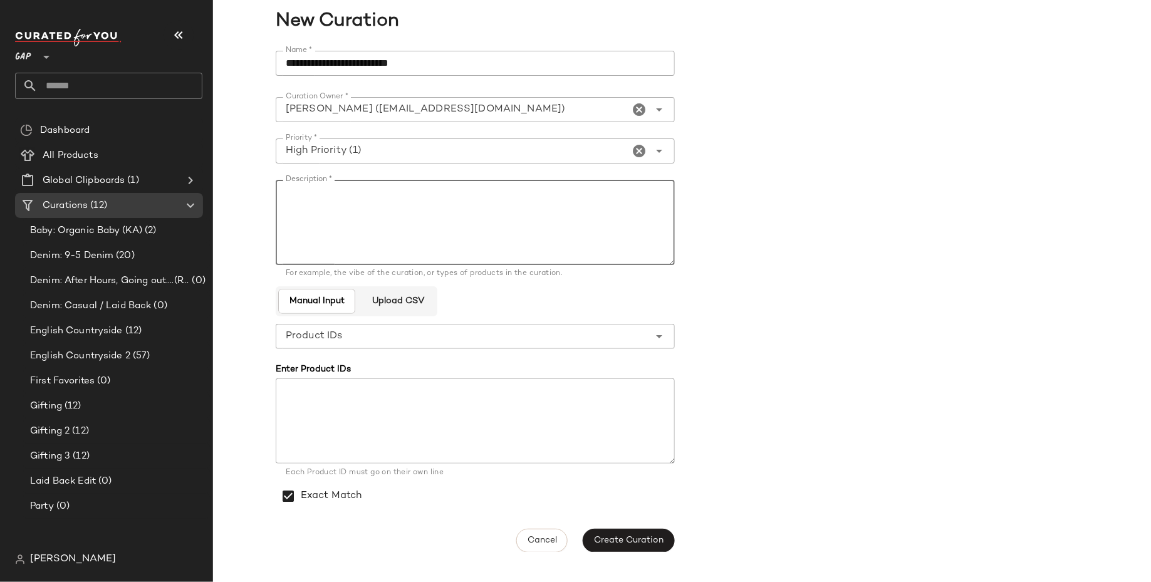
paste textarea "**********"
type textarea "**********"
click at [517, 56] on input "**********" at bounding box center [475, 63] width 399 height 25
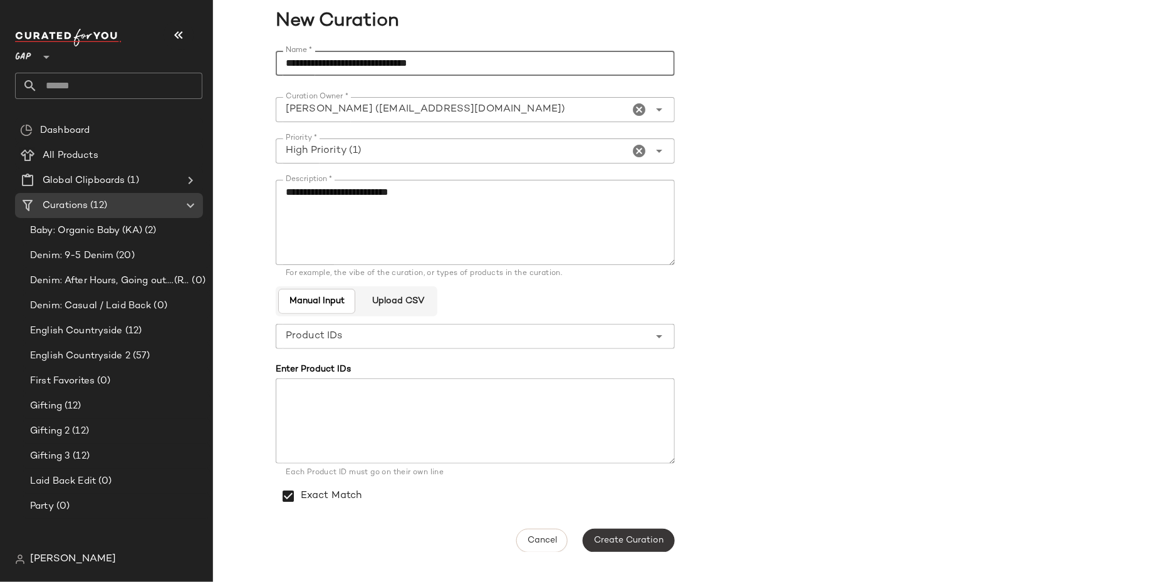
type input "**********"
click at [631, 538] on span "Create Curation" at bounding box center [629, 541] width 70 height 10
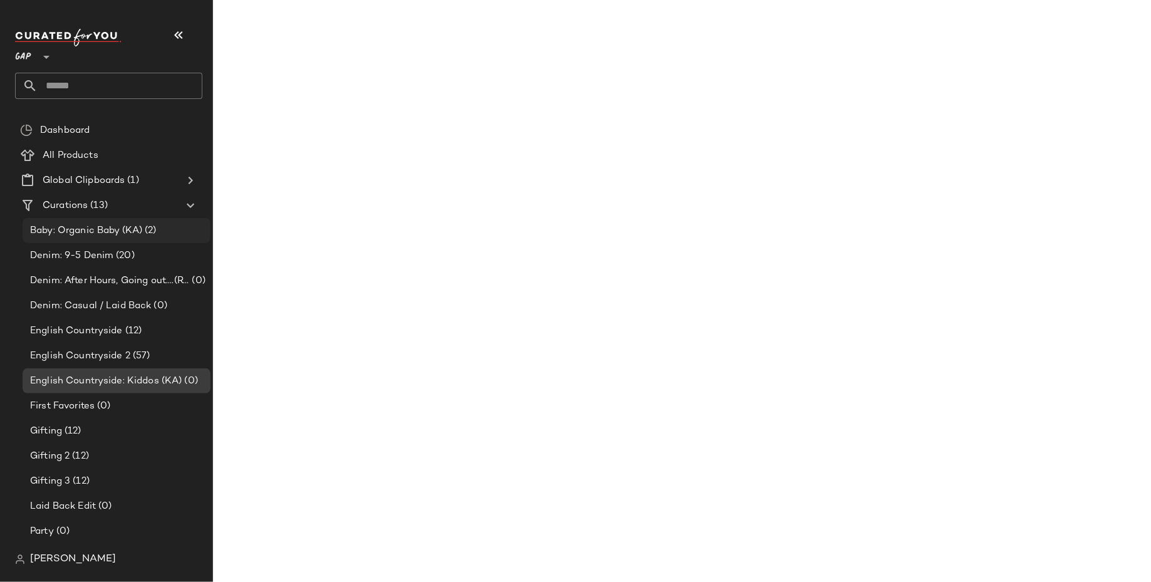
click at [116, 223] on div "Baby: Organic Baby (KA) (2)" at bounding box center [117, 230] width 188 height 25
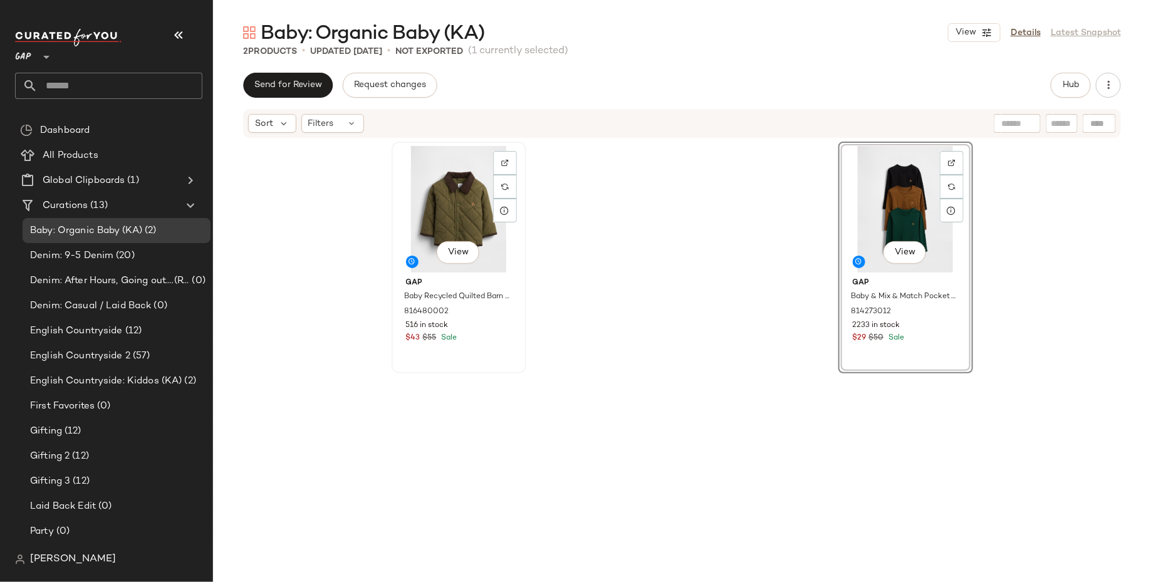
click at [478, 196] on div "View" at bounding box center [459, 209] width 126 height 127
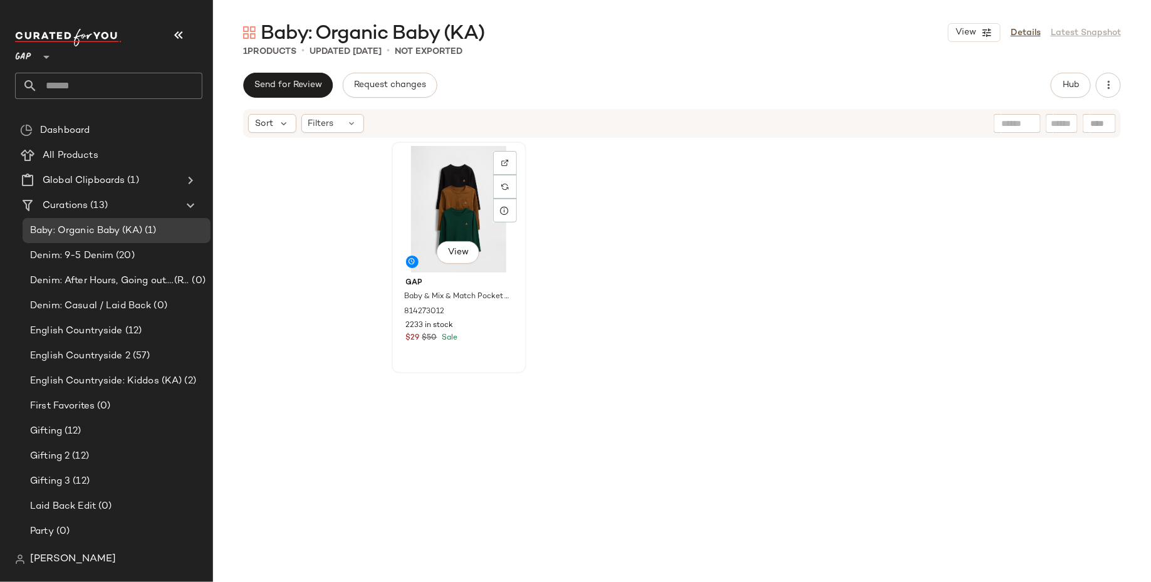
click at [448, 221] on div "View" at bounding box center [459, 209] width 126 height 127
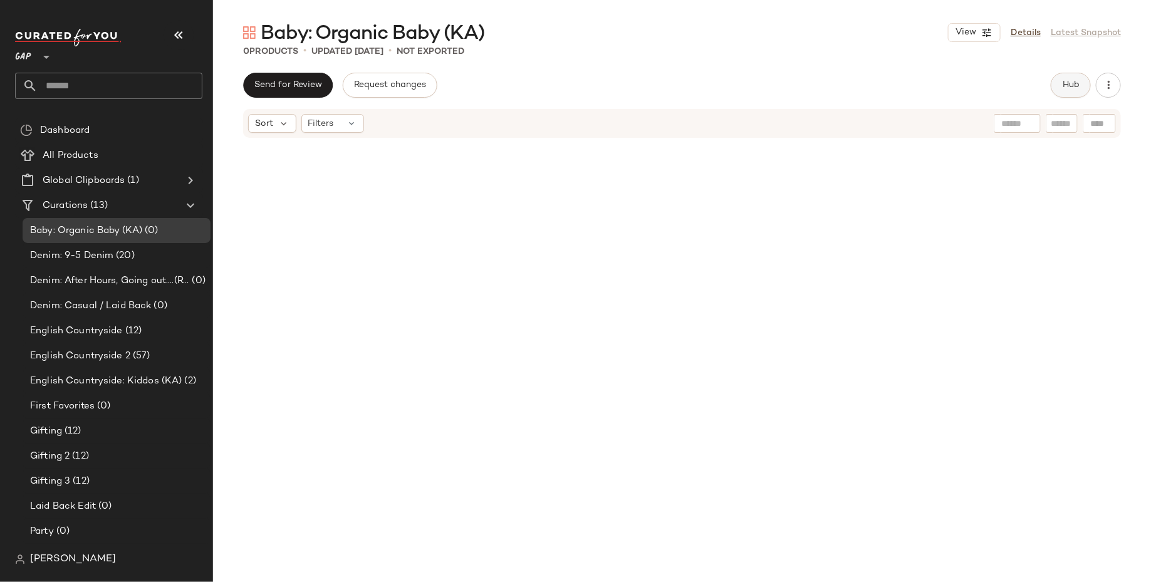
click at [1062, 82] on span "Hub" at bounding box center [1071, 85] width 18 height 10
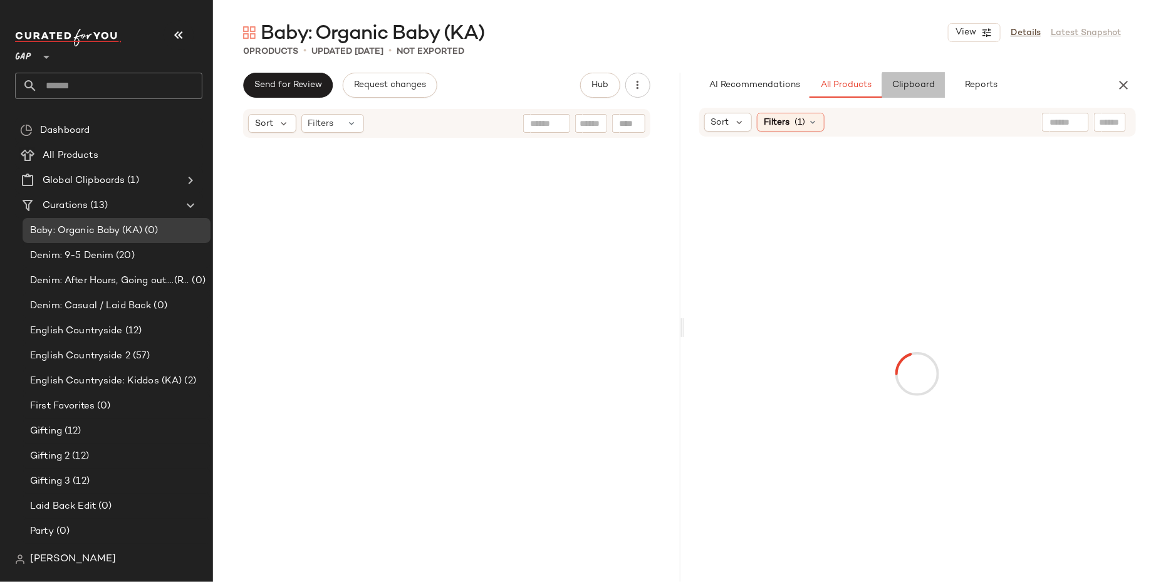
click at [896, 93] on button "Clipboard" at bounding box center [914, 85] width 63 height 25
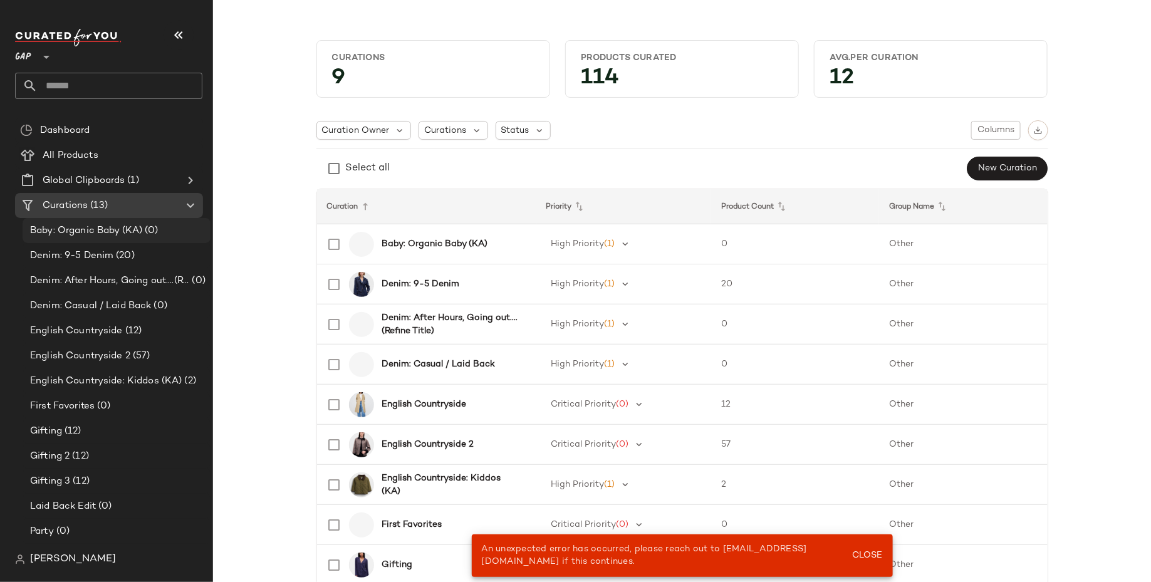
click at [164, 229] on div "Baby: Organic Baby (KA) (0)" at bounding box center [115, 231] width 179 height 14
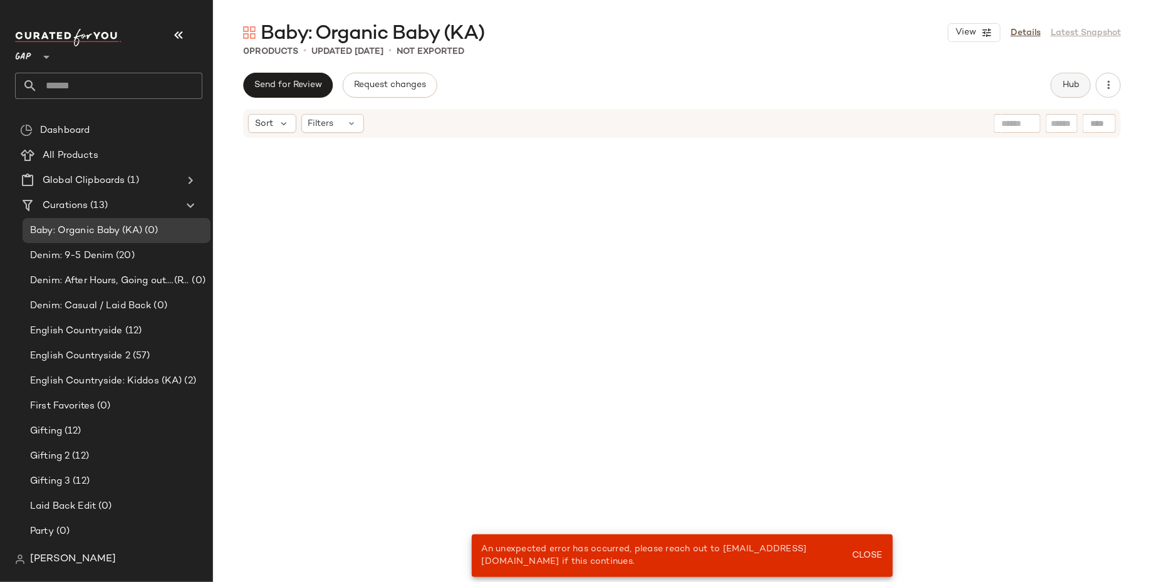
click at [1069, 79] on button "Hub" at bounding box center [1071, 85] width 40 height 25
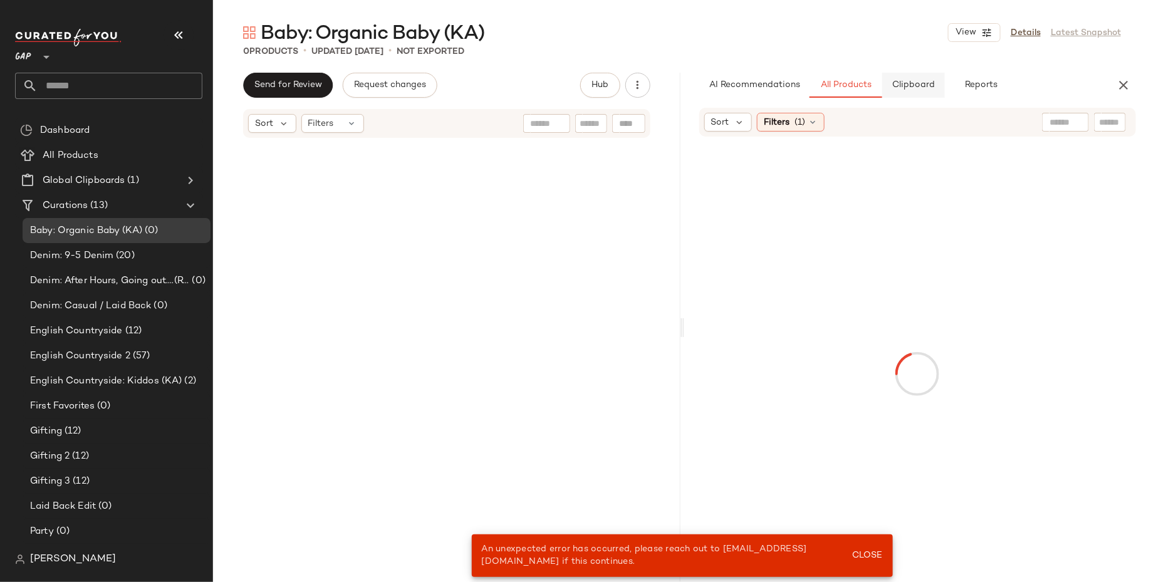
click at [900, 85] on span "Clipboard" at bounding box center [913, 85] width 43 height 10
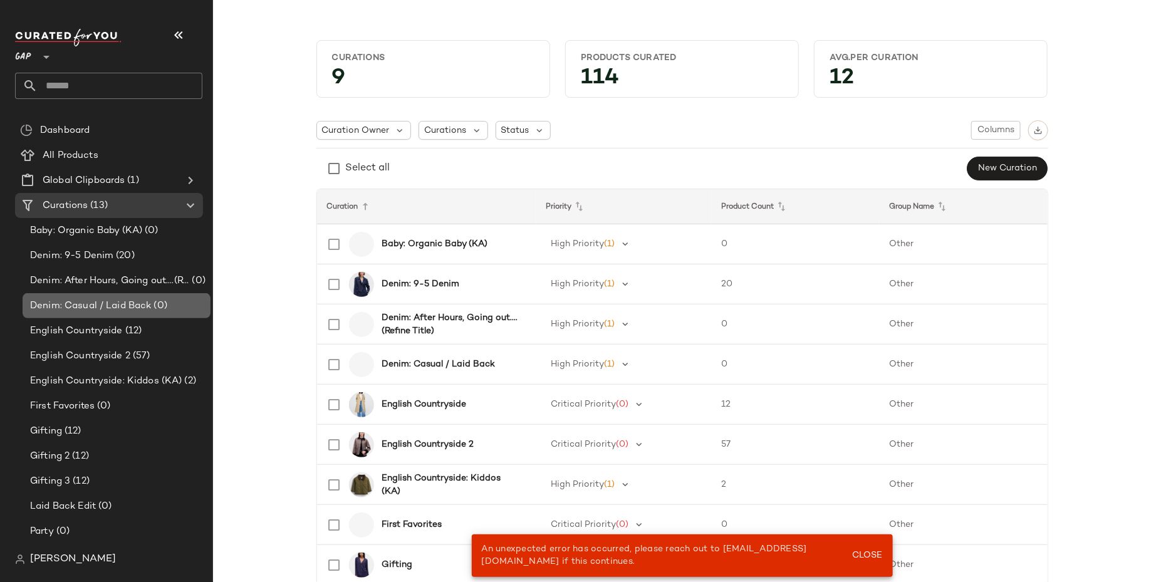
click at [129, 308] on span "Denim: Casual / Laid Back" at bounding box center [91, 306] width 122 height 14
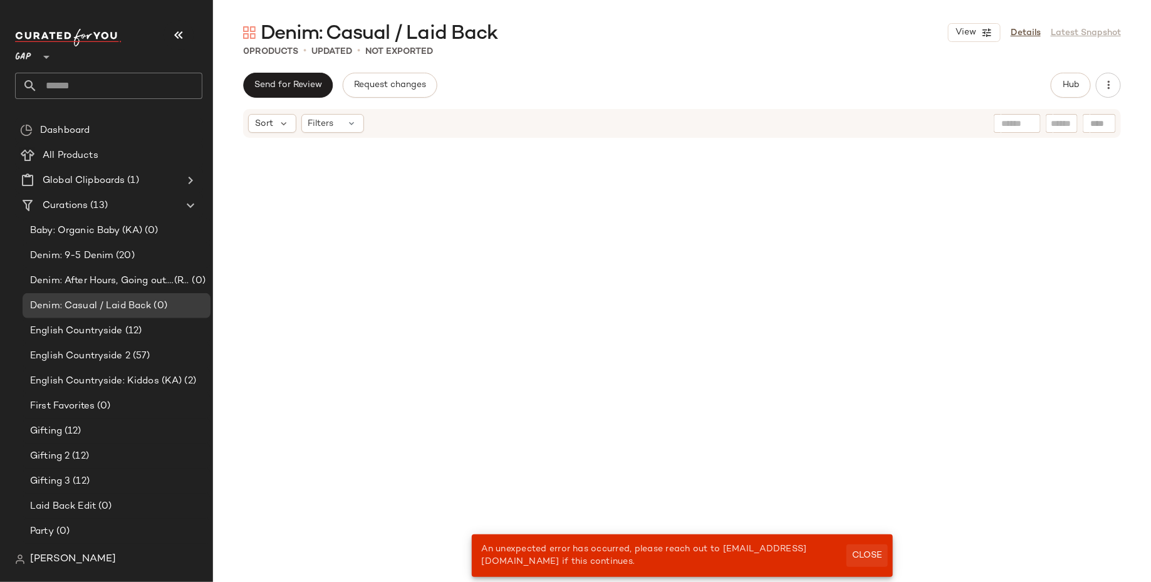
click at [873, 562] on button "Close" at bounding box center [867, 556] width 41 height 23
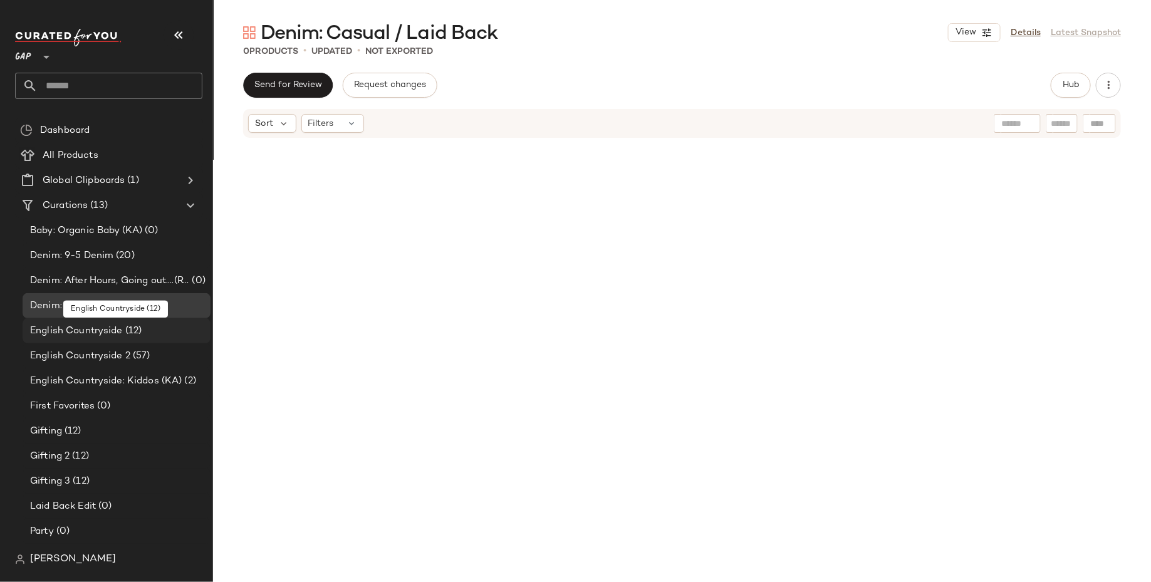
click at [94, 337] on span "English Countryside" at bounding box center [76, 331] width 93 height 14
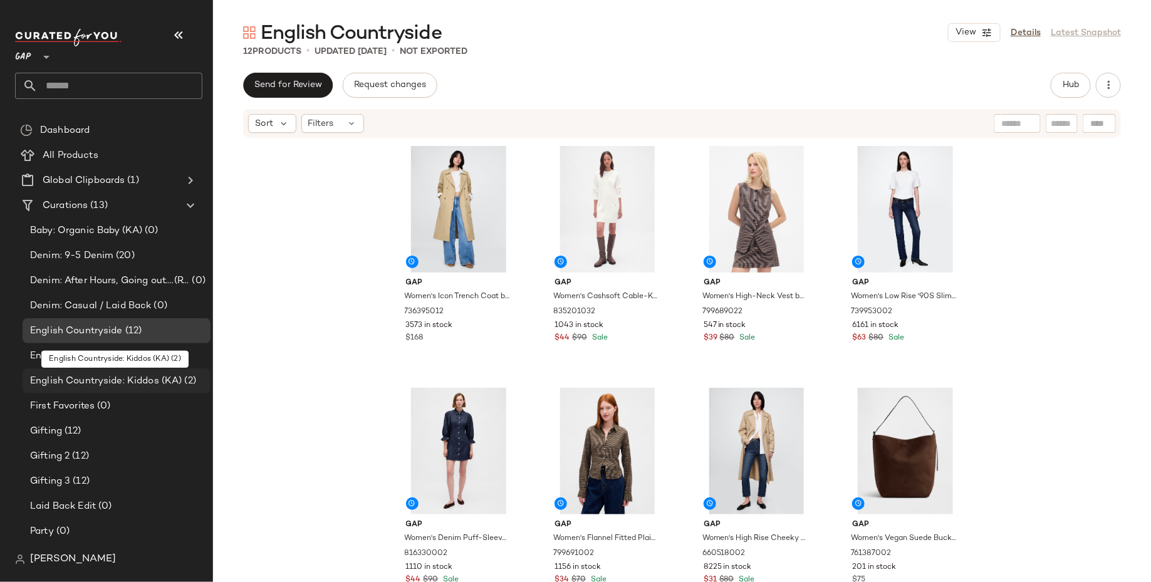
click at [112, 392] on div "English Countryside: Kiddos (KA) (2)" at bounding box center [117, 381] width 188 height 25
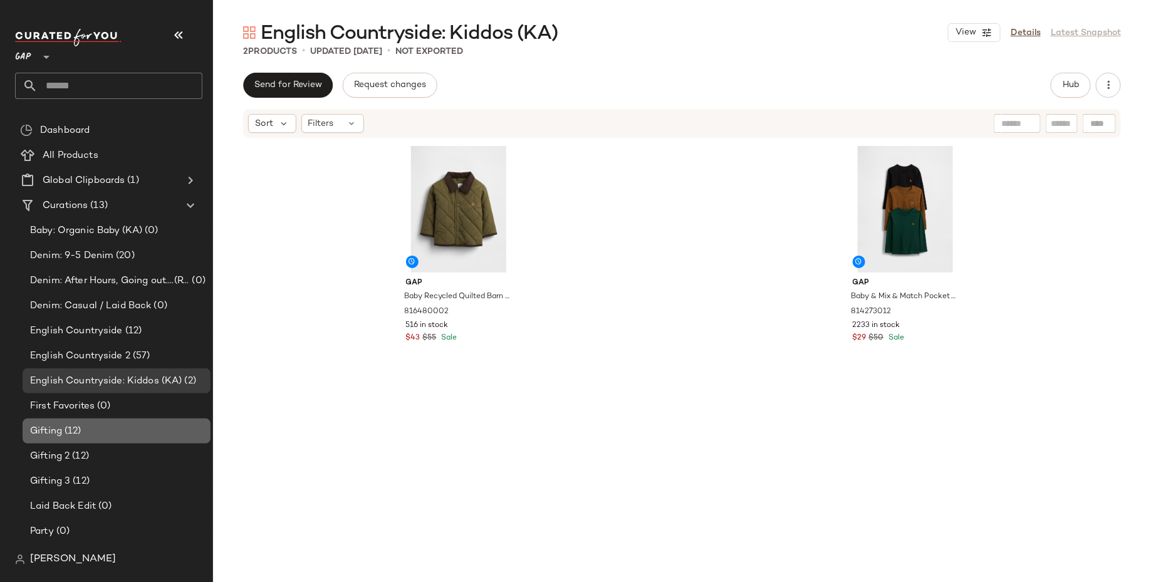
click at [116, 419] on div "Gifting (12)" at bounding box center [117, 431] width 188 height 25
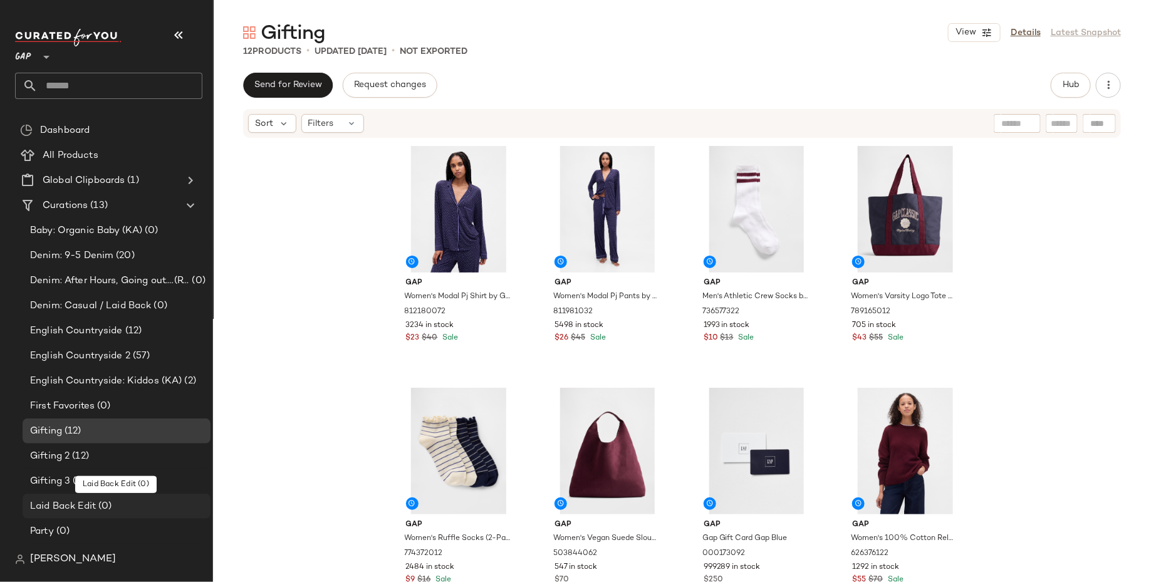
click at [123, 515] on div "Laid Back Edit (0)" at bounding box center [117, 506] width 188 height 25
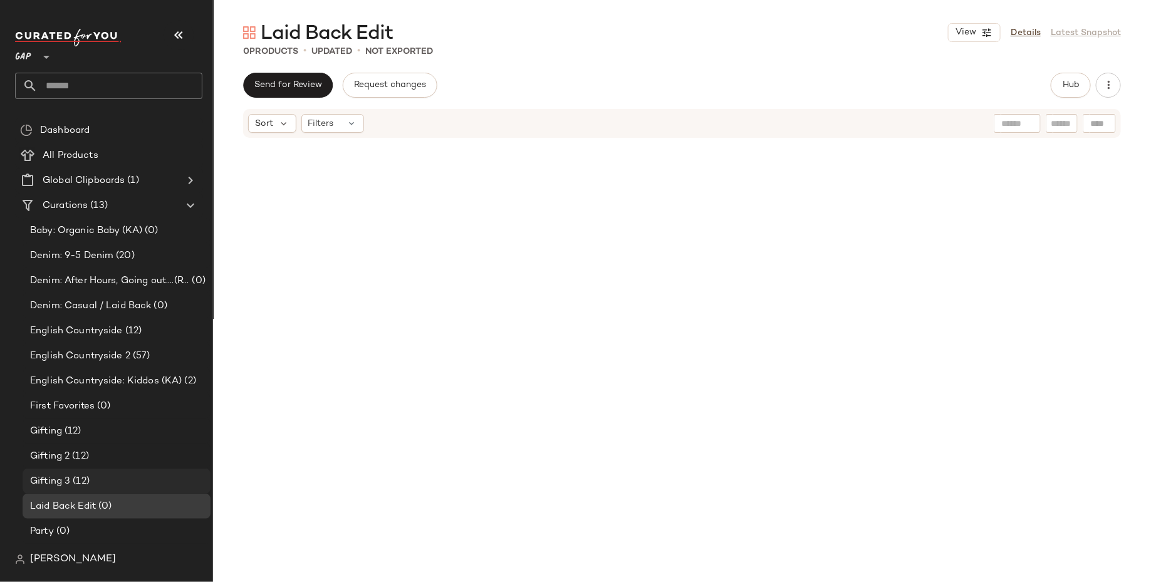
click at [142, 478] on div "Gifting 3 (12)" at bounding box center [115, 482] width 179 height 14
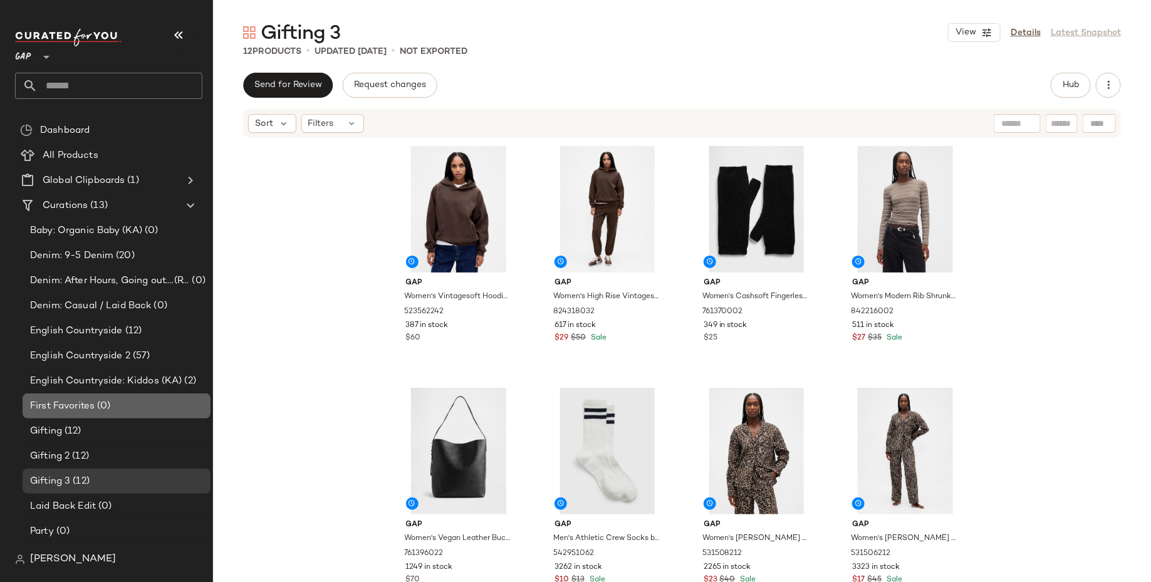
click at [149, 414] on div "First Favorites (0)" at bounding box center [117, 406] width 188 height 25
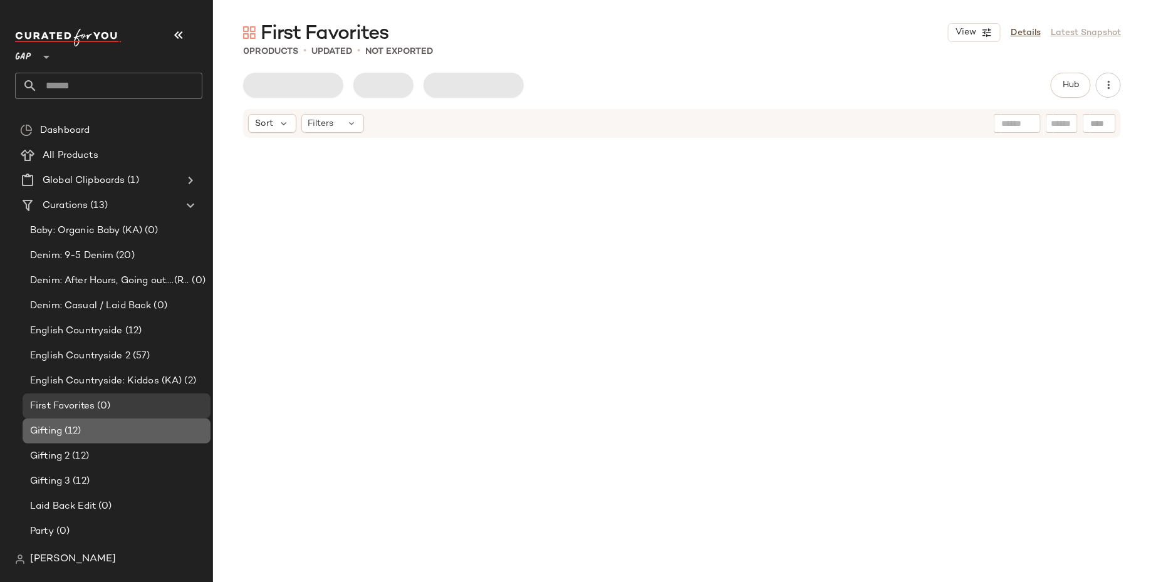
click at [142, 438] on div "Gifting (12)" at bounding box center [117, 431] width 188 height 25
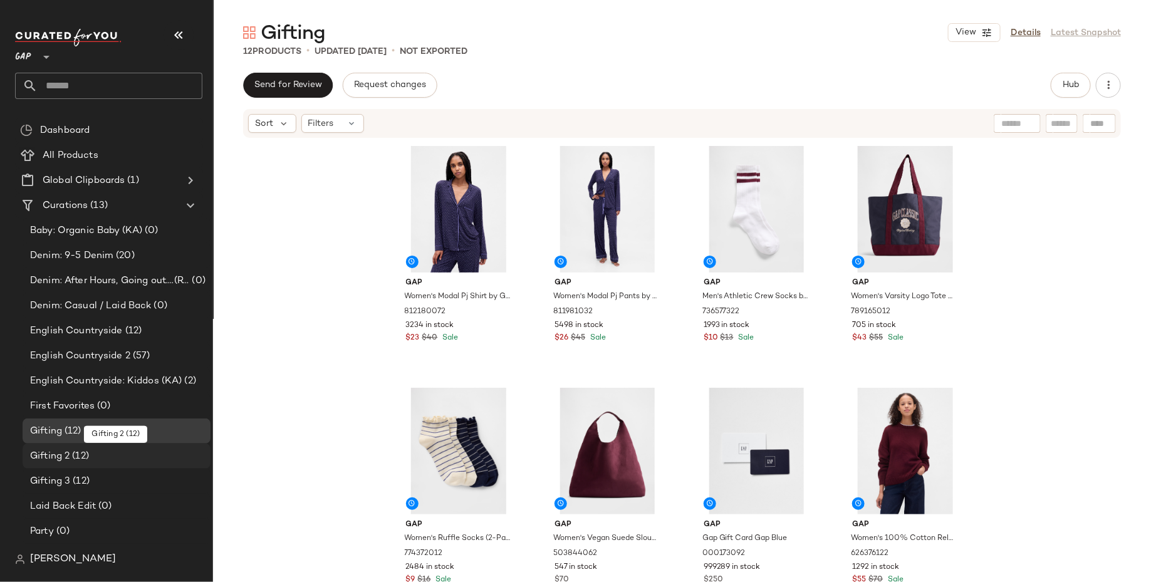
click at [132, 461] on div "Gifting 2 (12)" at bounding box center [115, 456] width 179 height 14
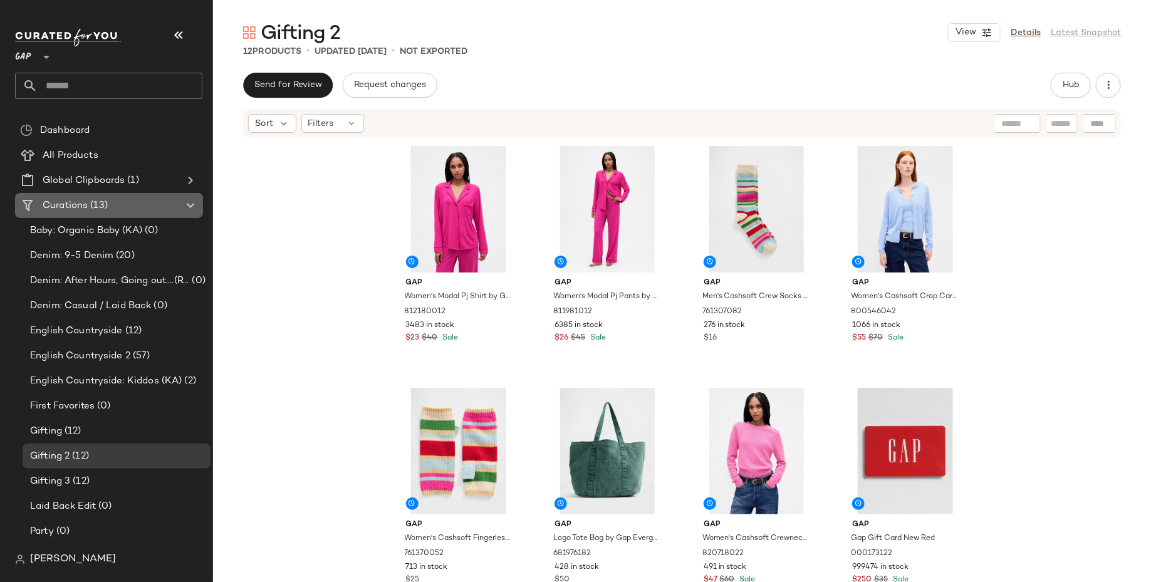
click at [97, 204] on span "(13)" at bounding box center [98, 206] width 20 height 14
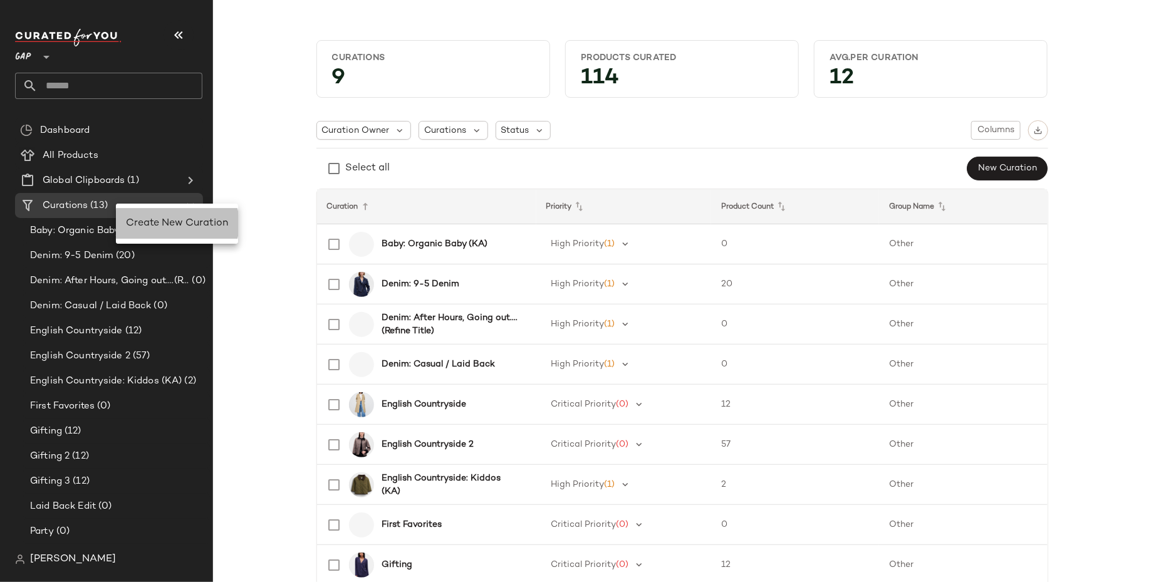
click at [135, 219] on span "Create New Curation" at bounding box center [177, 223] width 102 height 11
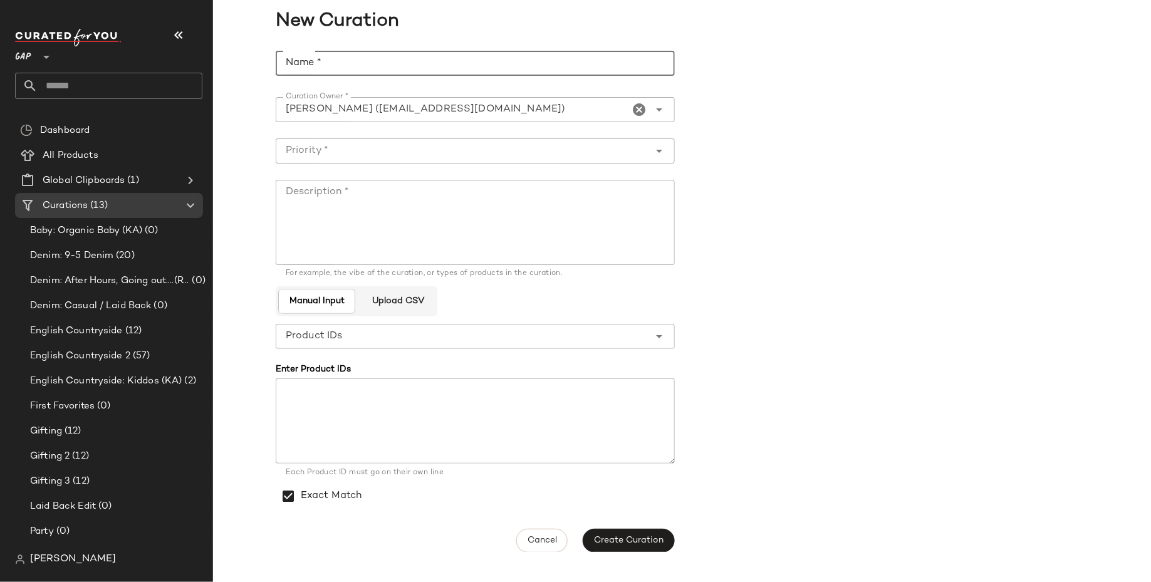
click at [468, 69] on input "Name *" at bounding box center [475, 63] width 399 height 25
type input "*"
click at [496, 70] on input "**********" at bounding box center [475, 63] width 399 height 25
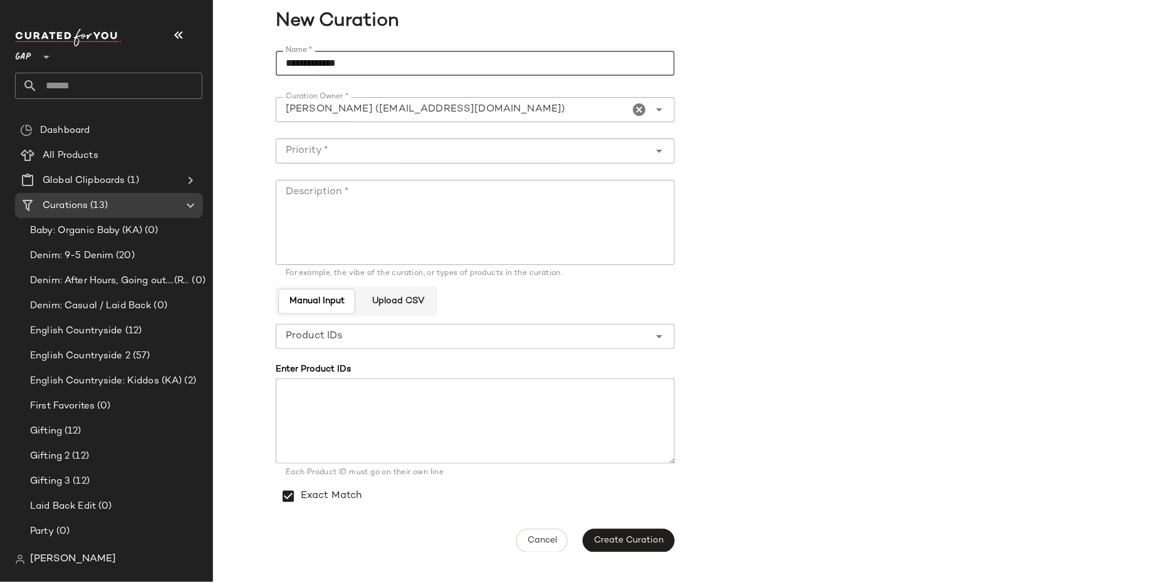
type input "**********"
click at [457, 249] on textarea "Description *" at bounding box center [475, 222] width 399 height 85
paste textarea "**********"
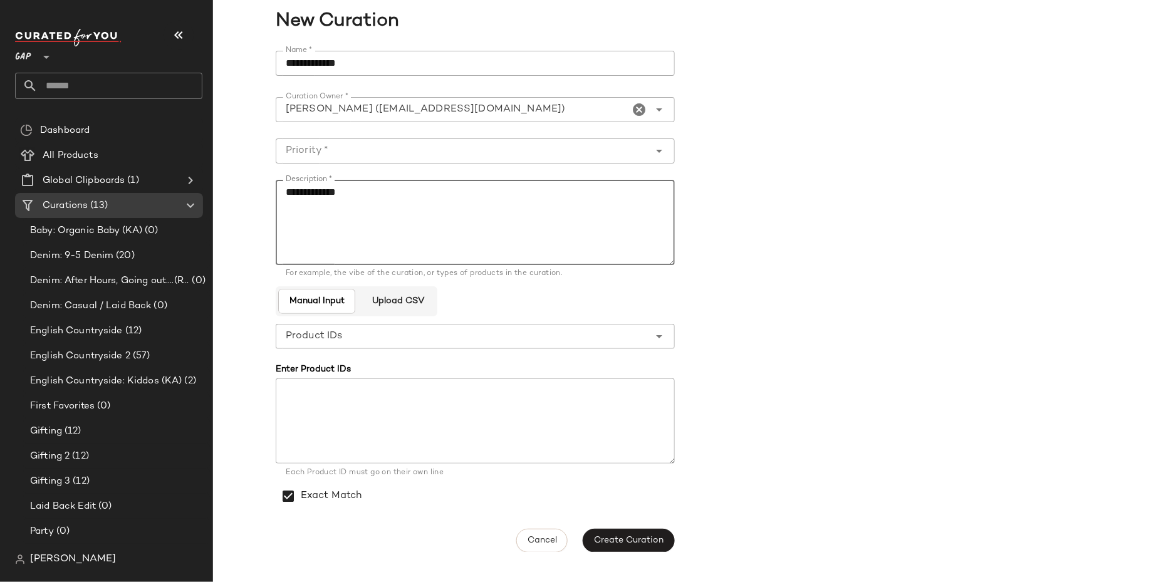
type textarea "**********"
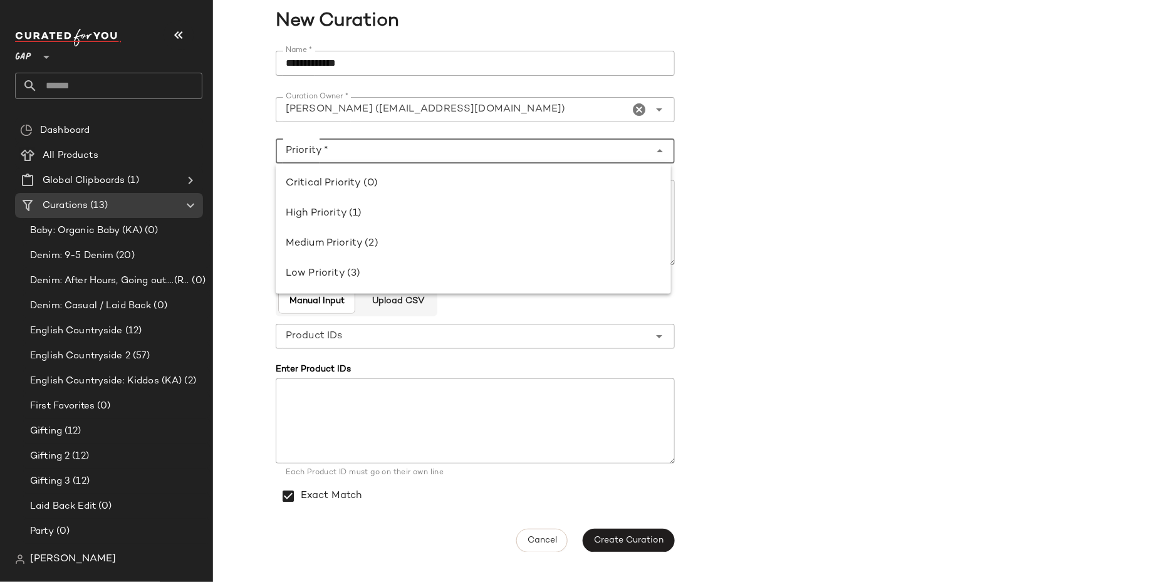
click at [508, 150] on input "Priority *" at bounding box center [463, 151] width 374 height 15
click at [505, 212] on div "High Priority (1)" at bounding box center [473, 213] width 375 height 15
type input "**********"
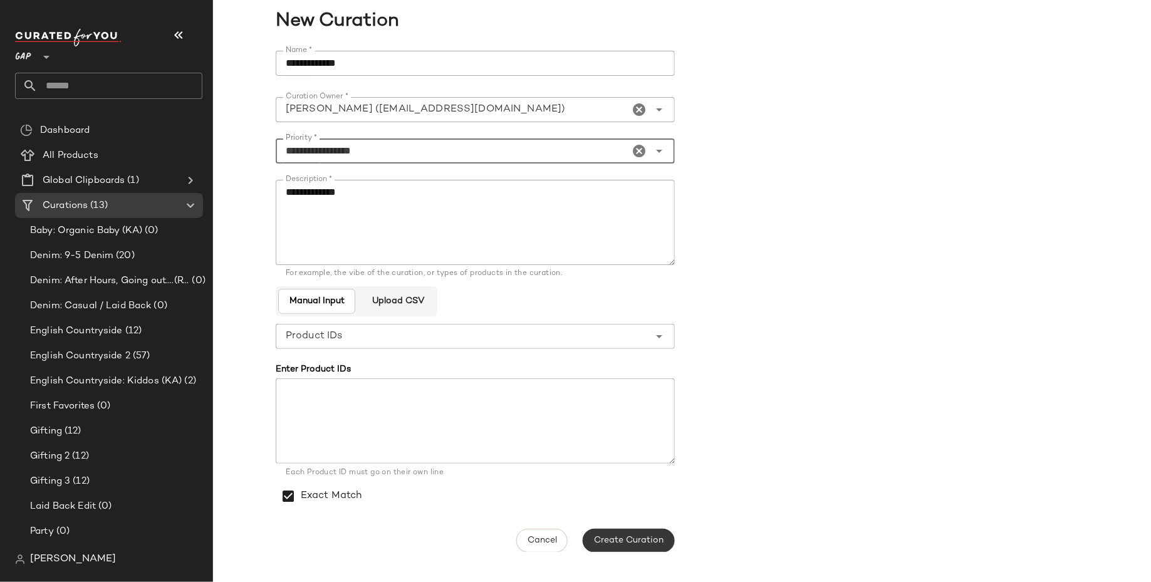
click at [626, 536] on span "Create Curation" at bounding box center [629, 541] width 70 height 10
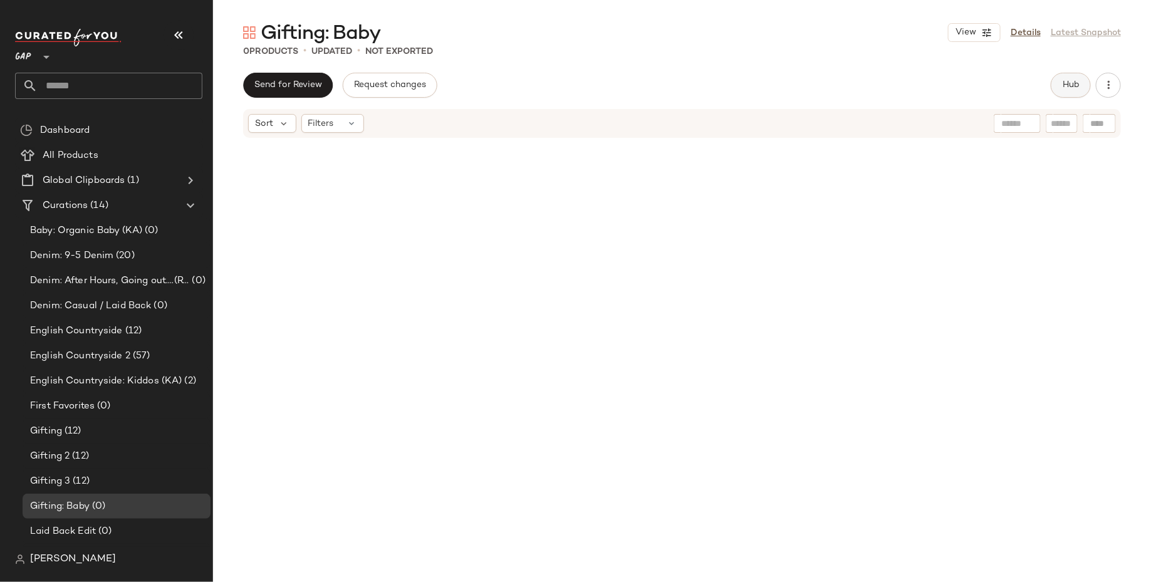
click at [1071, 87] on span "Hub" at bounding box center [1071, 85] width 18 height 10
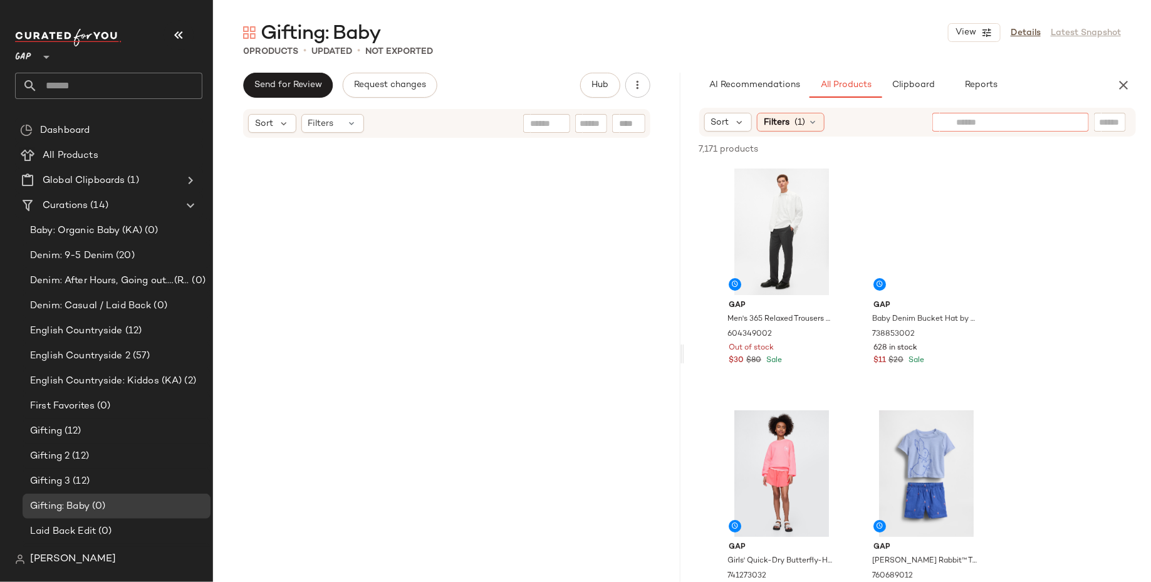
click at [1069, 125] on div at bounding box center [1011, 122] width 157 height 19
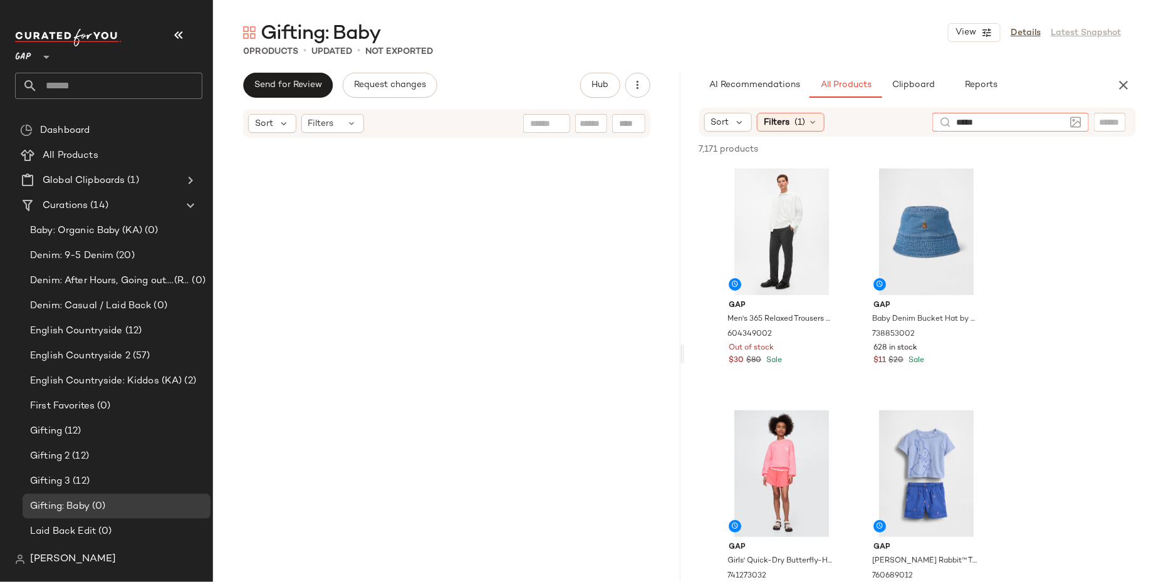
type input "******"
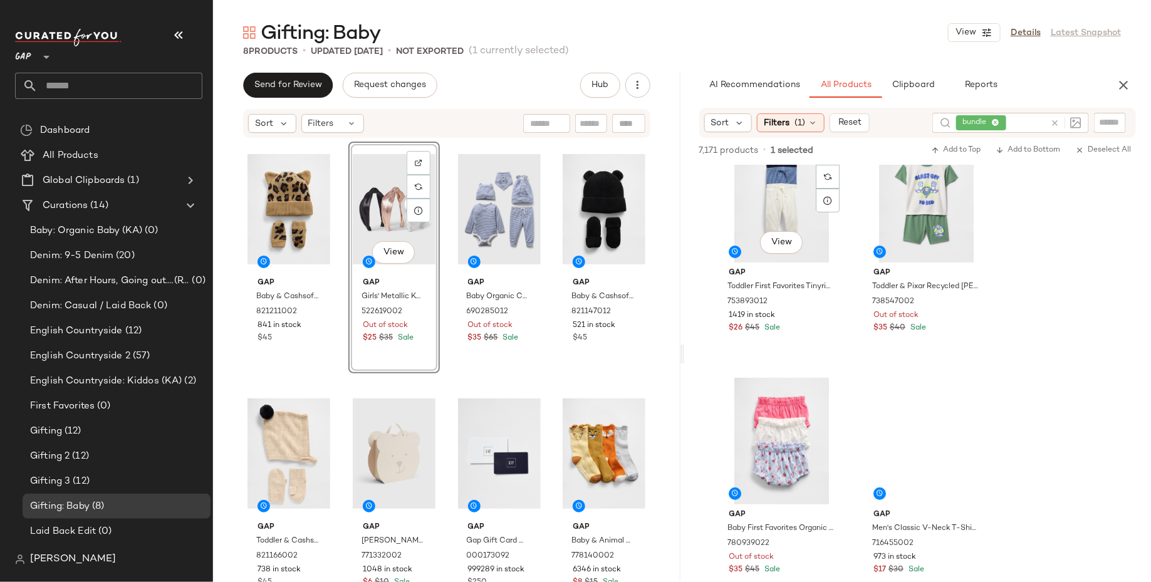
scroll to position [9288, 0]
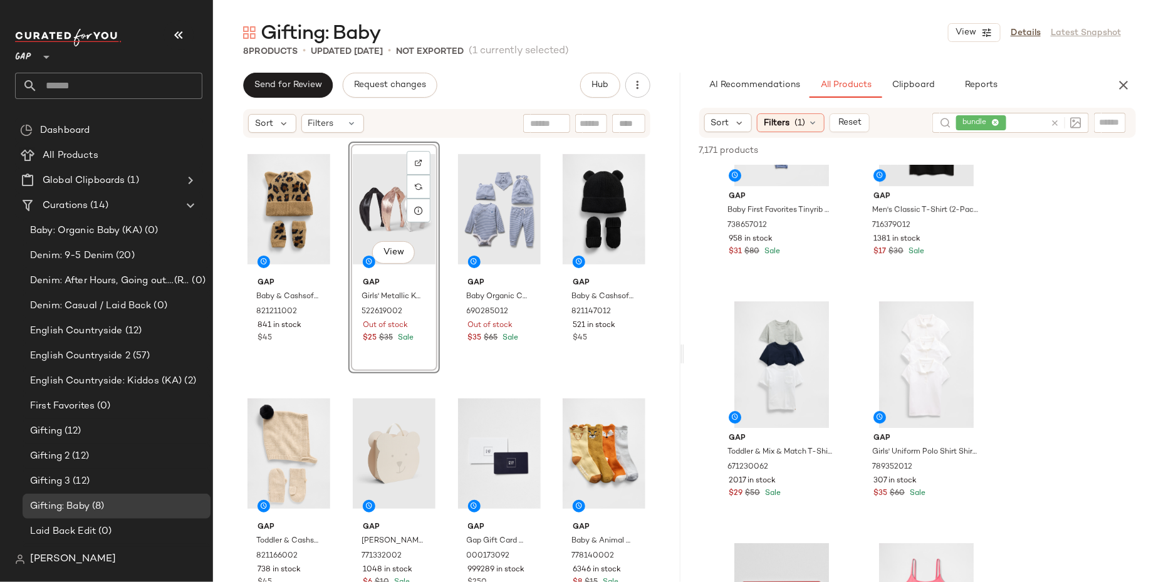
scroll to position [13418, 0]
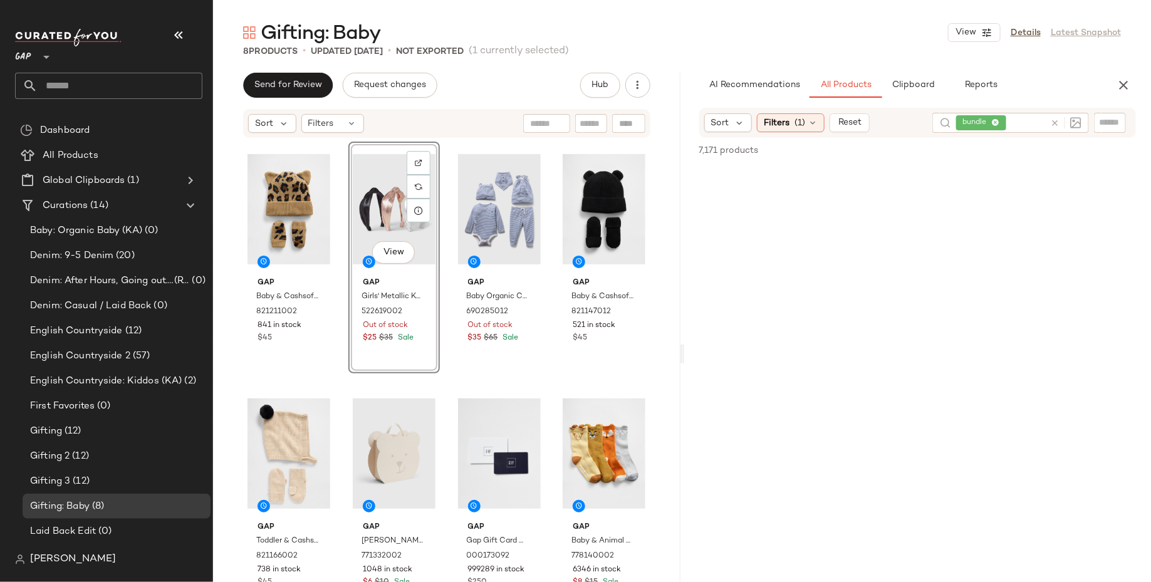
scroll to position [13418, 0]
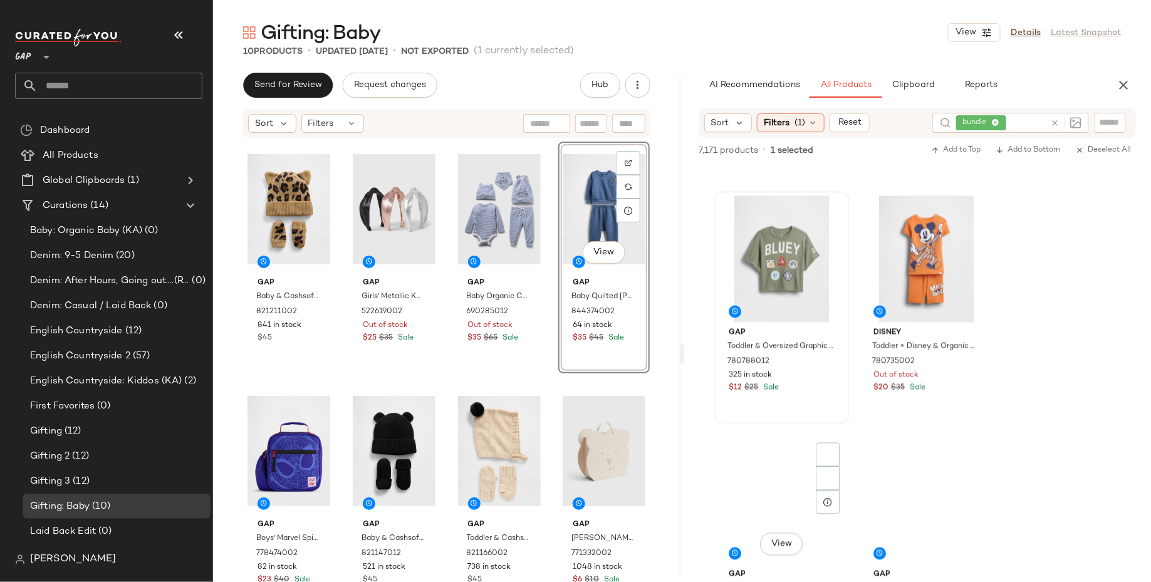
scroll to position [14897, 0]
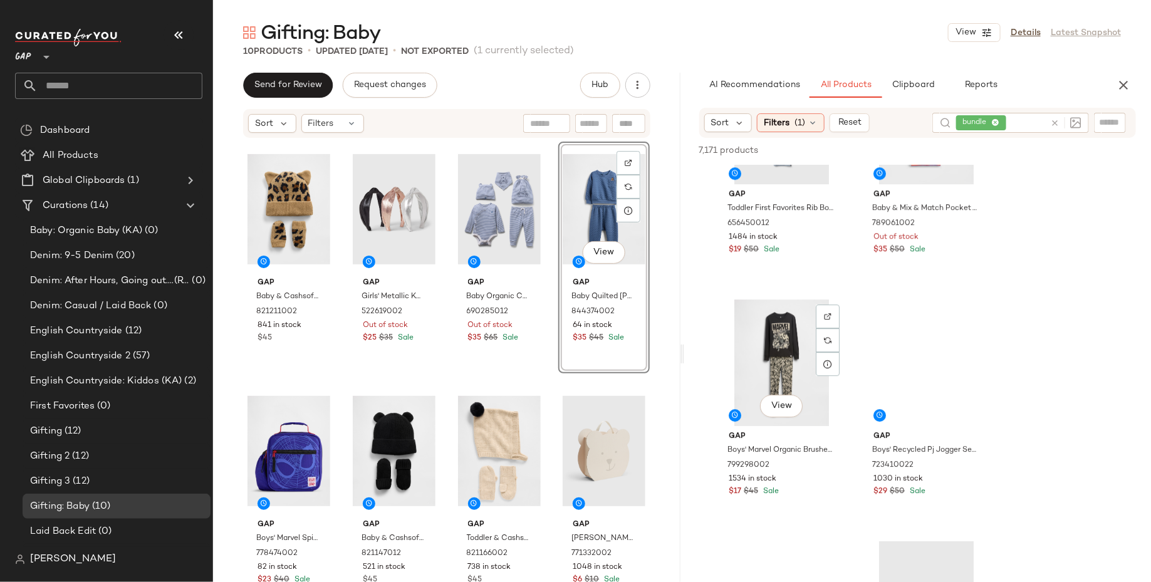
scroll to position [15840, 0]
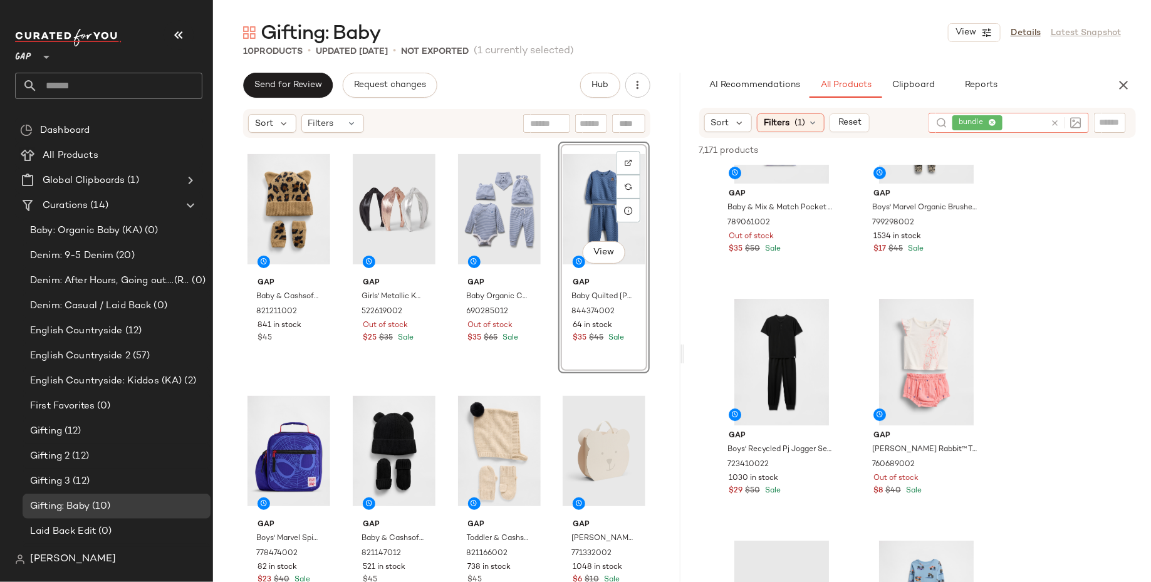
drag, startPoint x: 1000, startPoint y: 118, endPoint x: 1012, endPoint y: 360, distance: 242.9
click at [1012, 360] on div "Sort Filters (1) Reset bundle 7,171 products • 0 selected Add to Top Add to Bot…" at bounding box center [918, 371] width 468 height 527
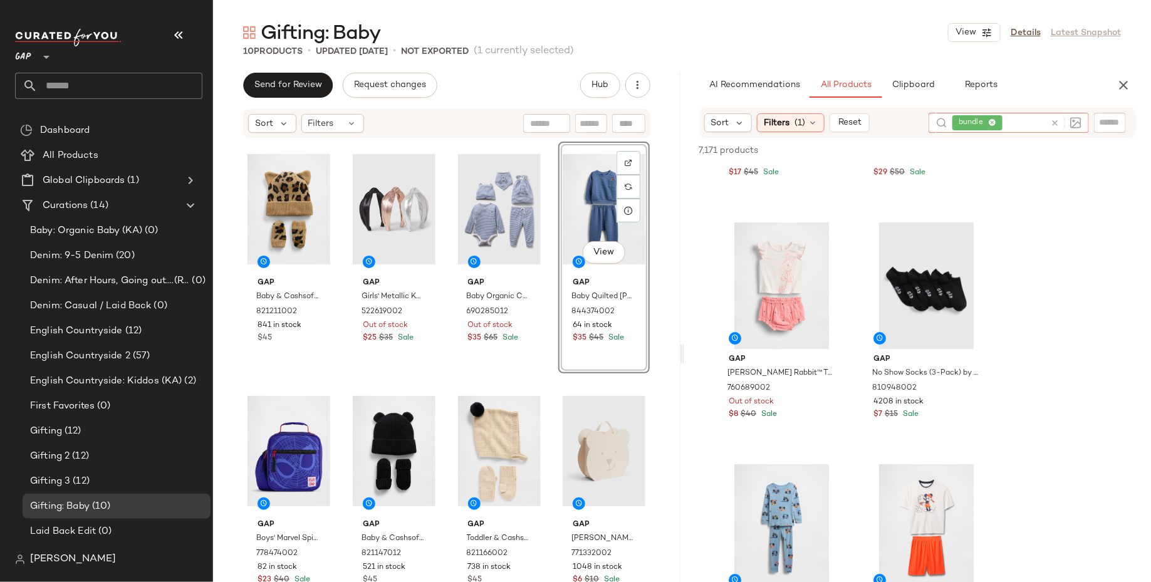
click at [845, 464] on div at bounding box center [782, 527] width 126 height 127
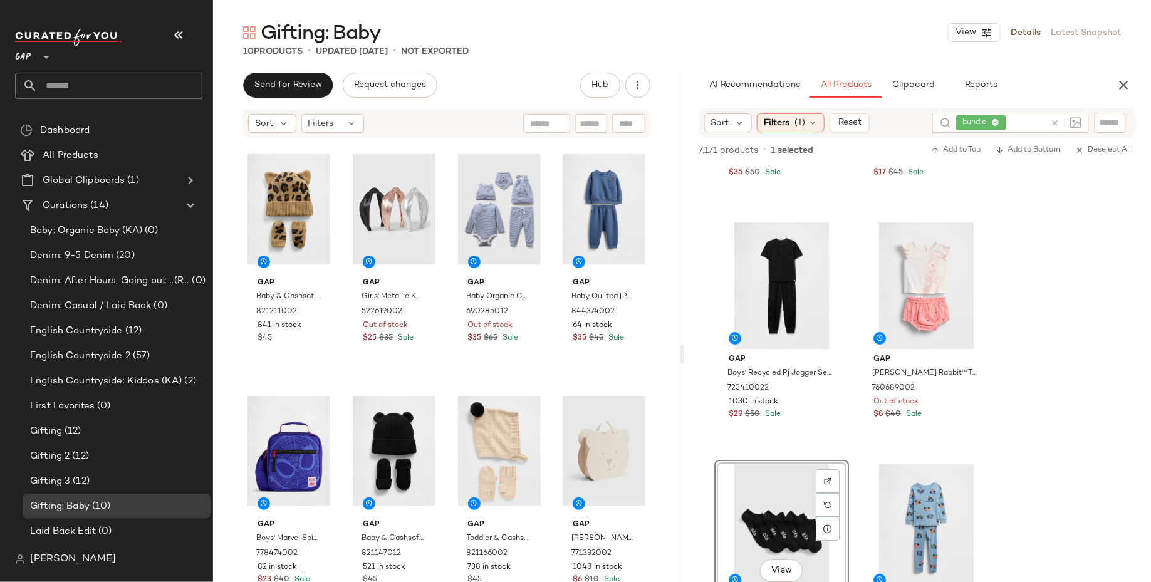
click at [997, 123] on span "bundle" at bounding box center [982, 122] width 50 height 15
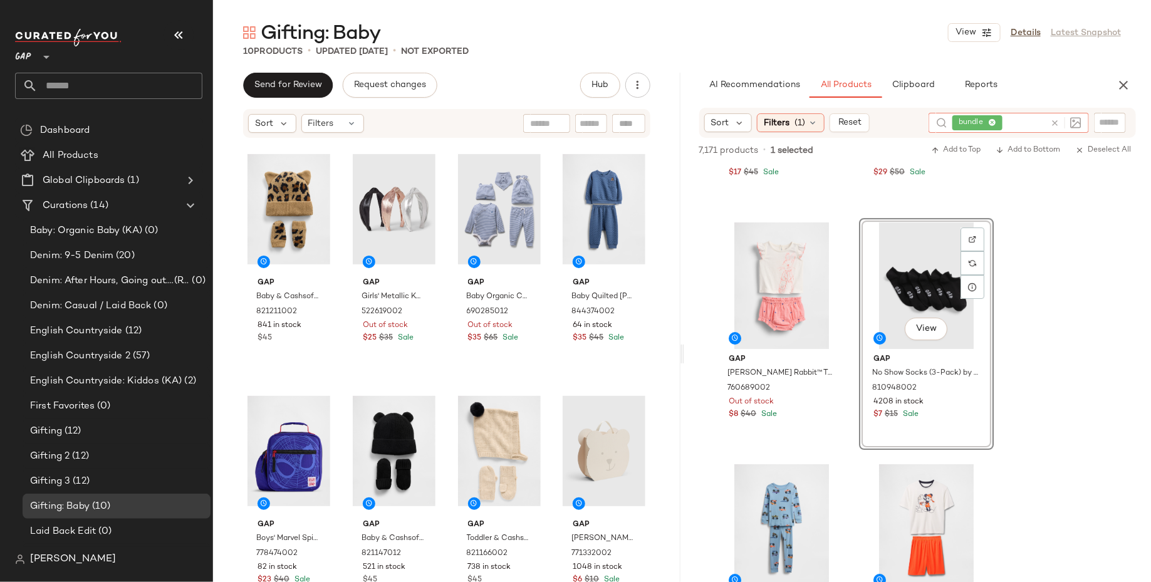
click at [994, 121] on icon at bounding box center [993, 123] width 8 height 8
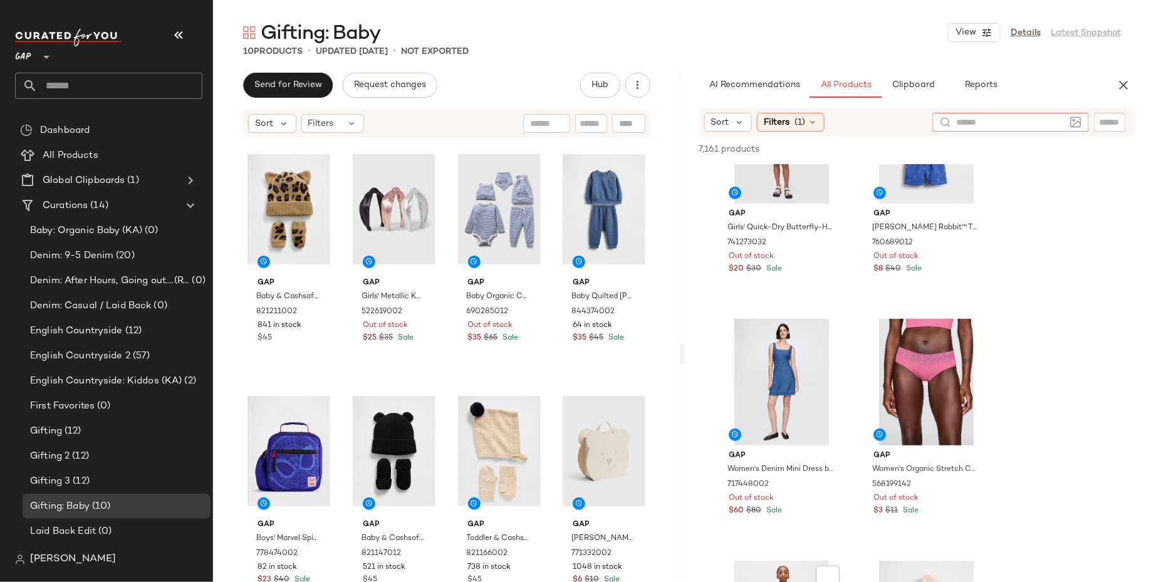
scroll to position [653, 0]
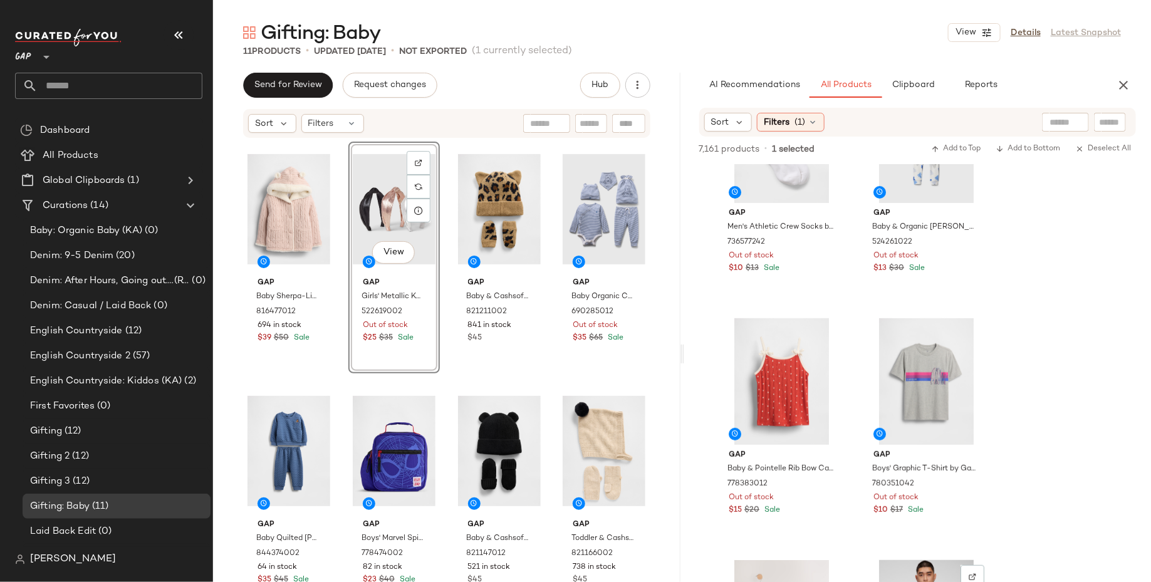
scroll to position [2599, 0]
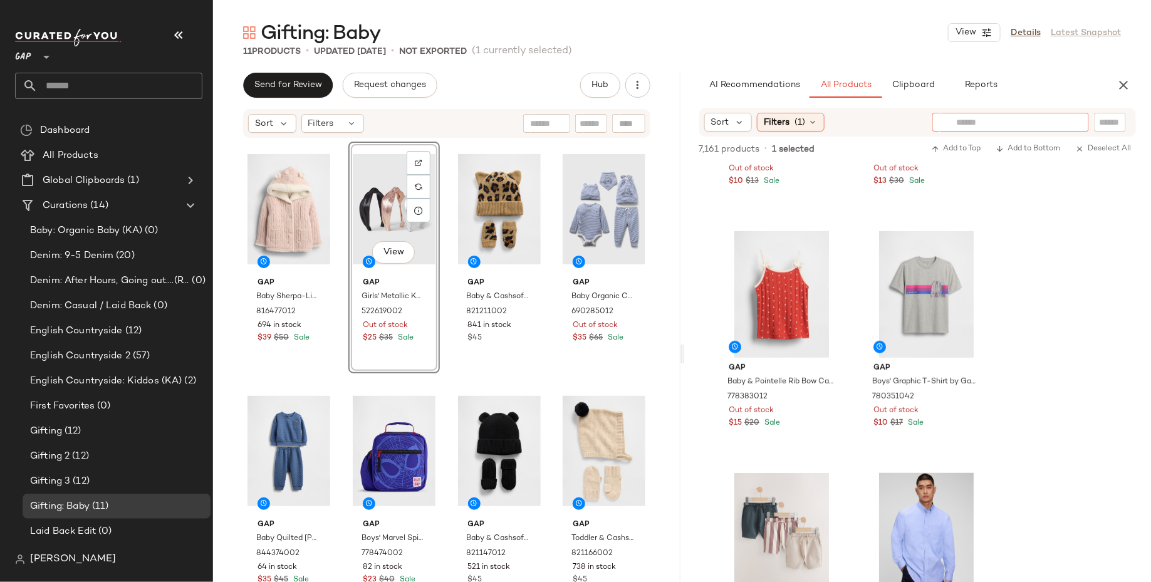
click at [1057, 125] on input "text" at bounding box center [1011, 122] width 109 height 13
type input "**********"
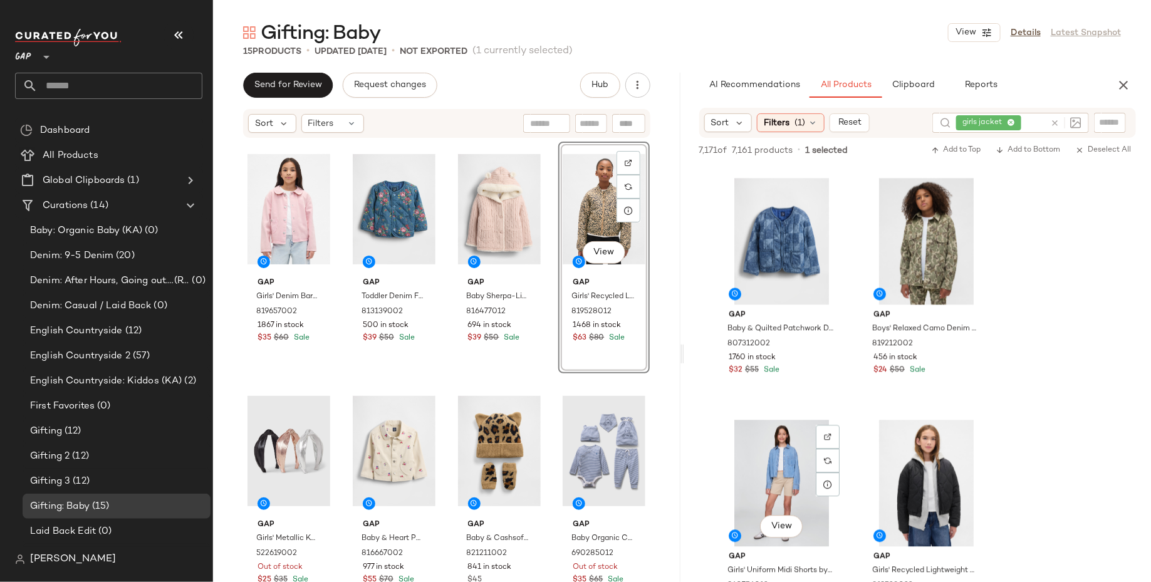
scroll to position [6034, 0]
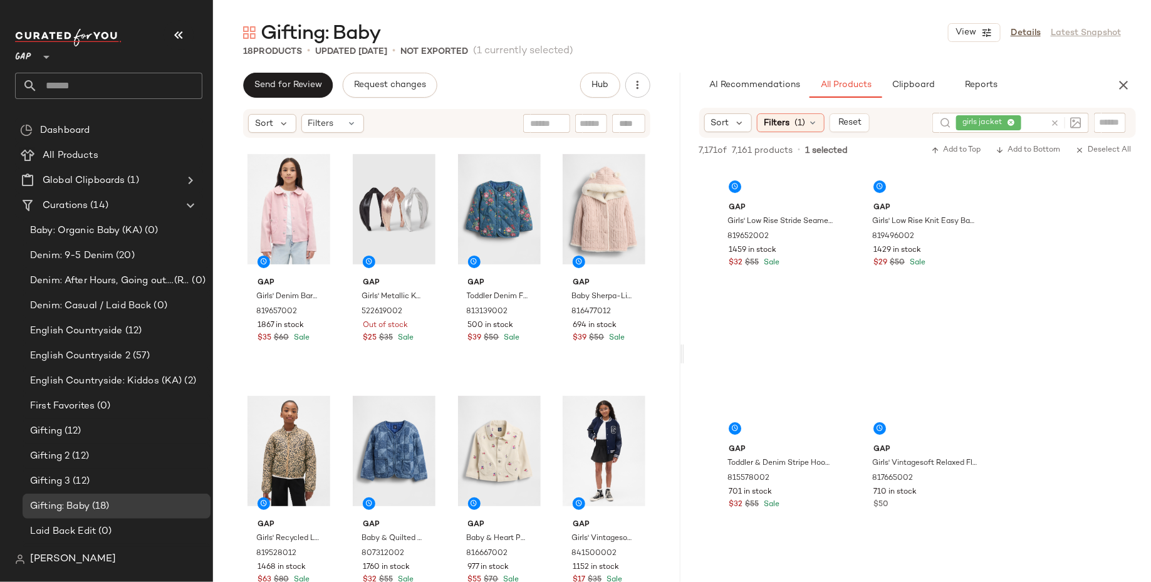
scroll to position [11631, 0]
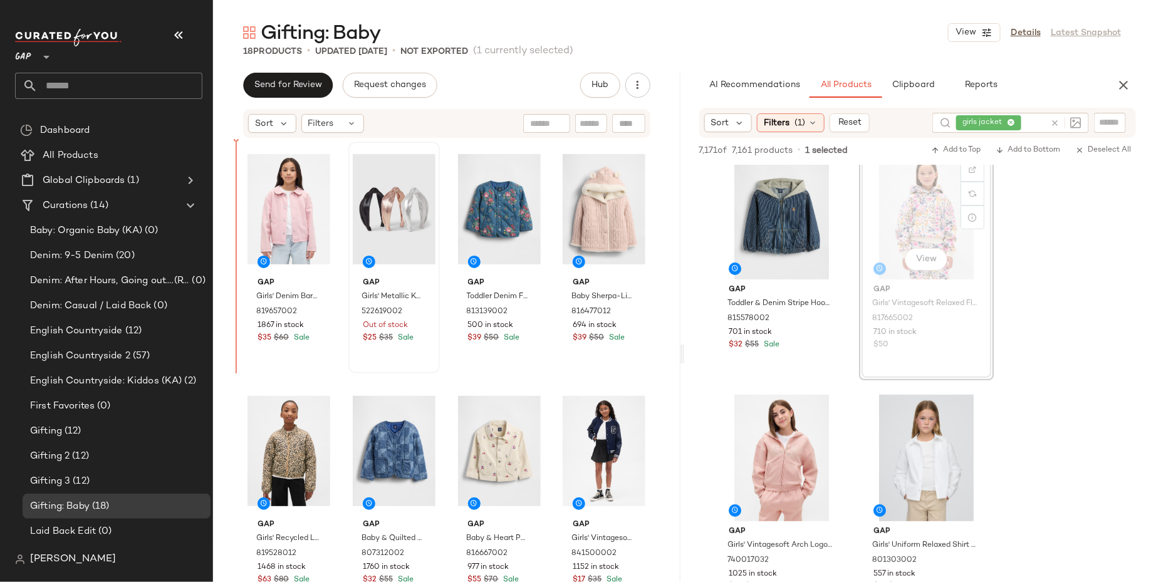
drag, startPoint x: 928, startPoint y: 216, endPoint x: 414, endPoint y: 274, distance: 517.3
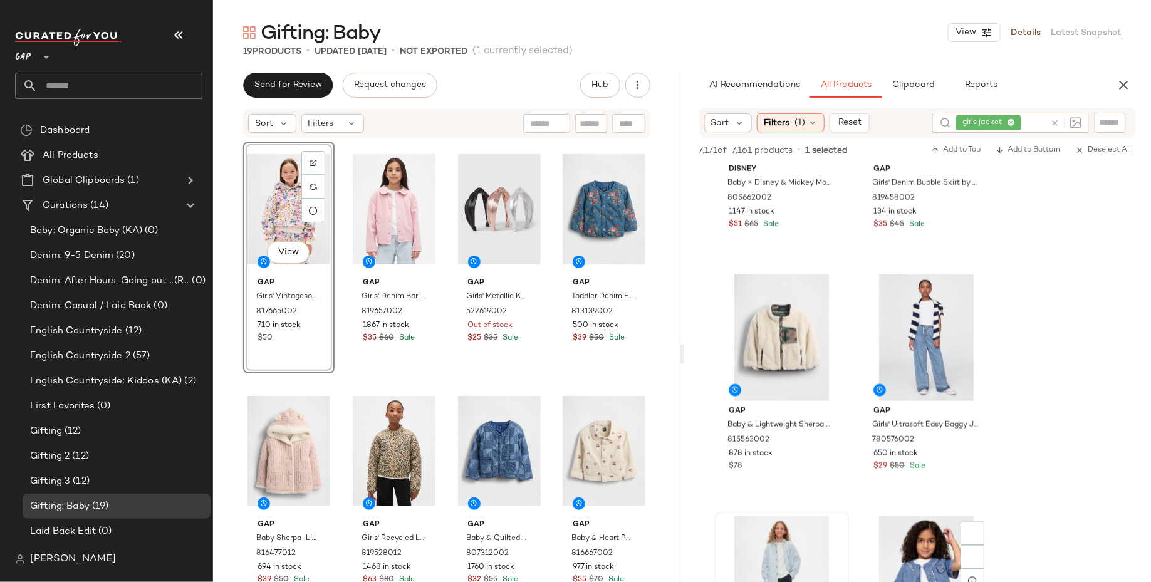
scroll to position [12533, 0]
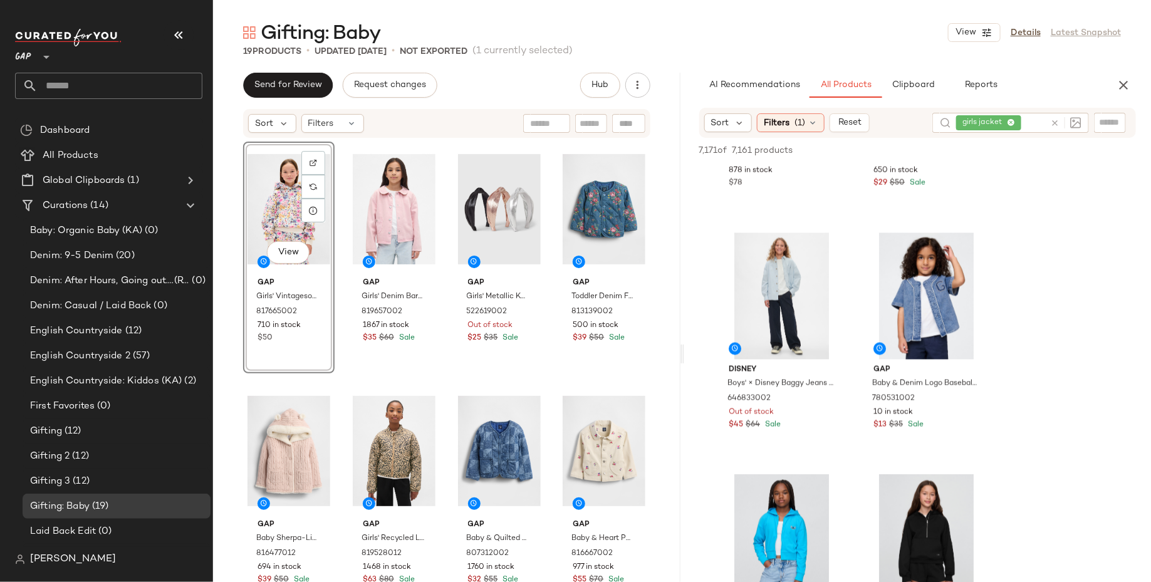
scroll to position [12515, 0]
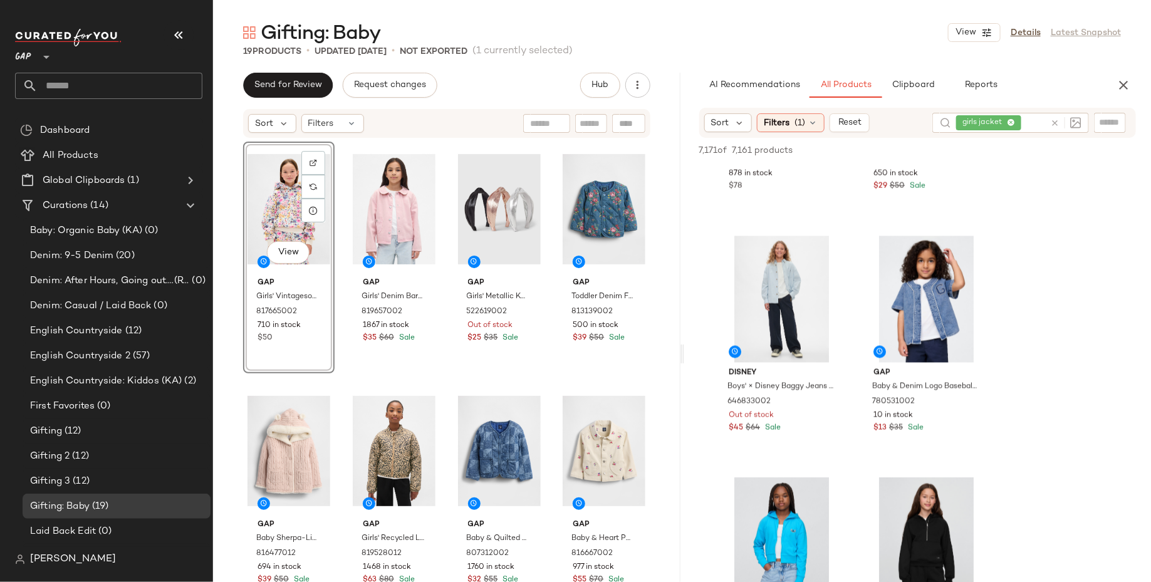
click at [1012, 122] on div "girls jacket" at bounding box center [1001, 123] width 89 height 20
click at [993, 122] on icon at bounding box center [993, 123] width 8 height 8
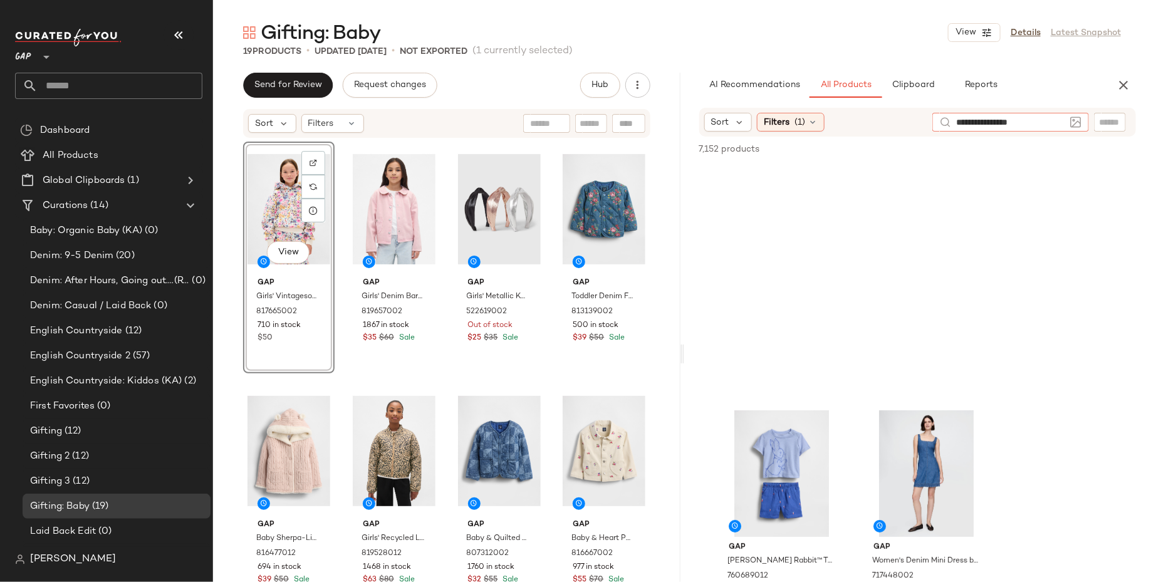
type input "**********"
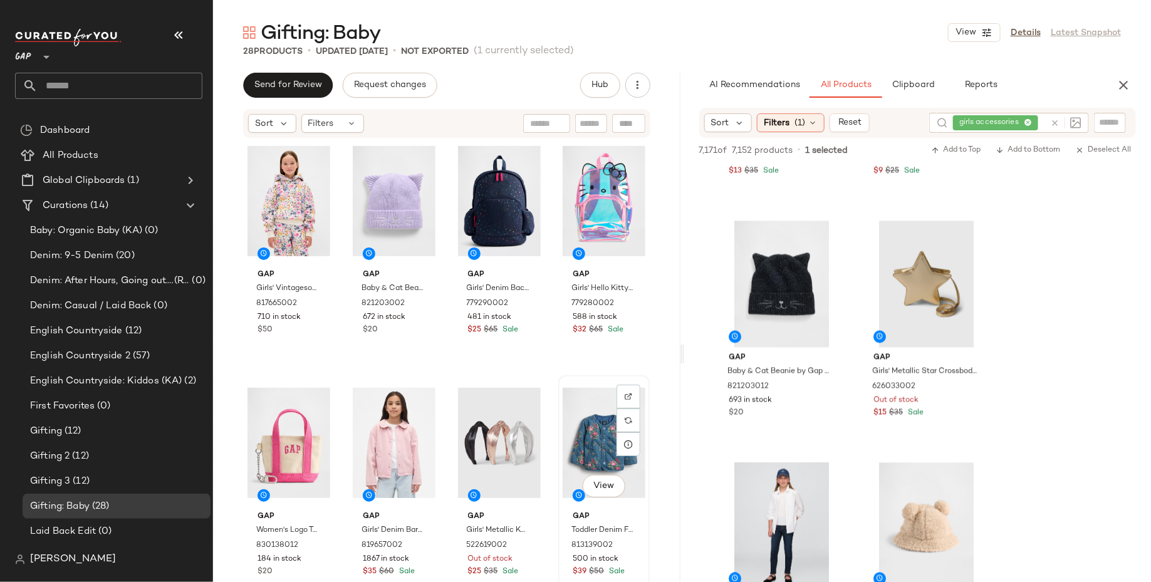
scroll to position [0, 0]
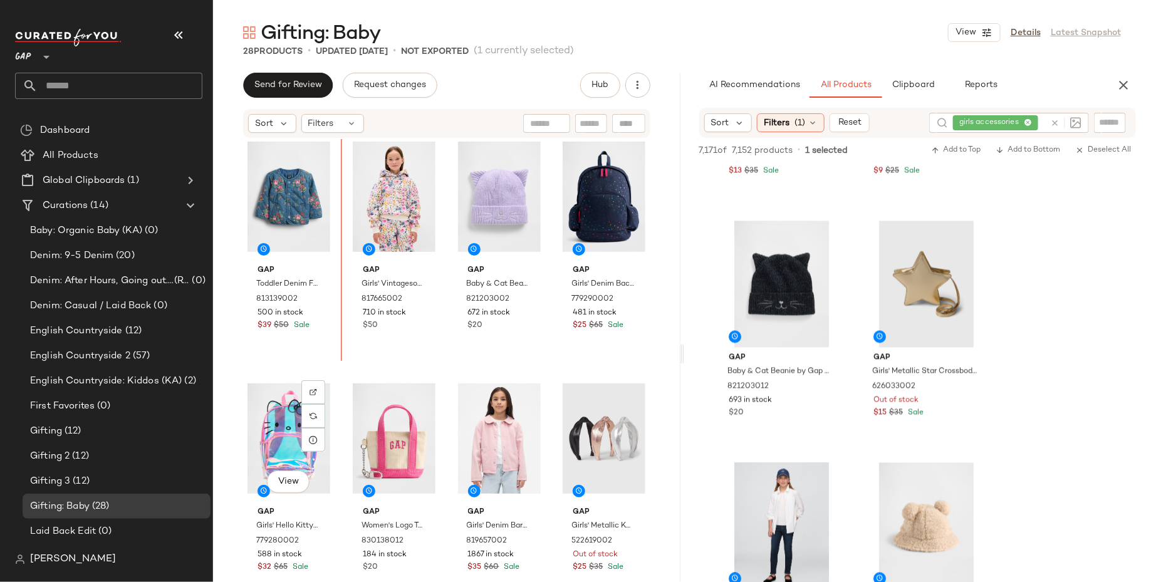
scroll to position [1, 0]
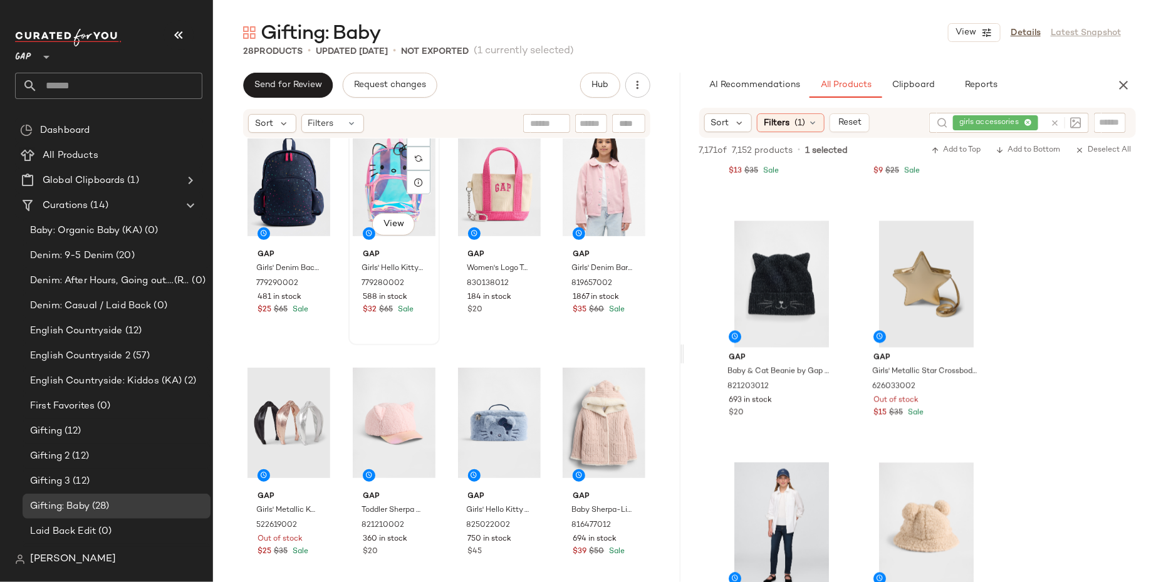
scroll to position [266, 0]
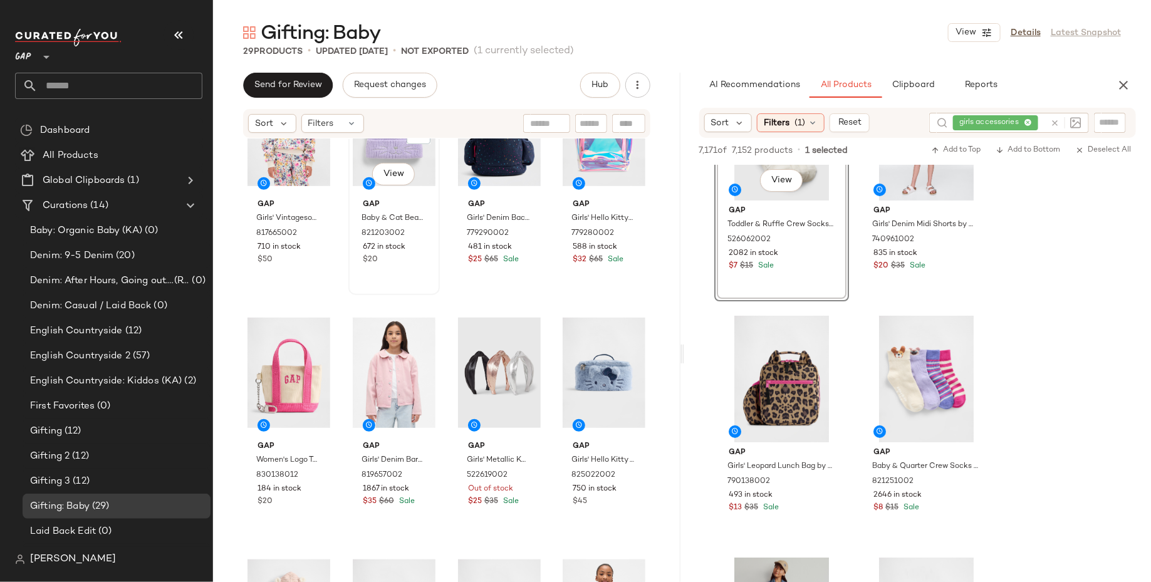
scroll to position [320, 0]
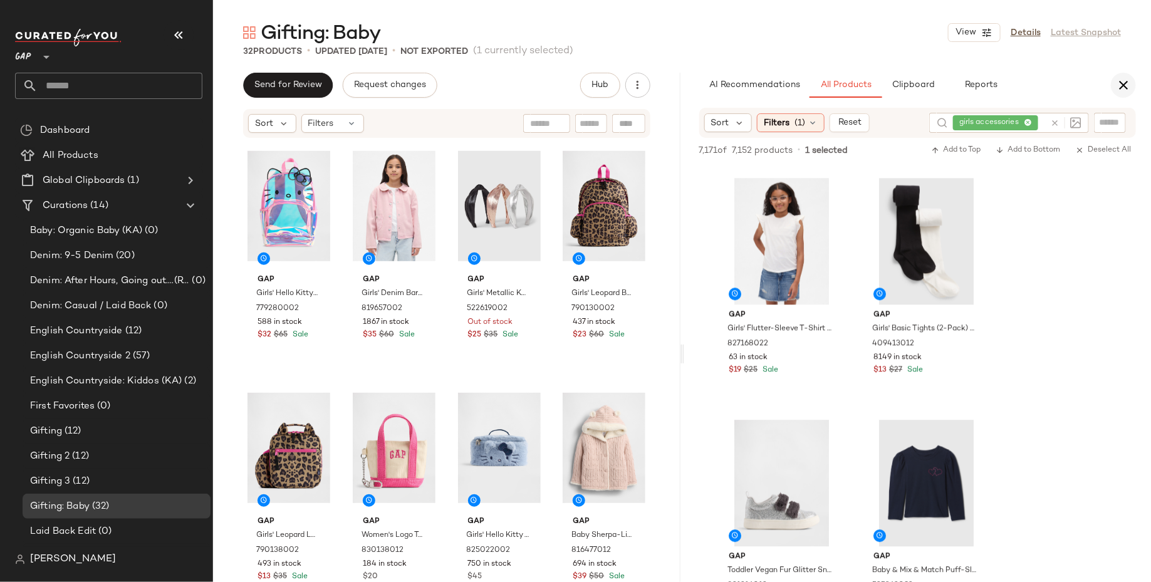
scroll to position [13058, 0]
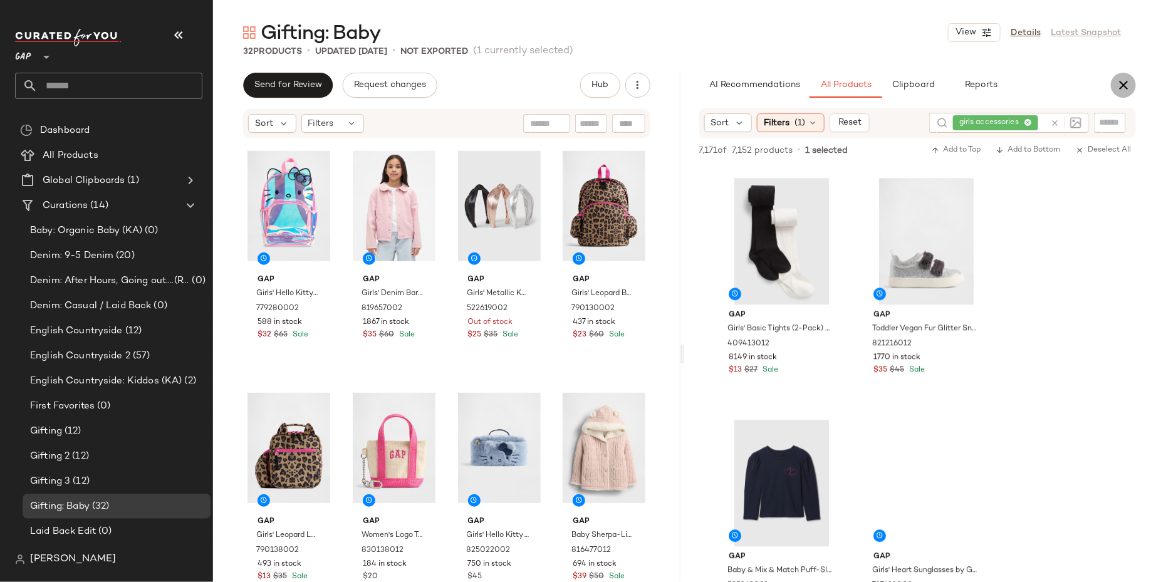
click at [1128, 86] on icon "button" at bounding box center [1123, 85] width 15 height 15
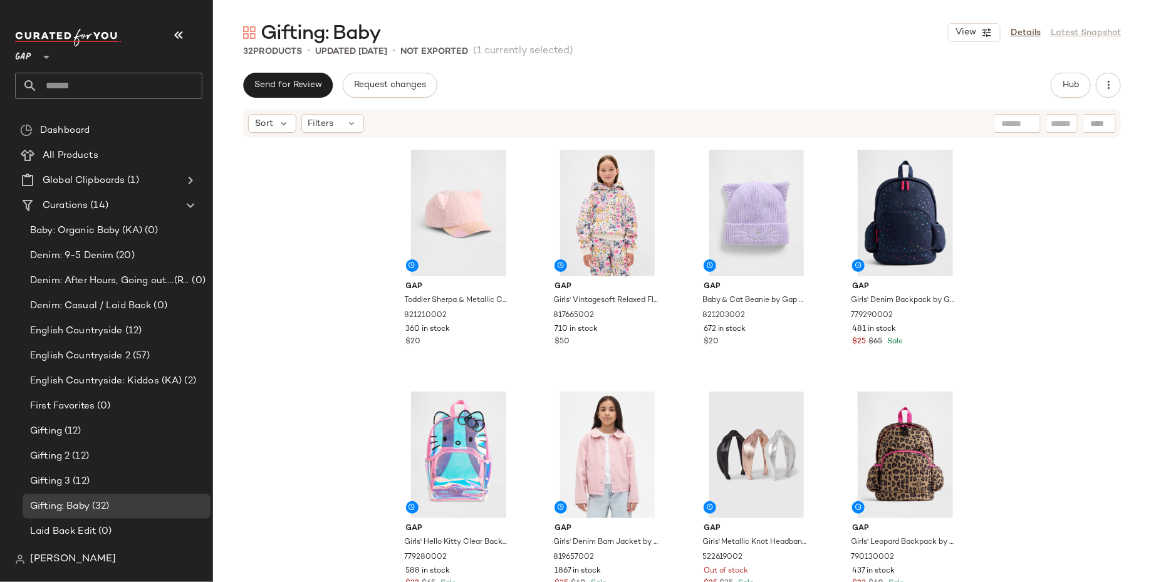
scroll to position [296, 0]
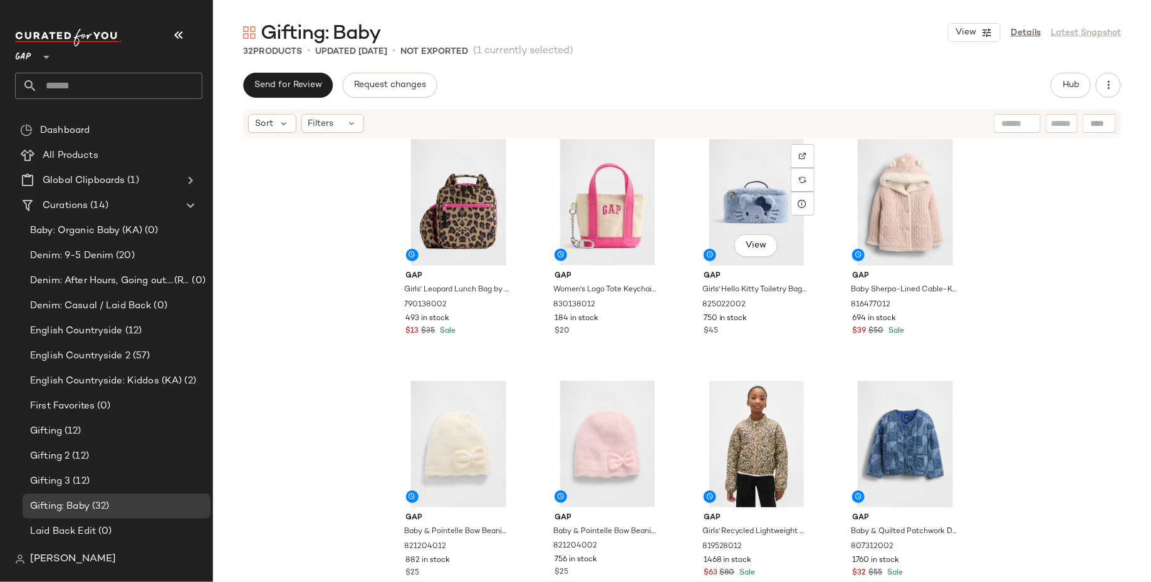
scroll to position [741, 0]
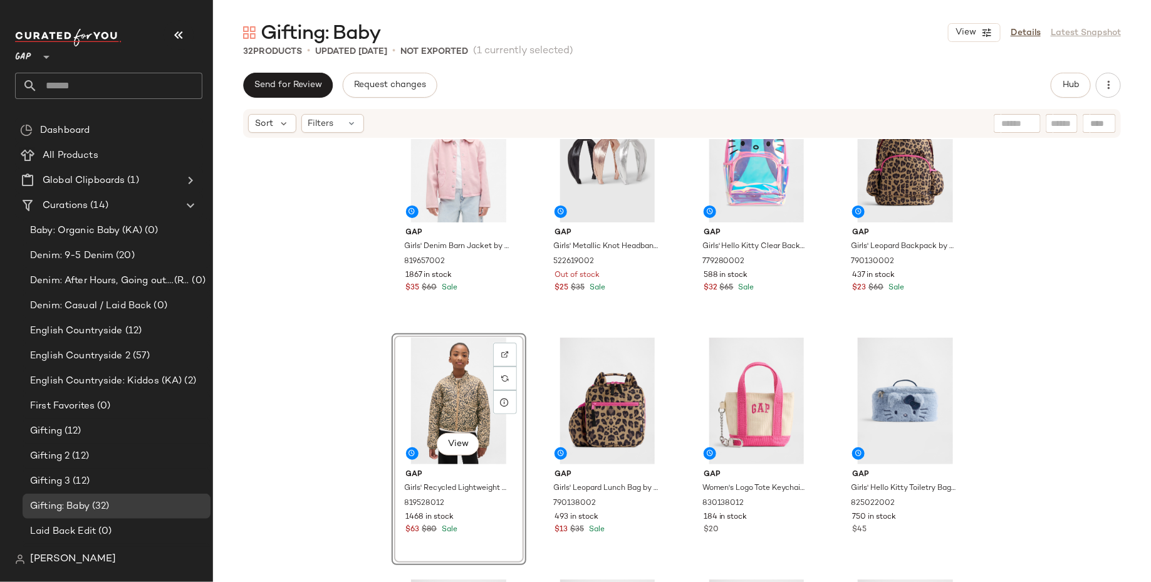
scroll to position [537, 0]
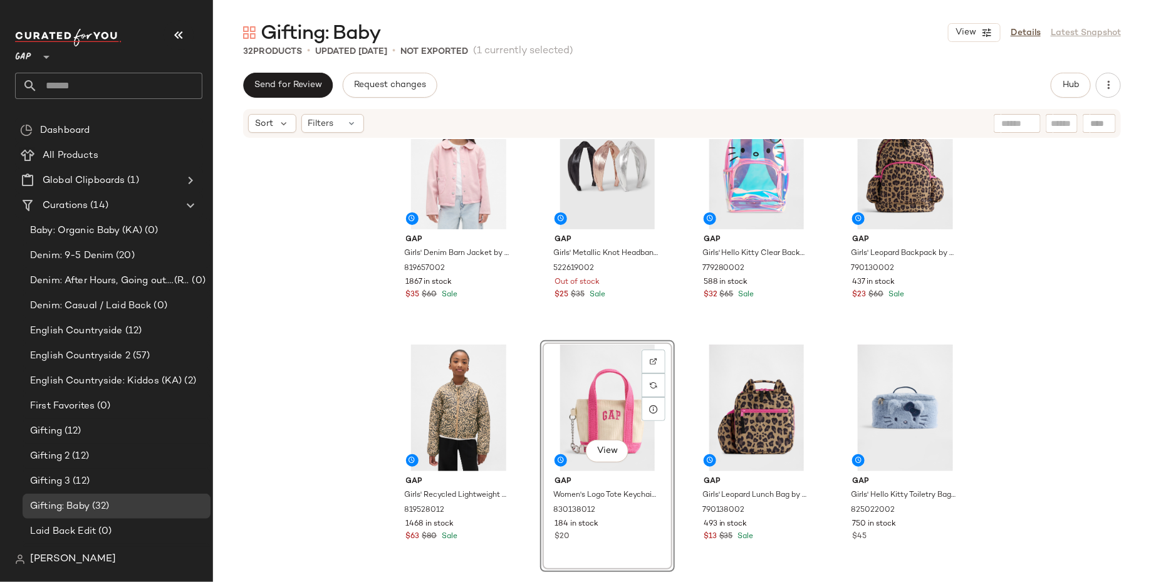
click at [362, 426] on div "Gap Girls' Denim Barn Jacket by Gap Pink Standard Size XS (4/5) 819657002 1867 …" at bounding box center [682, 379] width 938 height 481
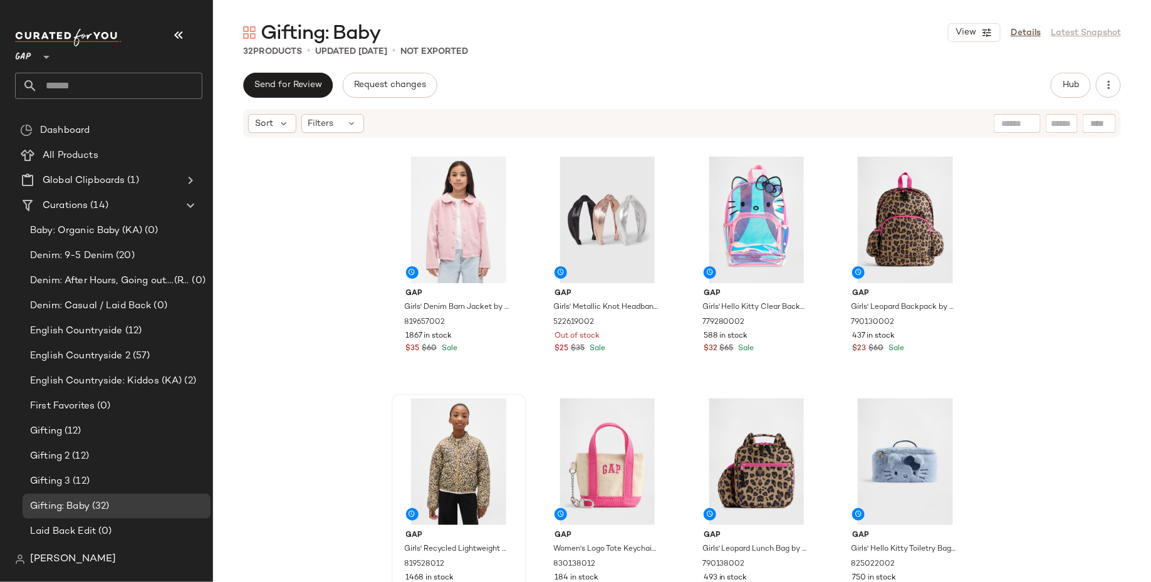
scroll to position [481, 0]
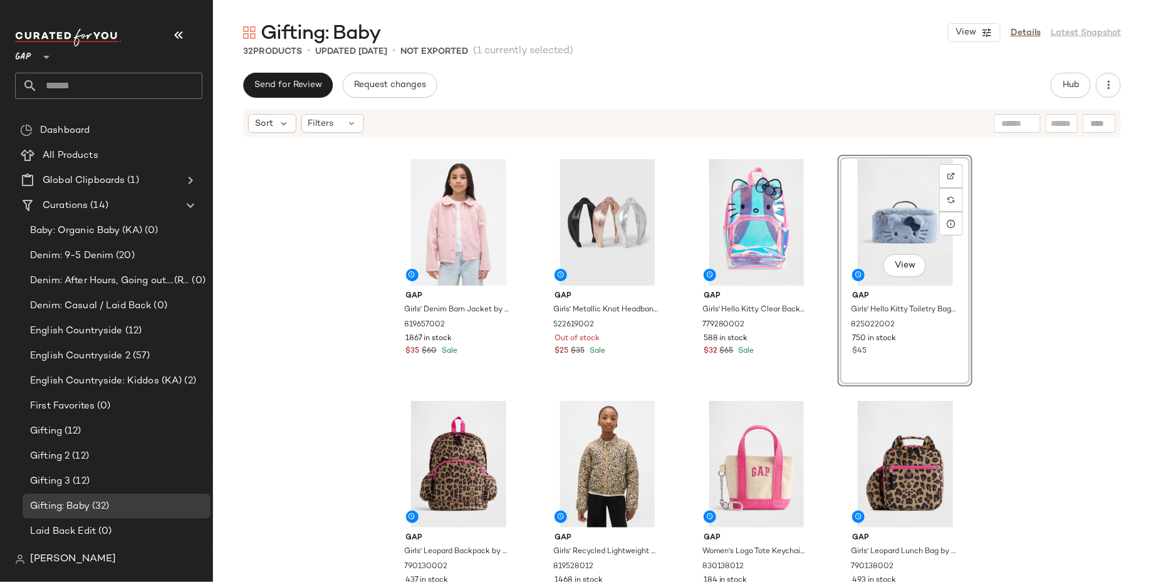
click at [1069, 311] on div "Gap Girls' Denim Barn Jacket by Gap Pink Standard Size XS (4/5) 819657002 1867 …" at bounding box center [682, 379] width 938 height 481
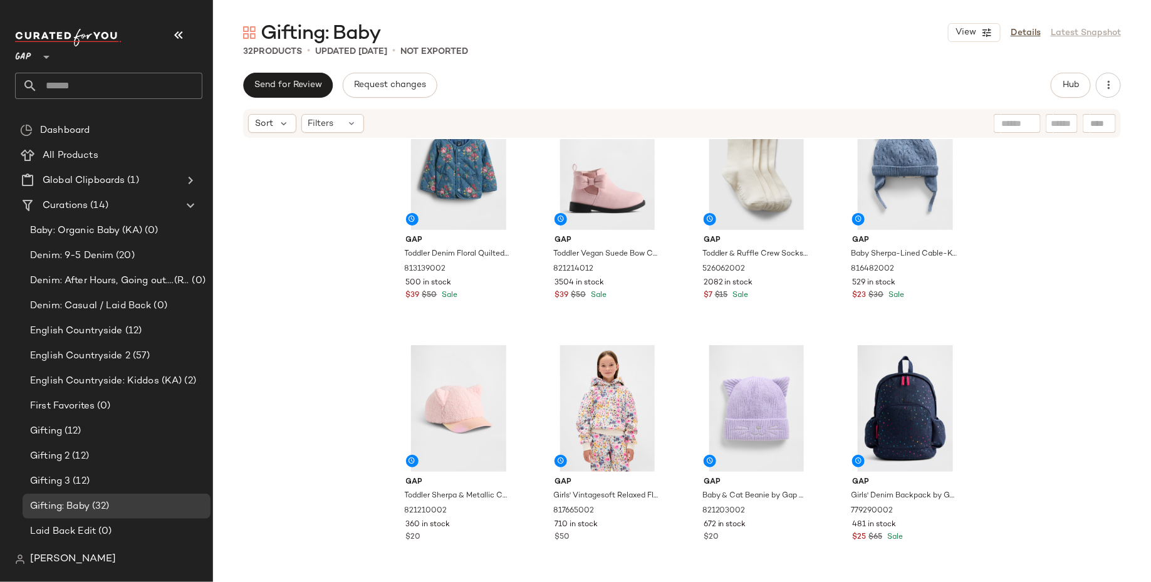
scroll to position [33, 0]
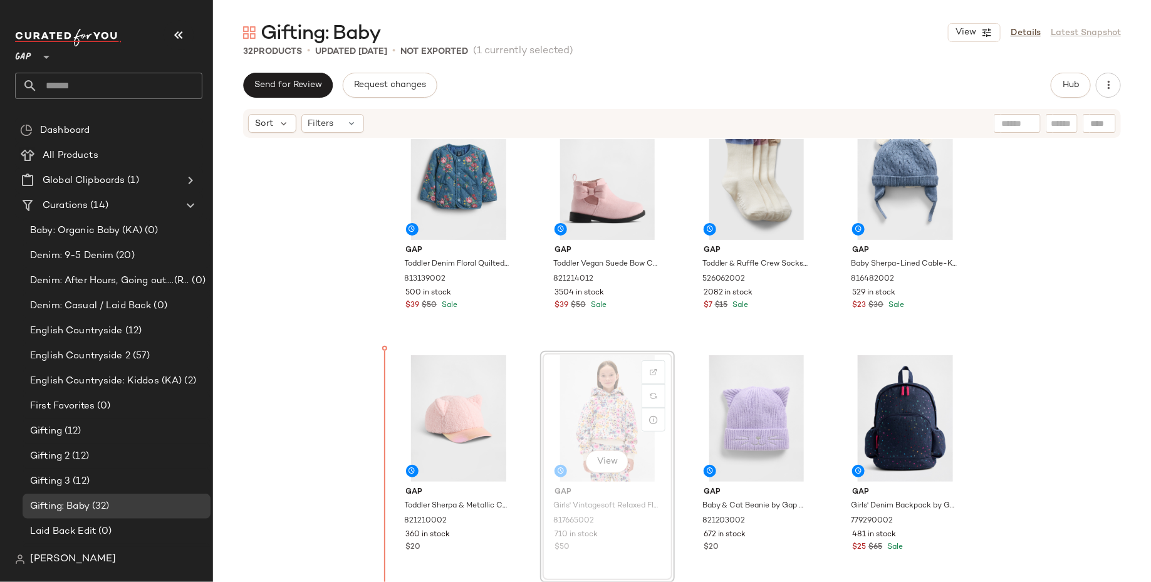
drag, startPoint x: 573, startPoint y: 399, endPoint x: 559, endPoint y: 399, distance: 14.4
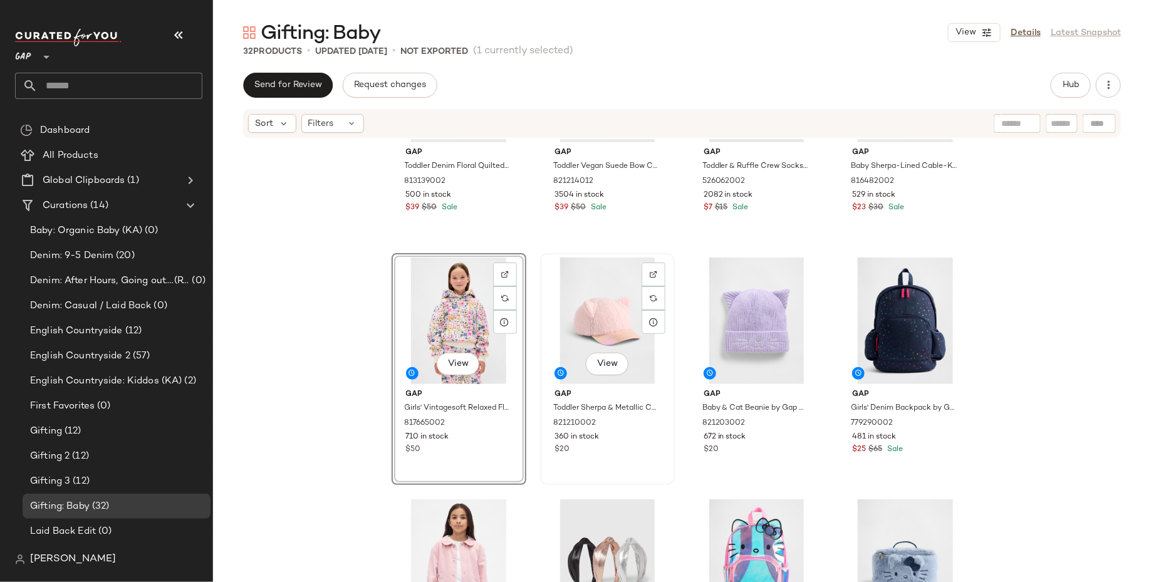
scroll to position [137, 0]
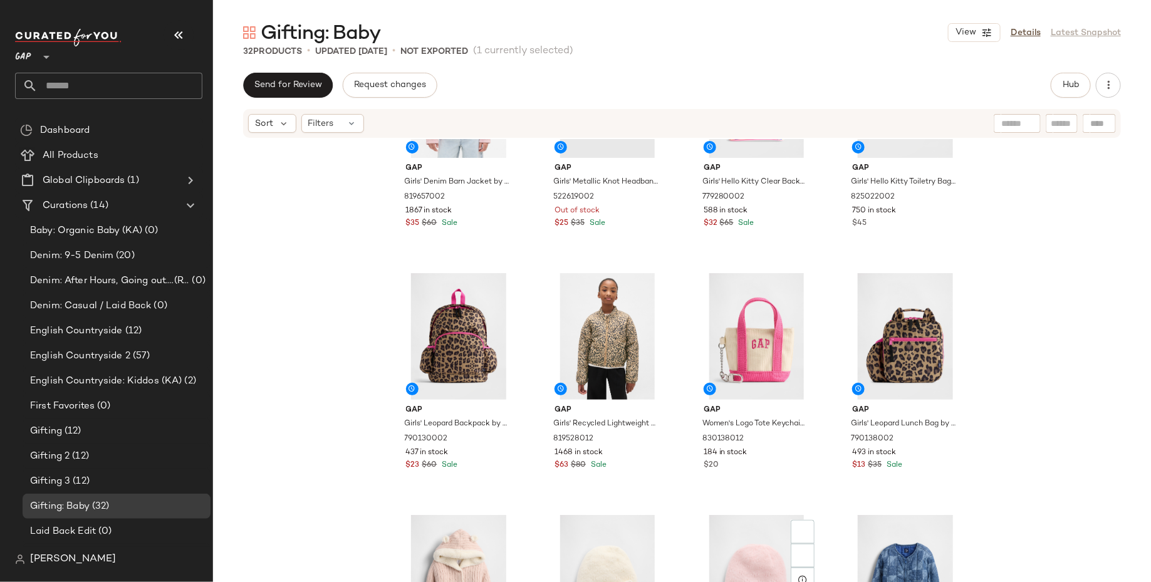
scroll to position [757, 0]
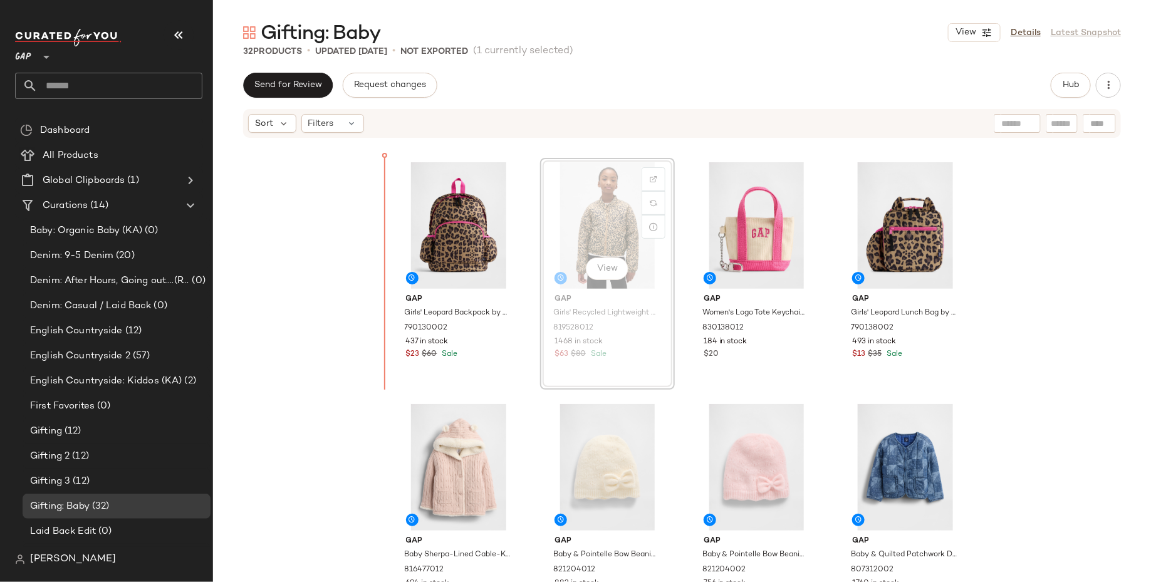
scroll to position [686, 0]
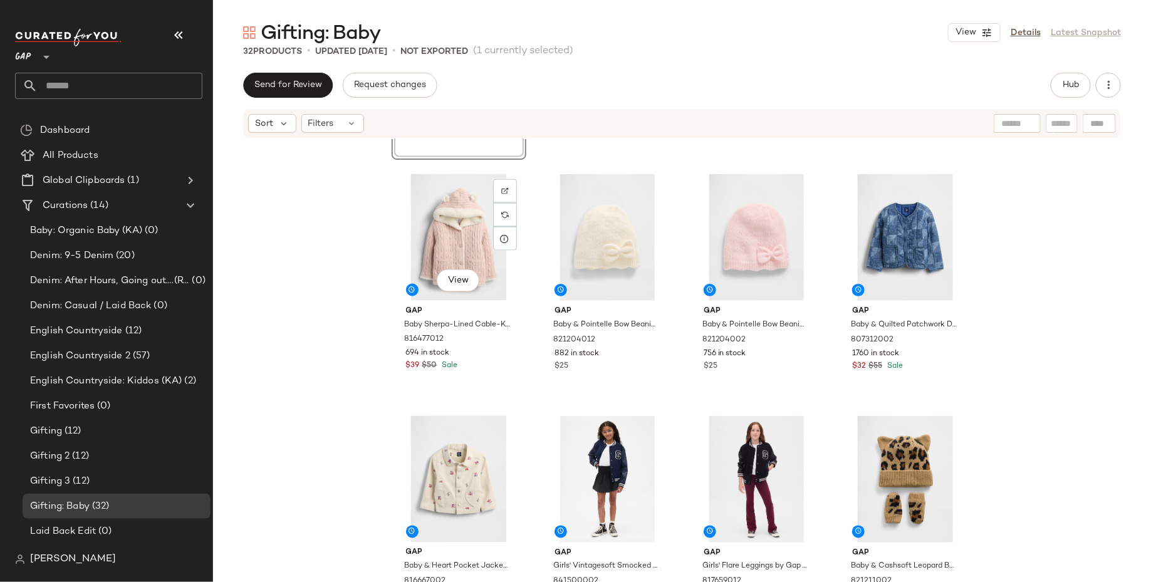
scroll to position [952, 0]
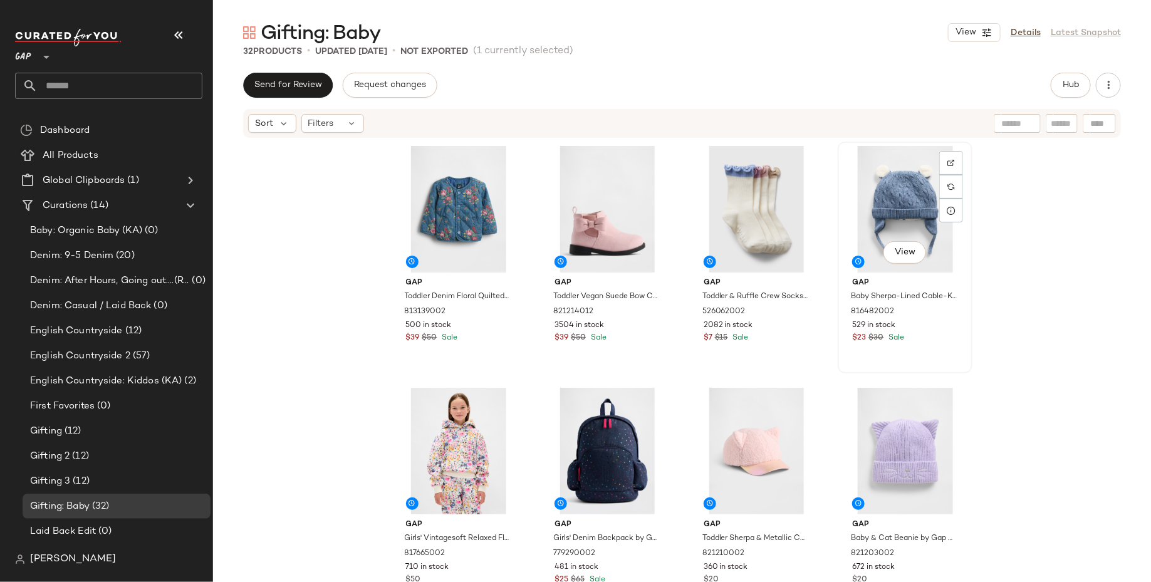
click at [905, 185] on div "View" at bounding box center [905, 209] width 126 height 127
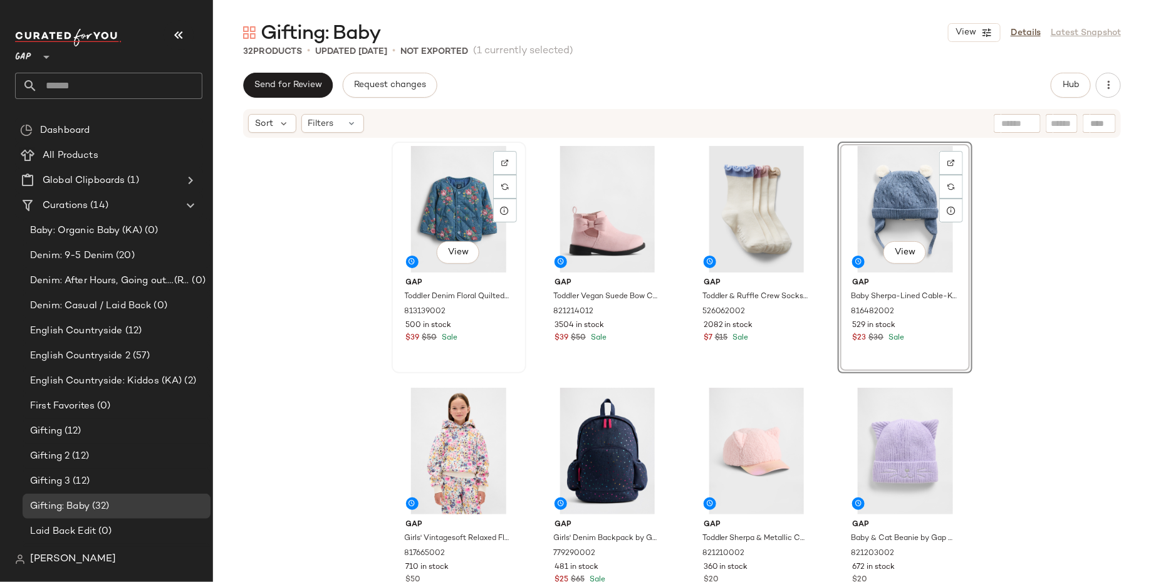
click at [466, 202] on div "View" at bounding box center [459, 209] width 126 height 127
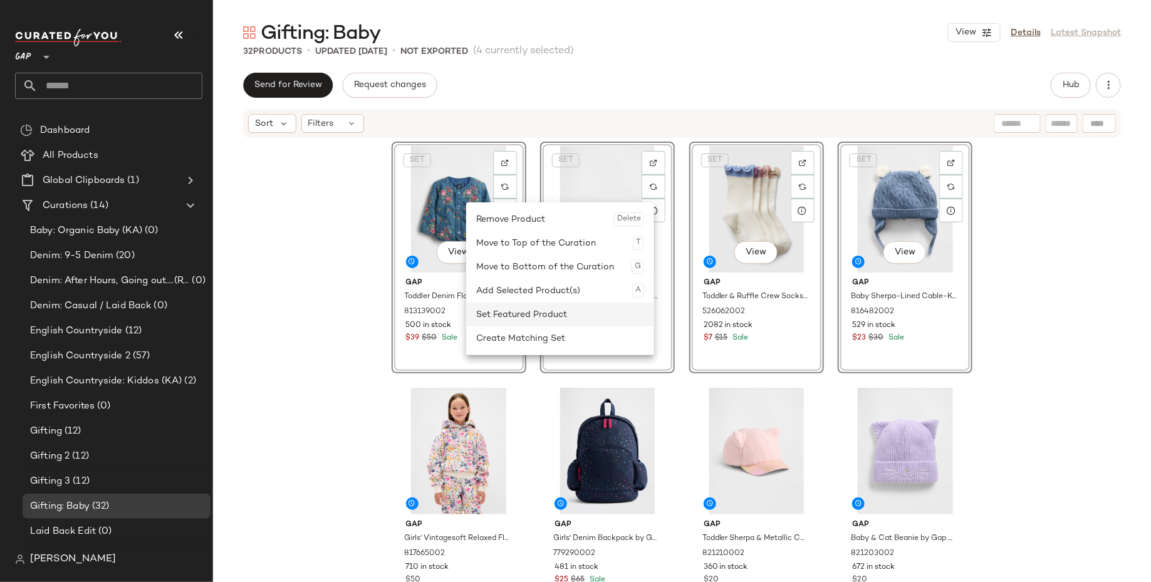
click at [528, 314] on div "Set Featured Product" at bounding box center [560, 315] width 168 height 24
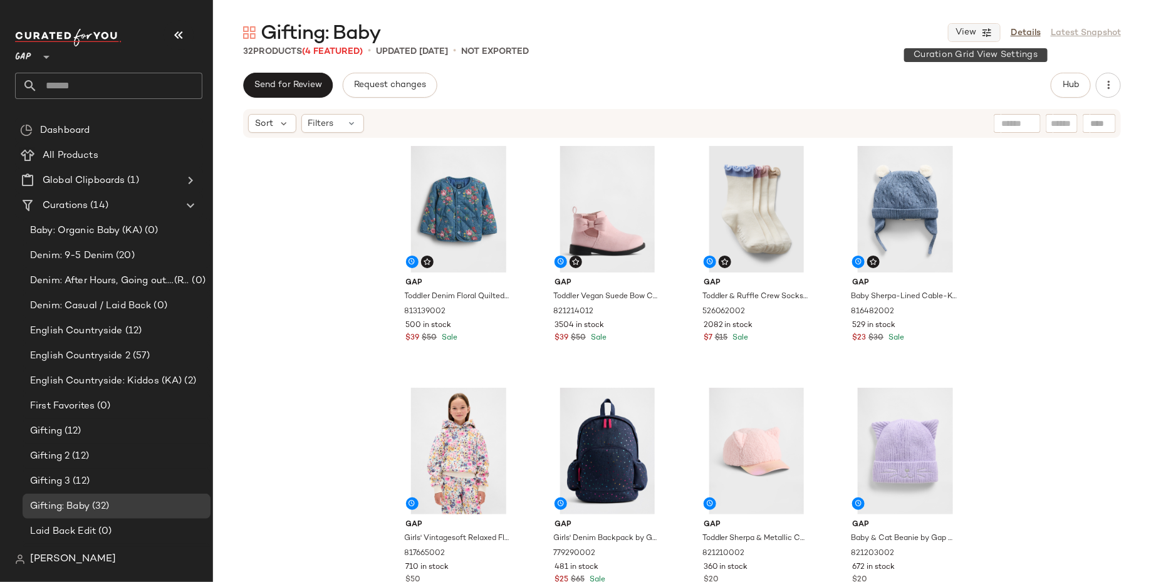
click at [972, 26] on button "View" at bounding box center [974, 32] width 53 height 19
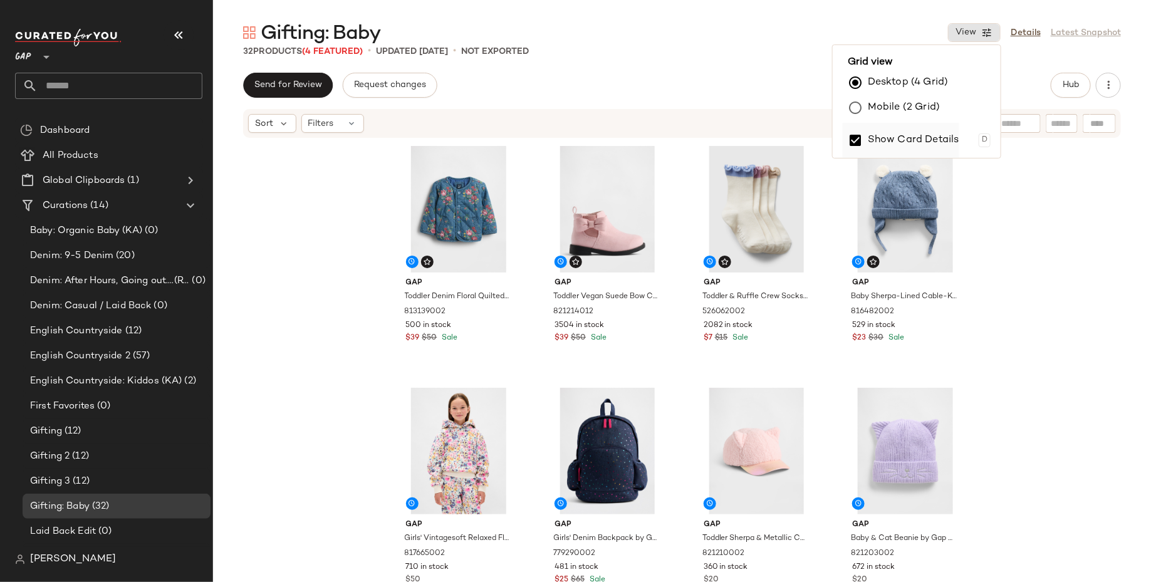
click at [873, 137] on label "Show Card Details" at bounding box center [914, 140] width 92 height 35
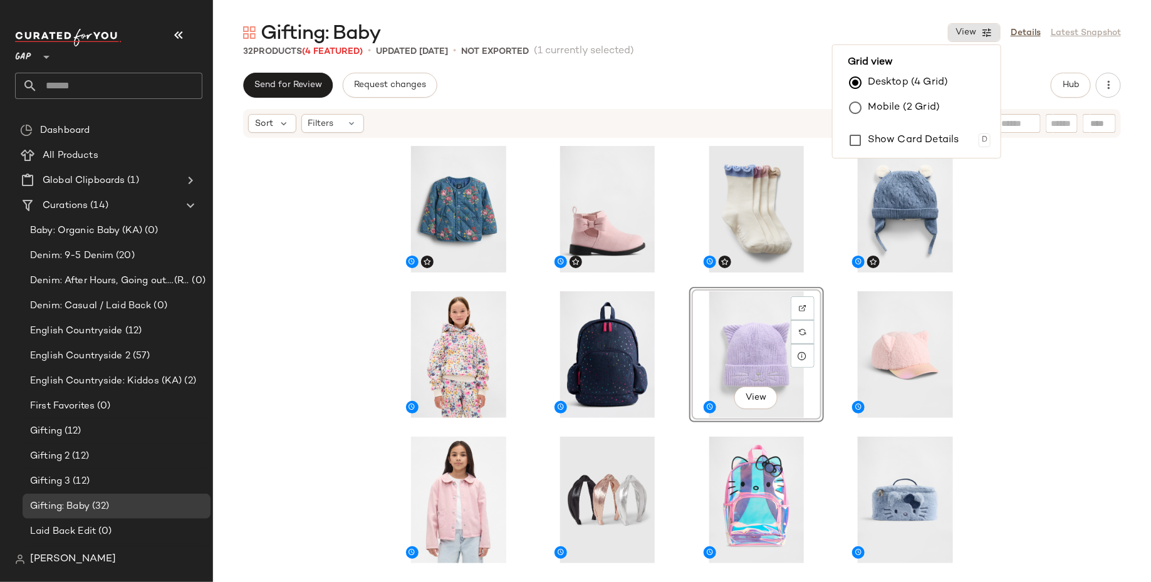
click at [1049, 356] on div "View" at bounding box center [682, 379] width 938 height 481
